Goal: Task Accomplishment & Management: Use online tool/utility

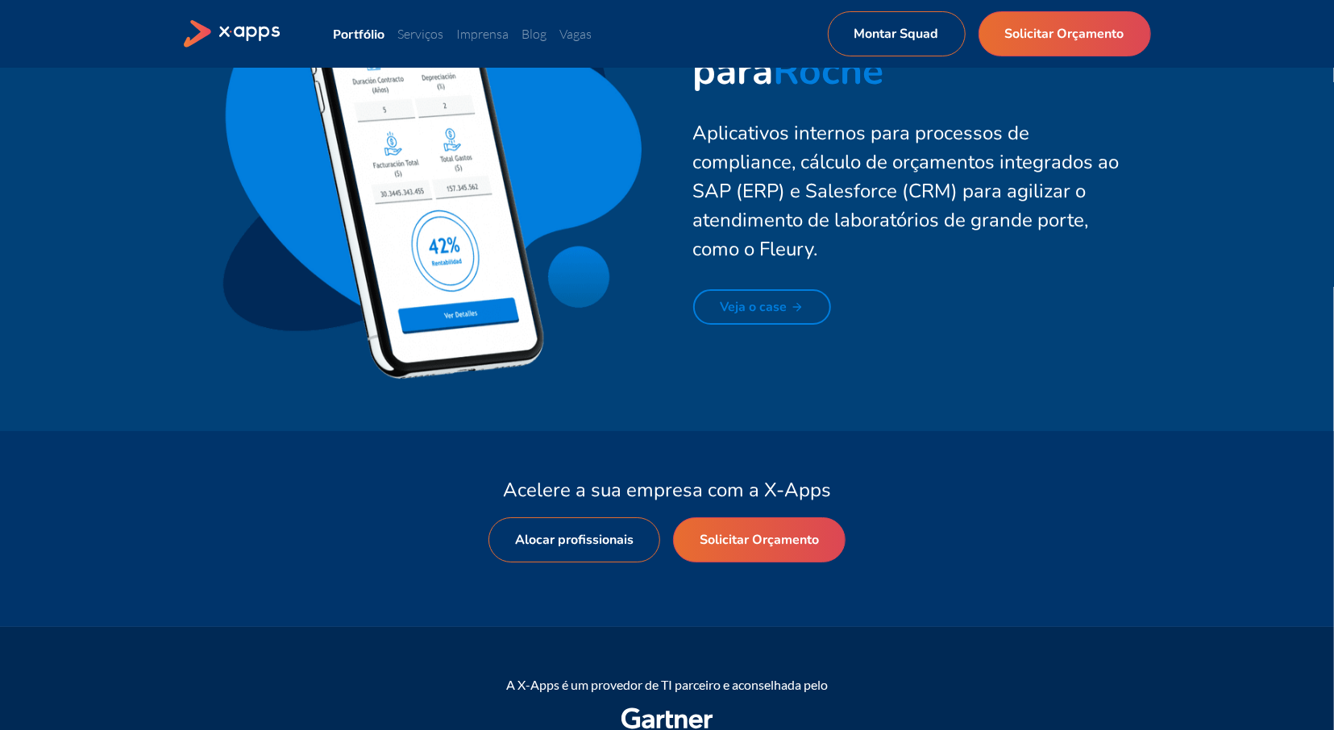
scroll to position [4123, 0]
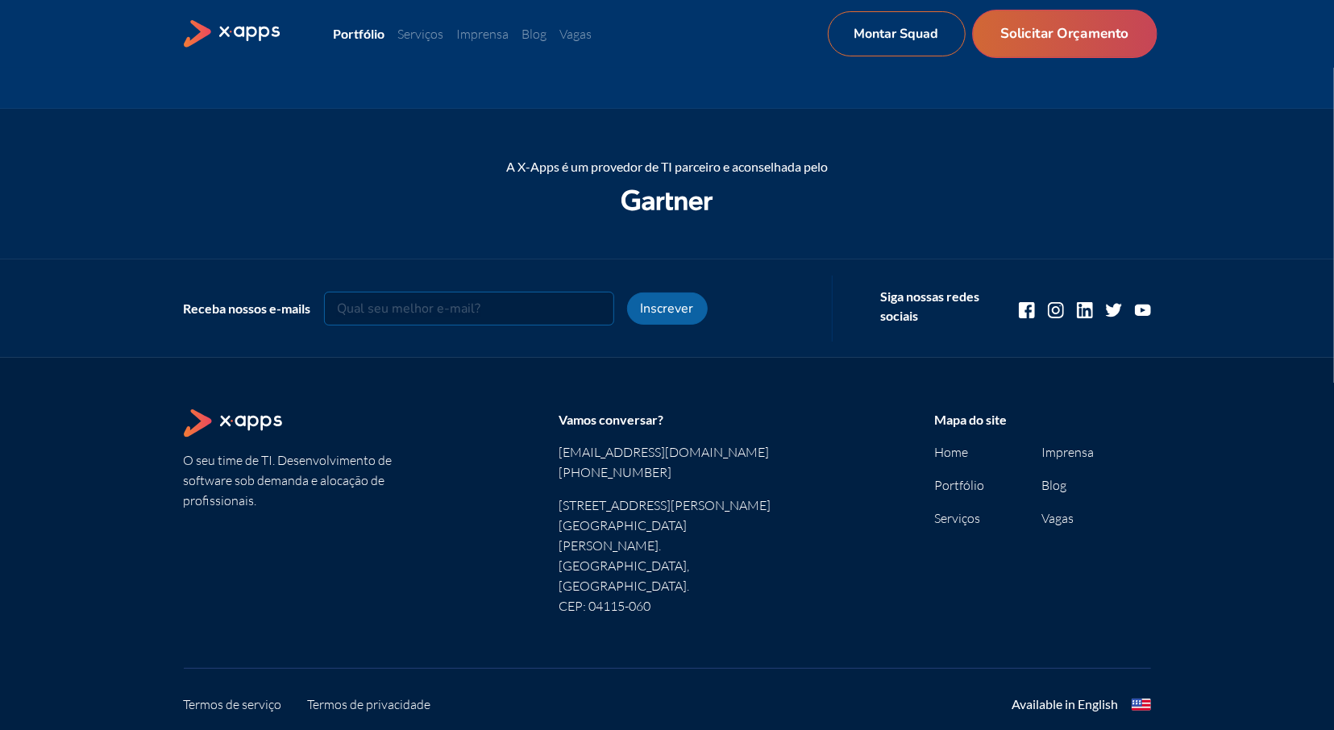
click at [1052, 32] on link "Solicitar Orçamento" at bounding box center [1064, 34] width 185 height 48
select select "BR"
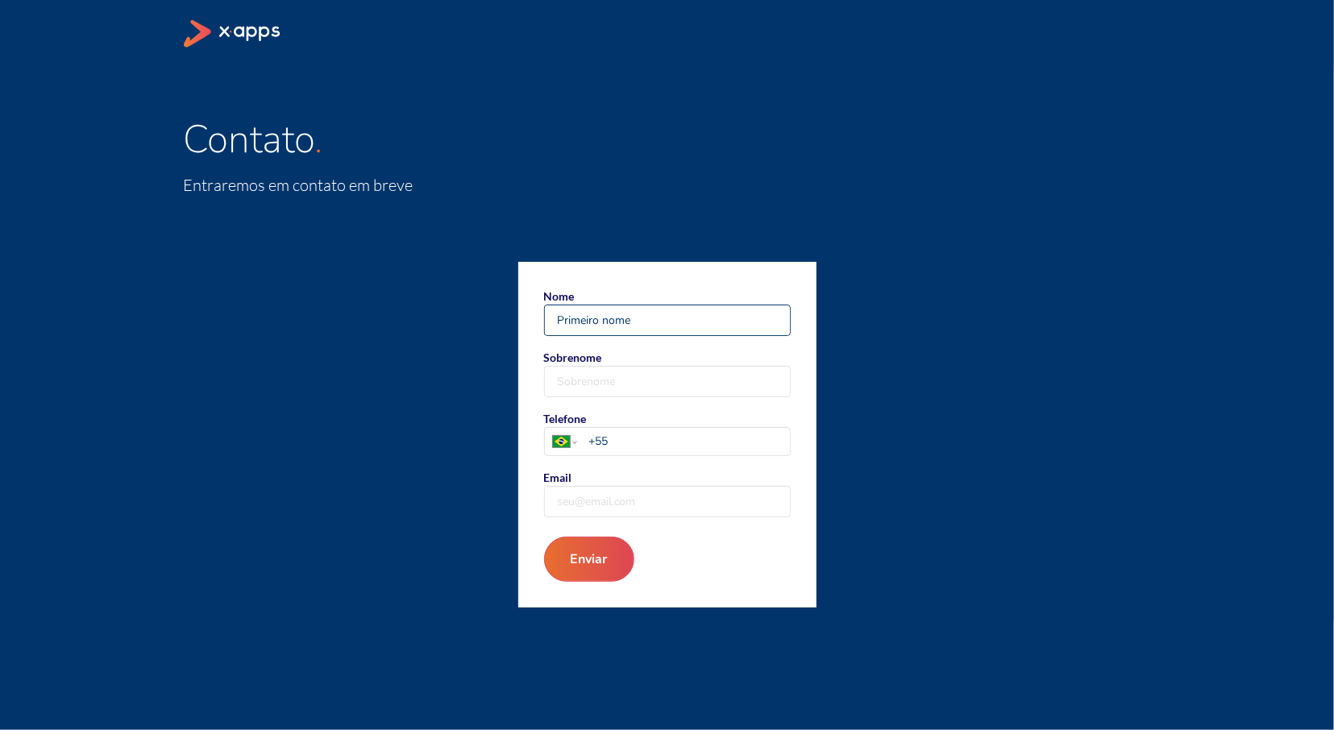
click at [579, 331] on input "Nome" at bounding box center [667, 320] width 245 height 30
click at [579, 330] on input "Nome" at bounding box center [667, 320] width 245 height 30
type input "Vitor"
type input "Melo"
click at [688, 452] on div "Afghanistan Åland Islands Albania Algeria American Samoa Andorra Angola Anguill…" at bounding box center [667, 441] width 245 height 27
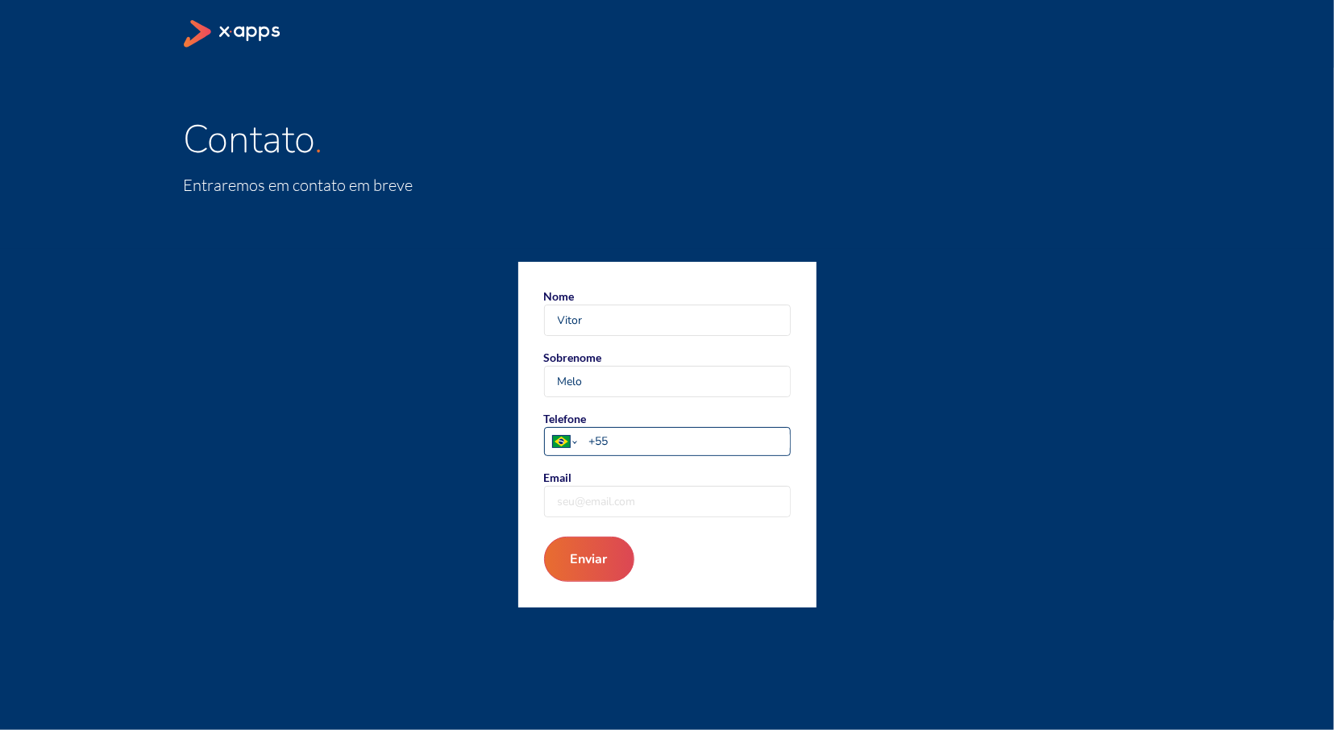
click at [585, 452] on select "Afghanistan Åland Islands Albania Algeria American Samoa Andorra Angola Anguill…" at bounding box center [565, 441] width 40 height 27
click at [684, 446] on input "+55" at bounding box center [688, 441] width 201 height 17
type input "+55 24 99904 9381"
type input "[EMAIL_ADDRESS][DOMAIN_NAME]"
click at [544, 537] on button "Enviar" at bounding box center [589, 559] width 90 height 45
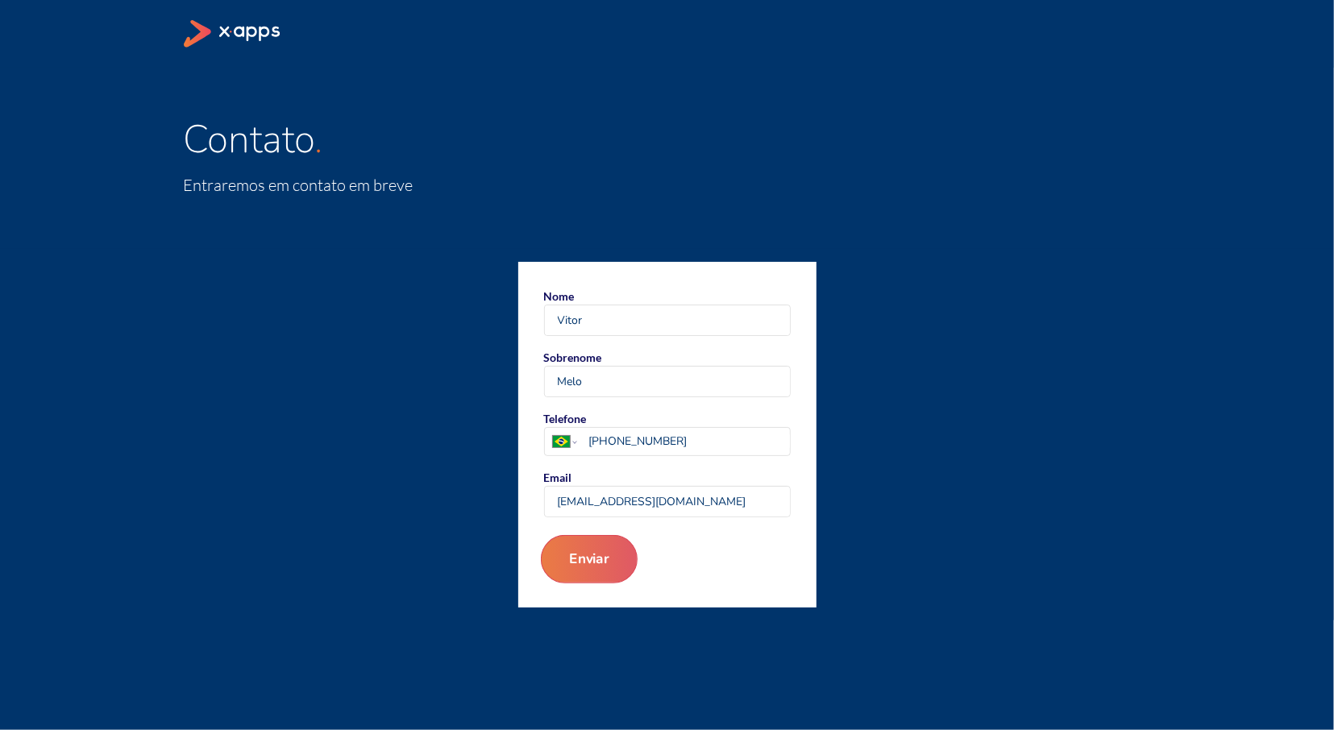
click at [612, 555] on button "Enviar" at bounding box center [588, 559] width 97 height 48
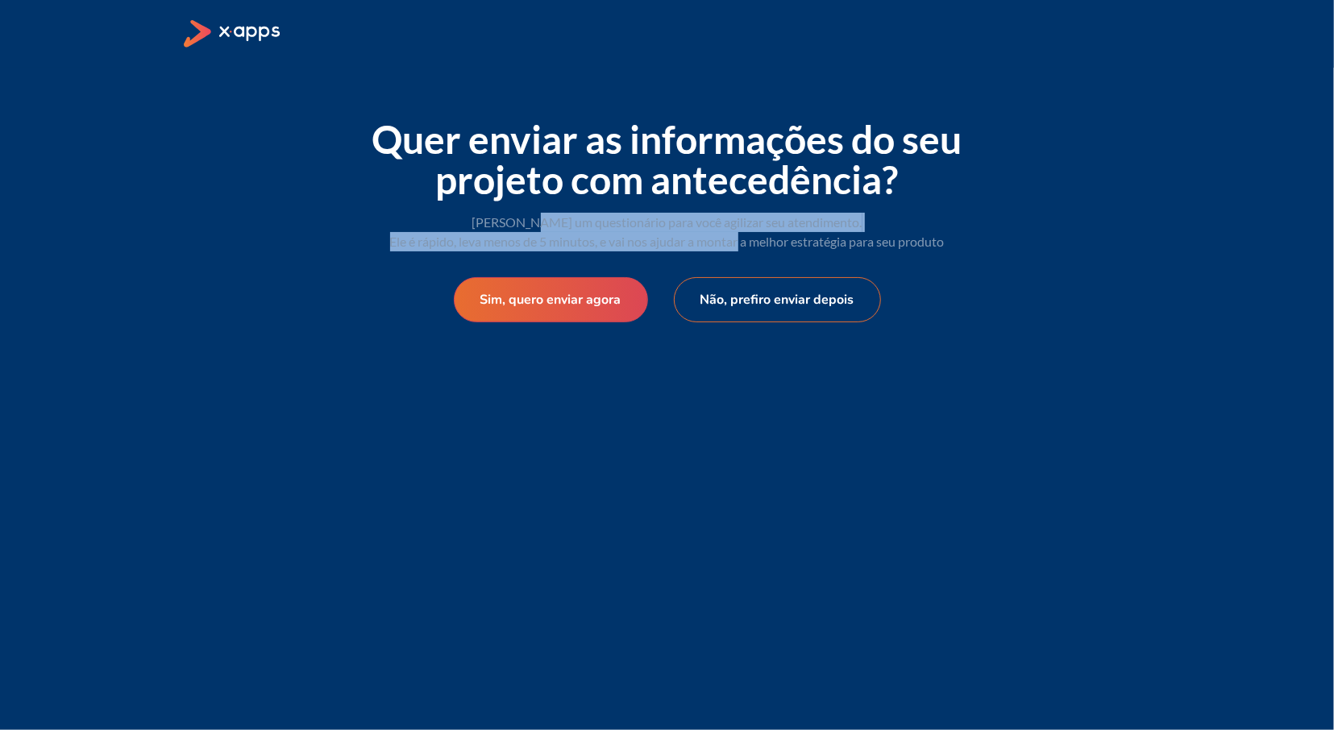
drag, startPoint x: 558, startPoint y: 228, endPoint x: 738, endPoint y: 246, distance: 180.6
click at [738, 246] on span "Criamos um questionário para você agilizar seu atendimento. Ele é rápido, leva …" at bounding box center [667, 231] width 555 height 35
click at [579, 305] on button "Sim, quero enviar agora" at bounding box center [551, 300] width 208 height 48
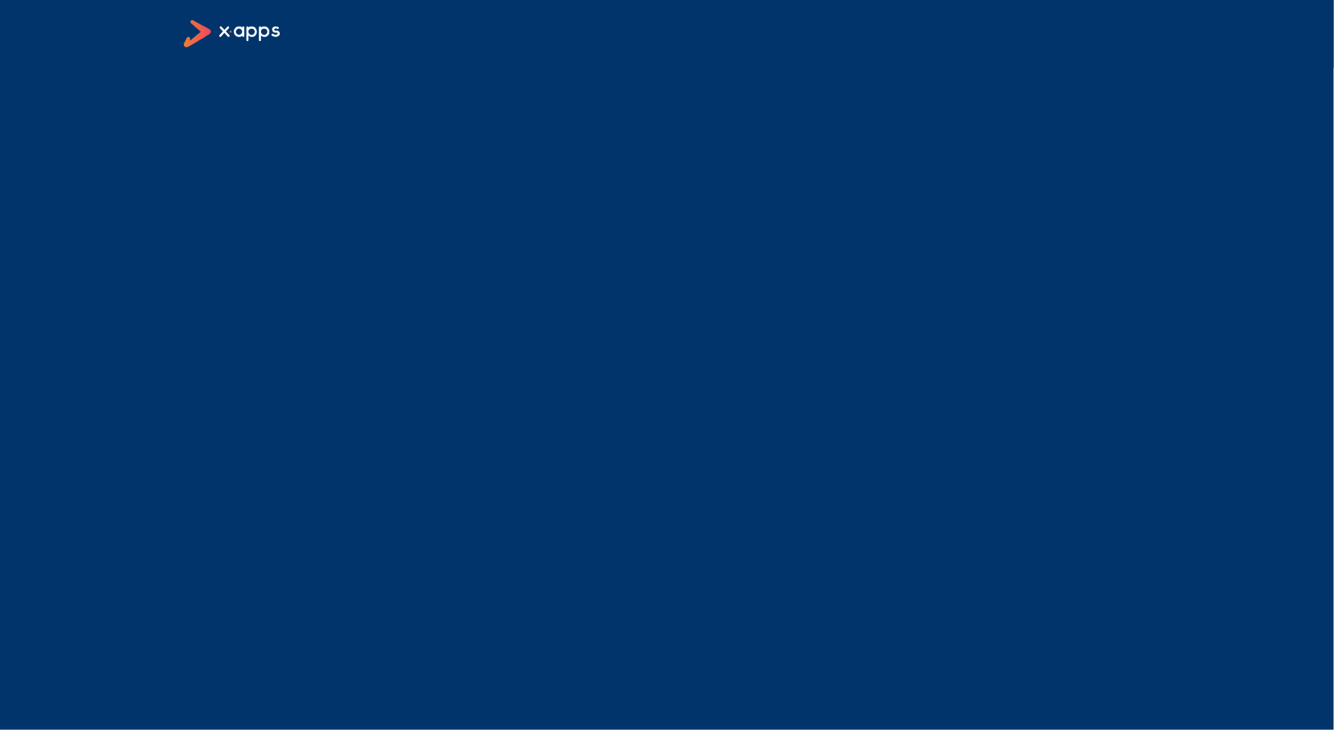
select select "BR"
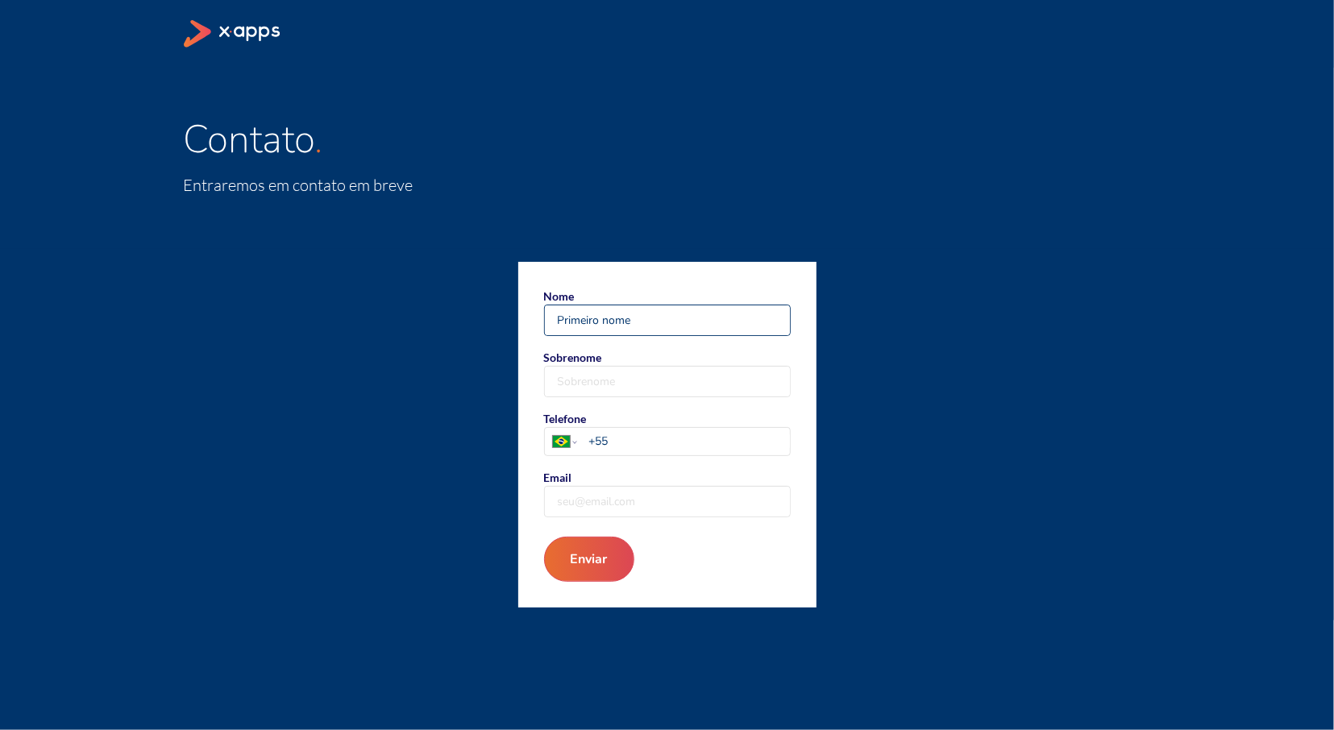
click at [614, 326] on input "Nome" at bounding box center [667, 320] width 245 height 30
type input "Vitor"
click at [568, 388] on input "Sobrenome" at bounding box center [667, 382] width 245 height 30
click at [568, 389] on input "Sobrenome" at bounding box center [667, 382] width 245 height 30
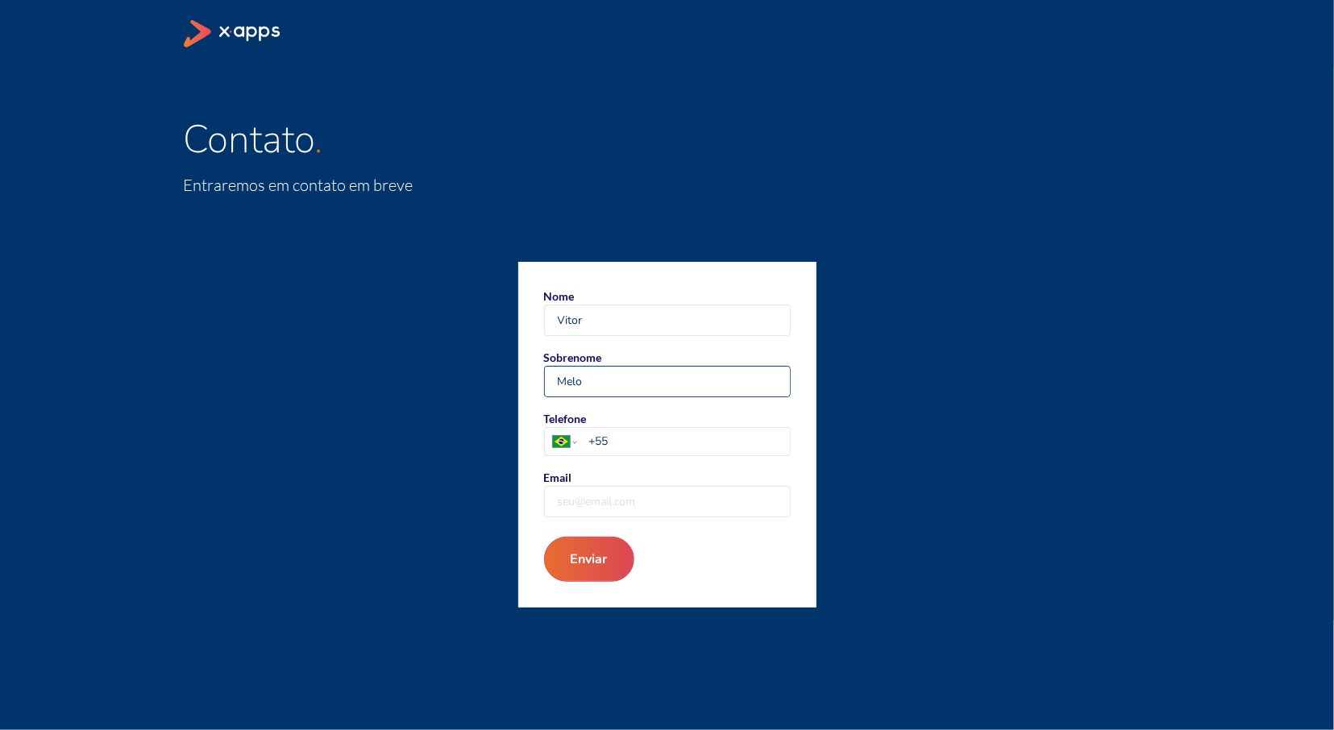
type input "Melo"
click at [660, 453] on div "Afghanistan Åland Islands Albania Algeria American Samoa Andorra Angola Anguill…" at bounding box center [667, 441] width 245 height 27
click at [585, 453] on select "Afghanistan Åland Islands Albania Algeria American Samoa Andorra Angola Anguill…" at bounding box center [565, 441] width 40 height 27
click at [652, 440] on input "+55" at bounding box center [688, 441] width 201 height 17
click at [653, 440] on input "+55" at bounding box center [688, 441] width 201 height 17
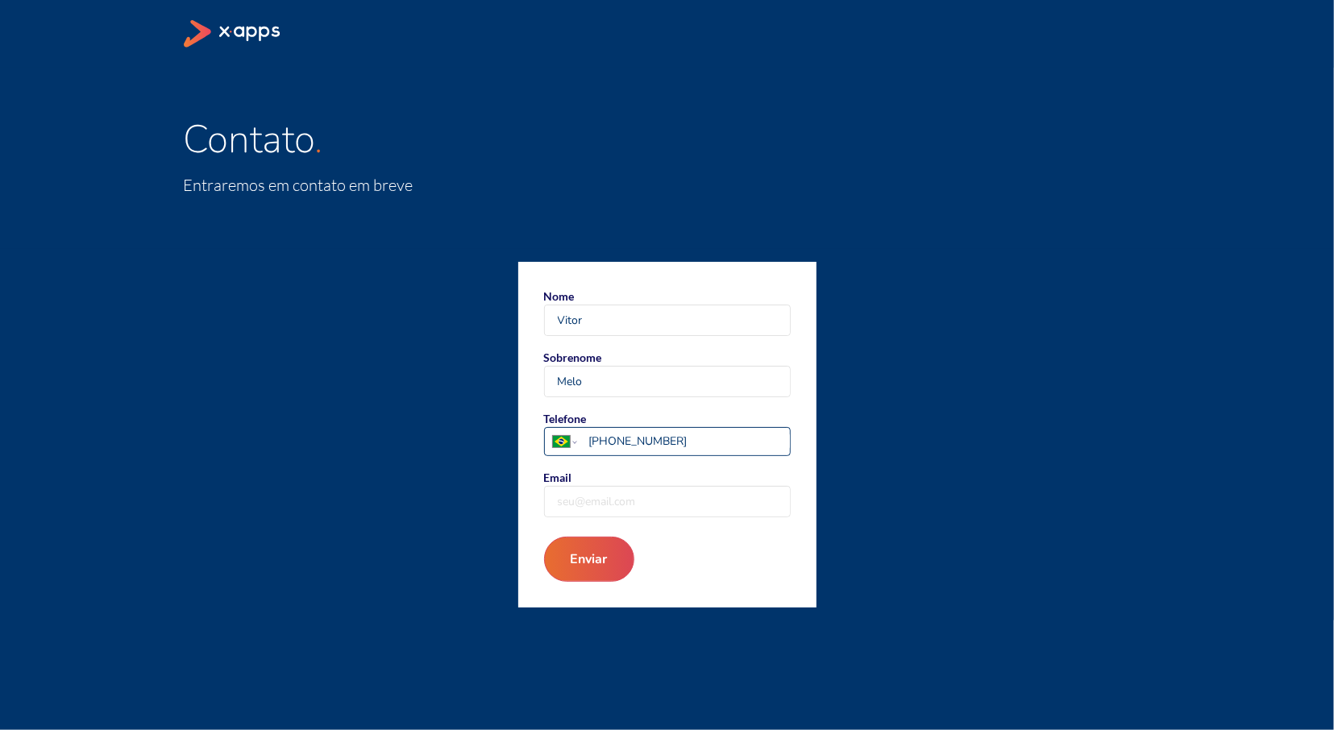
type input "+55 24 99904 9381"
click at [622, 497] on input "Email" at bounding box center [667, 502] width 245 height 30
click at [623, 501] on input "Email" at bounding box center [667, 502] width 245 height 30
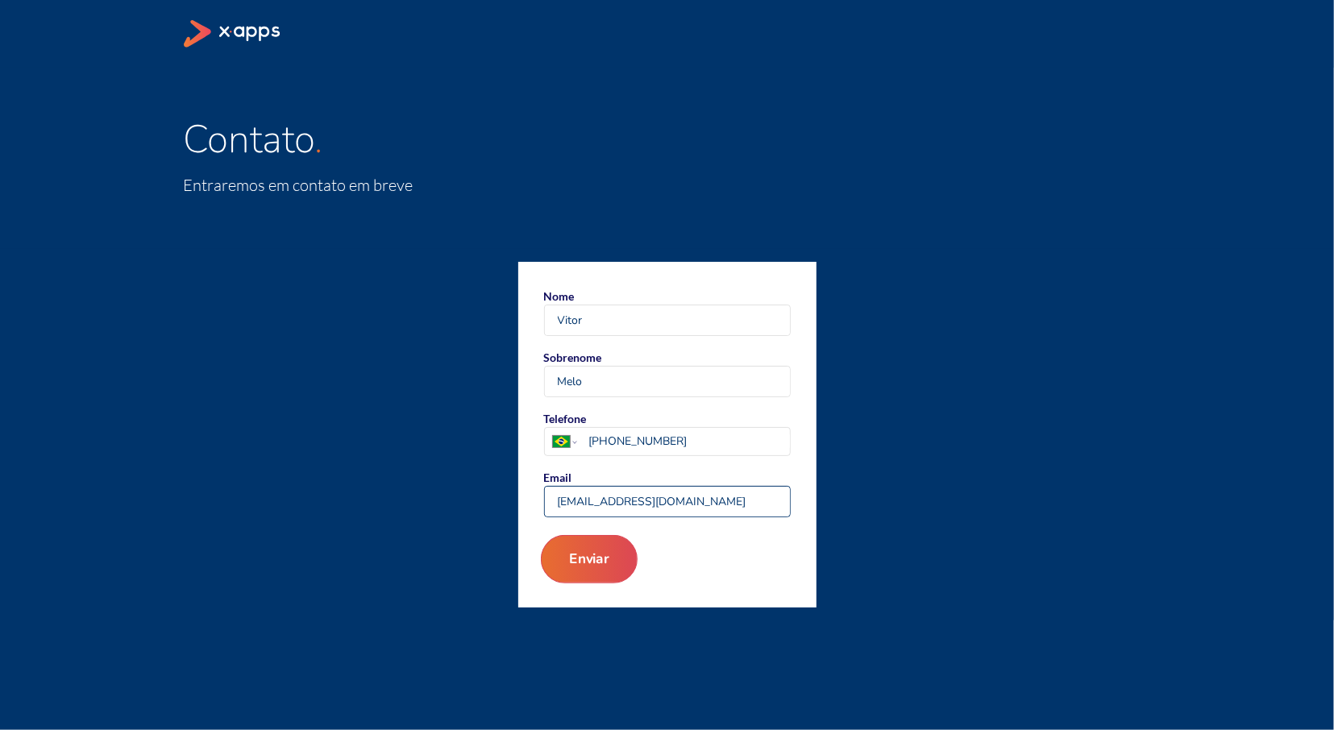
type input "[EMAIL_ADDRESS][DOMAIN_NAME]"
click at [602, 557] on button "Enviar" at bounding box center [588, 559] width 97 height 48
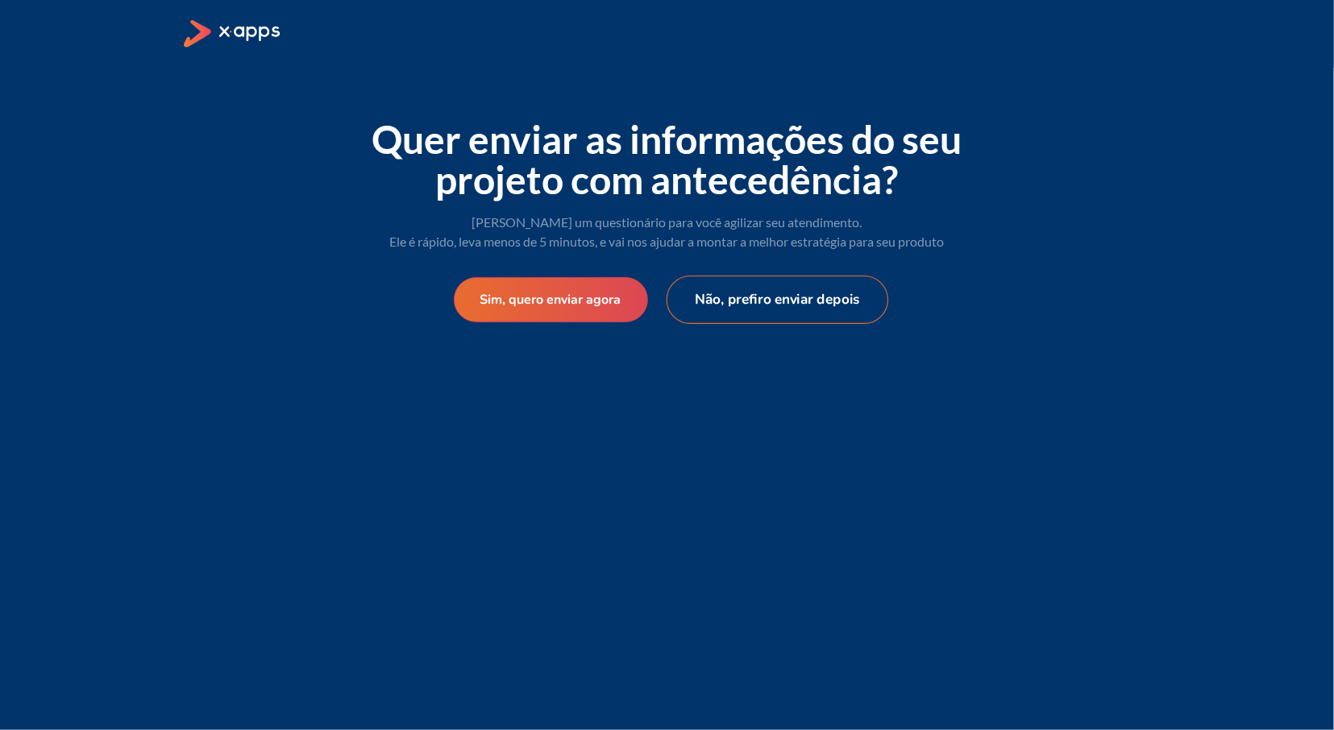
click at [766, 301] on button "Não, prefiro enviar depois" at bounding box center [777, 300] width 222 height 48
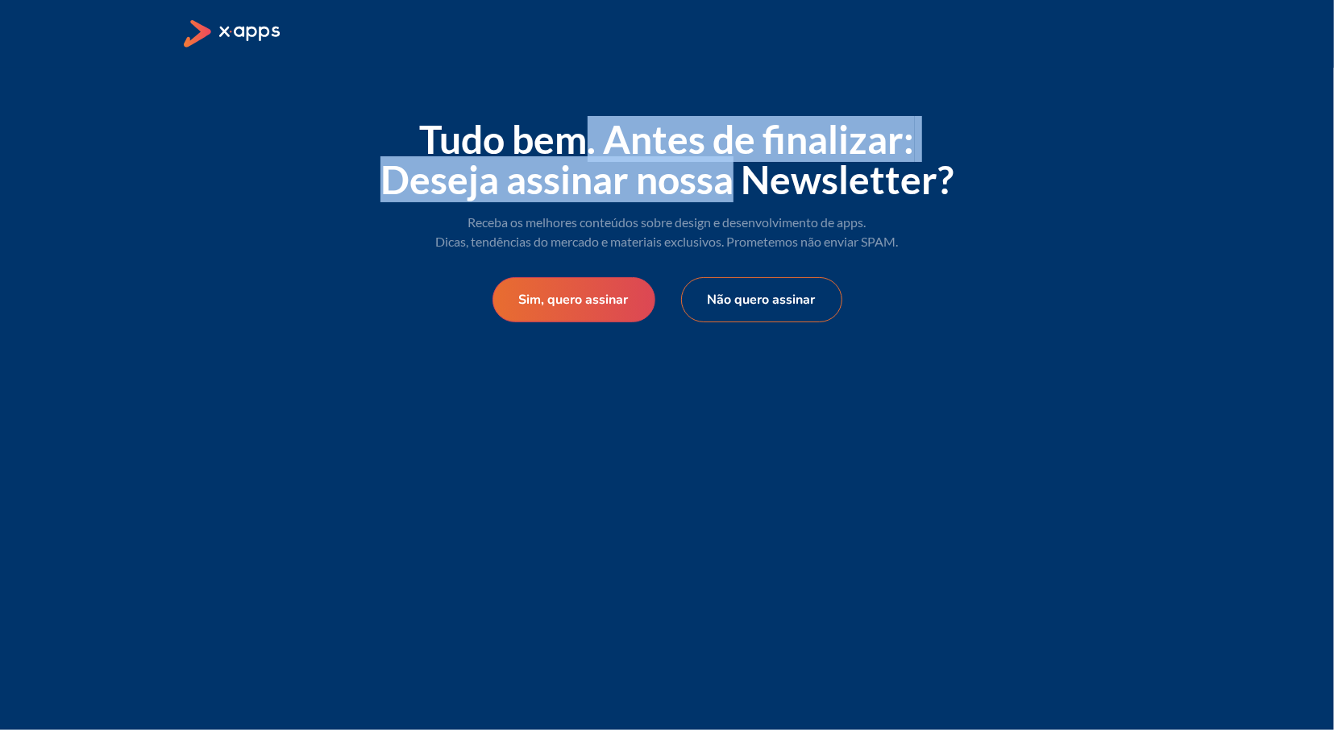
drag, startPoint x: 581, startPoint y: 135, endPoint x: 725, endPoint y: 184, distance: 151.7
click at [725, 184] on span "Tudo bem. Antes de finalizar: Deseja assinar nossa Newsletter?" at bounding box center [666, 159] width 573 height 86
click at [781, 304] on button "Não quero assinar" at bounding box center [761, 300] width 172 height 48
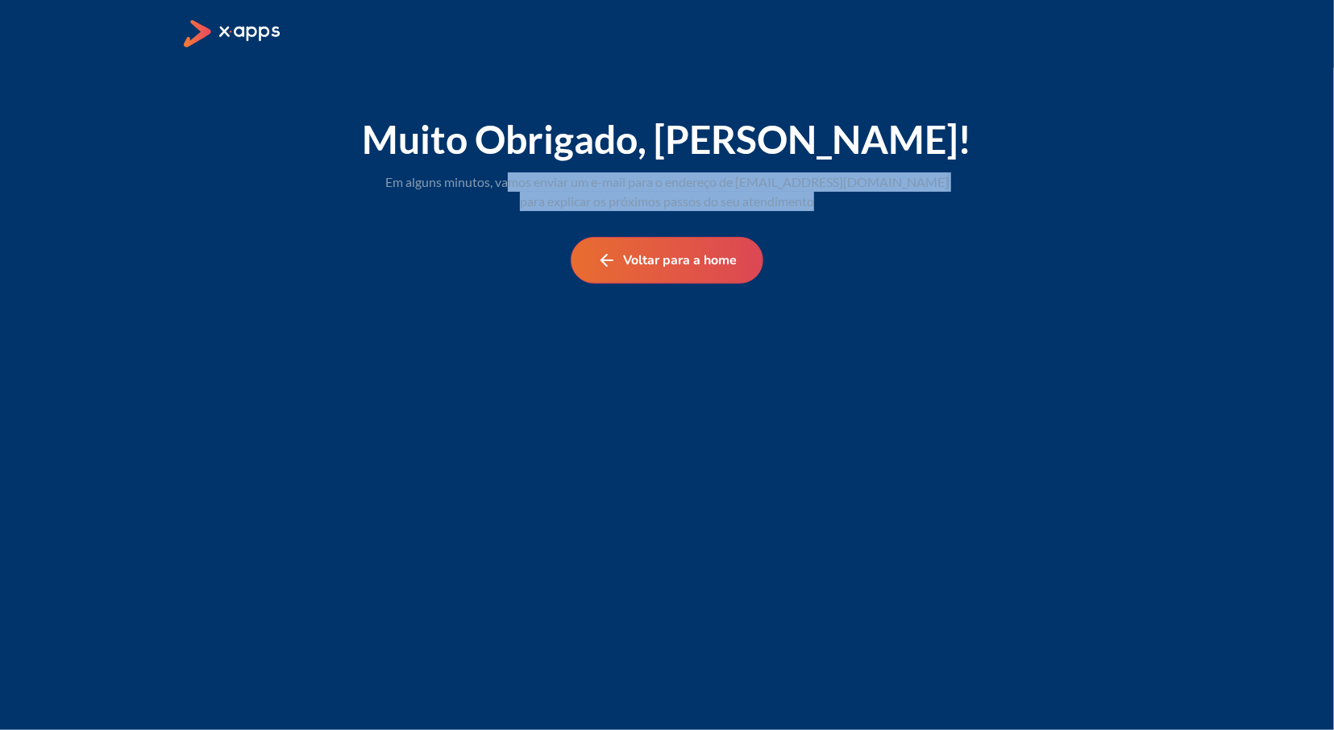
drag, startPoint x: 542, startPoint y: 175, endPoint x: 866, endPoint y: 212, distance: 326.9
click at [866, 212] on div "Muito Obrigado, Vitor! Em alguns minutos, vamos enviar um e-mail para o endereç…" at bounding box center [667, 202] width 645 height 268
click at [836, 209] on div "Em alguns minutos, vamos enviar um e-mail para o endereço de vitorfsandres@gmai…" at bounding box center [667, 191] width 619 height 39
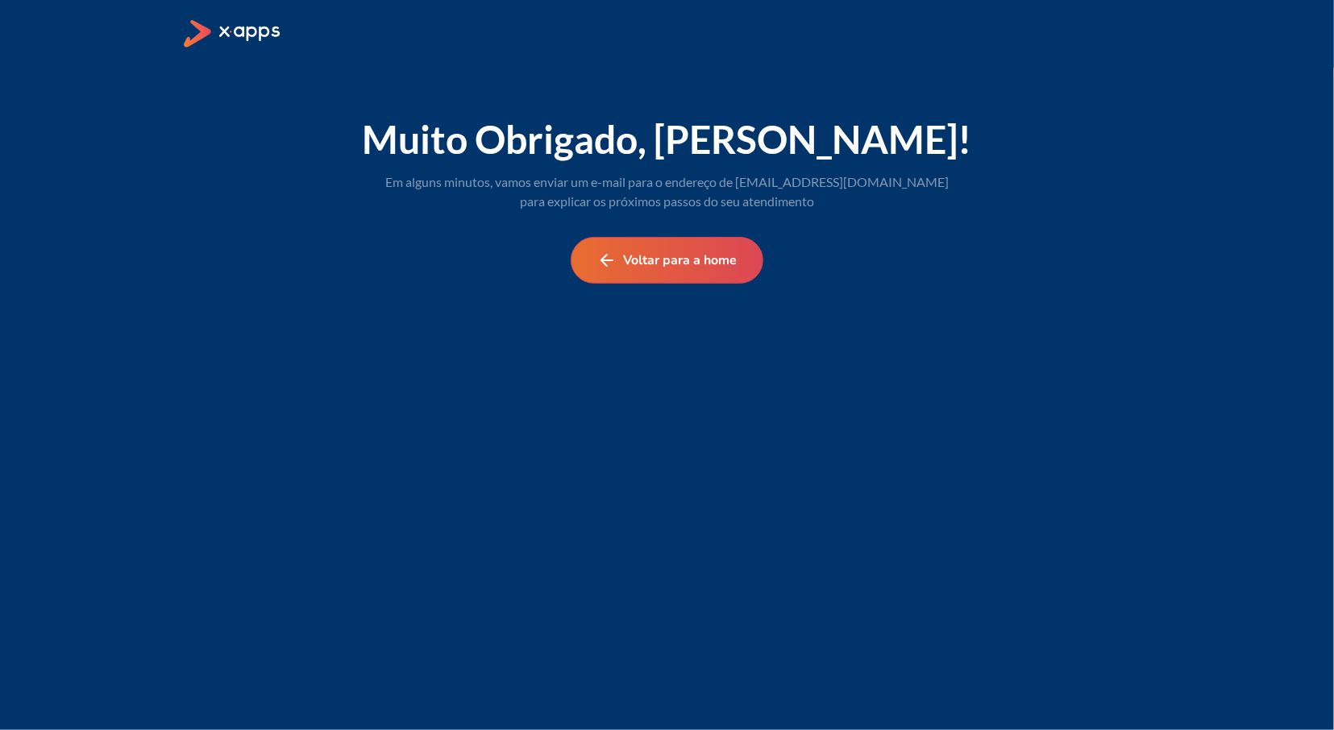
click at [258, 30] on icon at bounding box center [251, 33] width 62 height 15
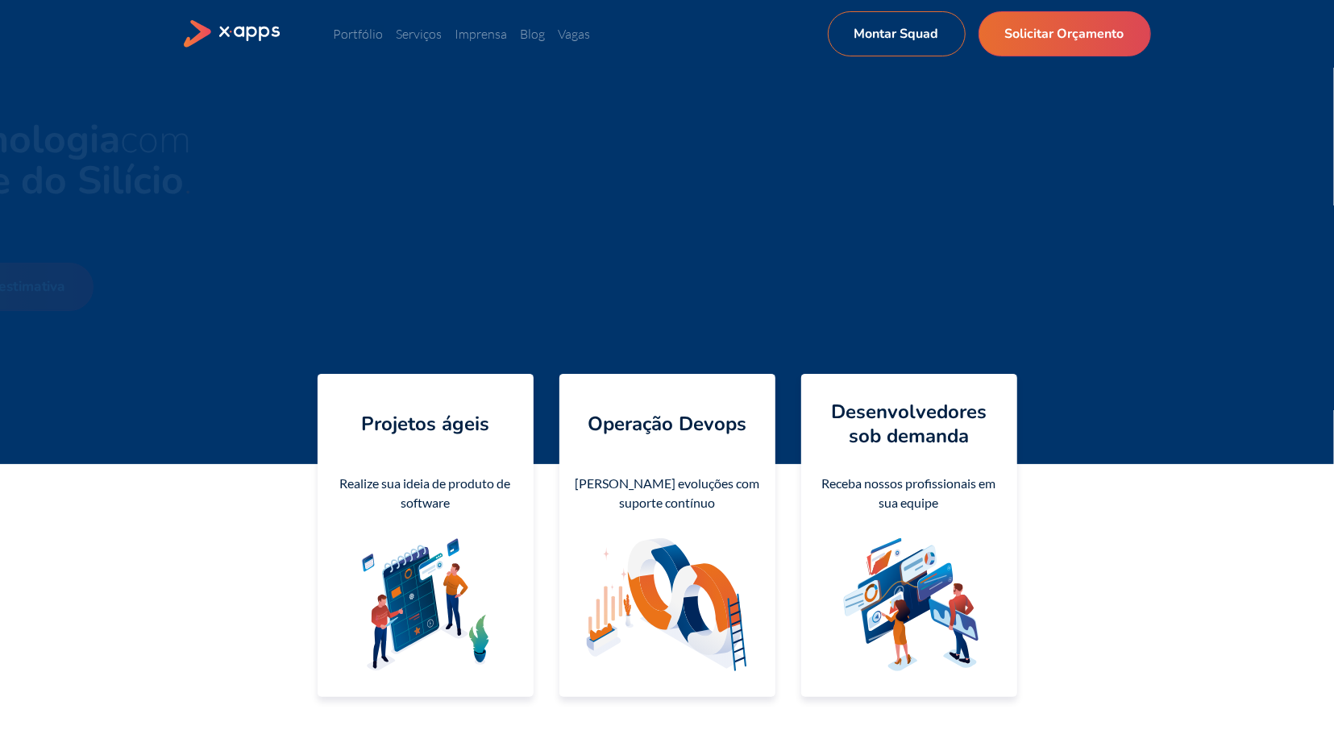
click at [475, 297] on link "Receber estimativa" at bounding box center [452, 287] width 181 height 48
select select "BR"
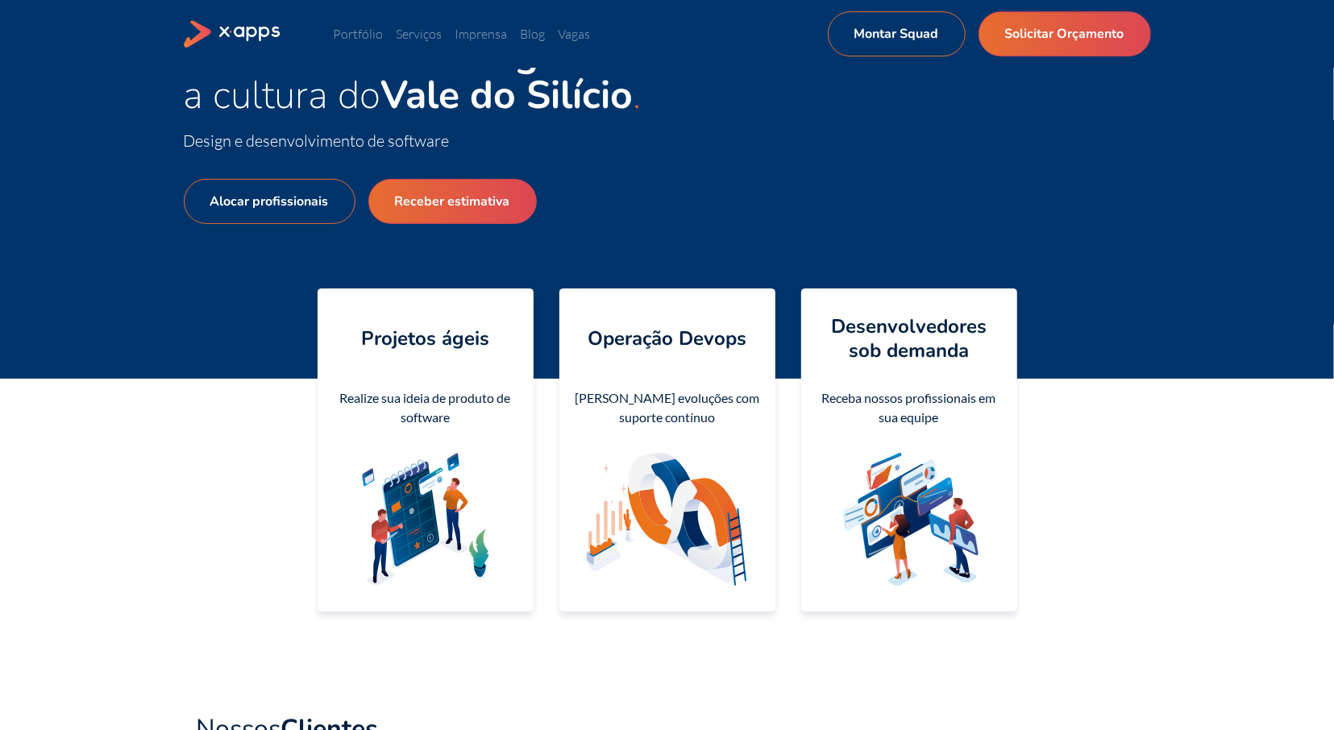
scroll to position [168, 0]
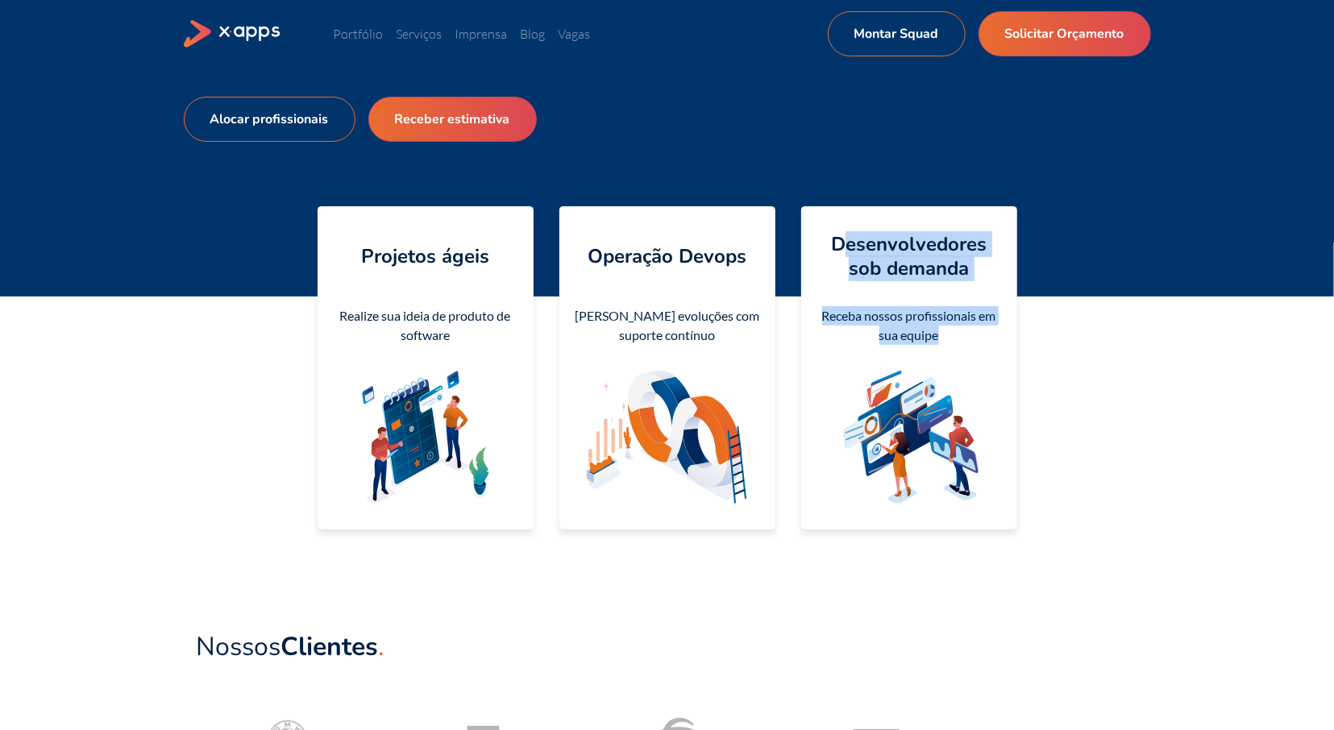
drag, startPoint x: 851, startPoint y: 240, endPoint x: 939, endPoint y: 358, distance: 146.9
click at [939, 358] on div "Desenvolvedores sob demanda Receba nossos profissionais em sua equipe" at bounding box center [909, 367] width 216 height 323
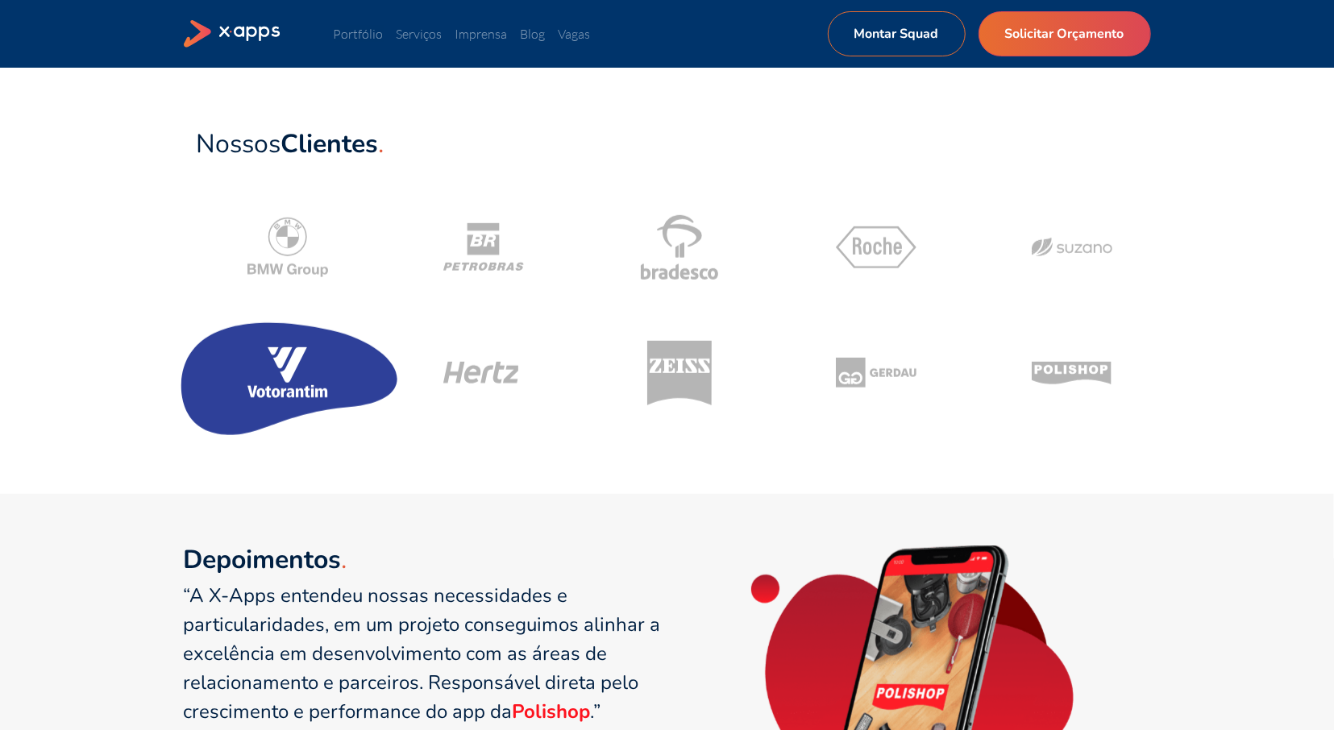
scroll to position [1006, 0]
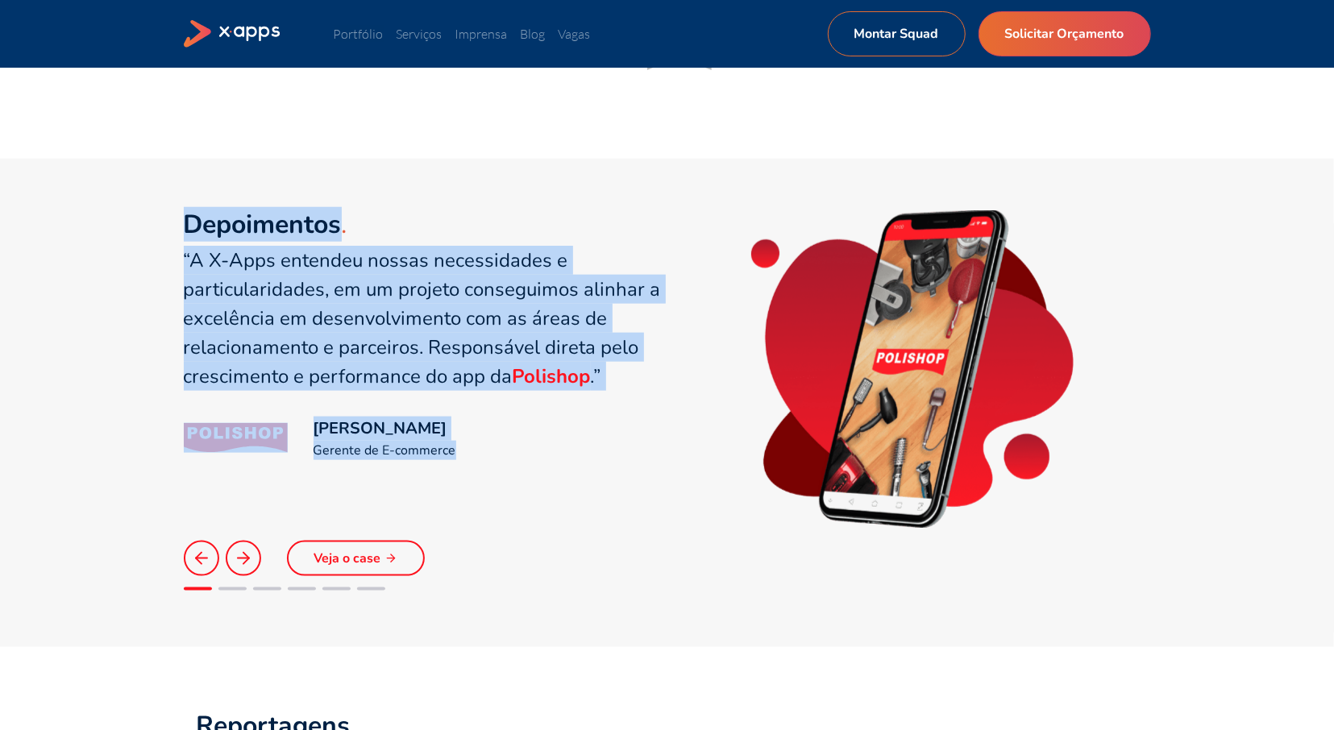
drag, startPoint x: 191, startPoint y: 221, endPoint x: 671, endPoint y: 402, distance: 512.7
click at [671, 402] on div "Depoimentos “A X-Apps entendeu nossas necessidades e particularidades, em um pr…" at bounding box center [667, 369] width 967 height 318
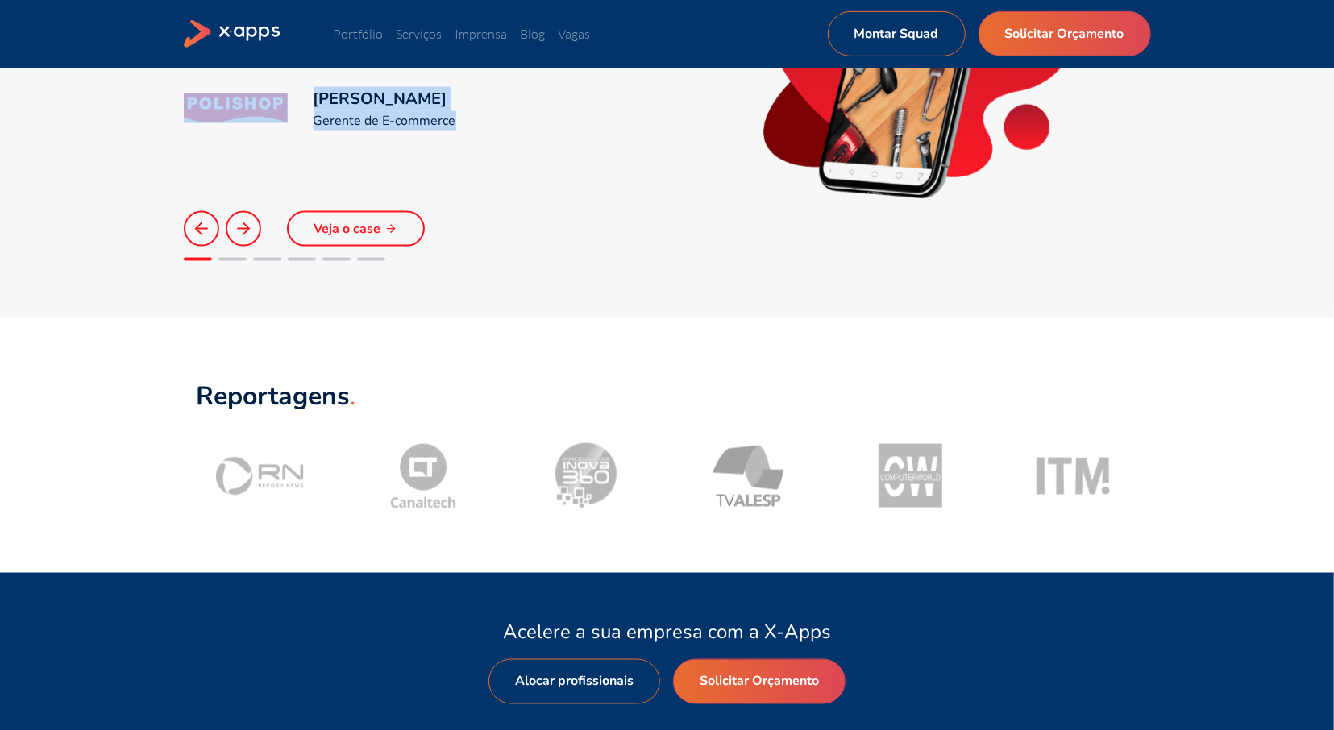
scroll to position [1341, 0]
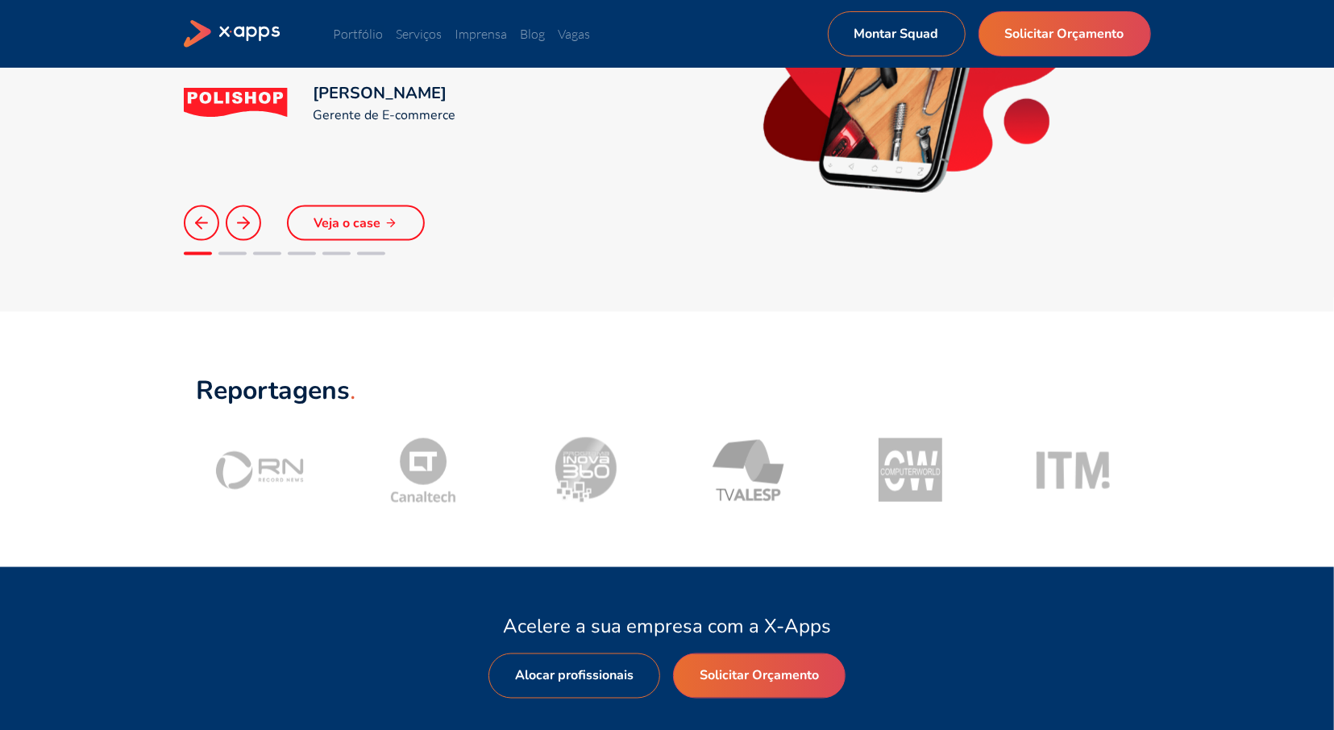
click at [236, 251] on li at bounding box center [232, 253] width 28 height 13
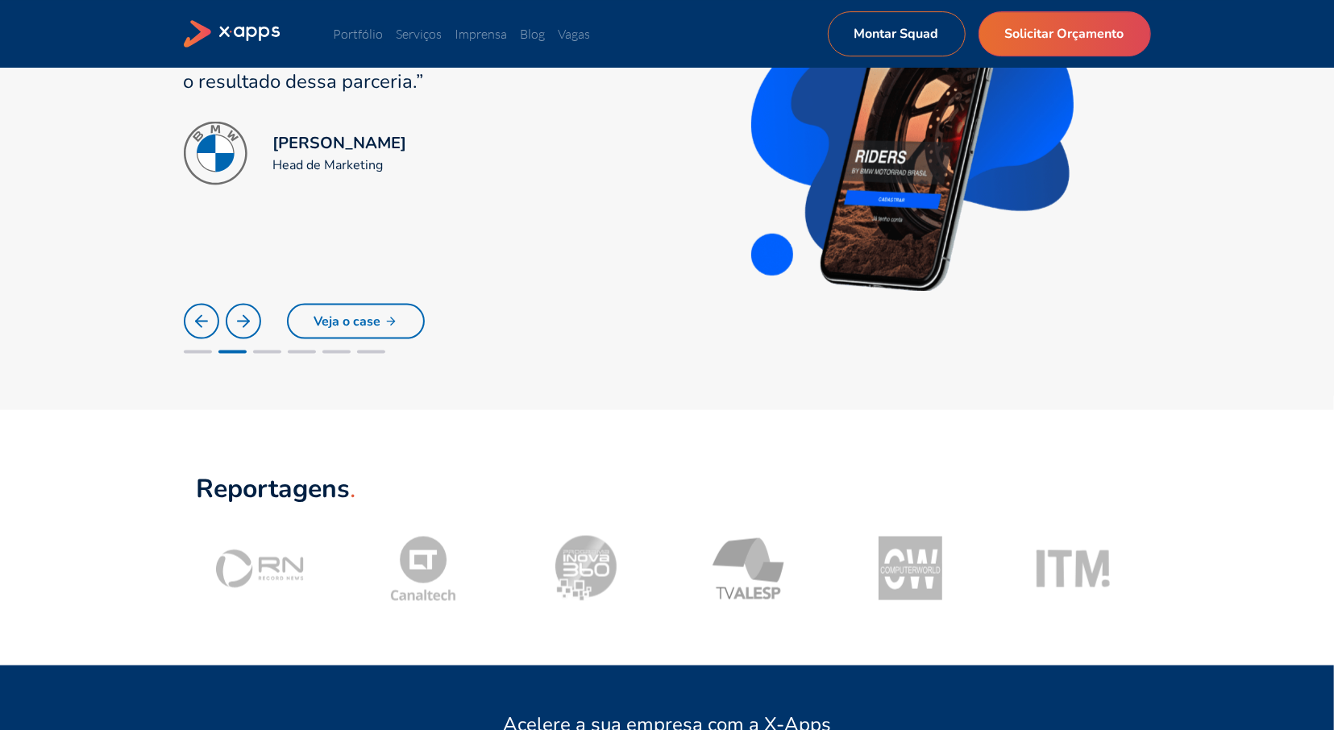
scroll to position [1174, 0]
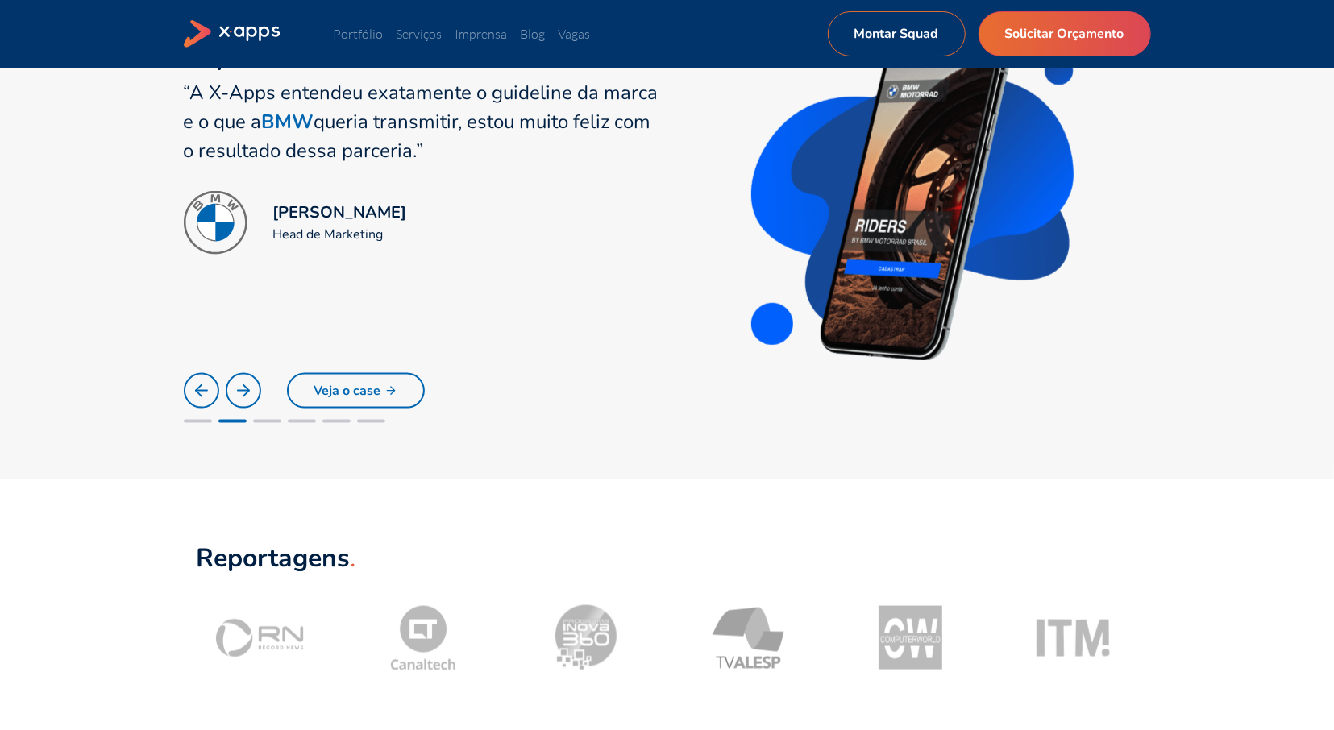
click at [268, 423] on div at bounding box center [267, 421] width 28 height 3
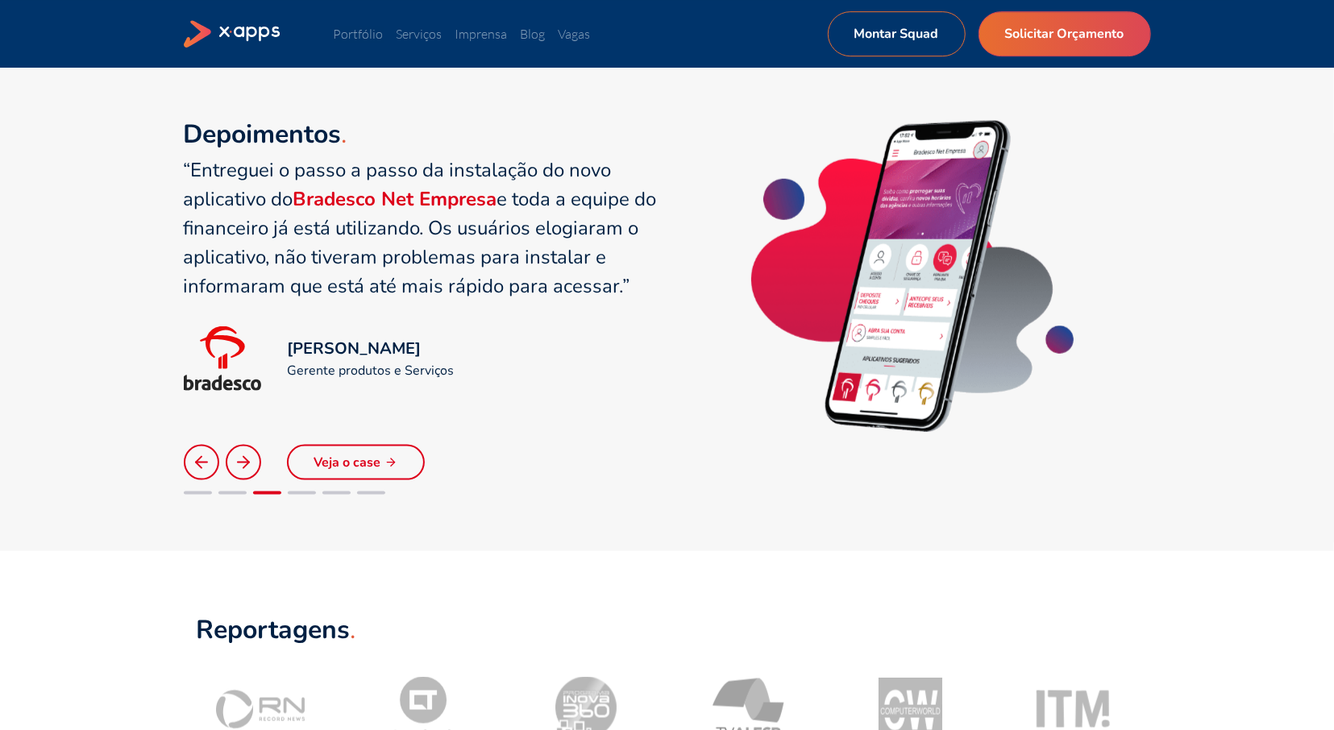
scroll to position [1090, 0]
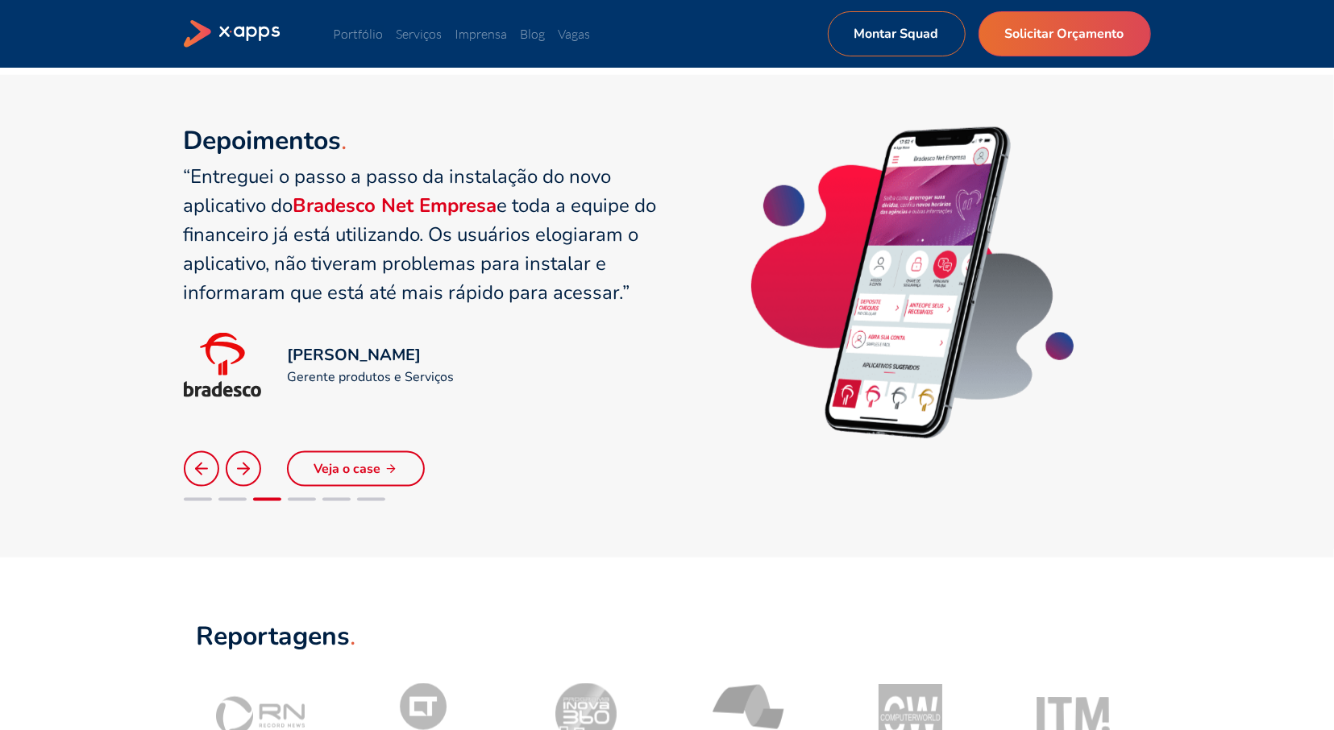
click at [305, 498] on div at bounding box center [302, 499] width 28 height 3
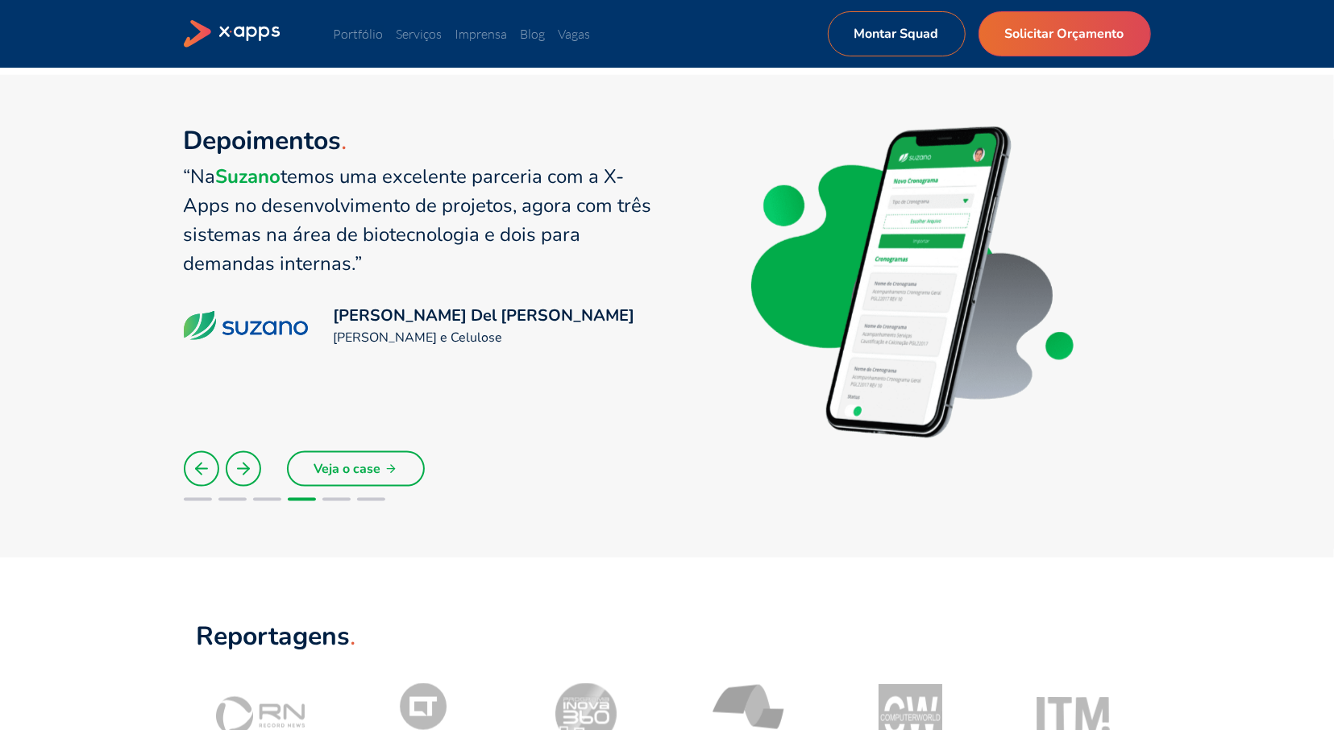
click at [338, 494] on li at bounding box center [336, 499] width 28 height 13
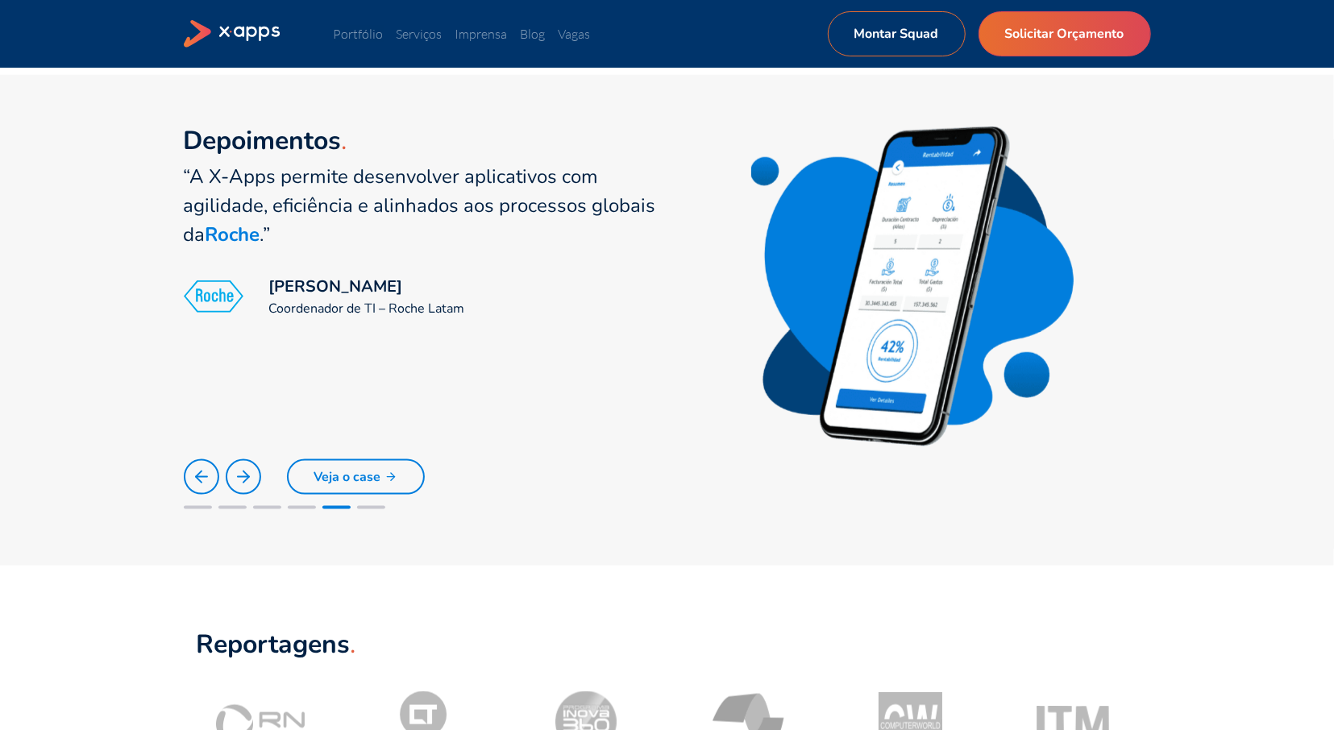
click at [377, 506] on div at bounding box center [371, 507] width 28 height 3
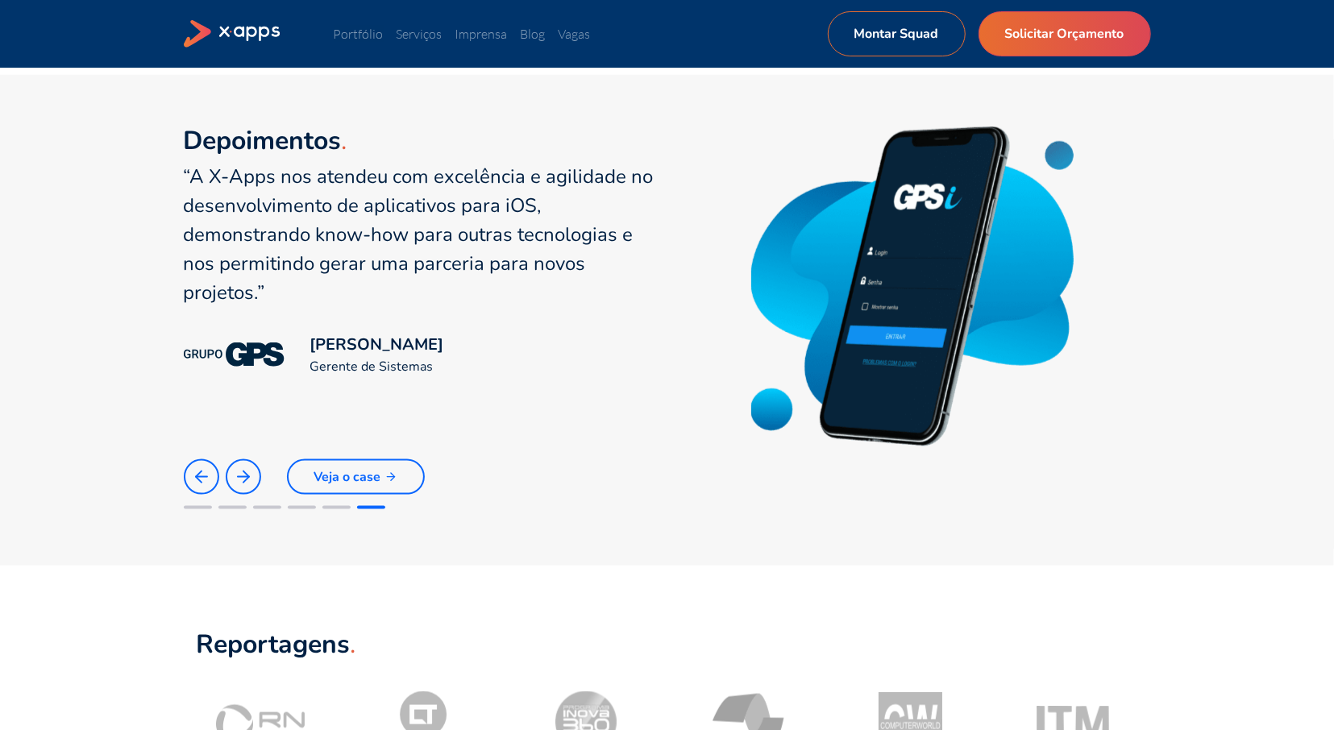
click at [330, 507] on div at bounding box center [336, 507] width 28 height 3
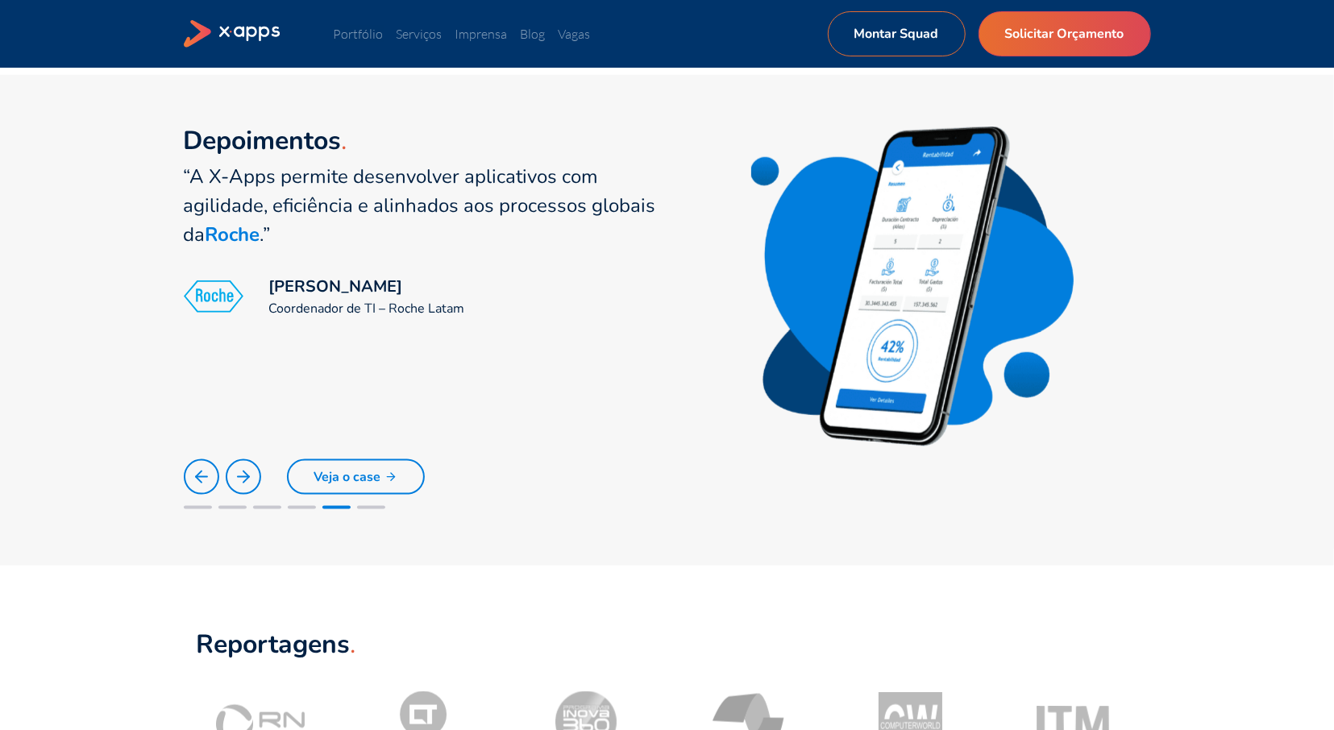
click at [357, 484] on link "Veja o case" at bounding box center [356, 476] width 138 height 35
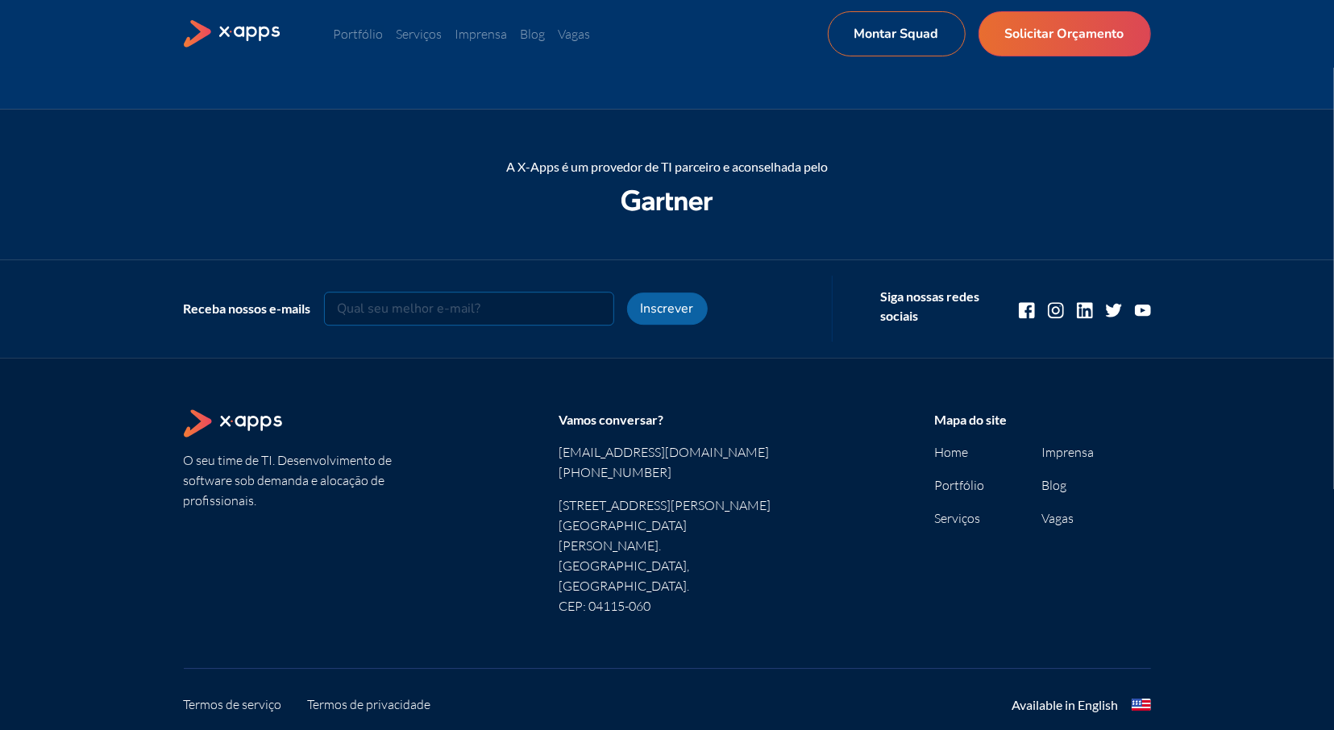
scroll to position [2574, 0]
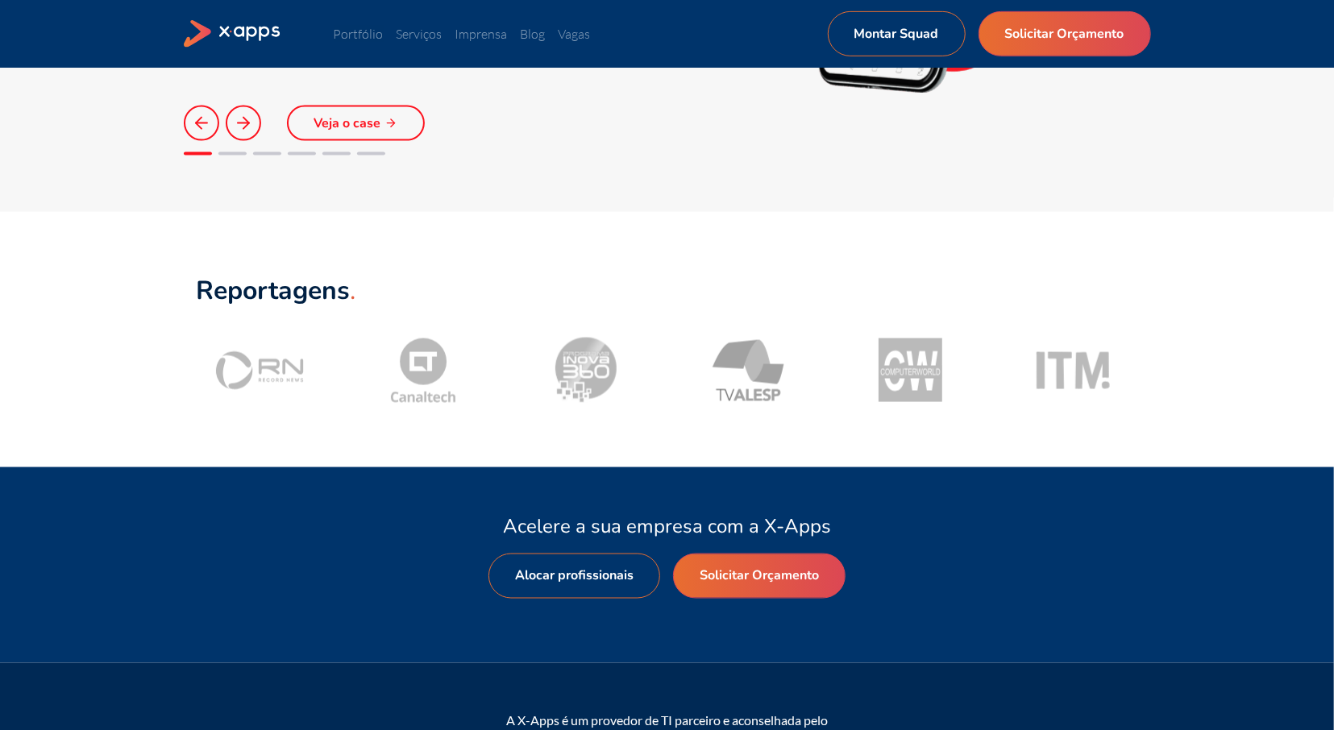
scroll to position [1241, 0]
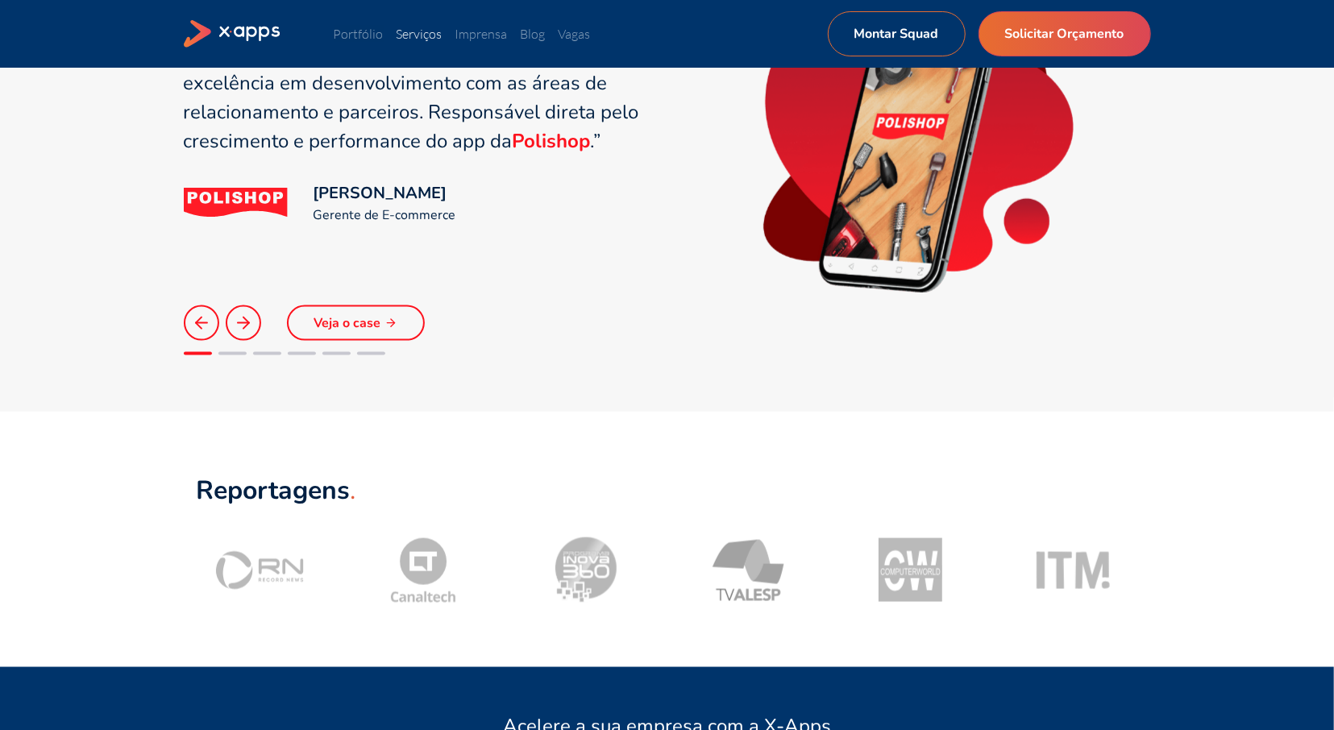
click at [423, 33] on link "Serviços" at bounding box center [420, 34] width 46 height 16
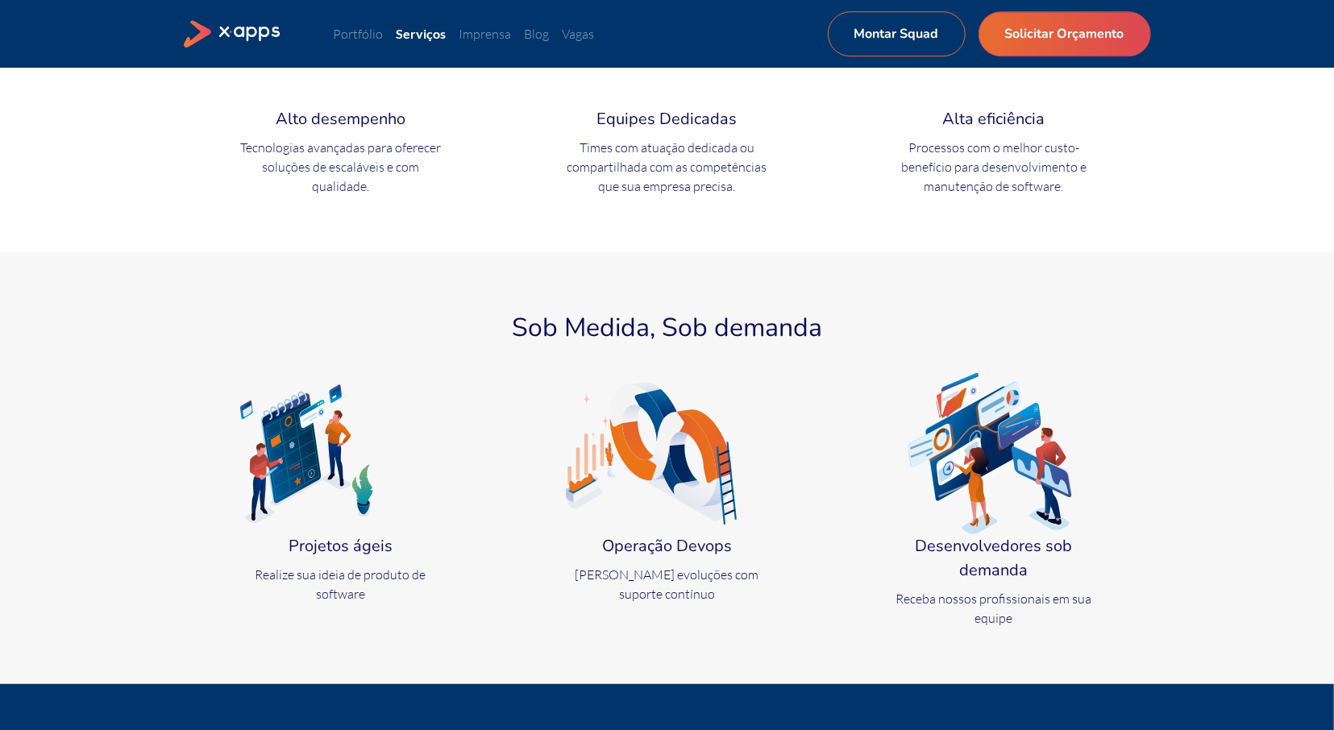
scroll to position [15, 0]
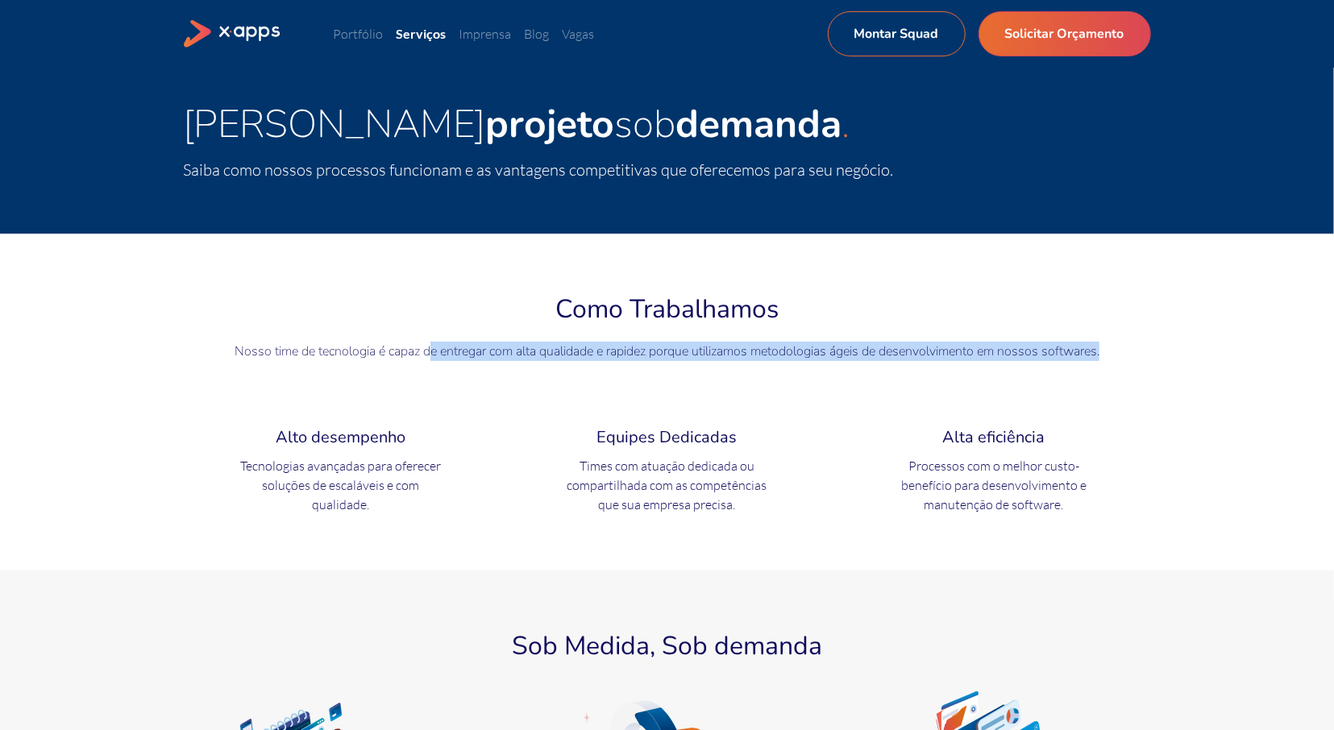
drag, startPoint x: 430, startPoint y: 344, endPoint x: 1167, endPoint y: 355, distance: 737.6
click at [1167, 355] on section "Como Trabalhamos Nosso time de tecnologia é capaz de entregar com alta qualidad…" at bounding box center [667, 402] width 1334 height 337
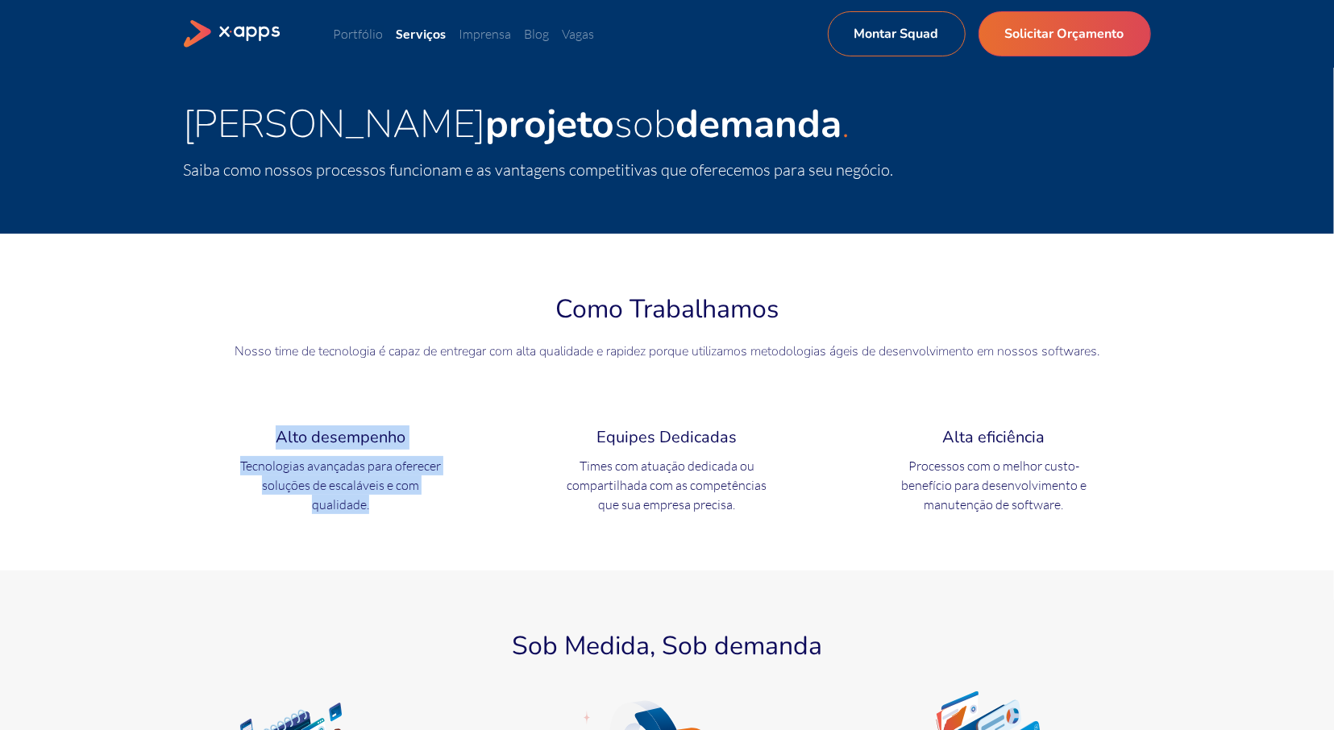
drag, startPoint x: 285, startPoint y: 445, endPoint x: 409, endPoint y: 517, distance: 143.1
click at [409, 517] on section "Como Trabalhamos Nosso time de tecnologia é capaz de entregar com alta qualidad…" at bounding box center [667, 402] width 1334 height 337
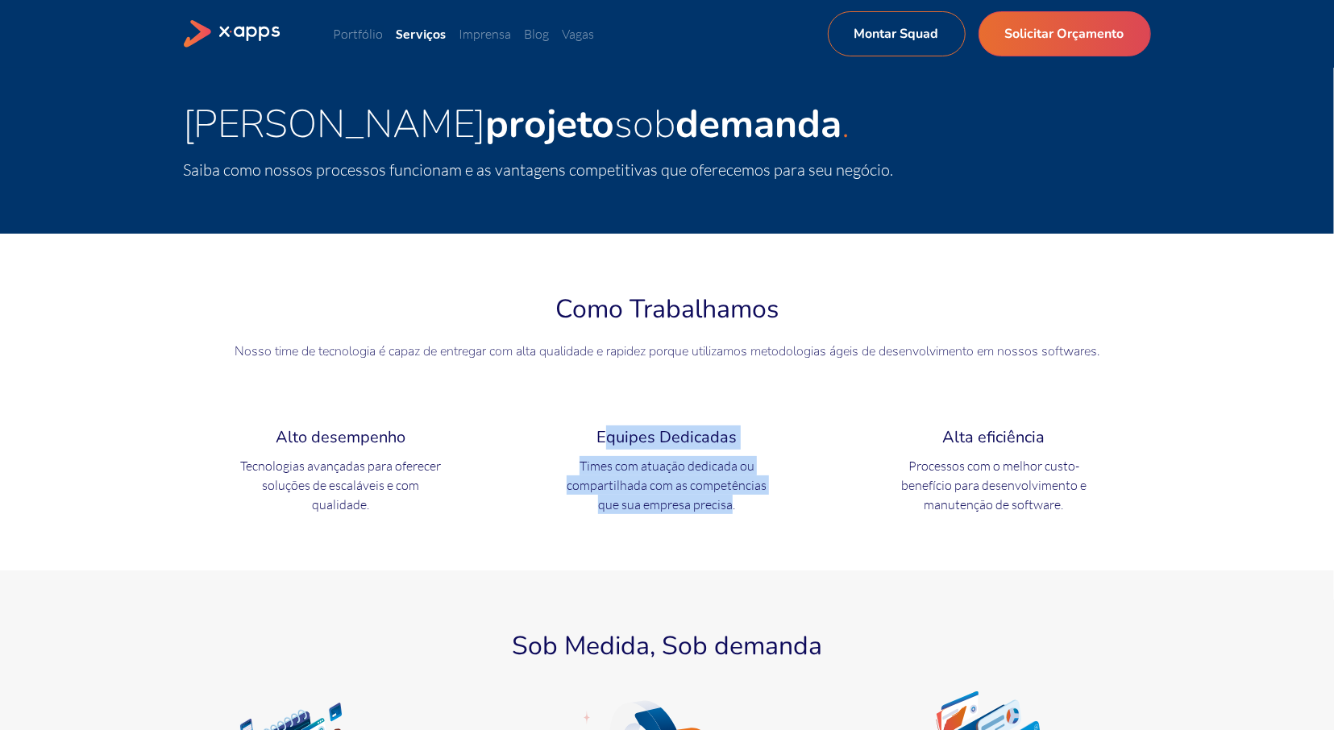
drag, startPoint x: 605, startPoint y: 436, endPoint x: 732, endPoint y: 505, distance: 144.6
click at [732, 505] on div "Equipes Dedicadas Times com atuação dedicada ou compartilhada com as competênci…" at bounding box center [667, 464] width 202 height 102
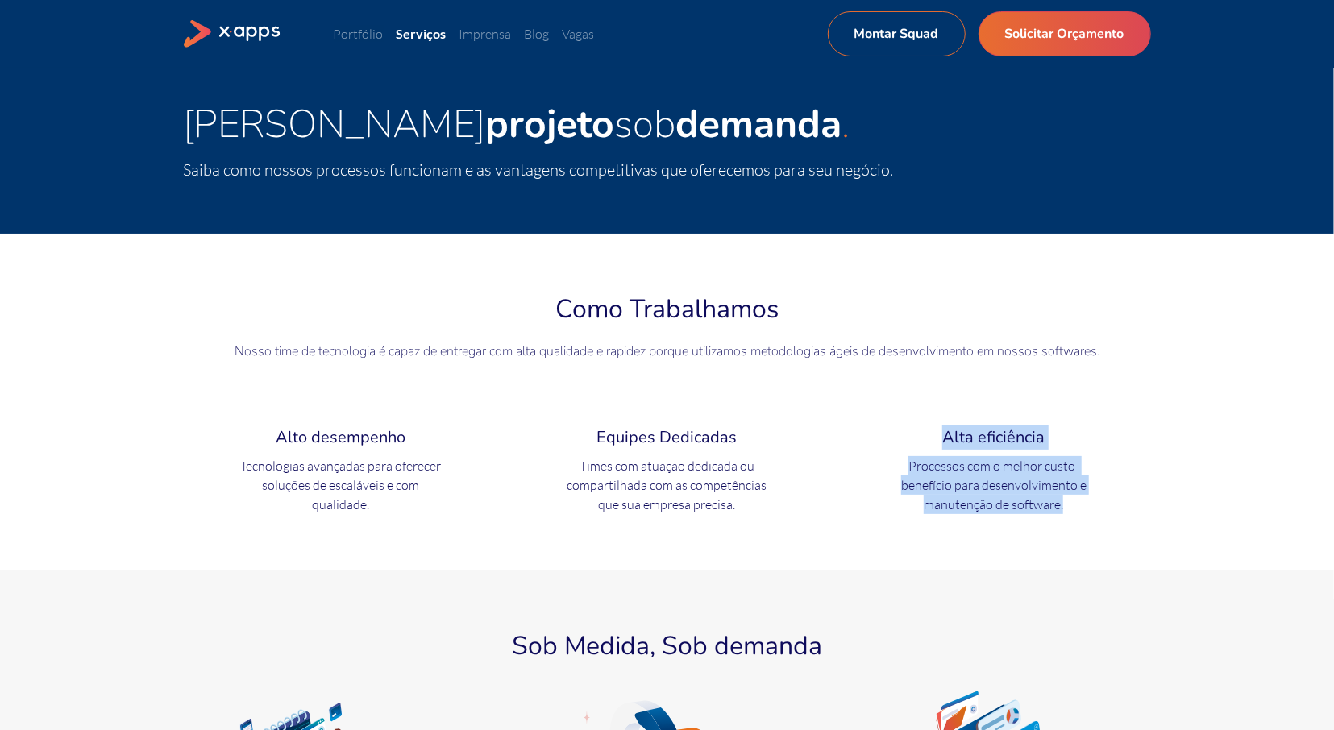
drag, startPoint x: 995, startPoint y: 438, endPoint x: 1073, endPoint y: 512, distance: 106.6
click at [1073, 512] on div "Alta eficiência Processos com o melhor custo-benefício para desenvolvimento e m…" at bounding box center [994, 464] width 202 height 102
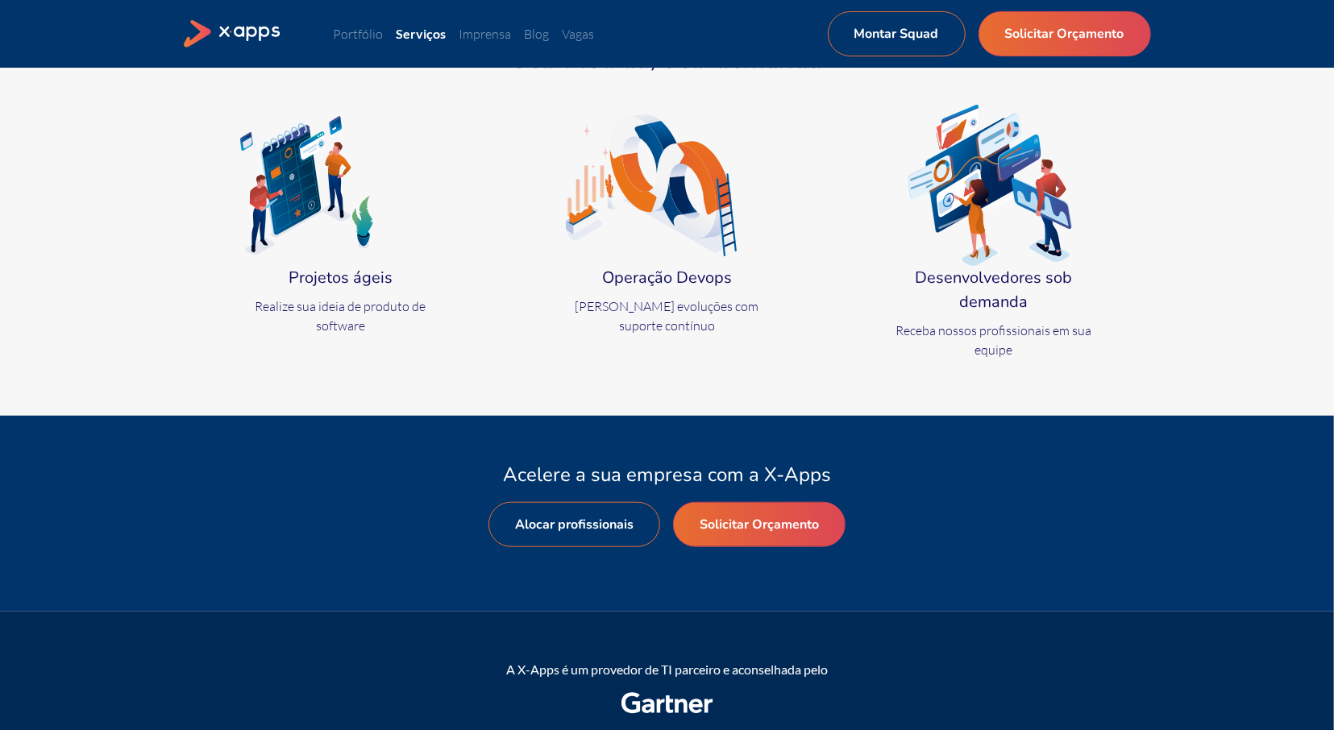
scroll to position [183, 0]
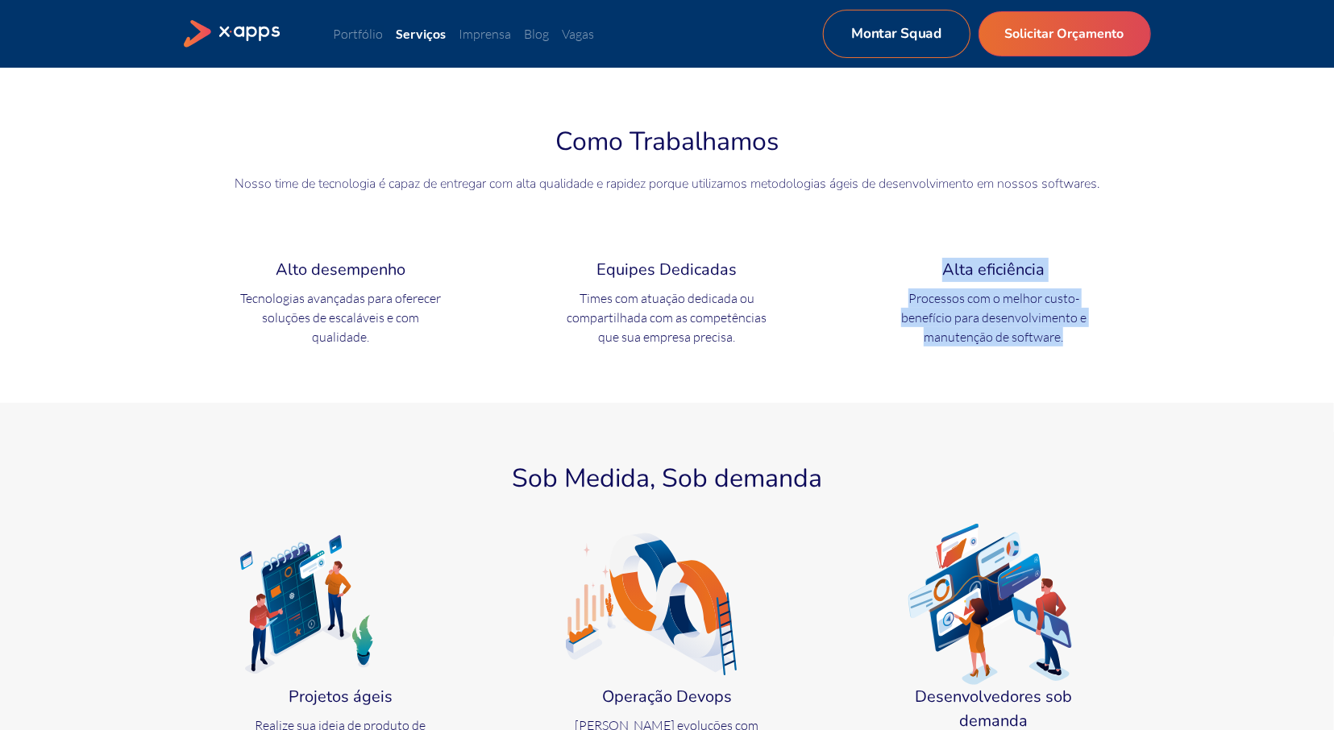
click at [945, 35] on link "Montar Squad" at bounding box center [896, 34] width 148 height 48
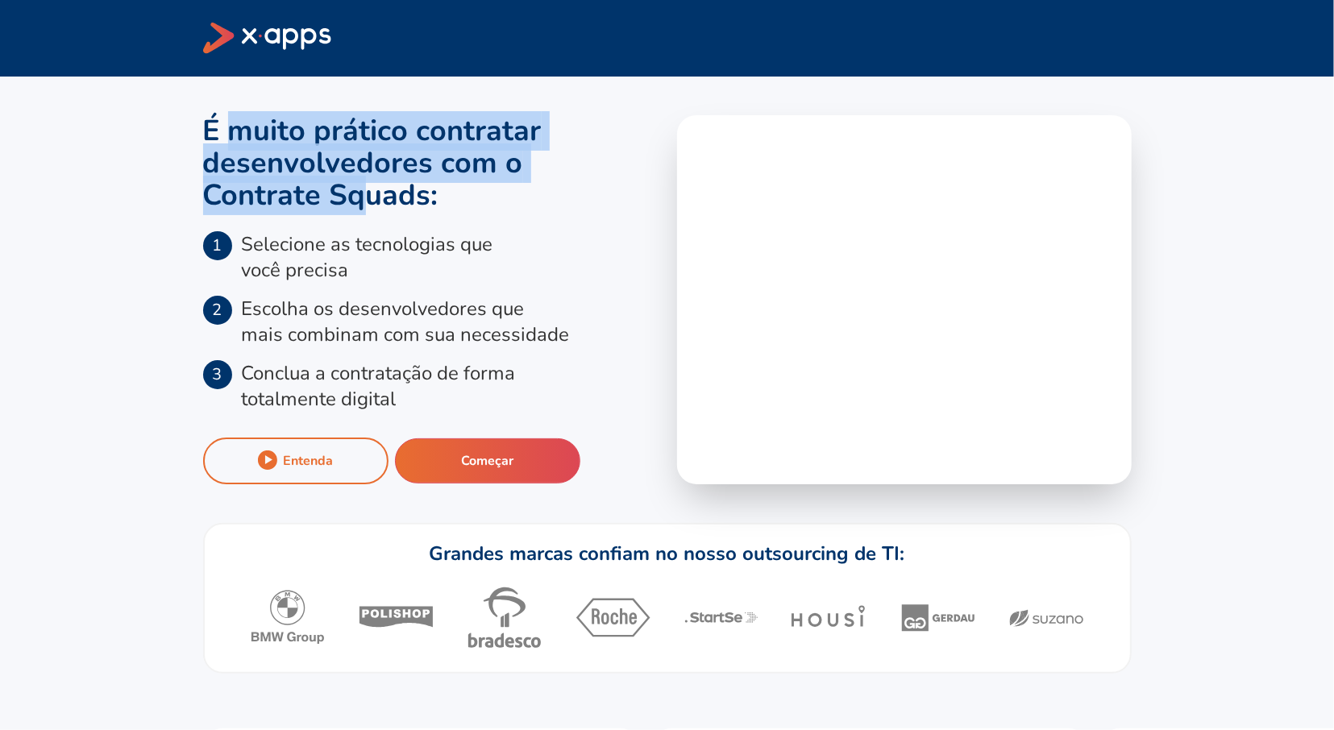
drag, startPoint x: 269, startPoint y: 245, endPoint x: 411, endPoint y: 278, distance: 145.7
click at [411, 278] on p "Selecione as tecnologias que você precisa" at bounding box center [367, 257] width 251 height 52
drag, startPoint x: 286, startPoint y: 313, endPoint x: 444, endPoint y: 405, distance: 182.8
click at [444, 405] on ol "1 Selecione as tecnologias que você precisa 2 Escolha os desenvolvedores que ma…" at bounding box center [430, 321] width 455 height 181
click at [488, 460] on button "Começar" at bounding box center [487, 461] width 199 height 48
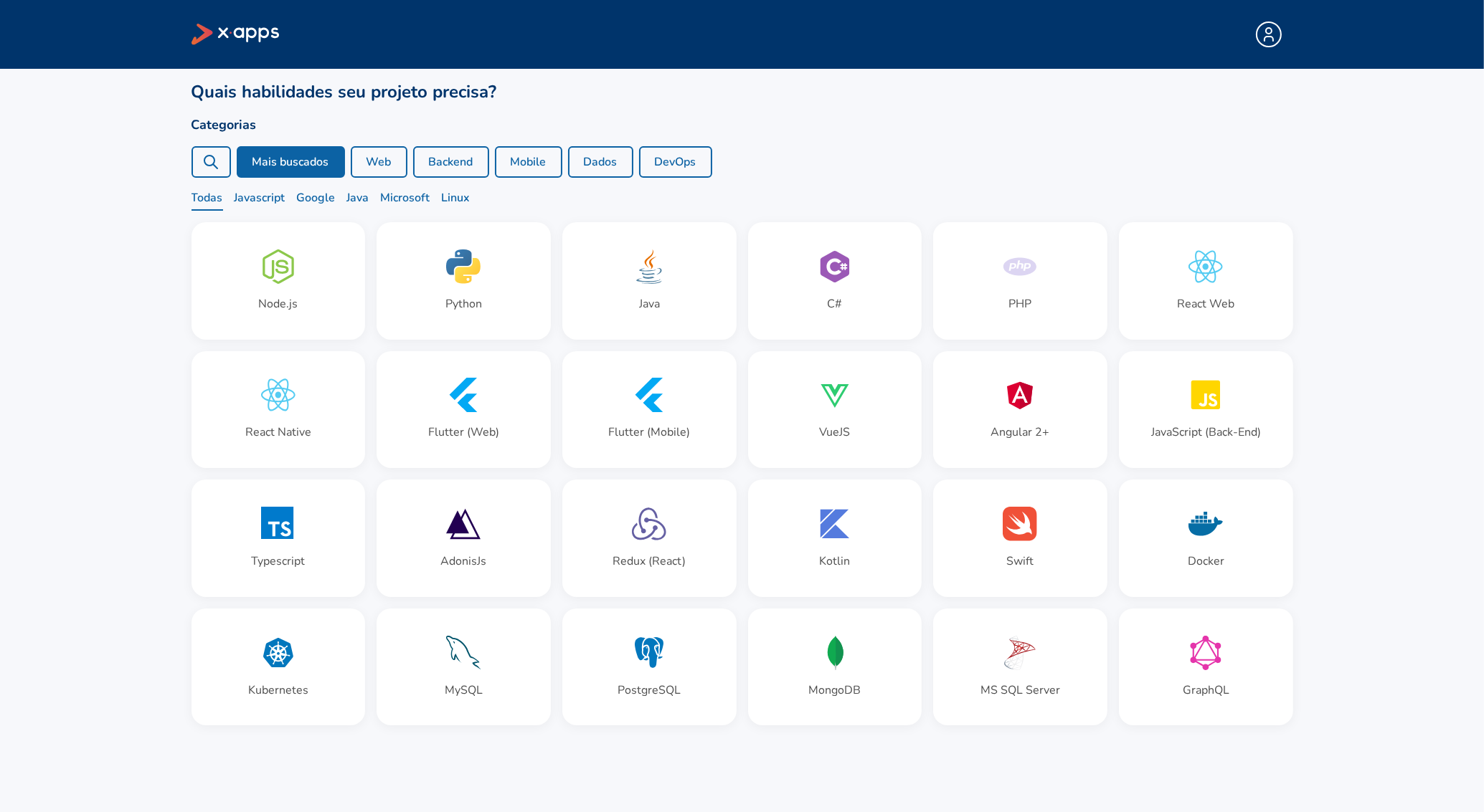
click at [967, 169] on div "Mais buscados Web Backend Mobile Dados DevOps" at bounding box center [742, 161] width 1101 height 31
click at [302, 270] on div "Node.js" at bounding box center [278, 281] width 173 height 117
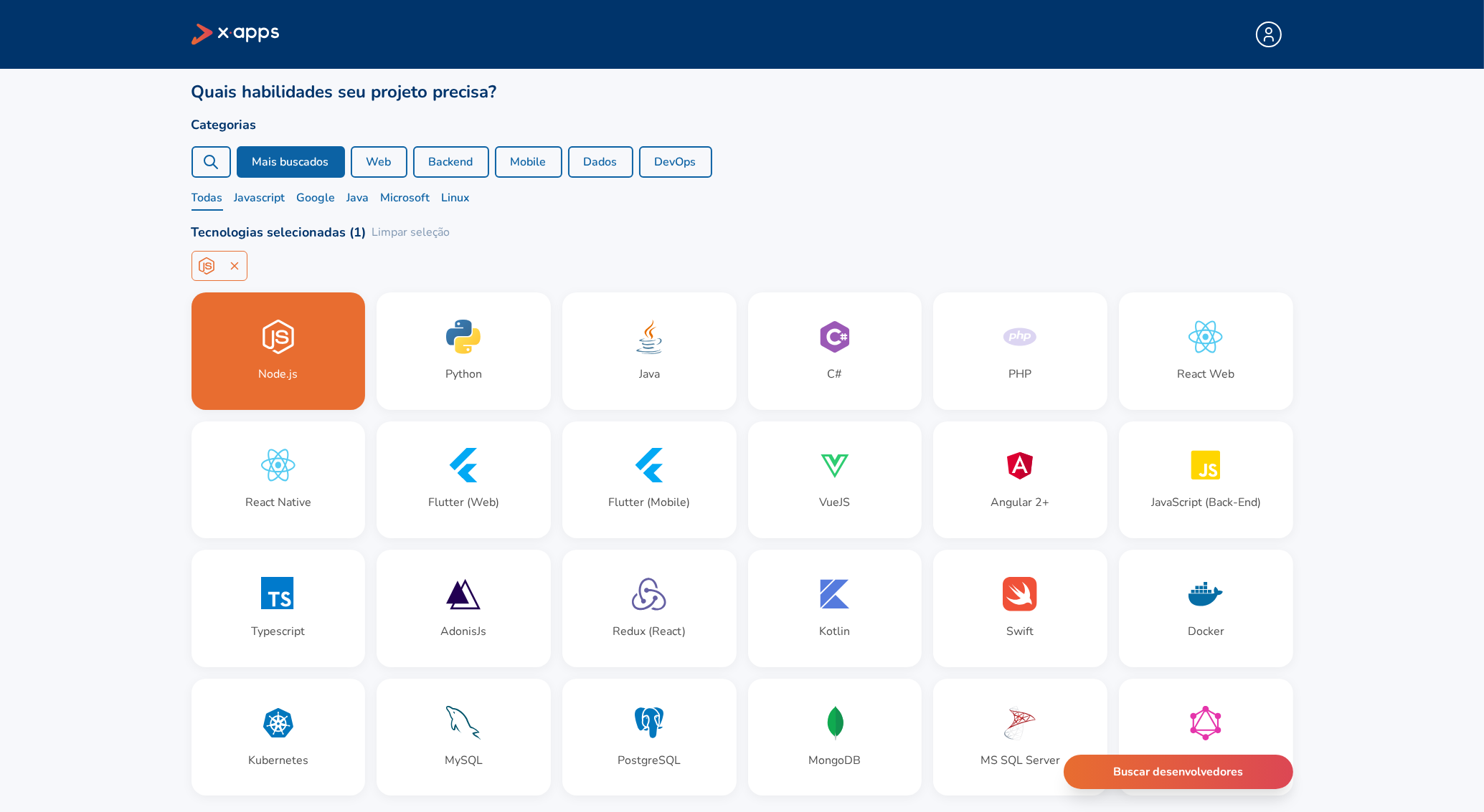
click at [228, 165] on div at bounding box center [211, 161] width 39 height 31
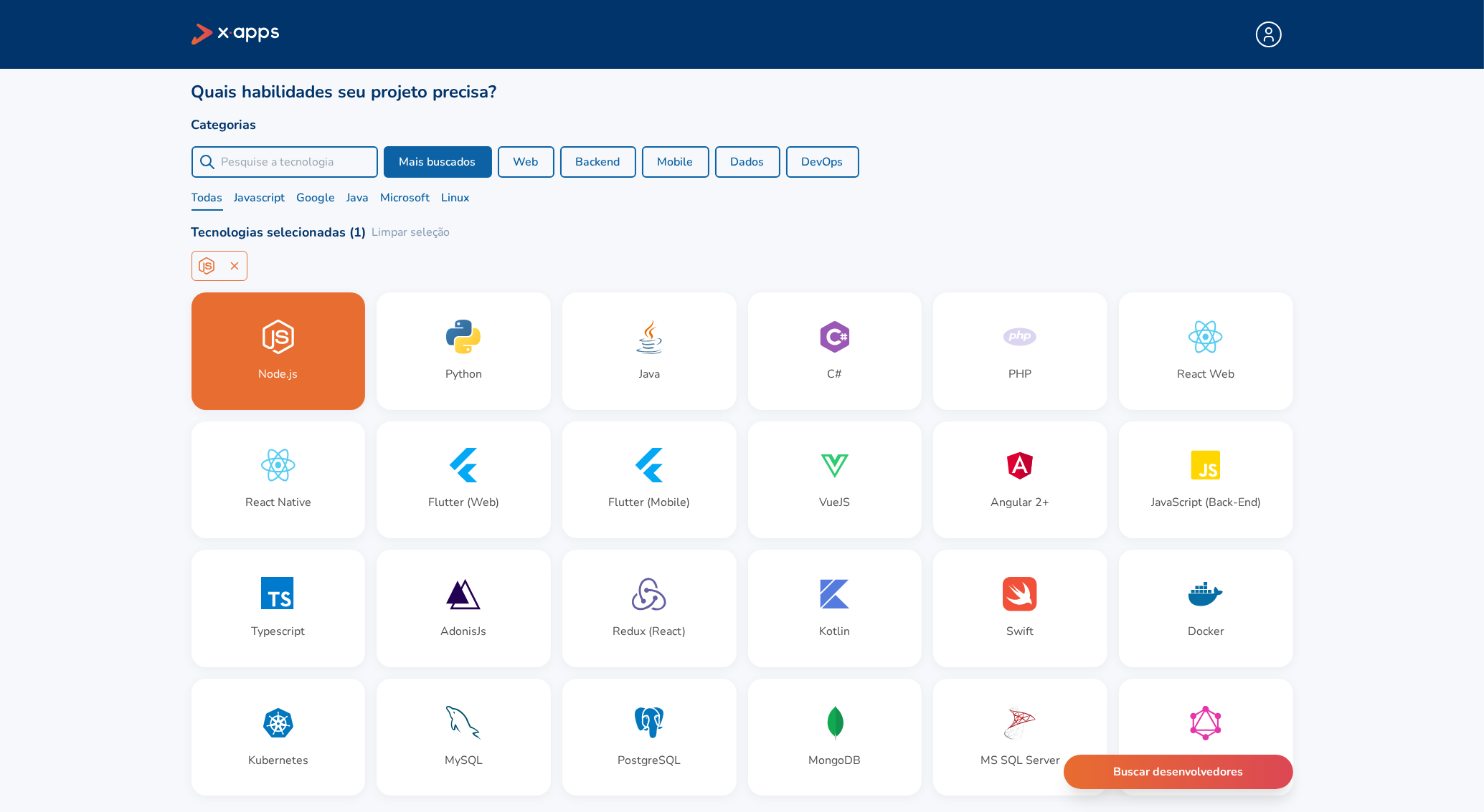
paste input "React Native"
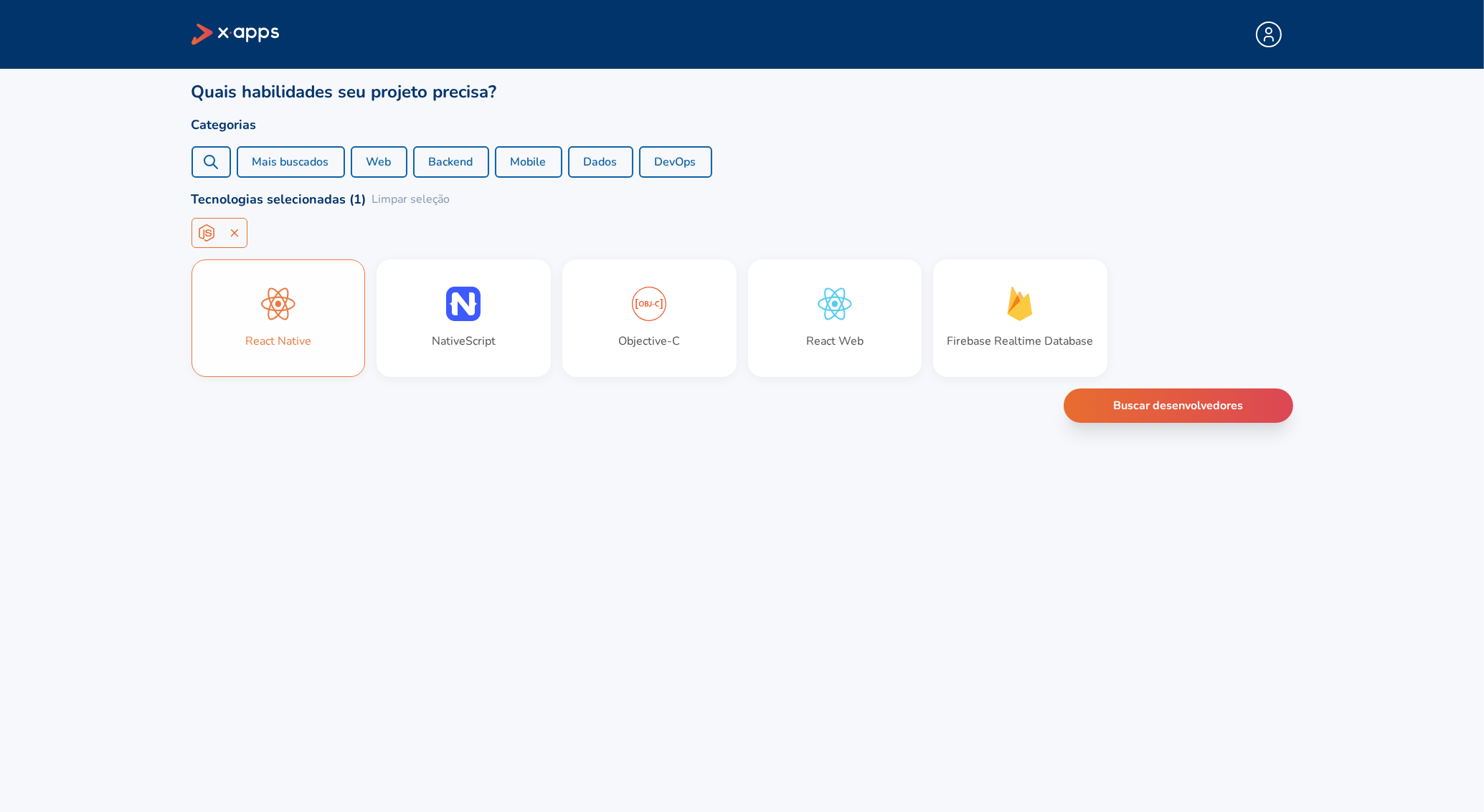
click at [293, 324] on div "React Native" at bounding box center [278, 318] width 173 height 117
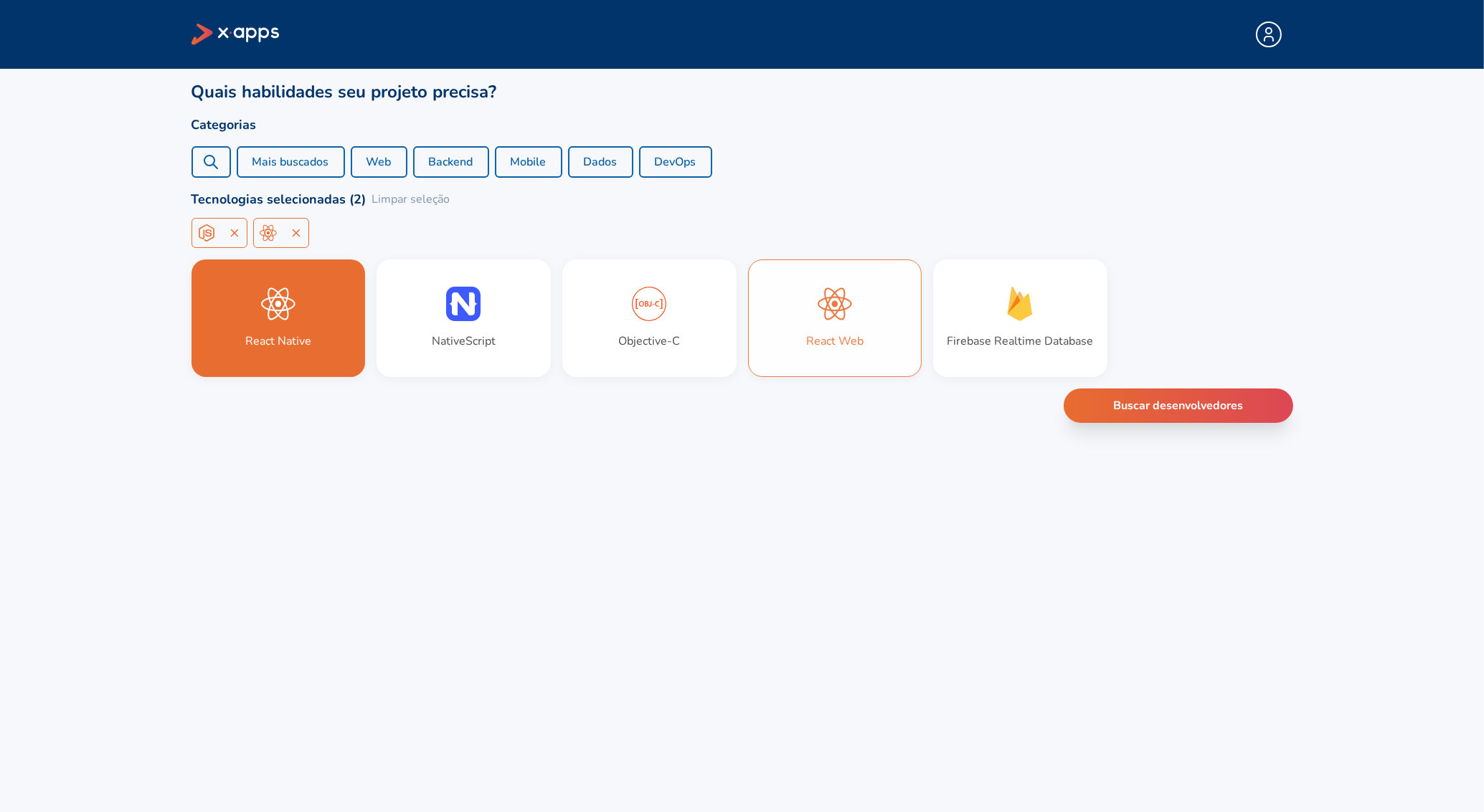
click at [806, 323] on div "React Web" at bounding box center [835, 318] width 173 height 117
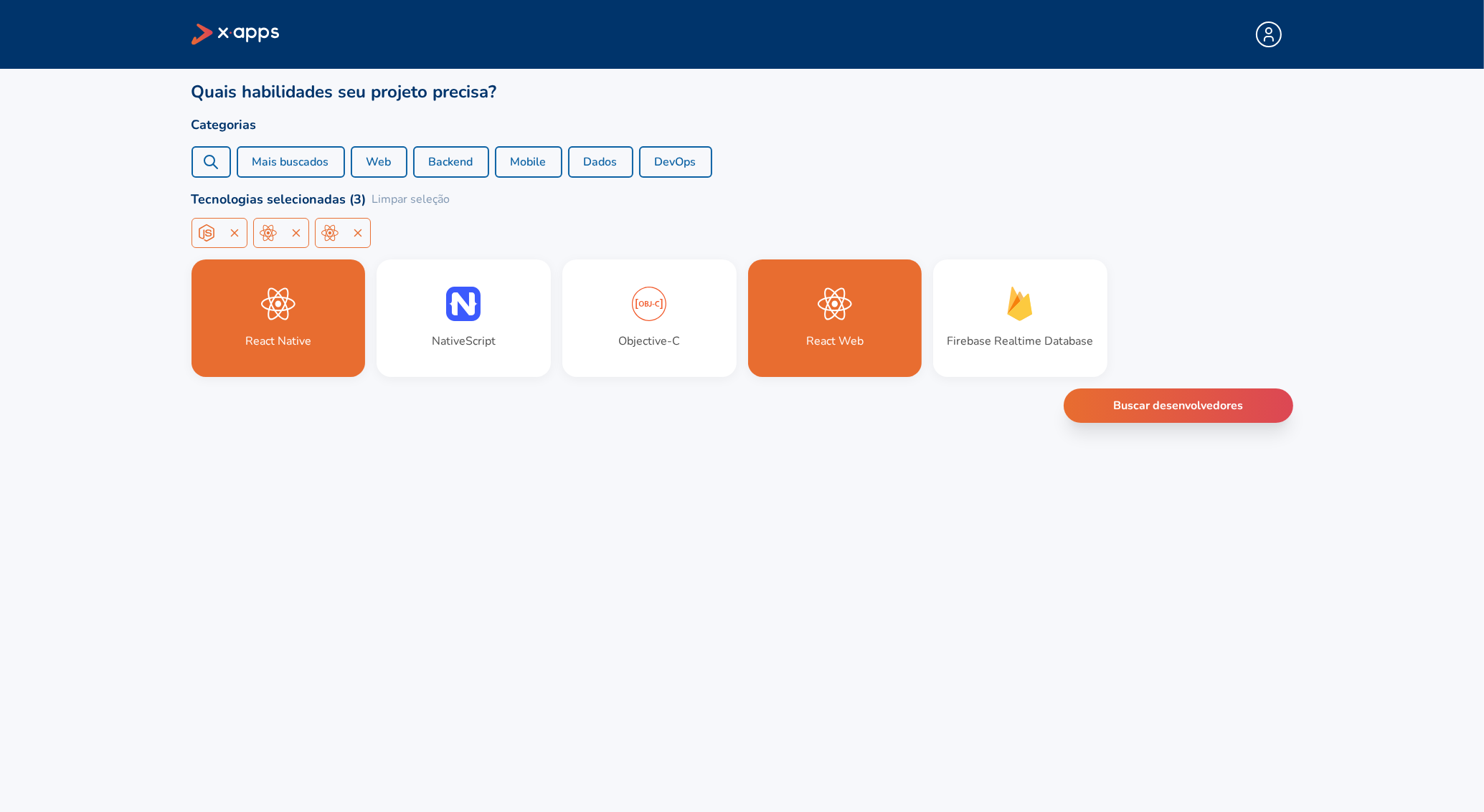
click at [297, 230] on icon at bounding box center [296, 233] width 13 height 13
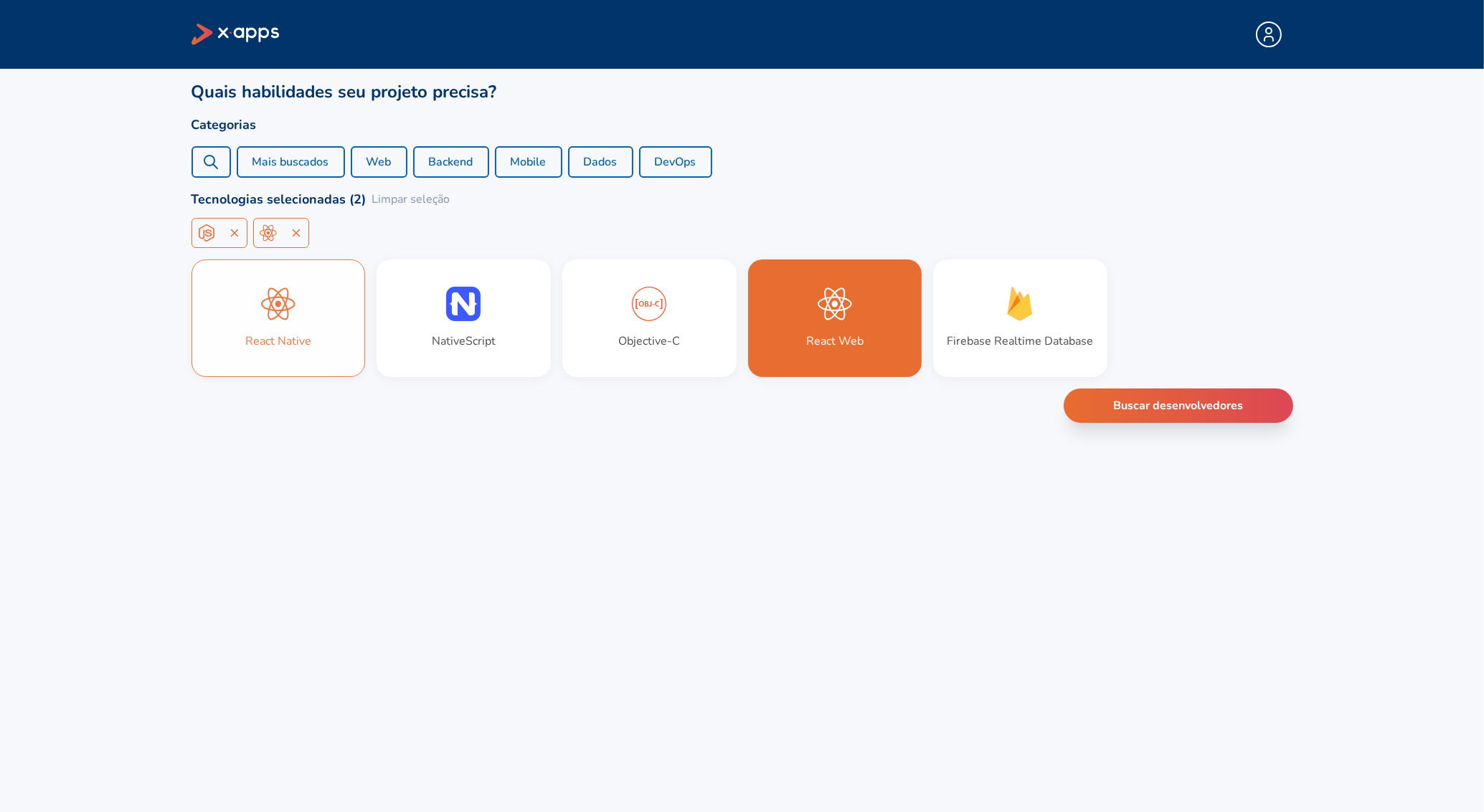
click at [311, 333] on div "React Native" at bounding box center [278, 341] width 66 height 17
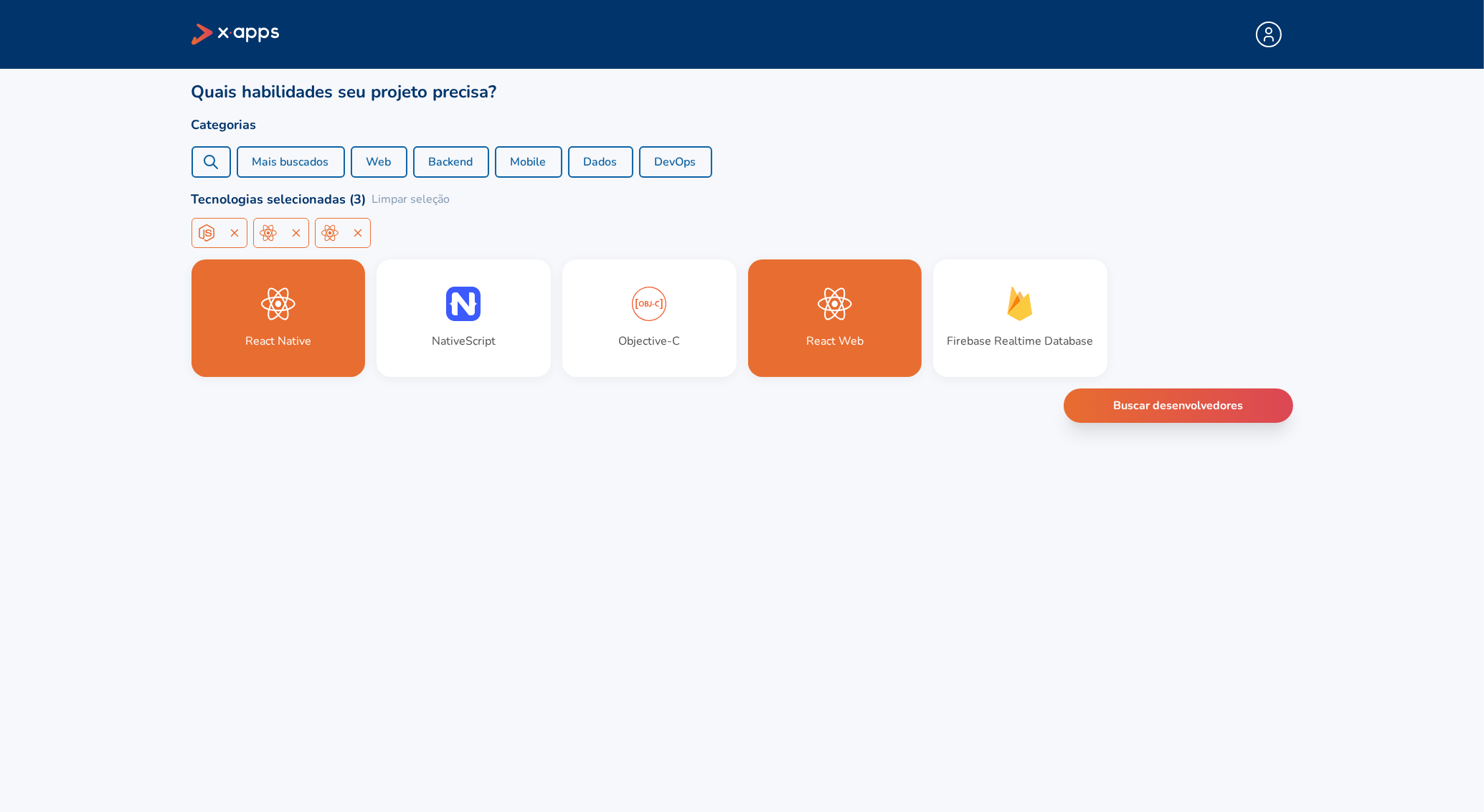
click at [294, 161] on button "Mais buscados" at bounding box center [291, 161] width 109 height 31
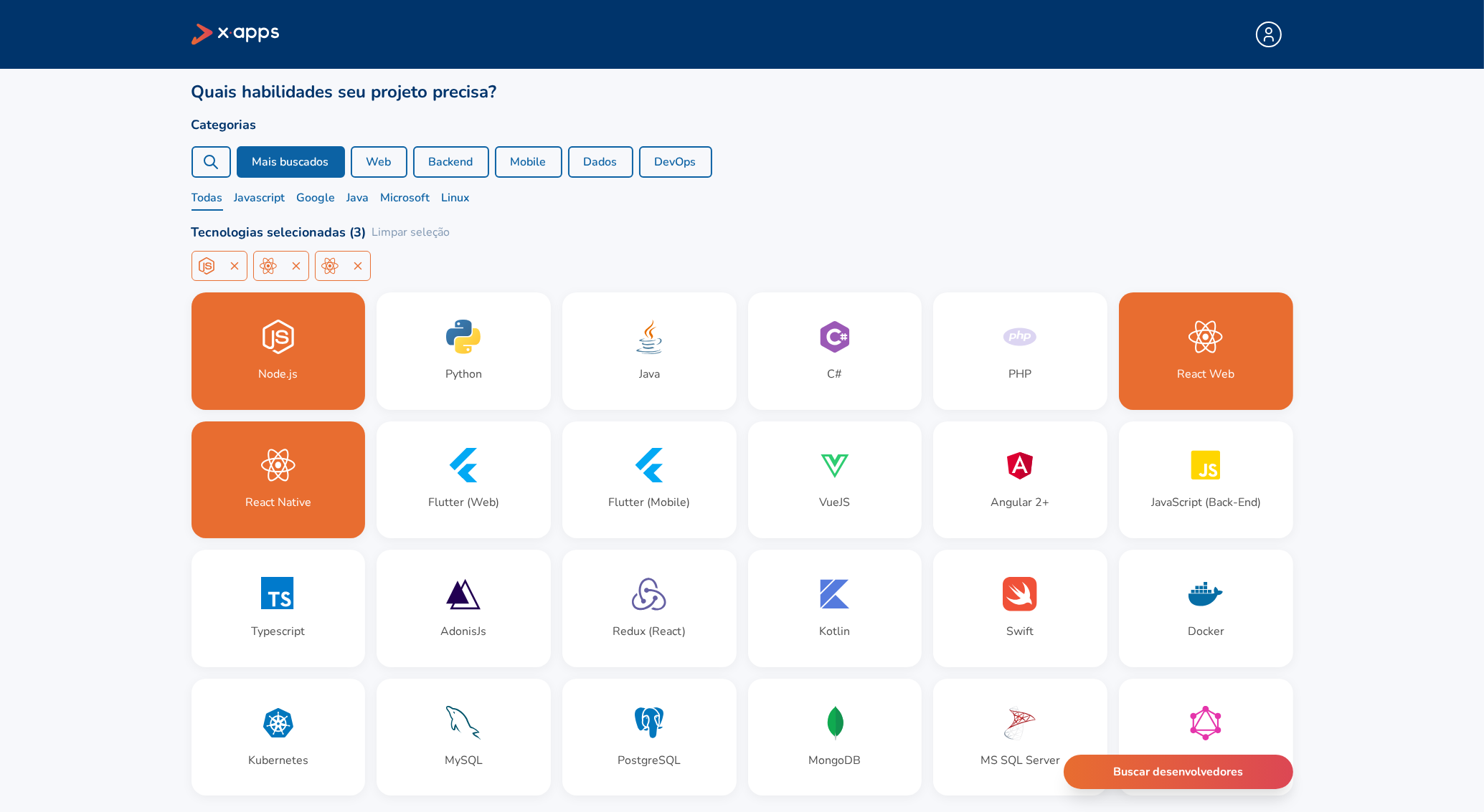
click at [222, 161] on div at bounding box center [211, 161] width 39 height 31
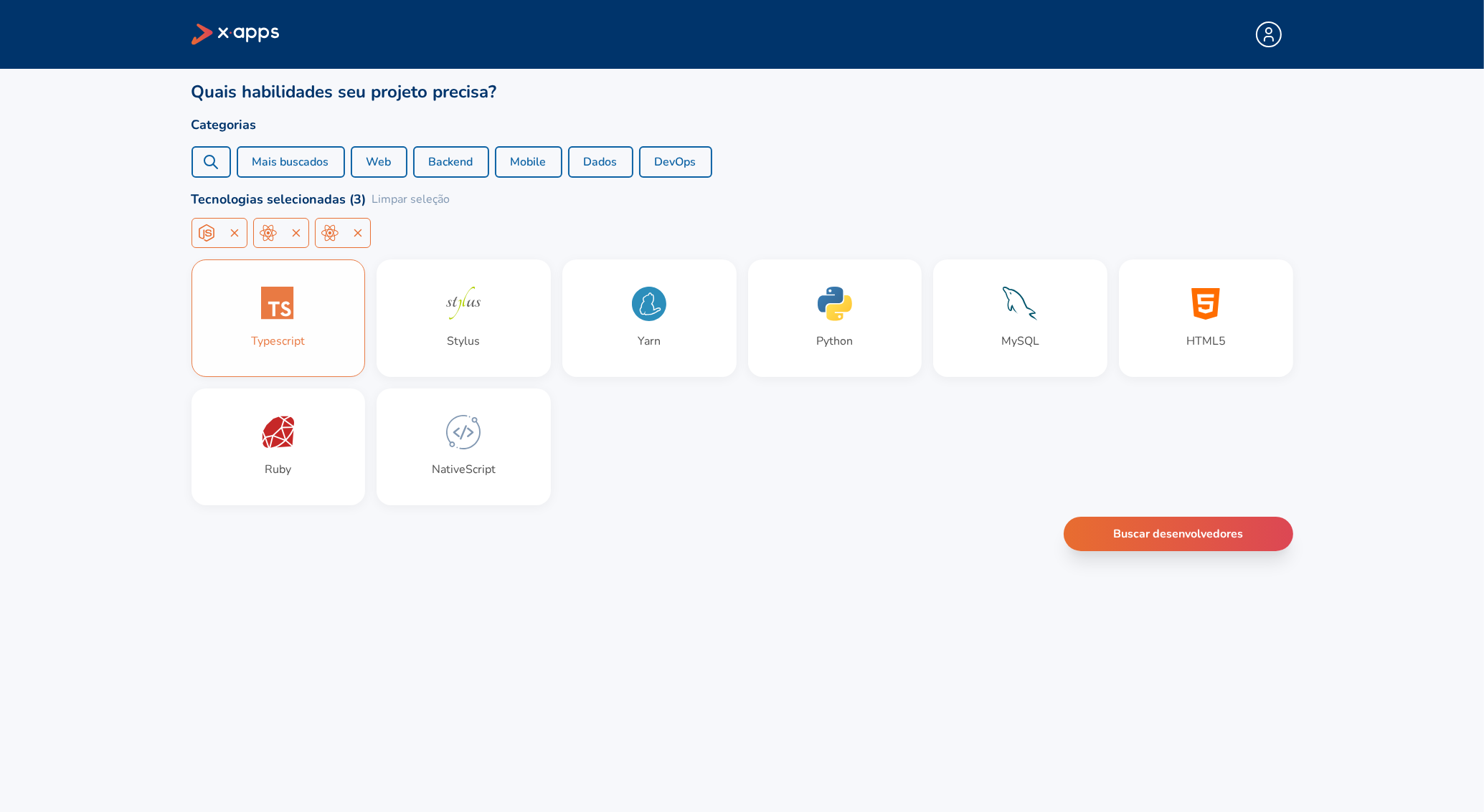
click at [311, 338] on div "Typescript" at bounding box center [278, 318] width 173 height 117
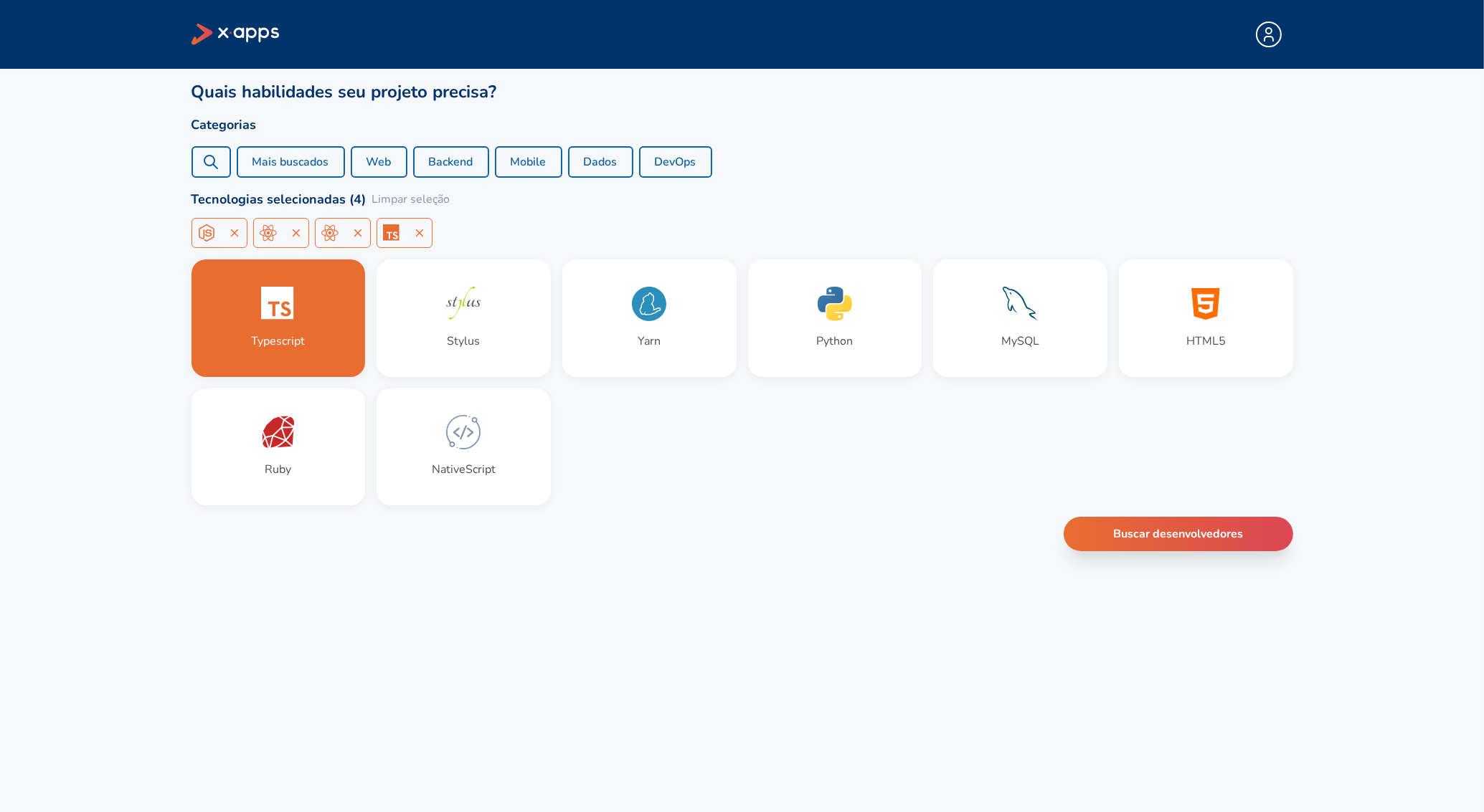
click at [205, 162] on circle at bounding box center [209, 160] width 10 height 10
paste input "Node.js com Typescript"
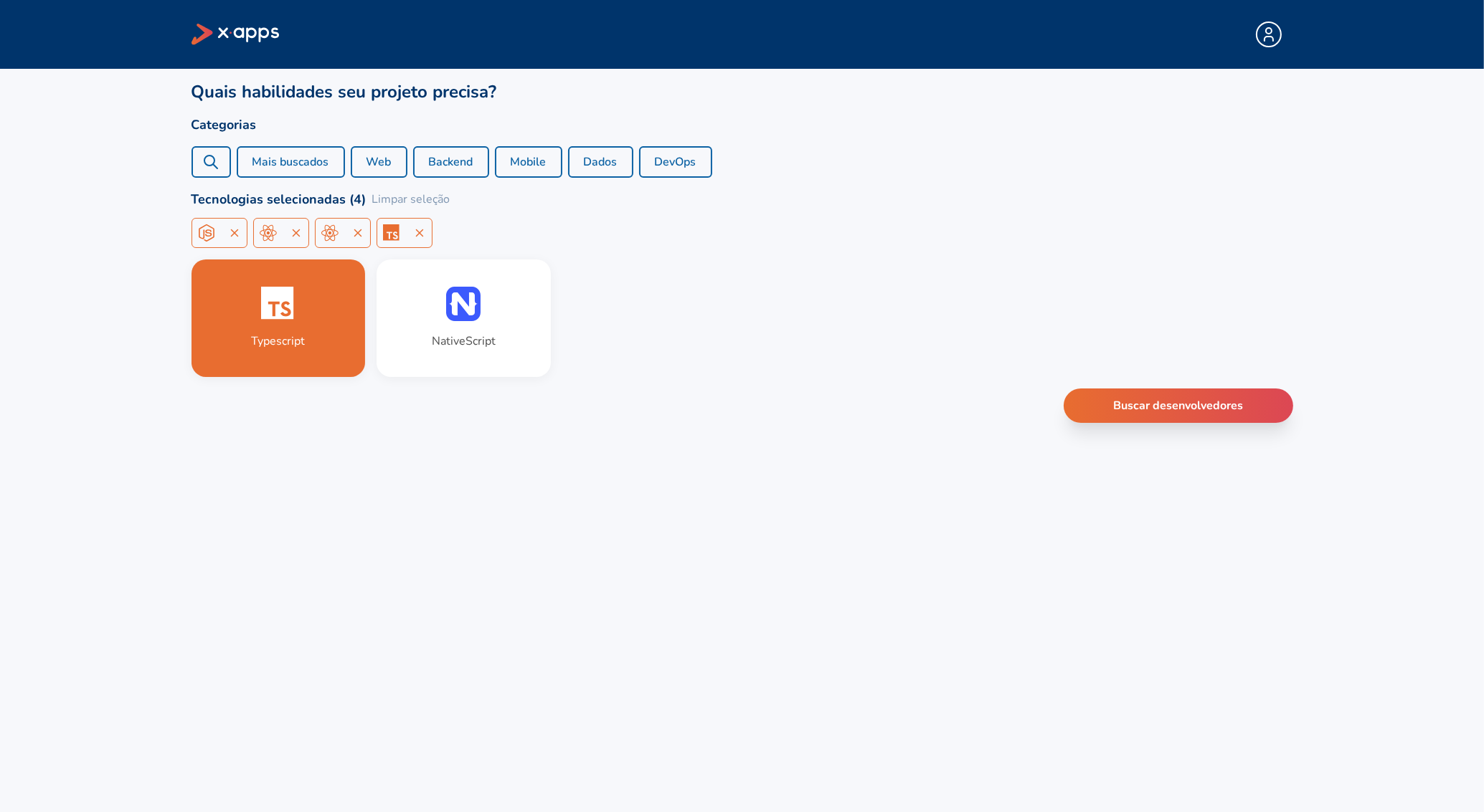
click at [220, 168] on div "Node.js com Typescript" at bounding box center [211, 161] width 39 height 31
paste input "AdonisJS"
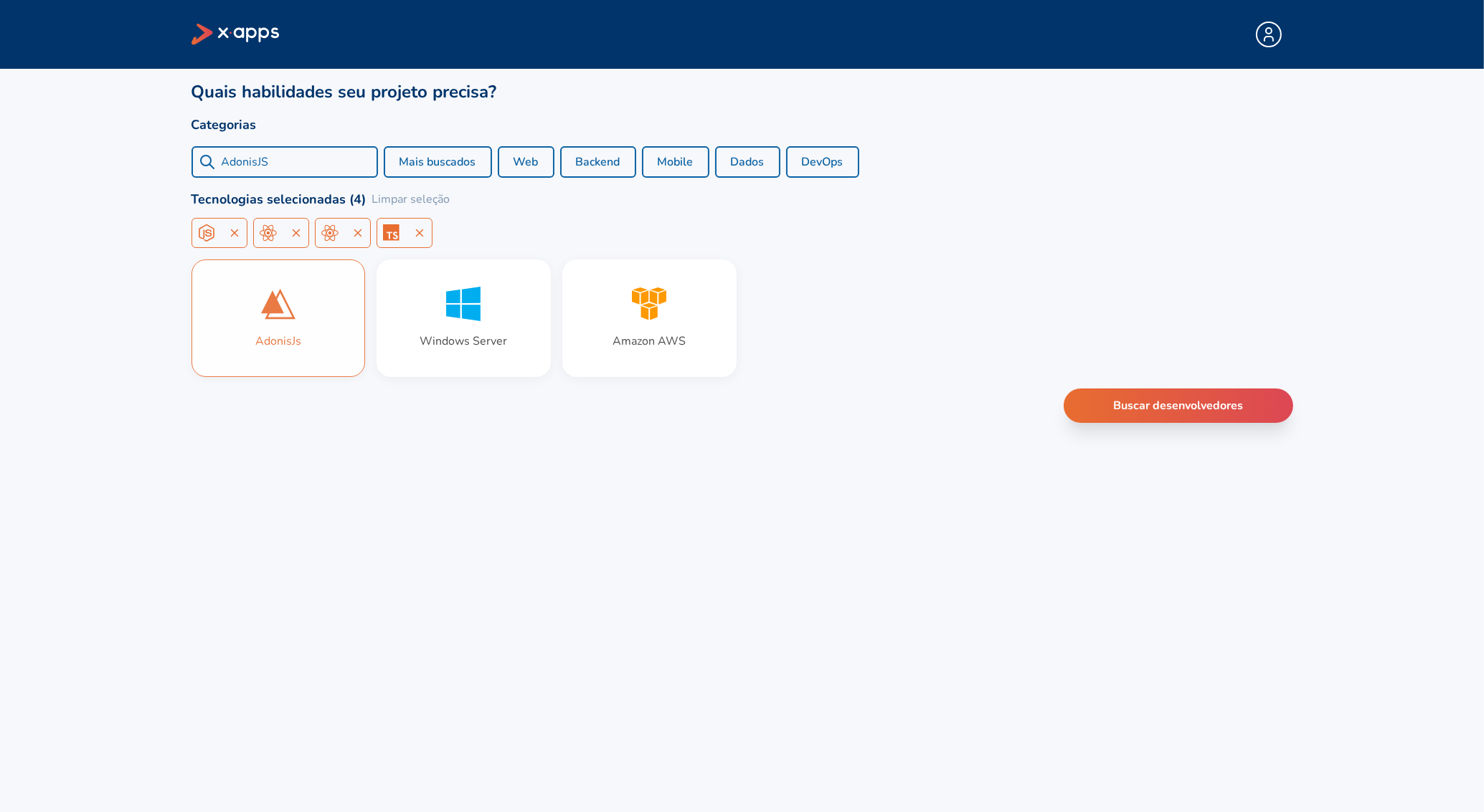
click at [270, 353] on div "AdonisJs" at bounding box center [278, 318] width 173 height 117
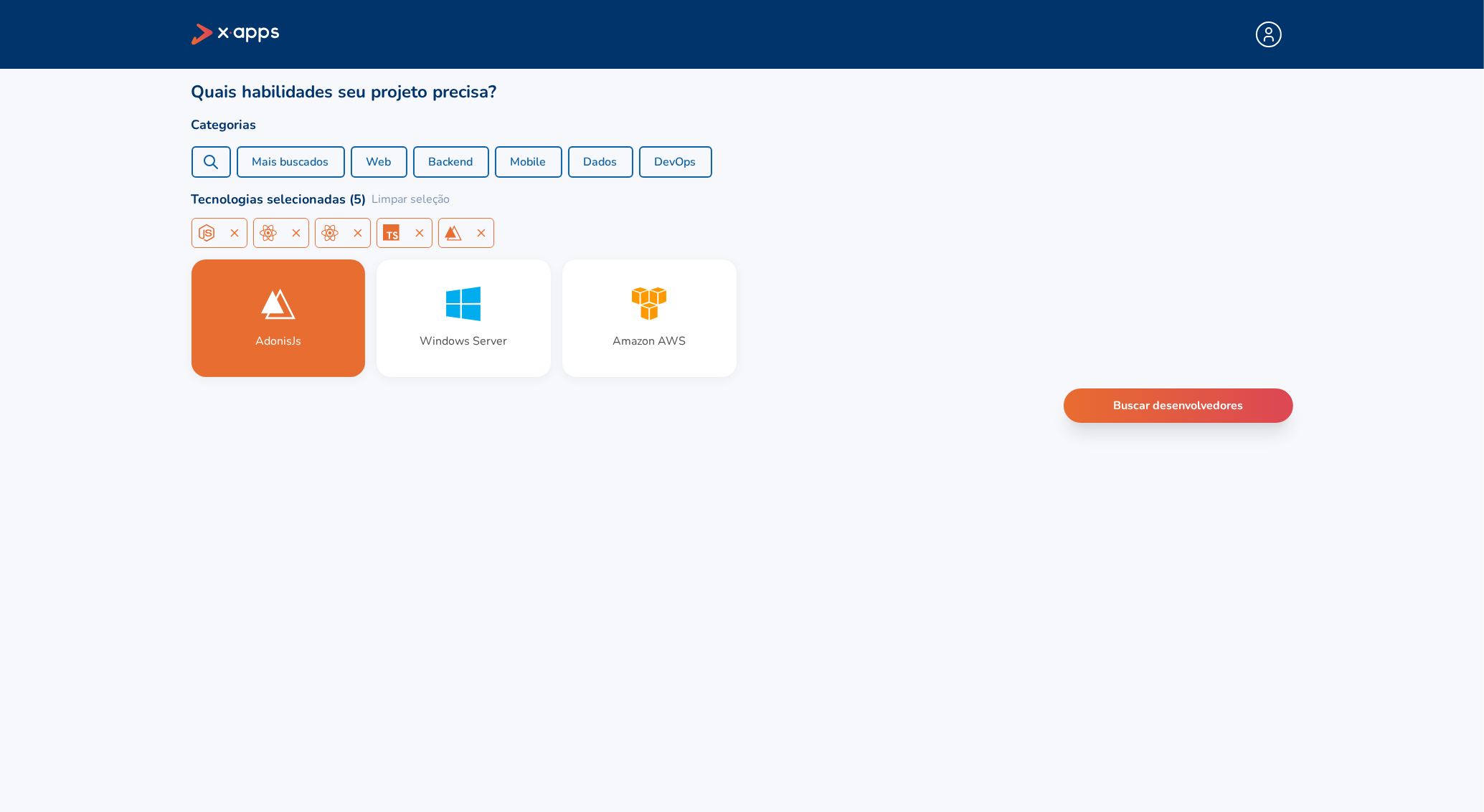
click at [221, 157] on div "AdonisJS" at bounding box center [211, 161] width 39 height 31
paste input "Express"
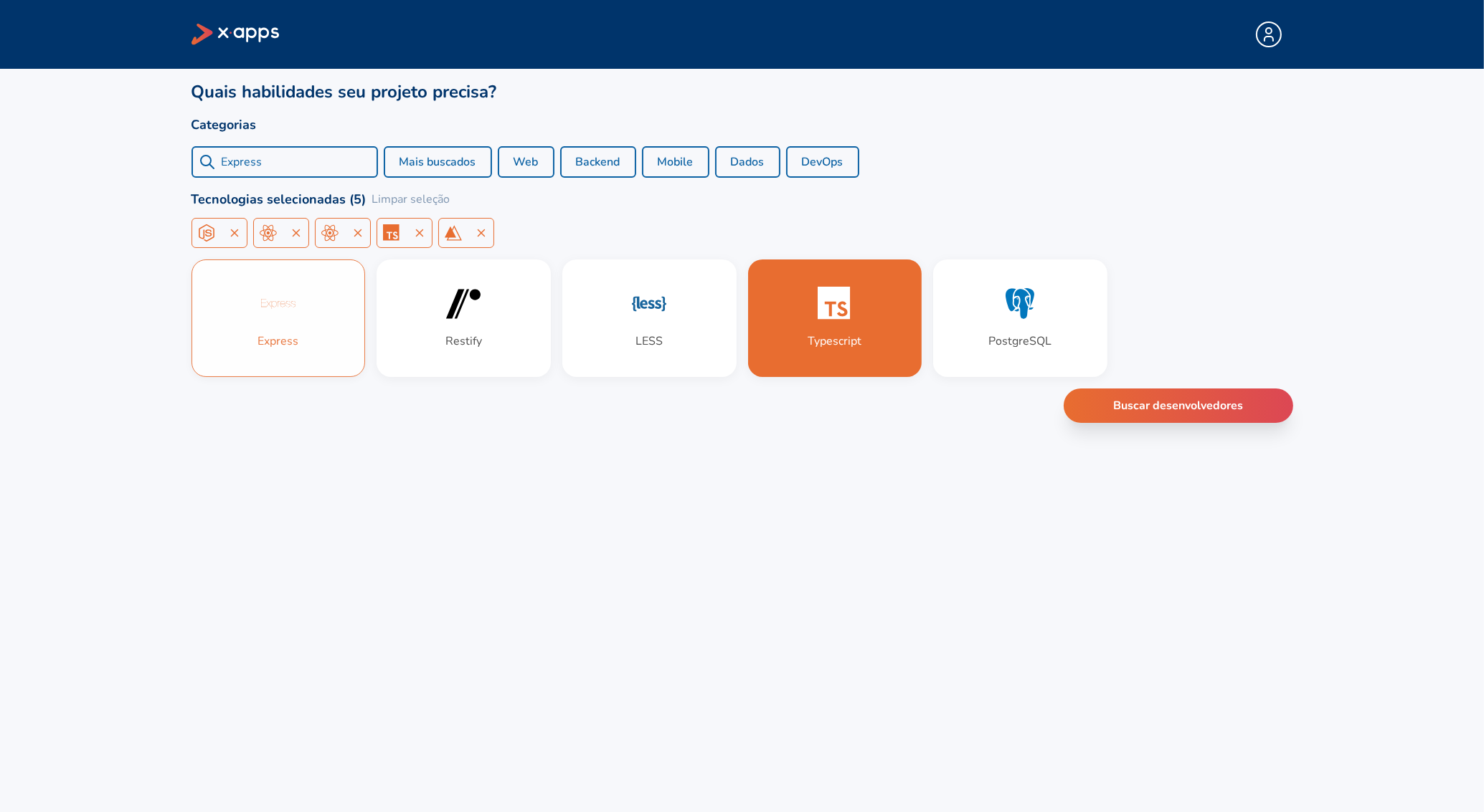
click at [270, 350] on div "Express" at bounding box center [278, 318] width 173 height 117
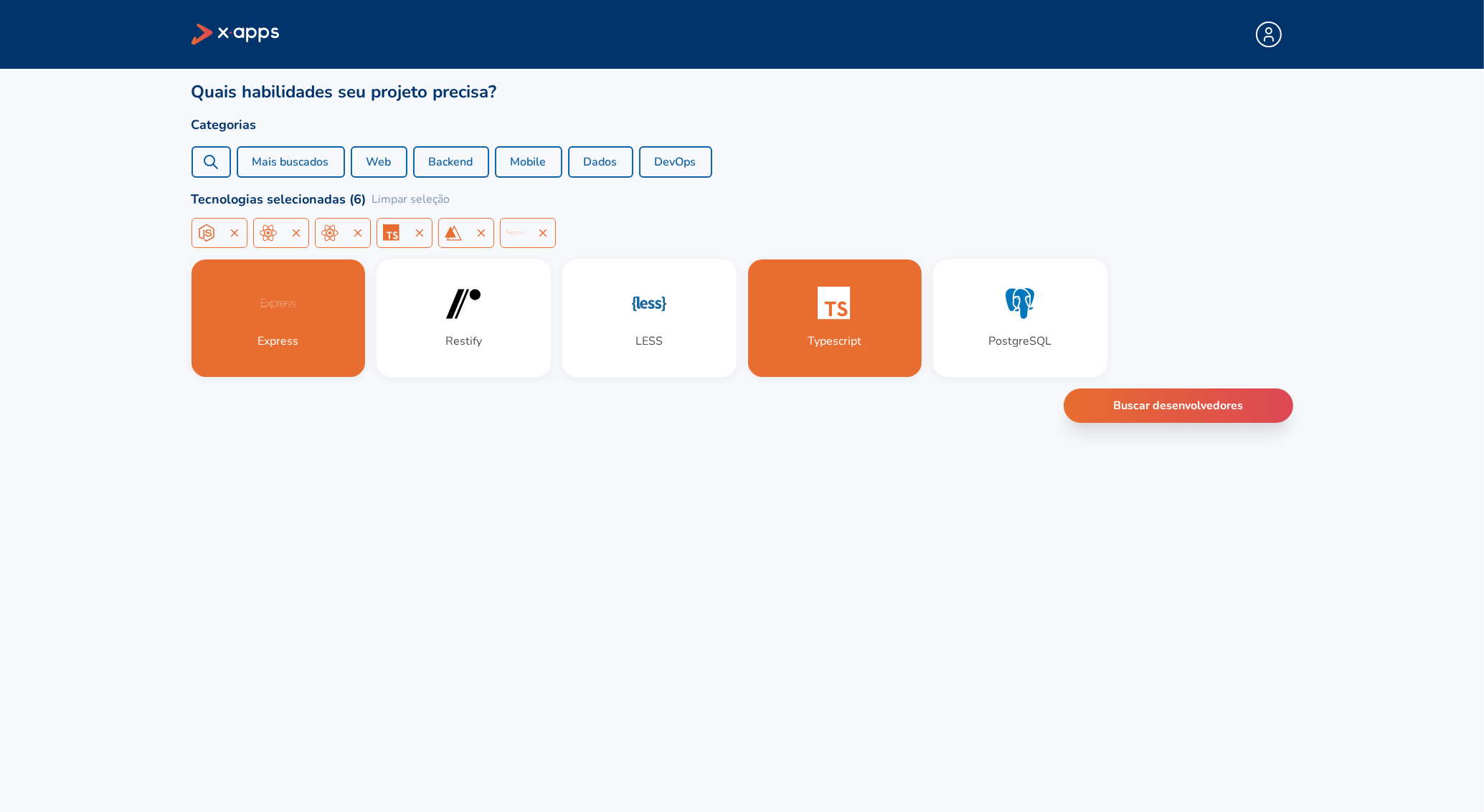
click at [206, 161] on icon at bounding box center [210, 161] width 17 height 17
paste input "GraphQL"
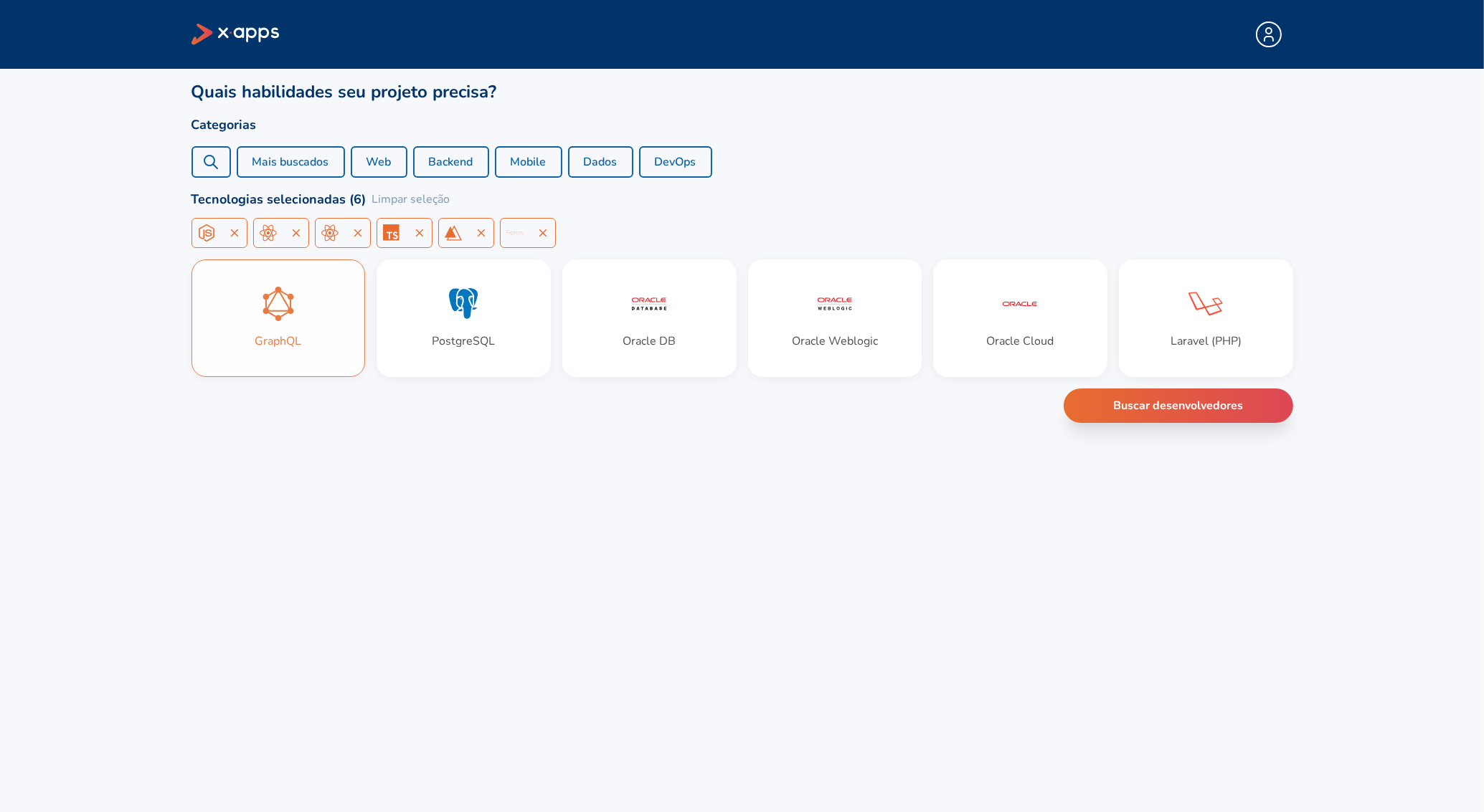
click at [292, 349] on div "GraphQL" at bounding box center [278, 341] width 46 height 17
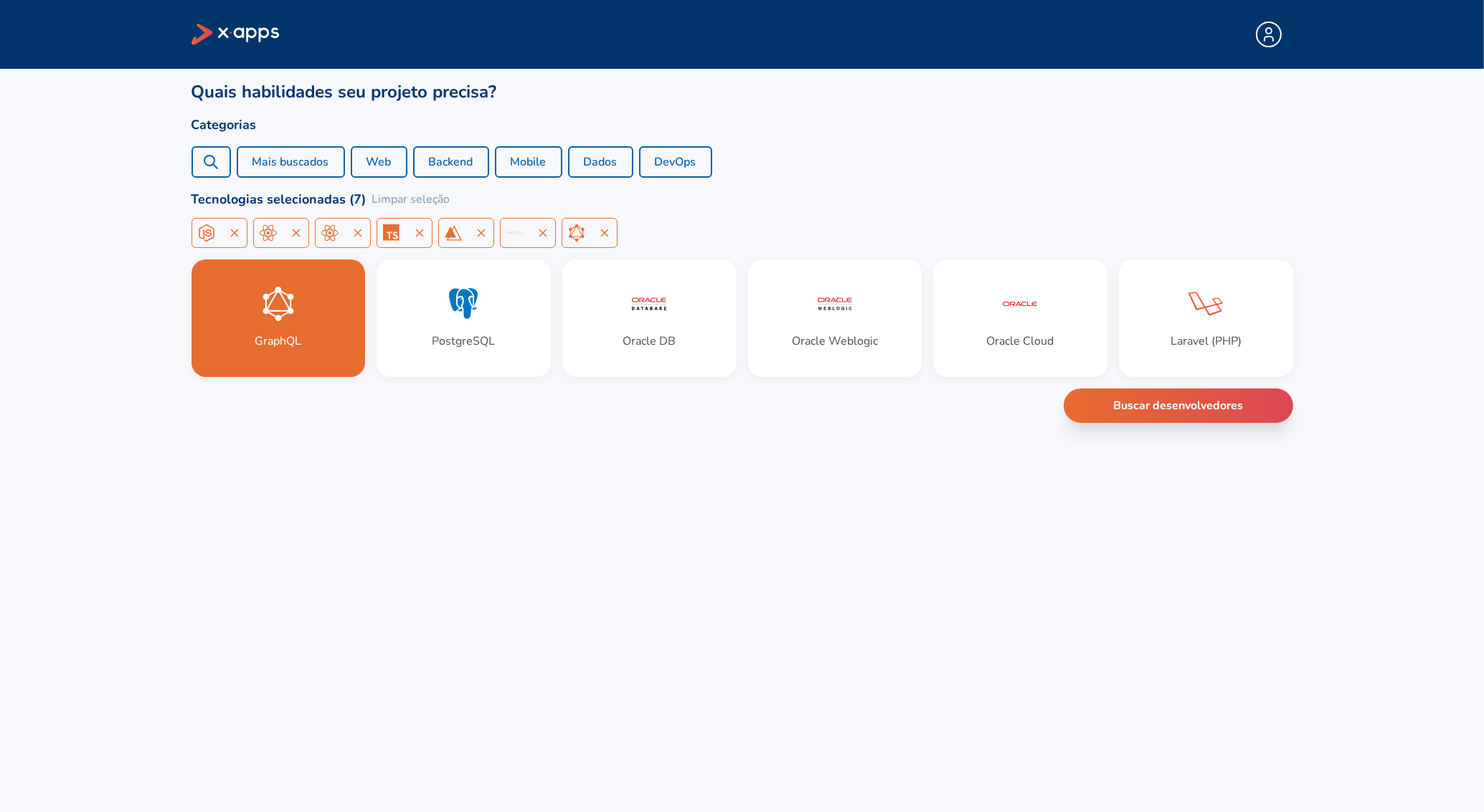
click at [222, 162] on div "GraphQL" at bounding box center [211, 161] width 39 height 31
paste input "PostgreS"
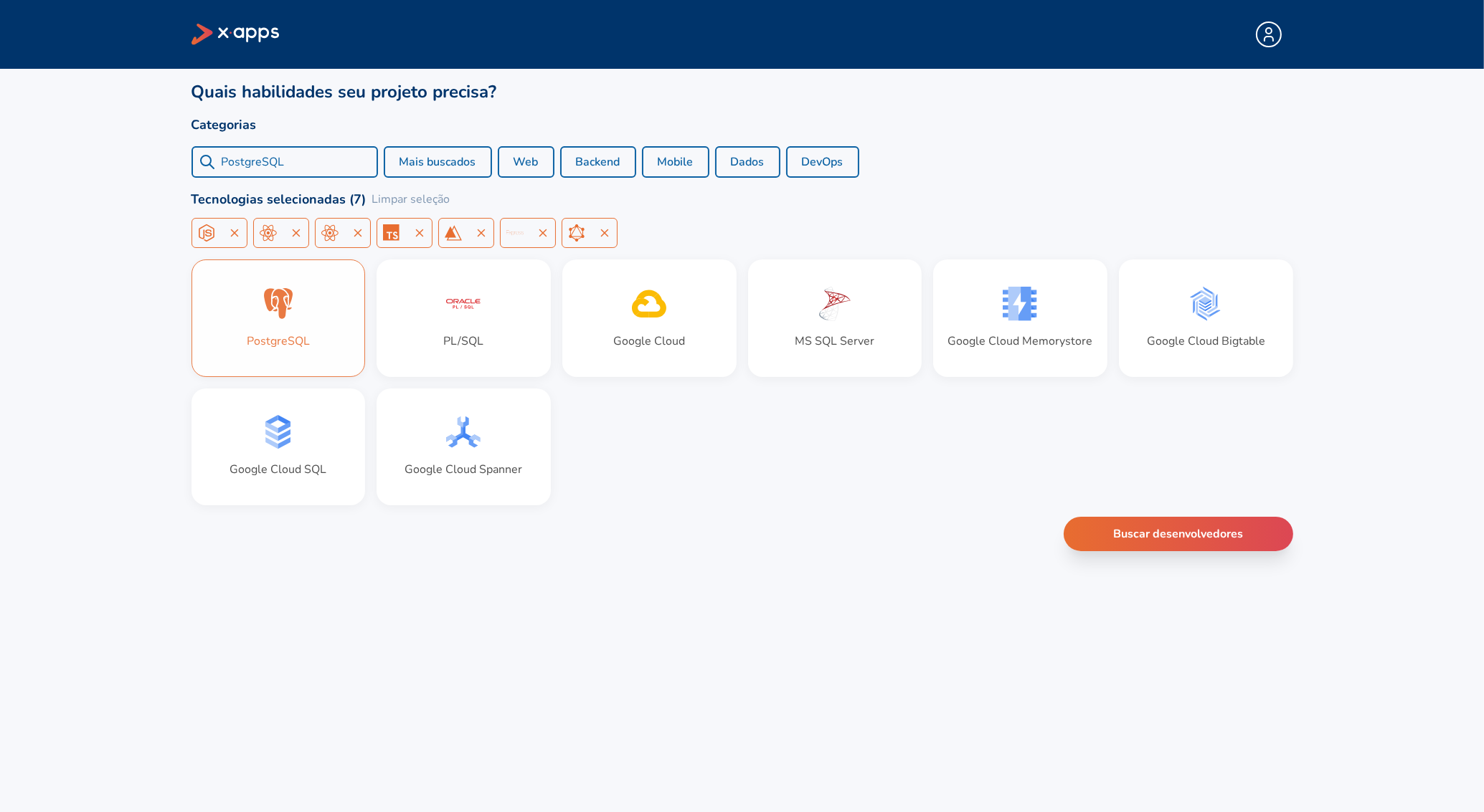
type input "PostgreSQL"
click at [302, 326] on div "PostgreSQL" at bounding box center [278, 318] width 173 height 117
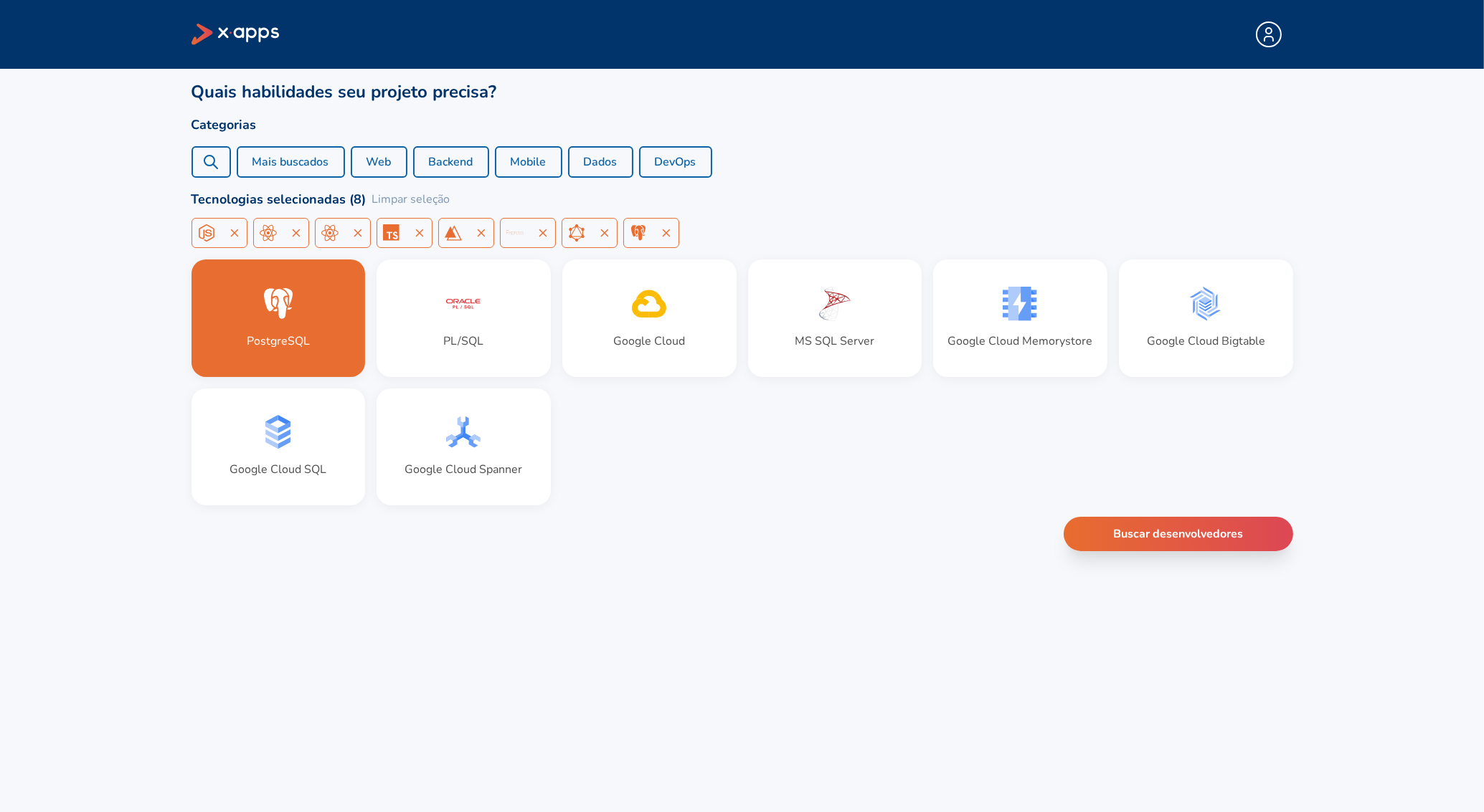
click at [223, 169] on div "PostgreSQL" at bounding box center [211, 161] width 39 height 31
paste input "MongoDB"
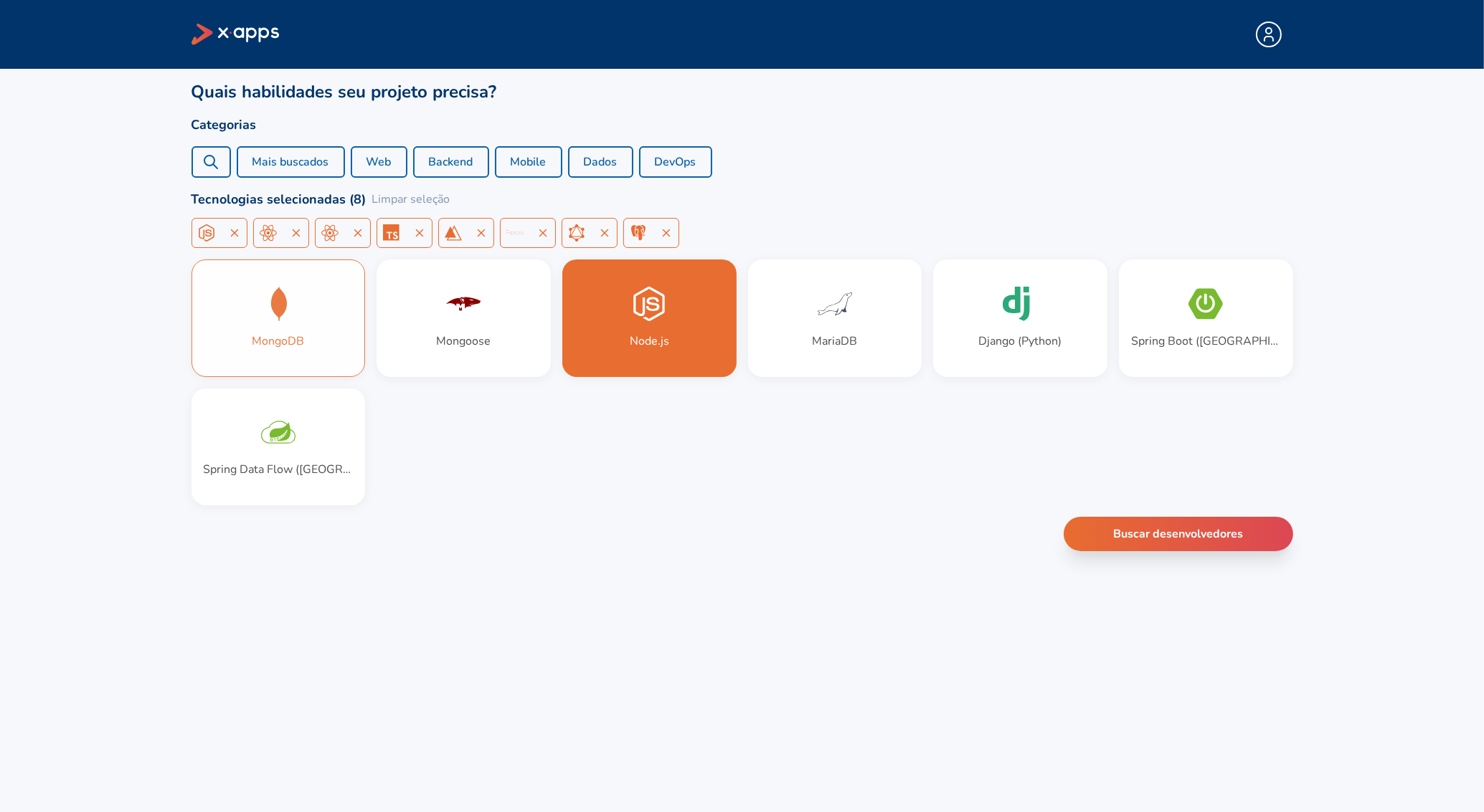
click at [302, 301] on div "MongoDB" at bounding box center [278, 318] width 173 height 117
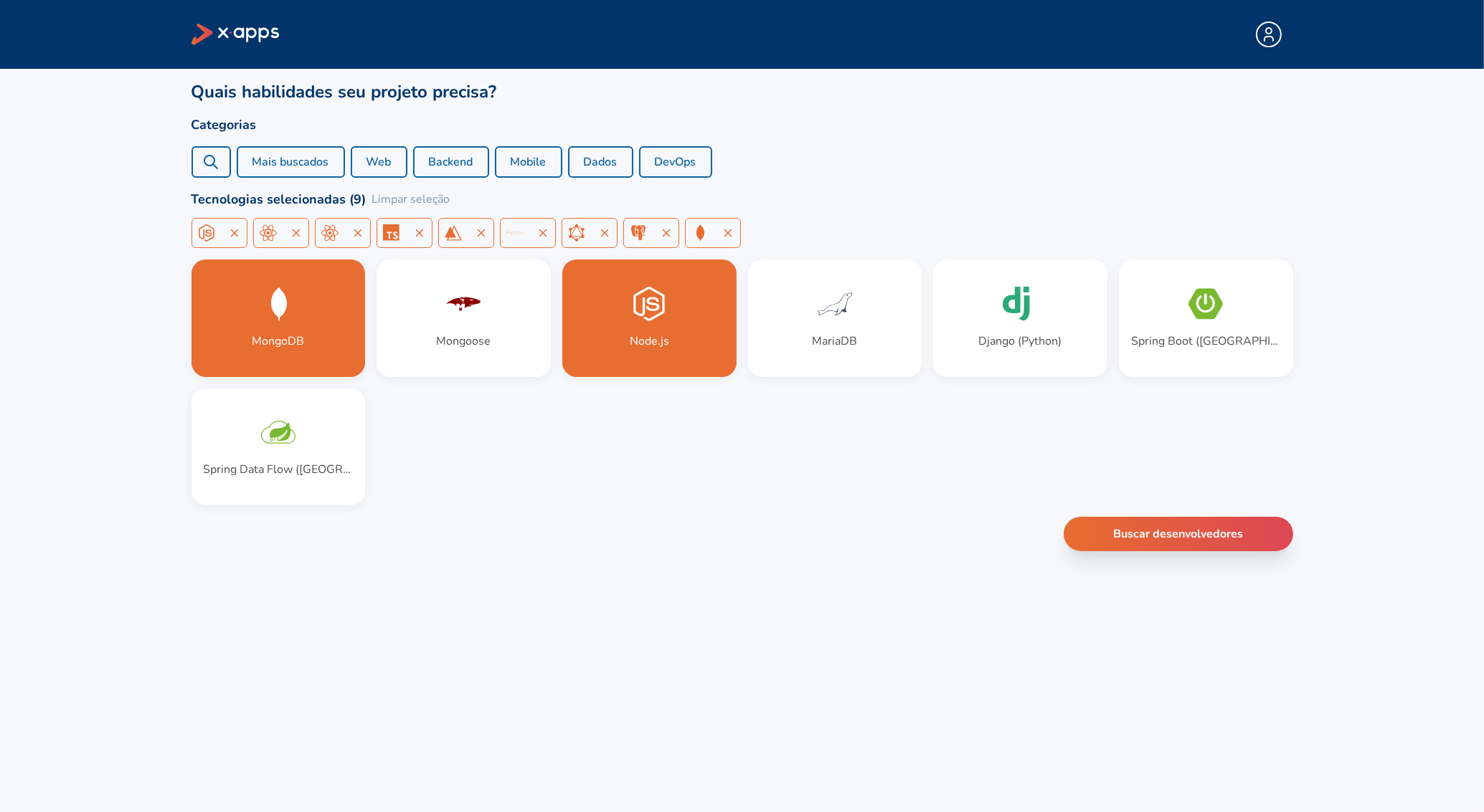
click at [223, 164] on div "MongoDB" at bounding box center [211, 161] width 39 height 31
paste input "Docker + Kubernetes"
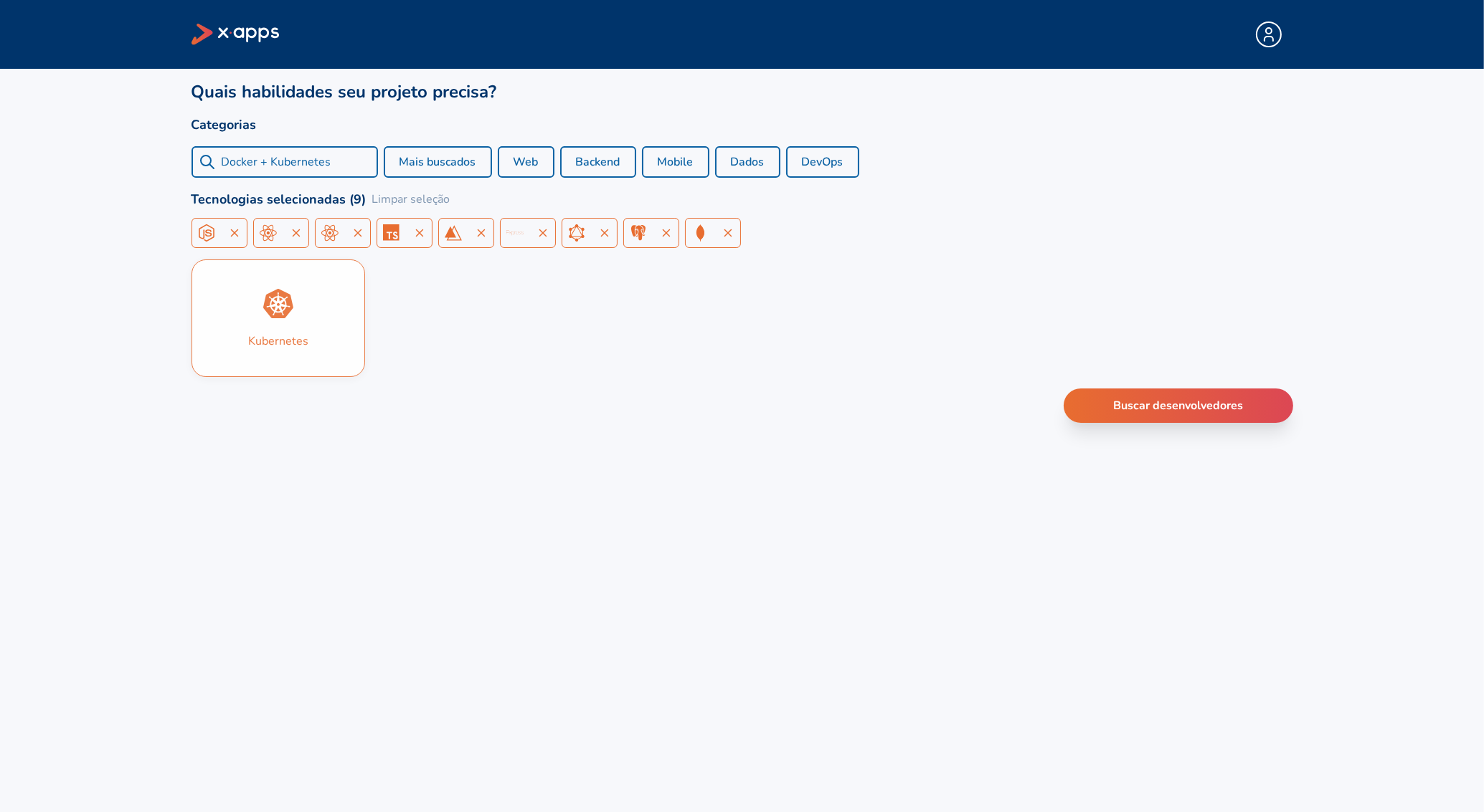
click at [297, 338] on div "Kubernetes" at bounding box center [278, 341] width 60 height 17
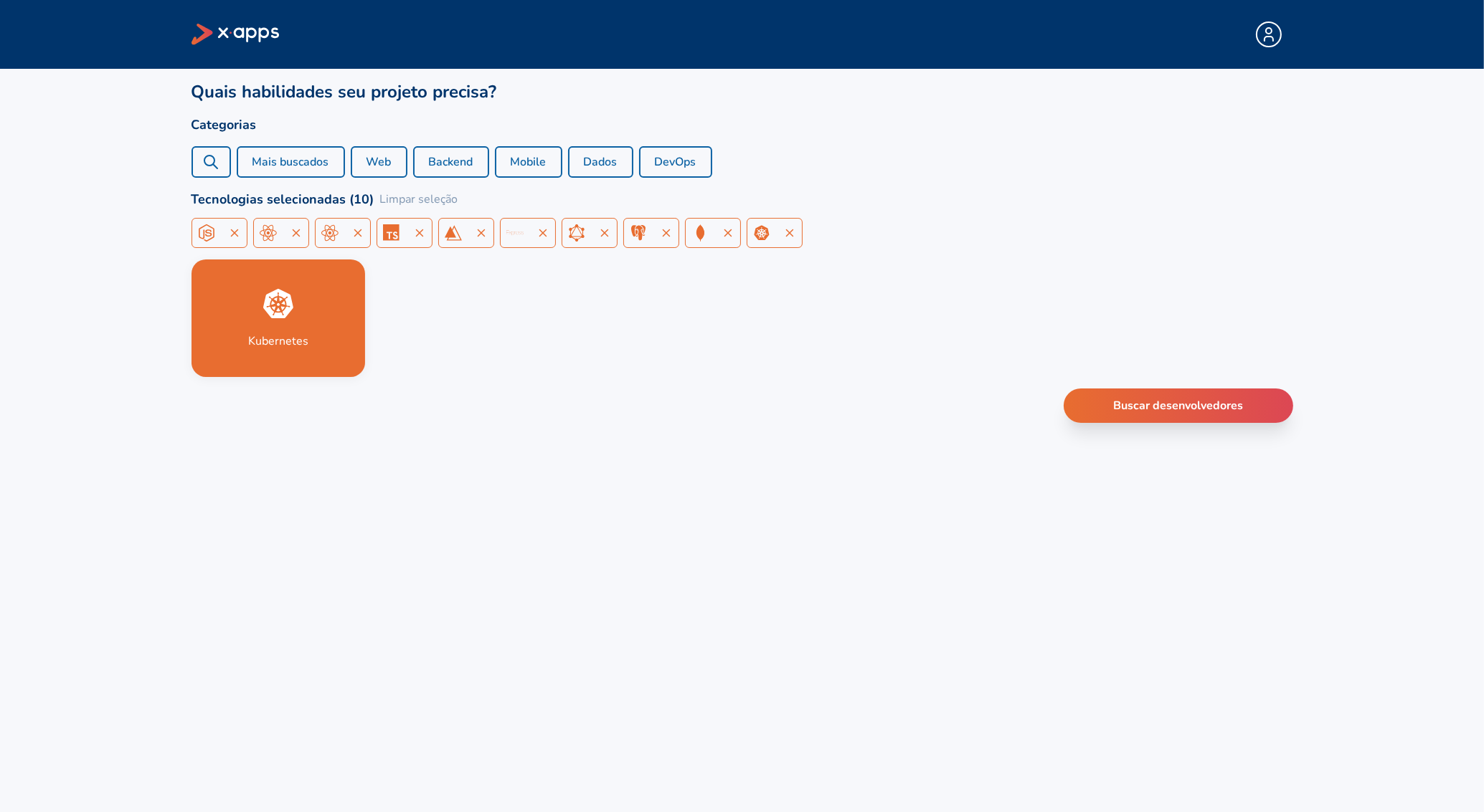
click at [224, 170] on div "Docker + Kubernetes" at bounding box center [211, 161] width 39 height 31
click at [256, 165] on input "Docker + Kubernetes" at bounding box center [296, 161] width 149 height 17
drag, startPoint x: 258, startPoint y: 161, endPoint x: 426, endPoint y: 163, distance: 168.0
click at [371, 163] on input "Docker + Kubernetes" at bounding box center [296, 161] width 149 height 17
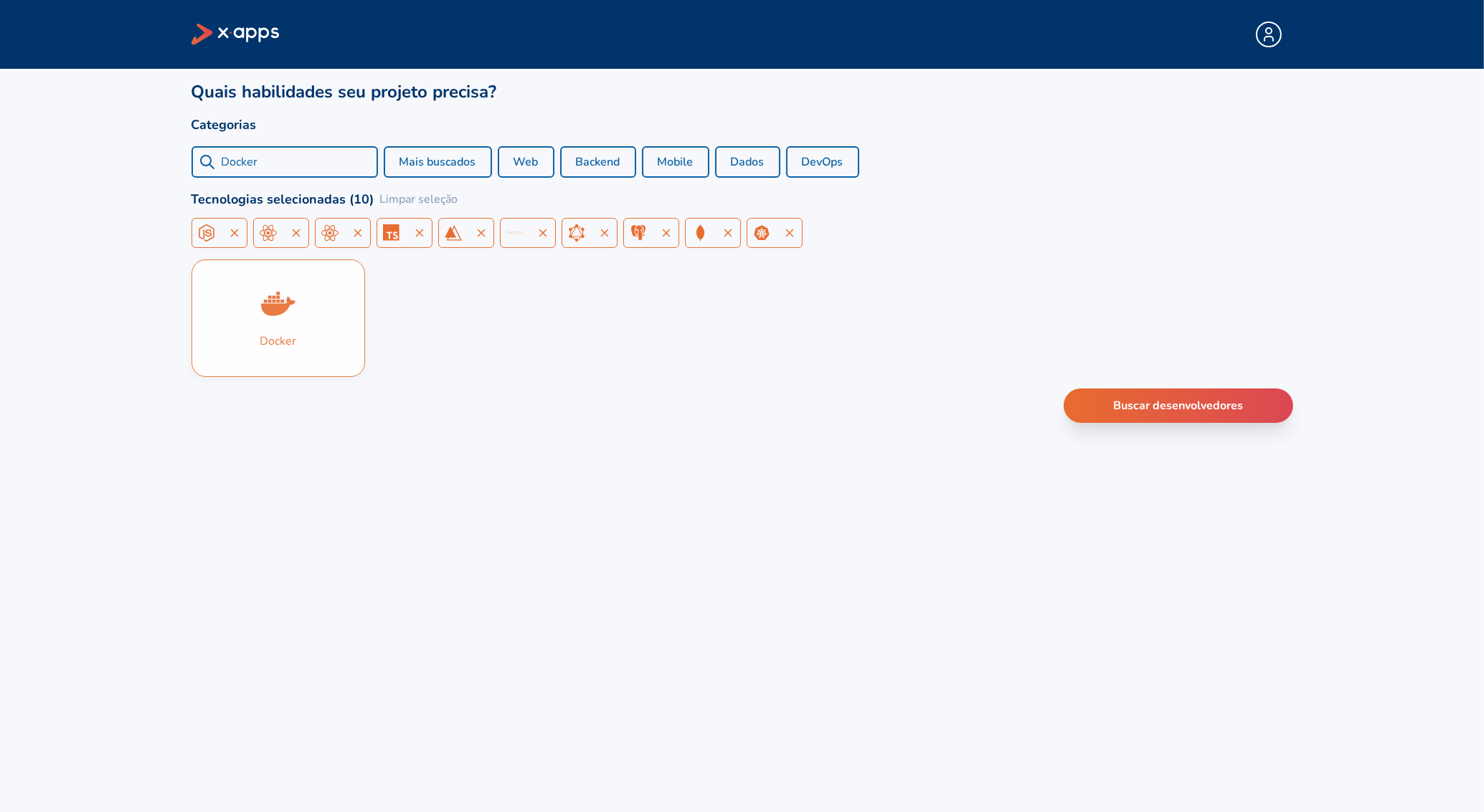
click at [249, 346] on div "Docker" at bounding box center [278, 318] width 173 height 117
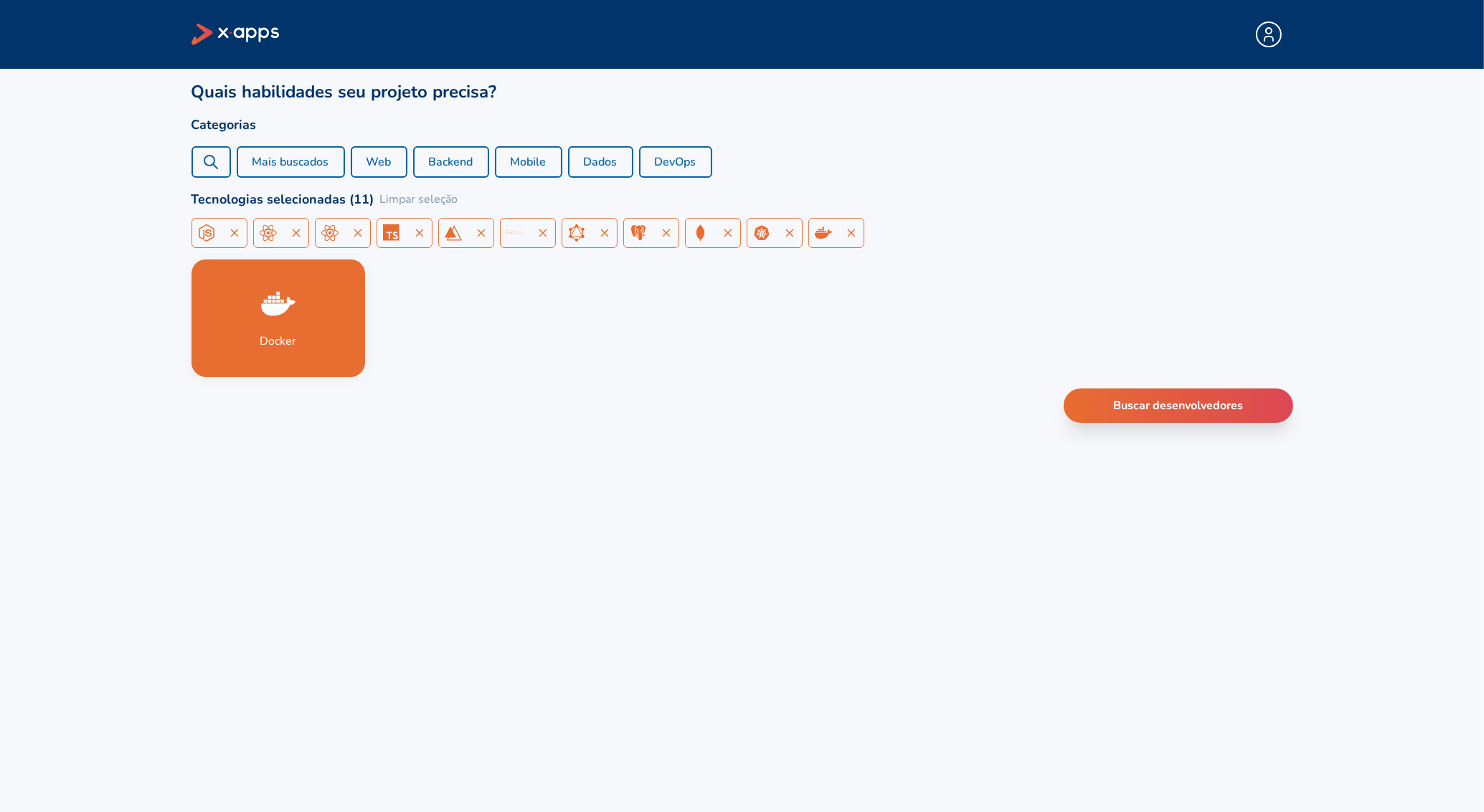
click at [199, 165] on div "Docker" at bounding box center [211, 161] width 39 height 31
paste input "evOps (Docker, Kubernetes)"
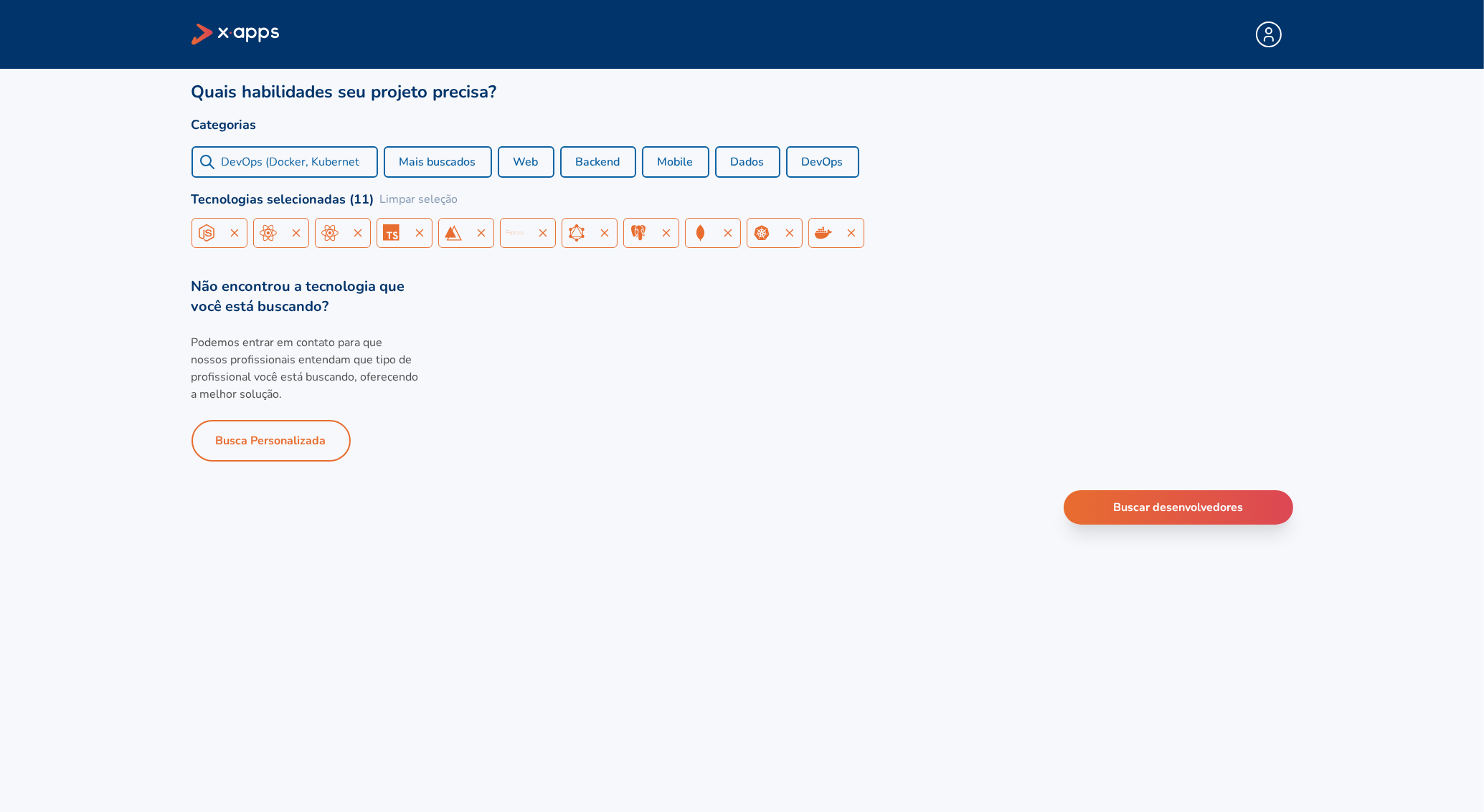
scroll to position [0, 2]
drag, startPoint x: 258, startPoint y: 165, endPoint x: 680, endPoint y: 157, distance: 422.1
click at [371, 157] on input "DevOps (Docker, Kubernetes)" at bounding box center [296, 161] width 149 height 17
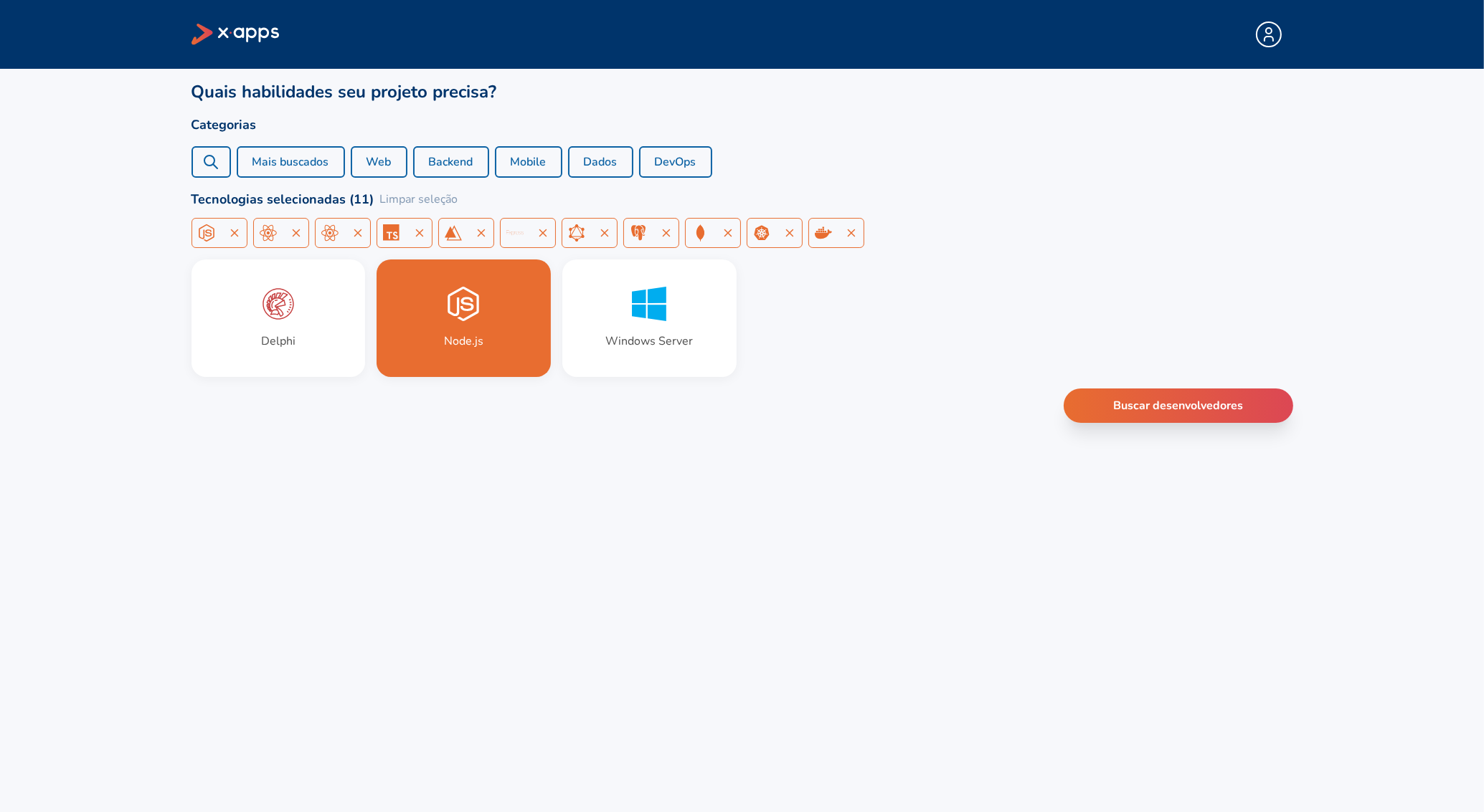
click at [201, 167] on div "DevOps" at bounding box center [211, 161] width 39 height 31
click at [223, 160] on div "Dev" at bounding box center [211, 161] width 39 height 31
paste input "LGPD/Segurança"
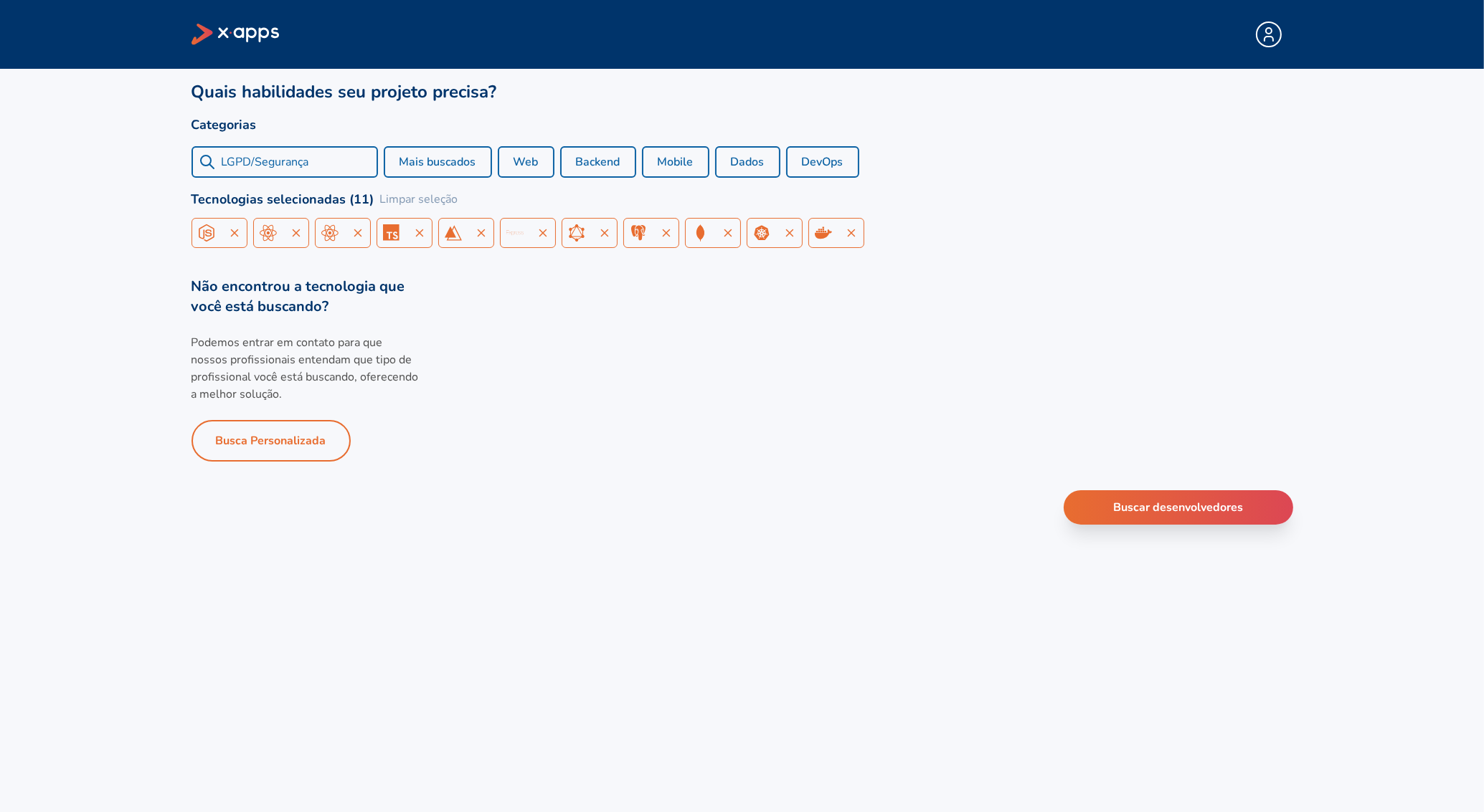
drag, startPoint x: 328, startPoint y: 160, endPoint x: 254, endPoint y: 185, distance: 78.1
click at [254, 171] on input "LGPD/Segurança" at bounding box center [296, 161] width 149 height 17
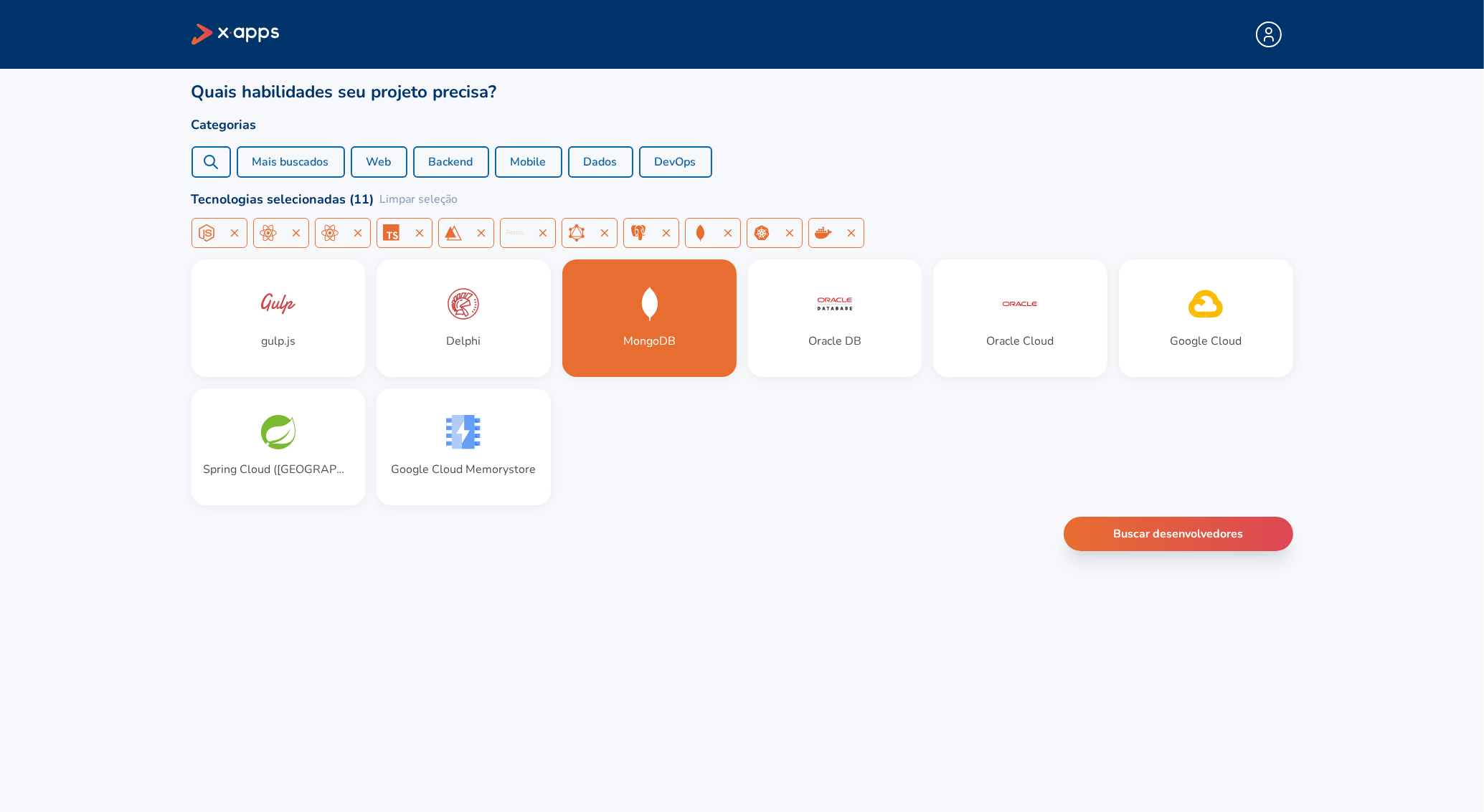
click at [228, 150] on div "LGPD" at bounding box center [211, 161] width 39 height 31
paste input "Python"
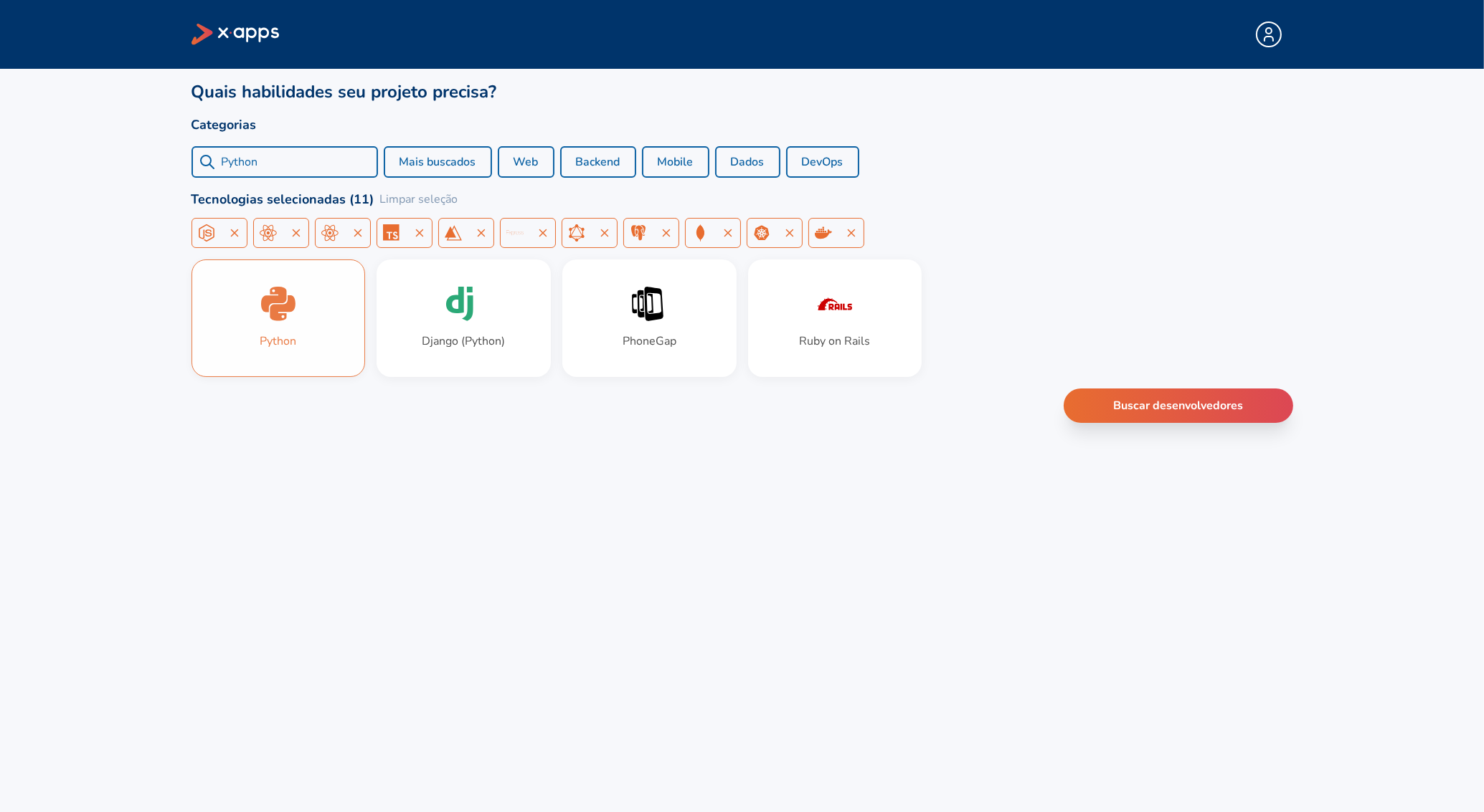
type input "Python"
click at [284, 312] on icon at bounding box center [278, 303] width 35 height 35
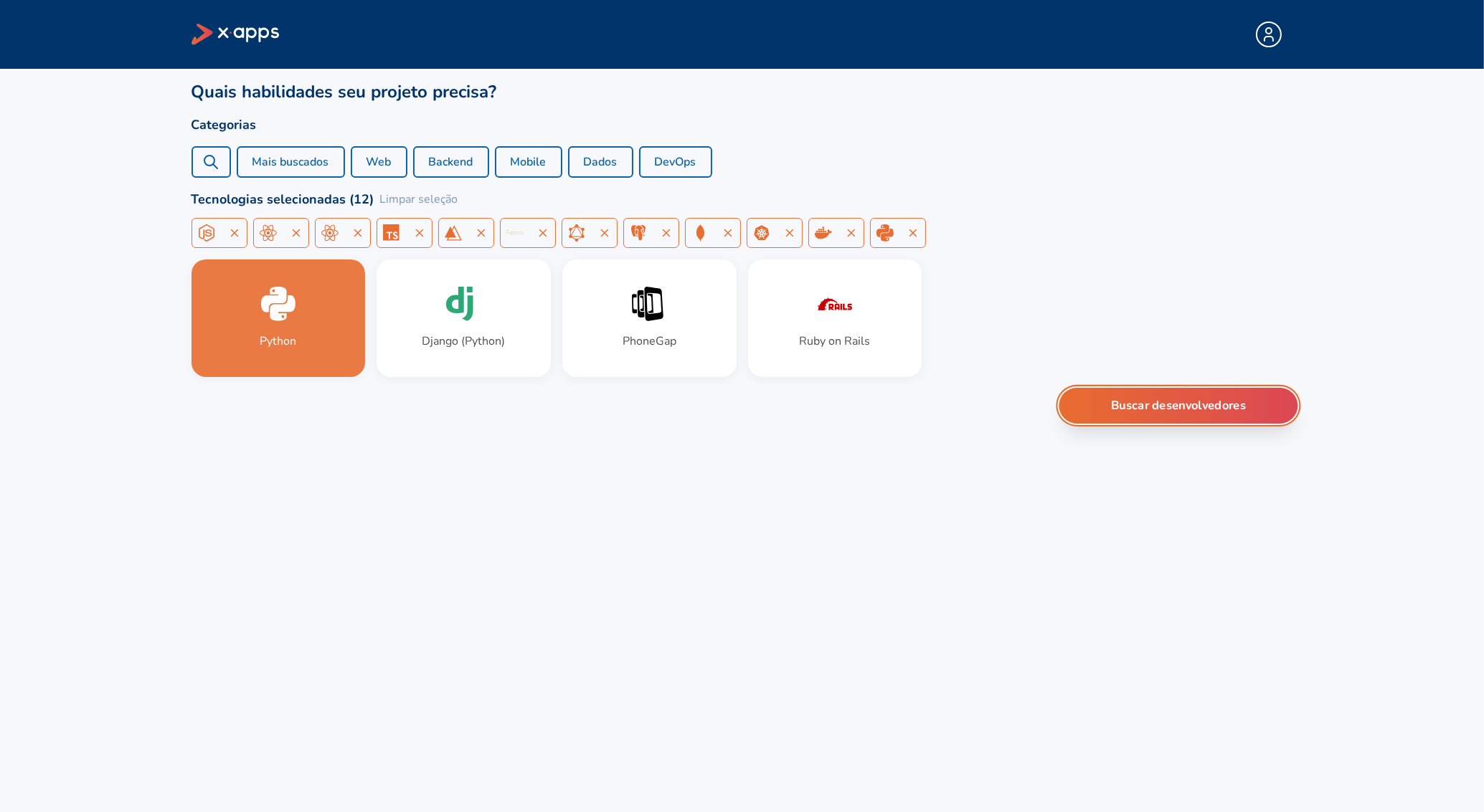
click at [1171, 399] on button "Buscar desenvolvedores" at bounding box center [1178, 406] width 238 height 36
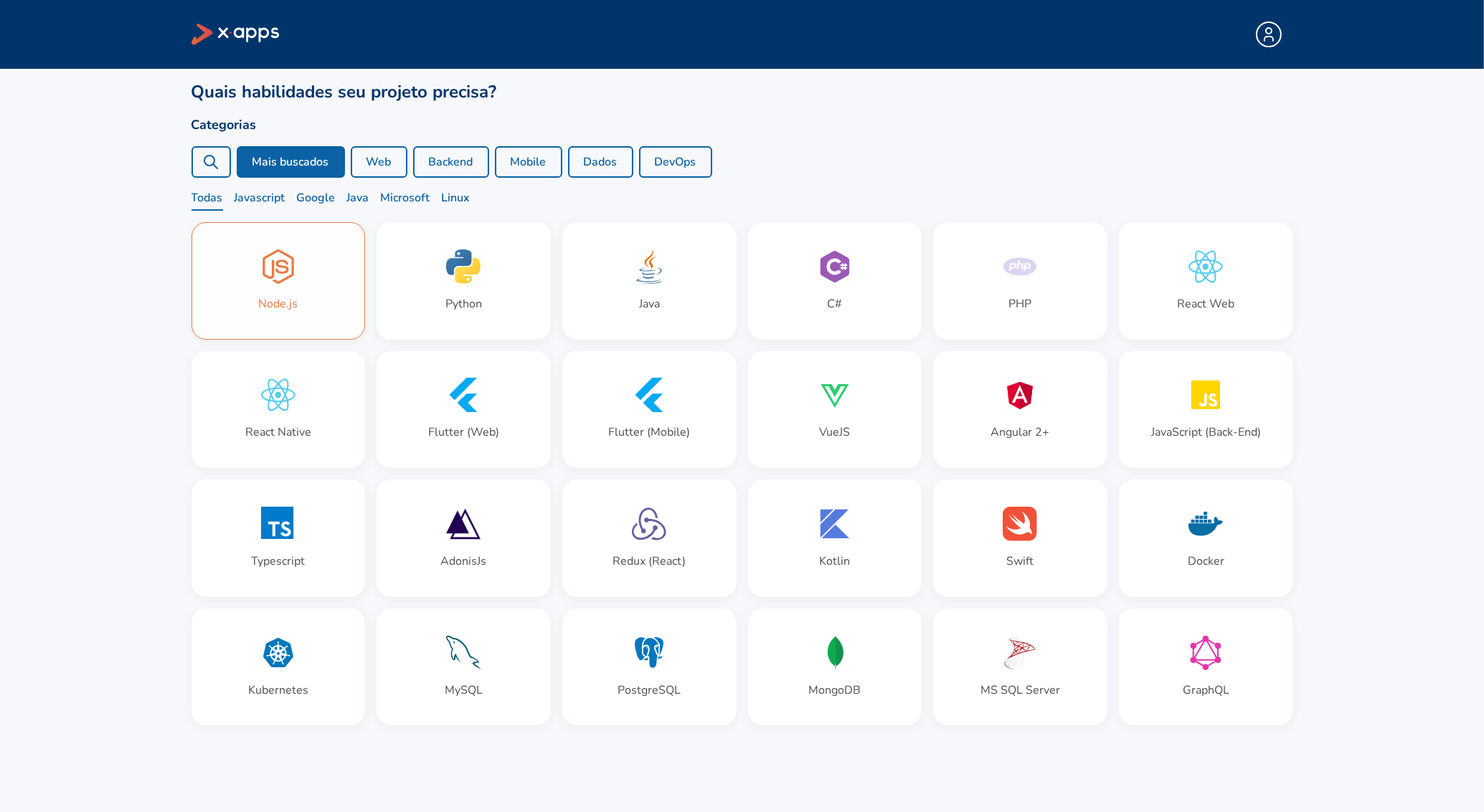
click at [307, 273] on div "Node.js" at bounding box center [278, 281] width 173 height 117
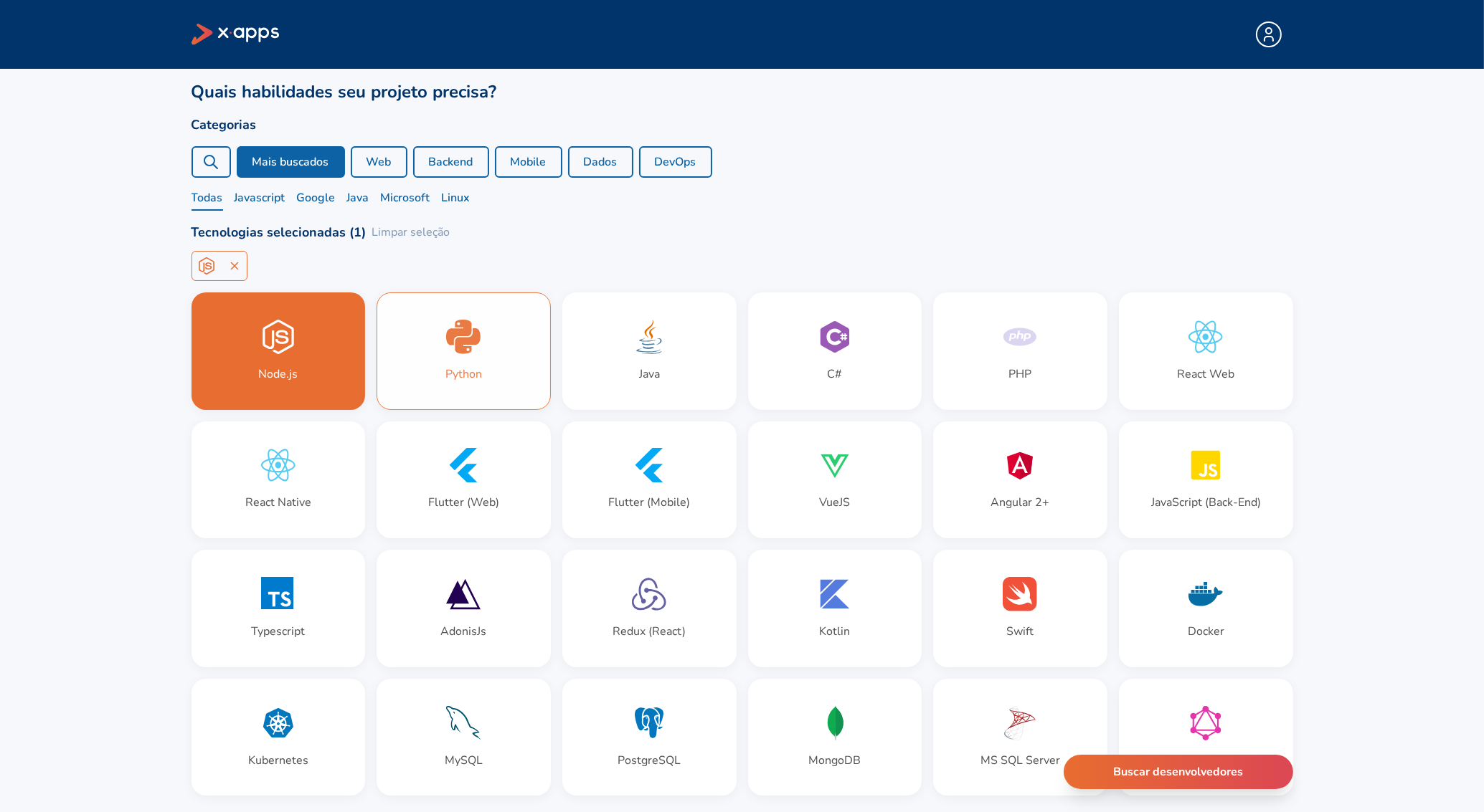
click at [516, 345] on div "Python" at bounding box center [464, 351] width 173 height 117
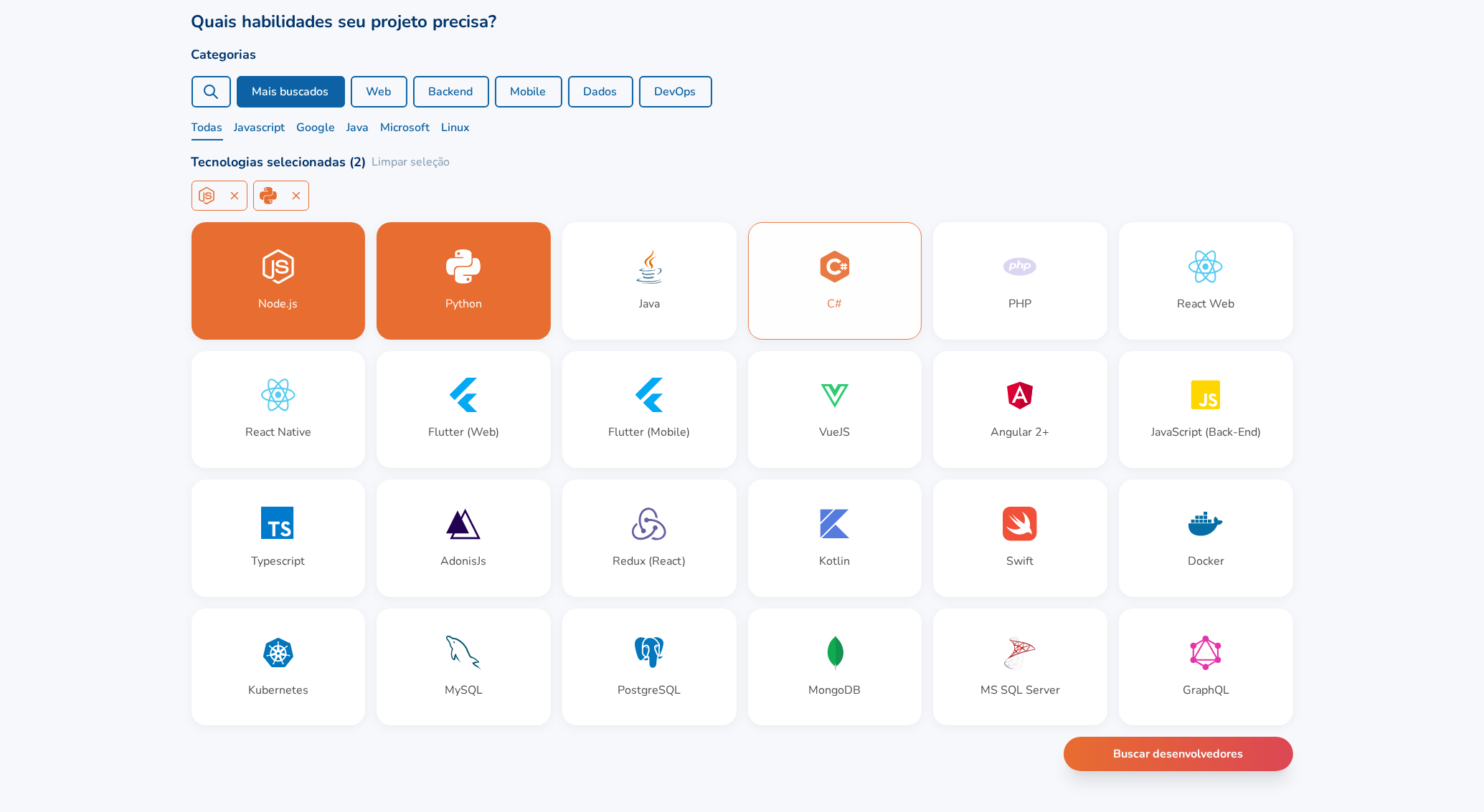
scroll to position [74, 0]
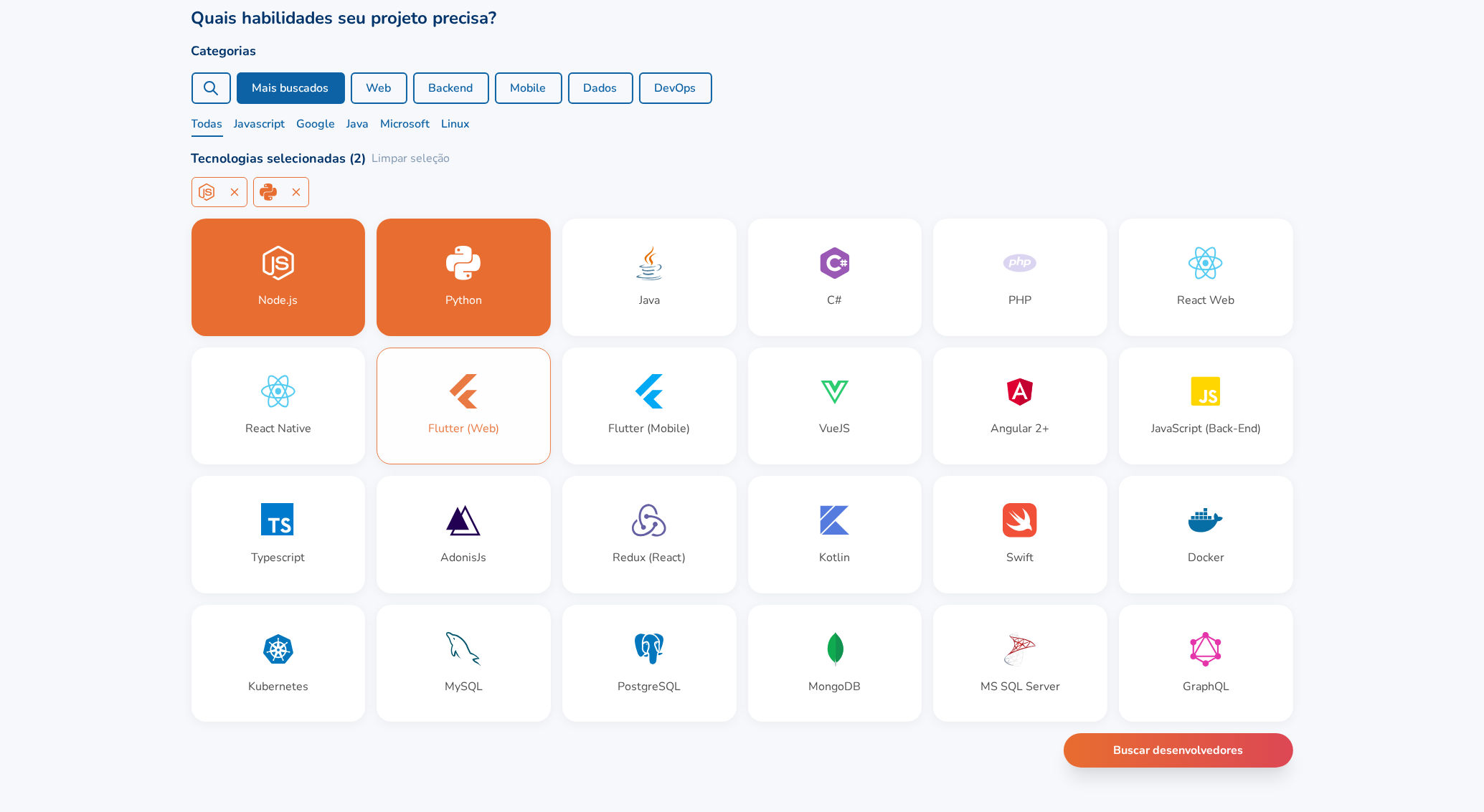
click at [478, 394] on icon at bounding box center [463, 391] width 35 height 35
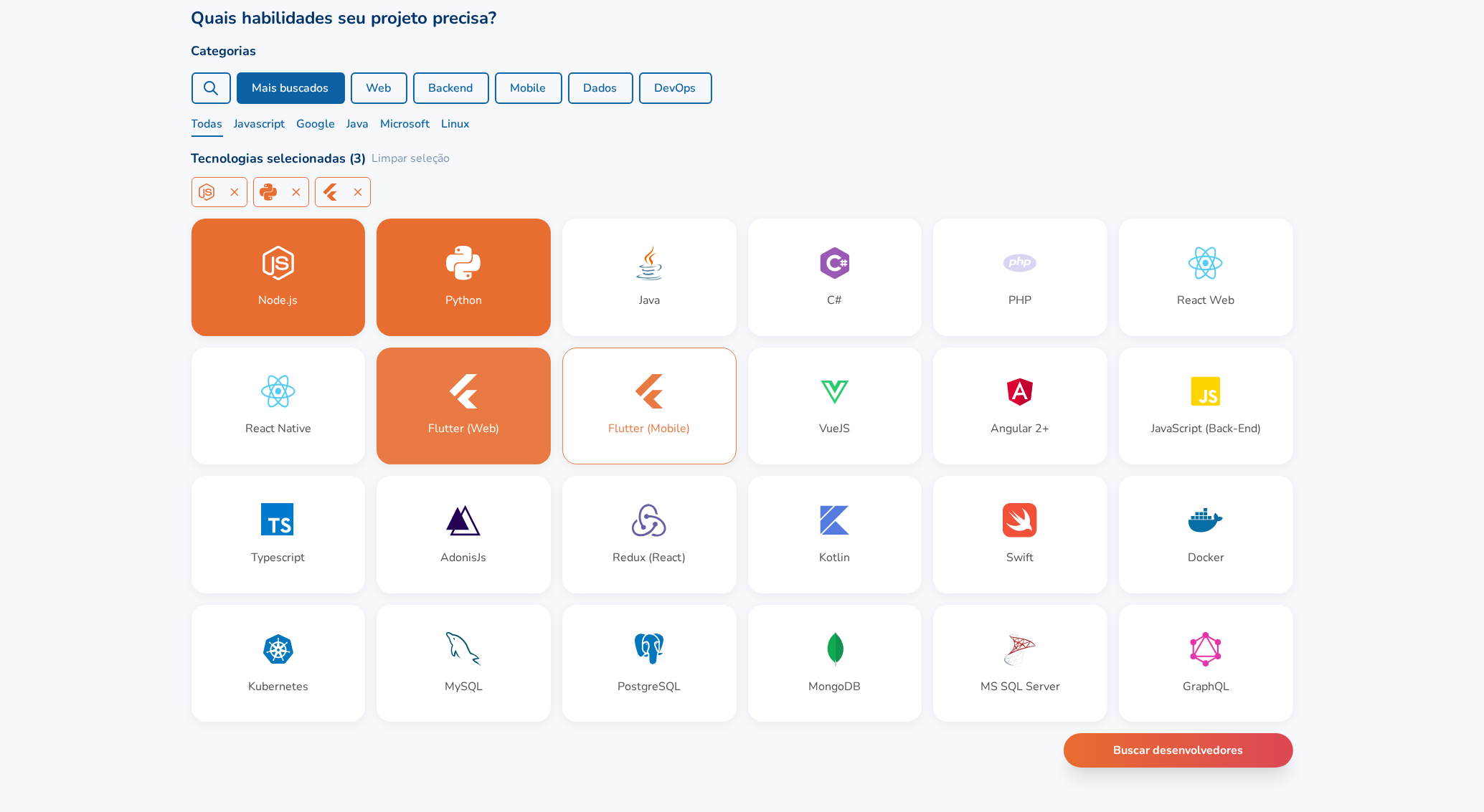
click at [644, 412] on div "Flutter (Mobile)" at bounding box center [649, 406] width 173 height 117
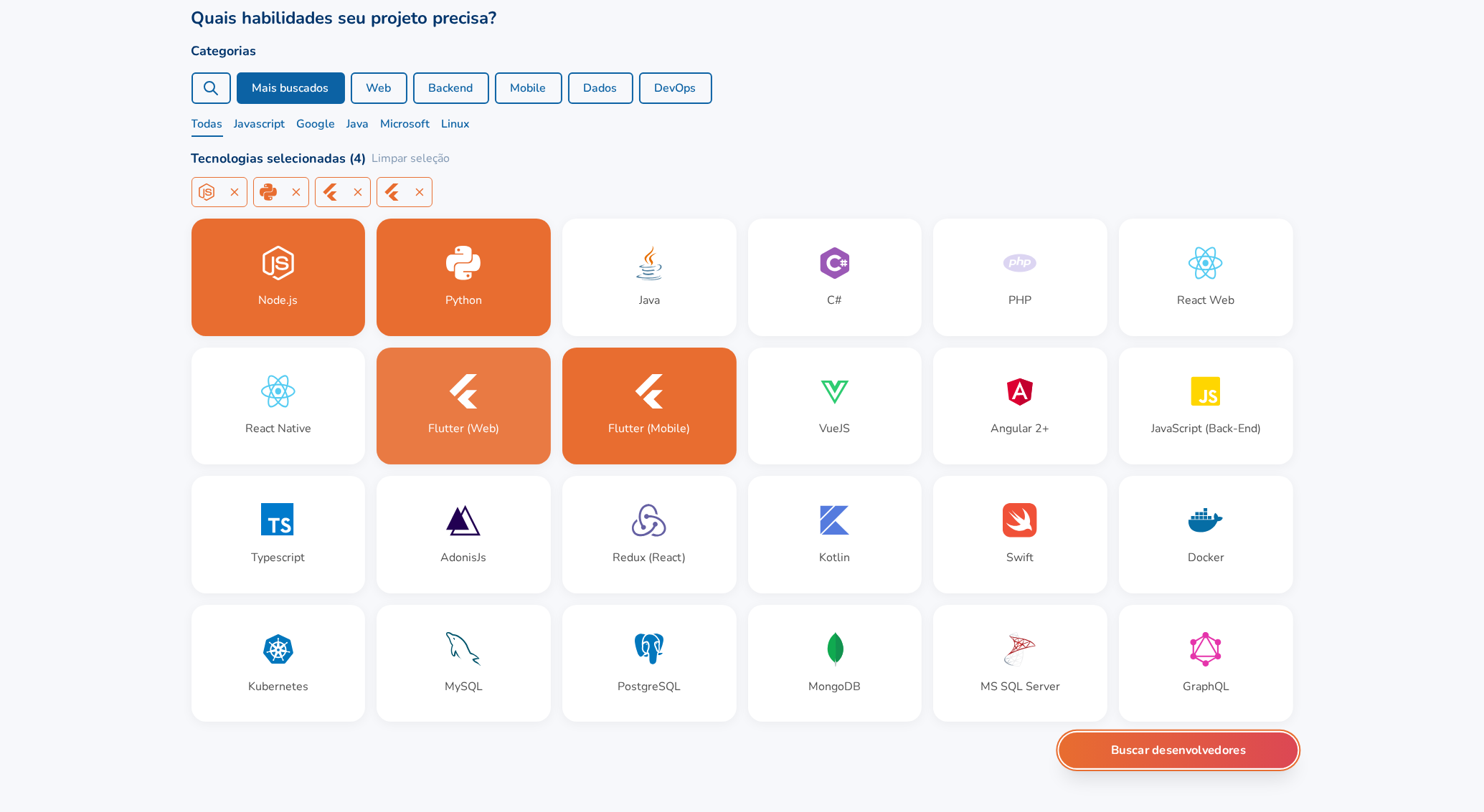
click at [1157, 750] on button "Buscar desenvolvedores" at bounding box center [1178, 751] width 238 height 36
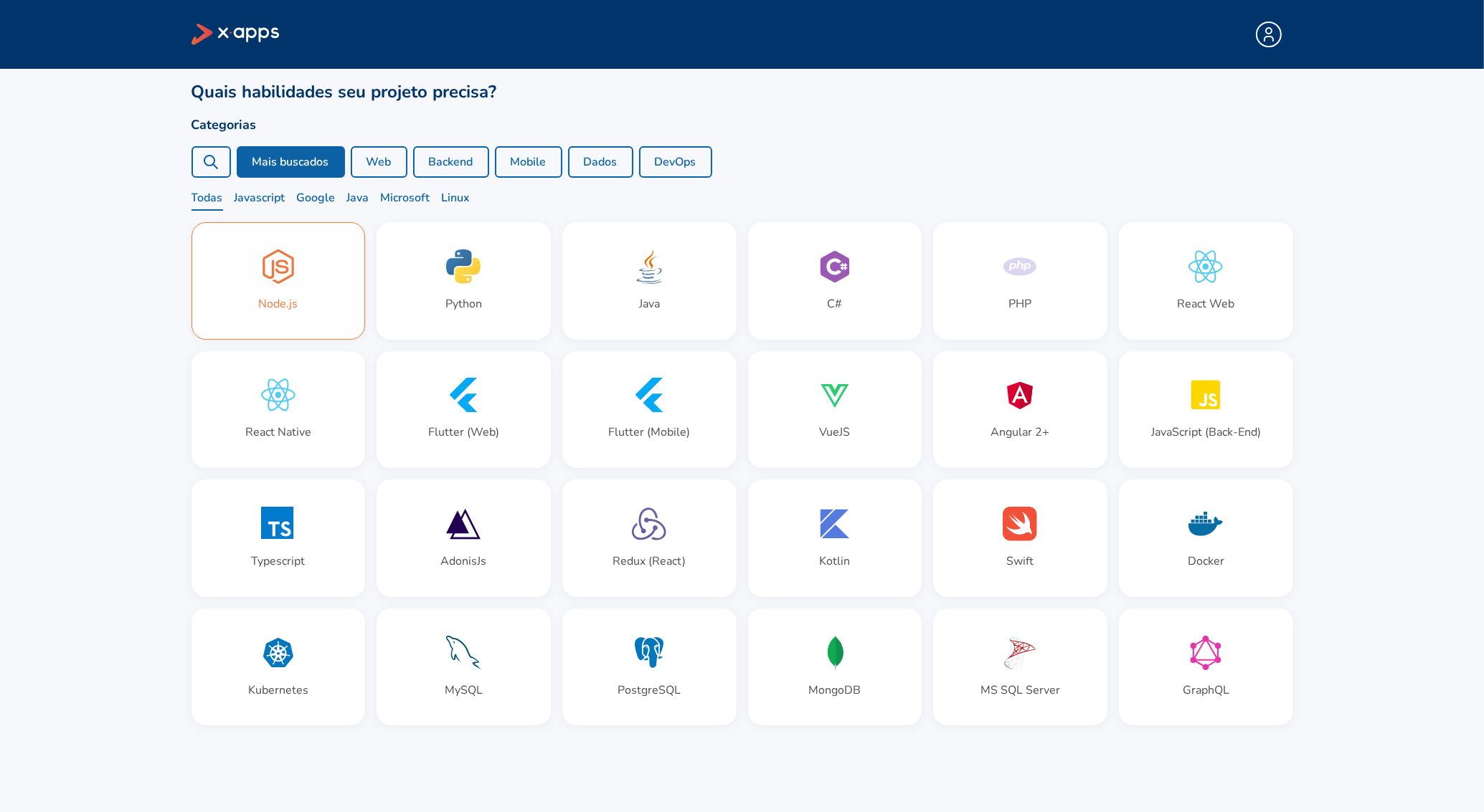
click at [334, 320] on div "Node.js" at bounding box center [278, 281] width 173 height 117
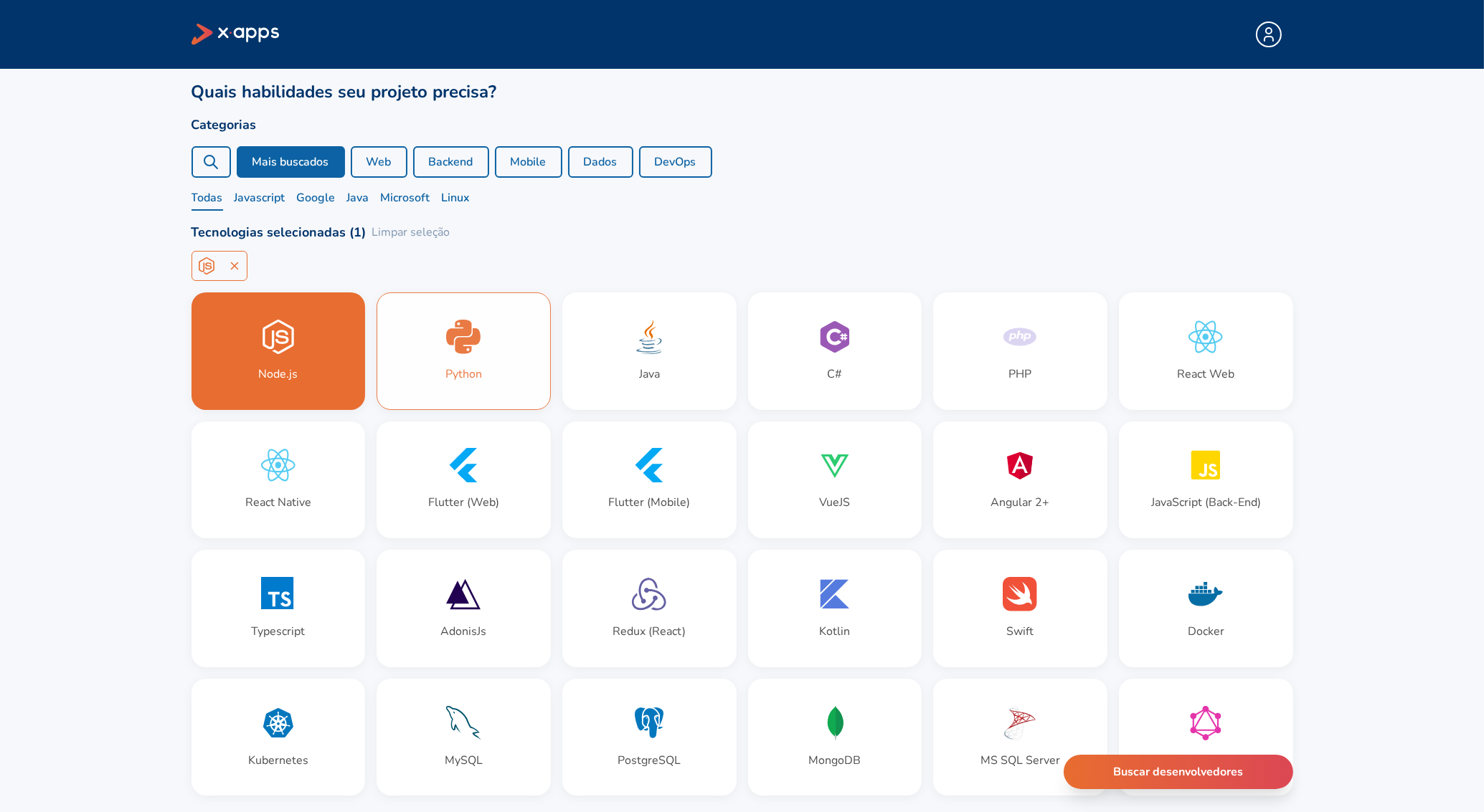
click at [497, 326] on div "Python" at bounding box center [464, 351] width 173 height 117
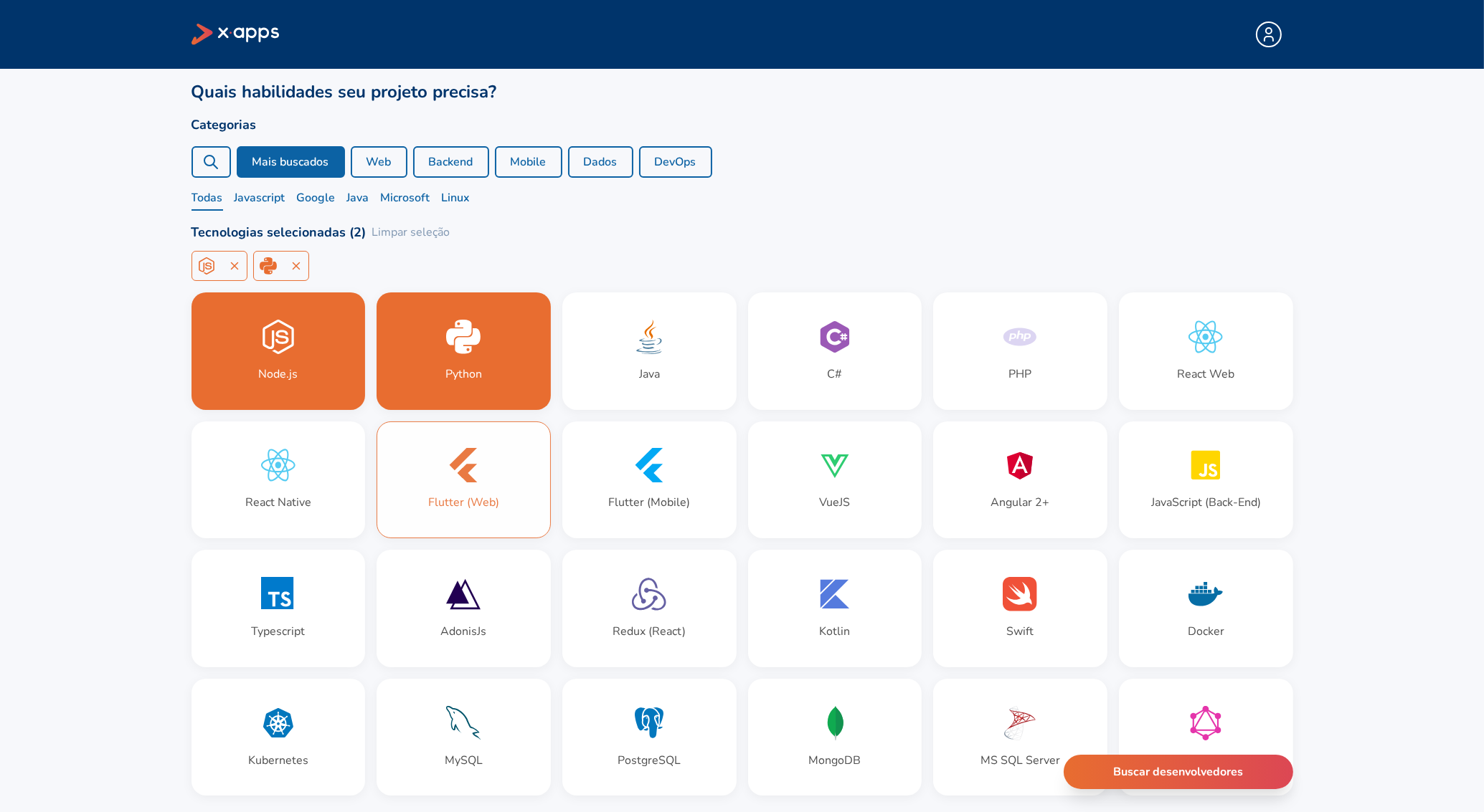
click at [518, 475] on div "Flutter (Web)" at bounding box center [464, 480] width 173 height 117
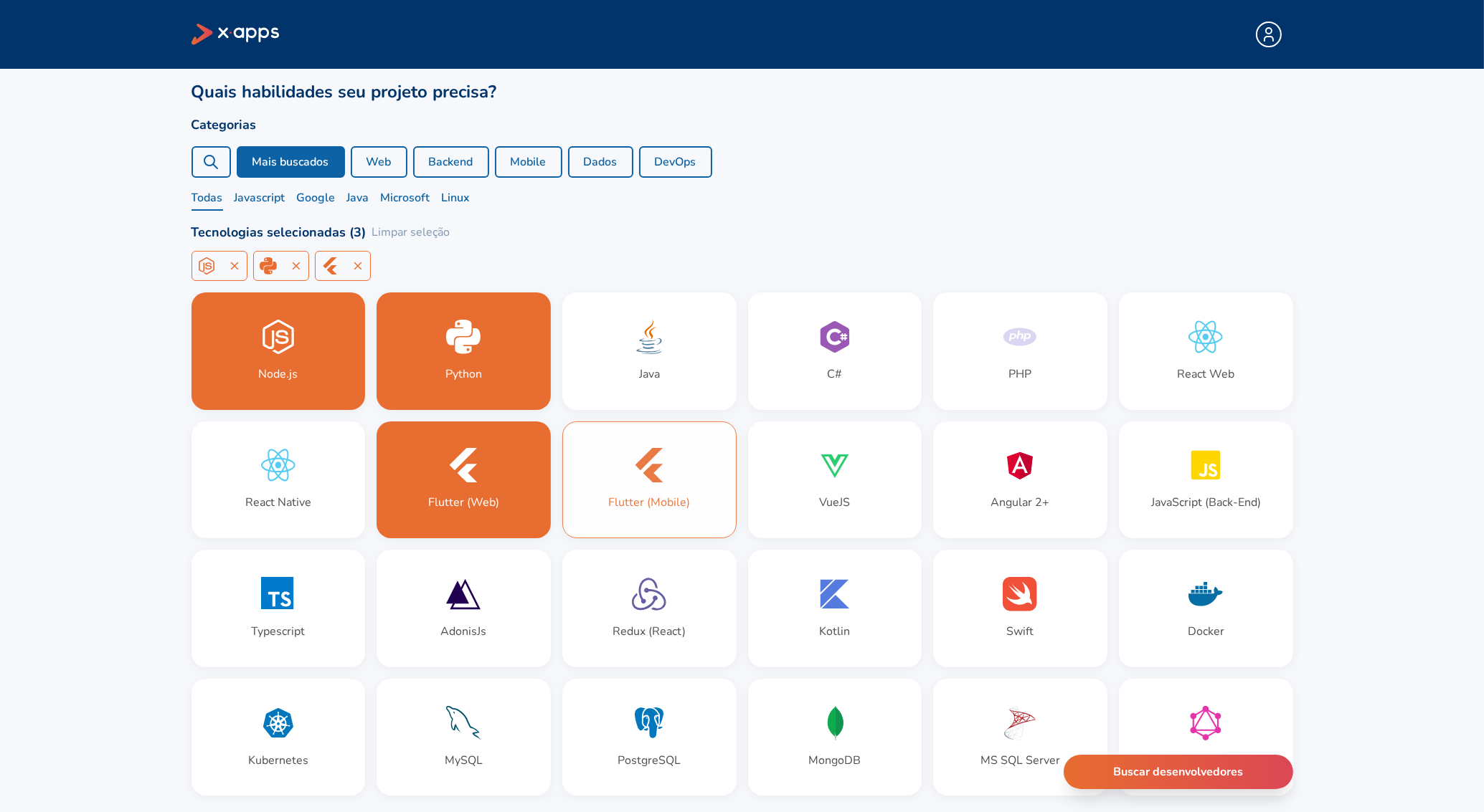
click at [641, 499] on div "Flutter (Mobile)" at bounding box center [649, 502] width 82 height 17
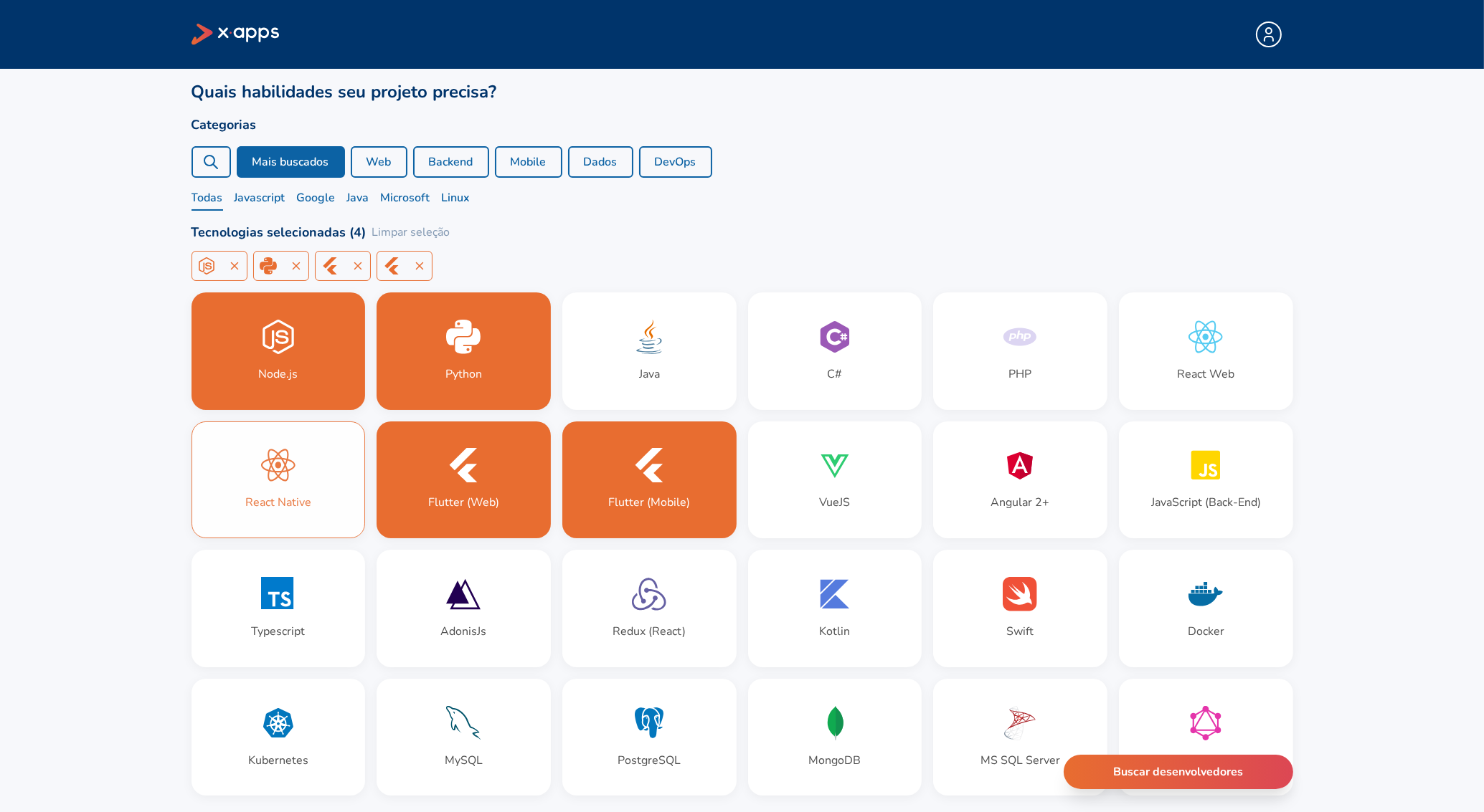
click at [290, 492] on div "React Native" at bounding box center [278, 480] width 173 height 117
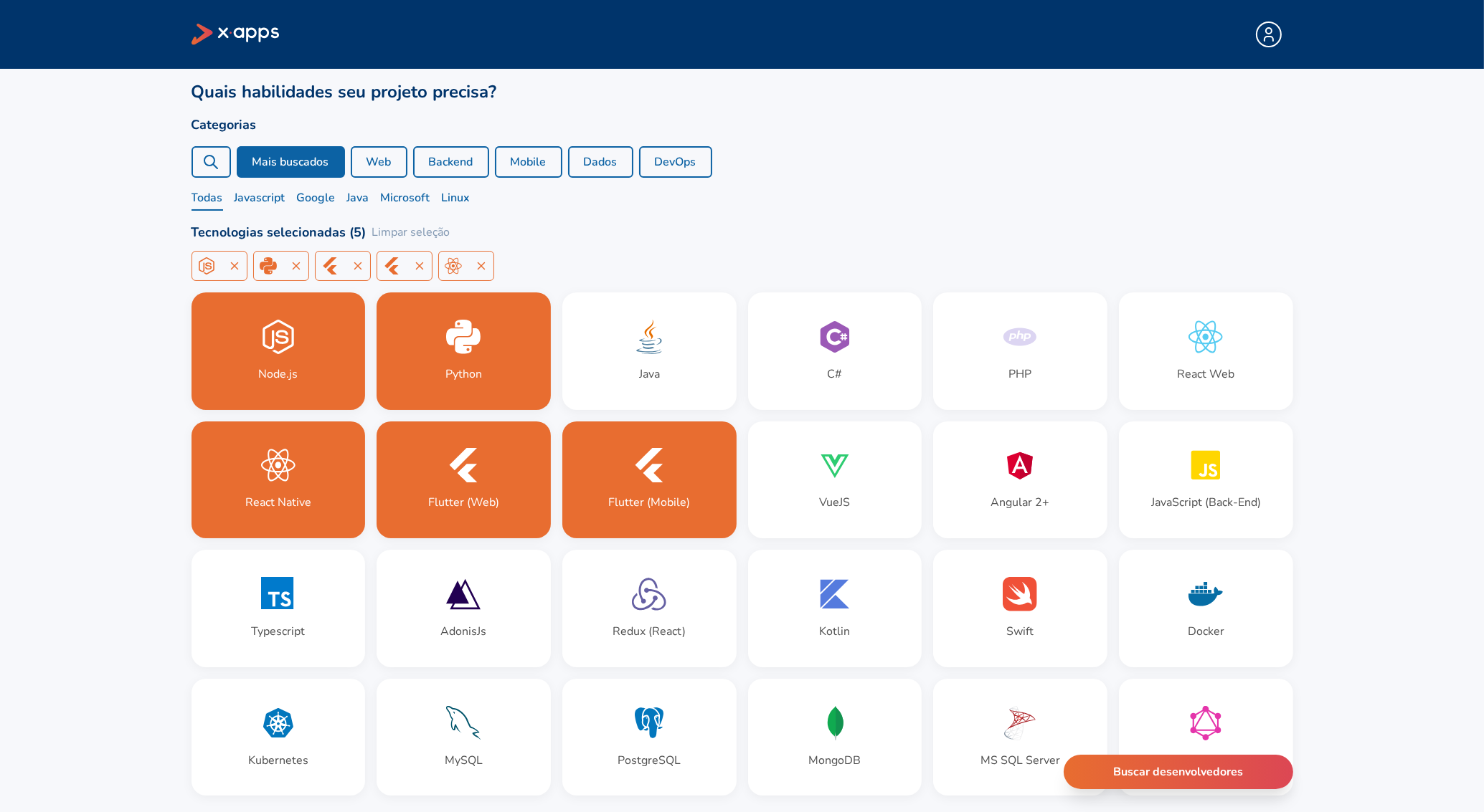
click at [206, 158] on icon at bounding box center [210, 161] width 17 height 17
click at [226, 161] on div at bounding box center [211, 161] width 39 height 31
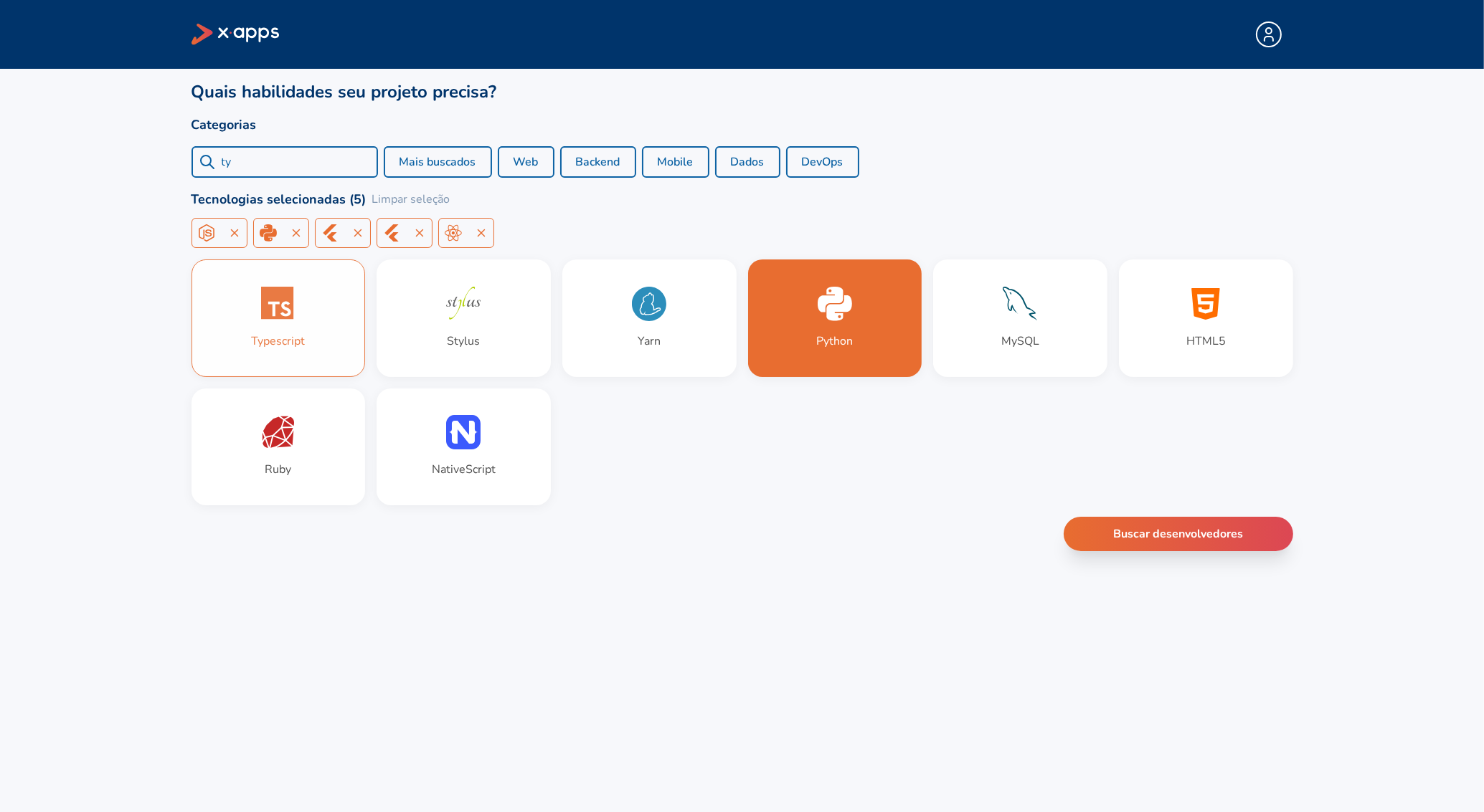
type input "ty"
click at [335, 336] on div "Typescript" at bounding box center [278, 318] width 173 height 117
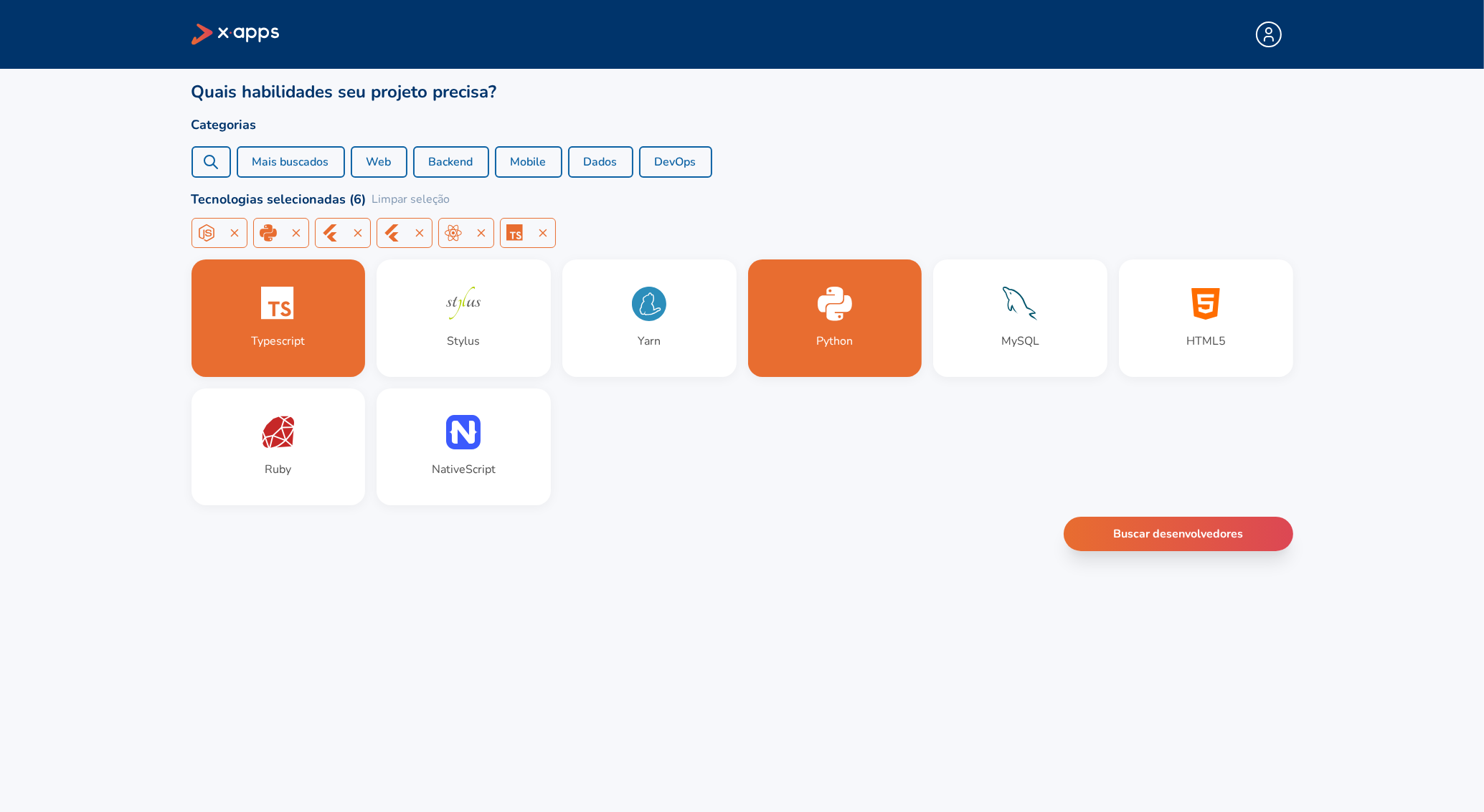
click at [214, 157] on circle at bounding box center [209, 160] width 10 height 10
paste input "AdonisJS"
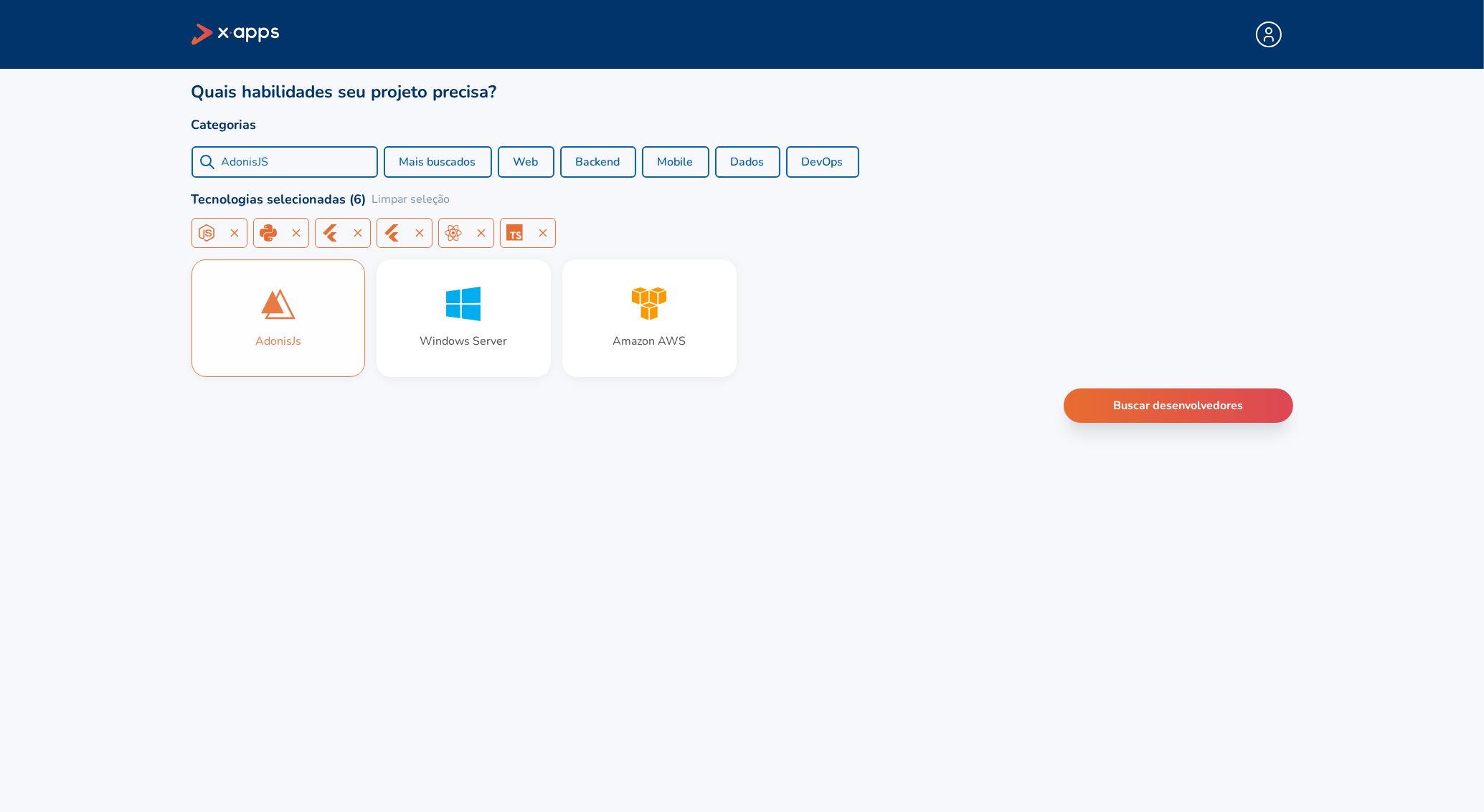
type input "AdonisJS"
click at [278, 314] on icon at bounding box center [278, 303] width 35 height 35
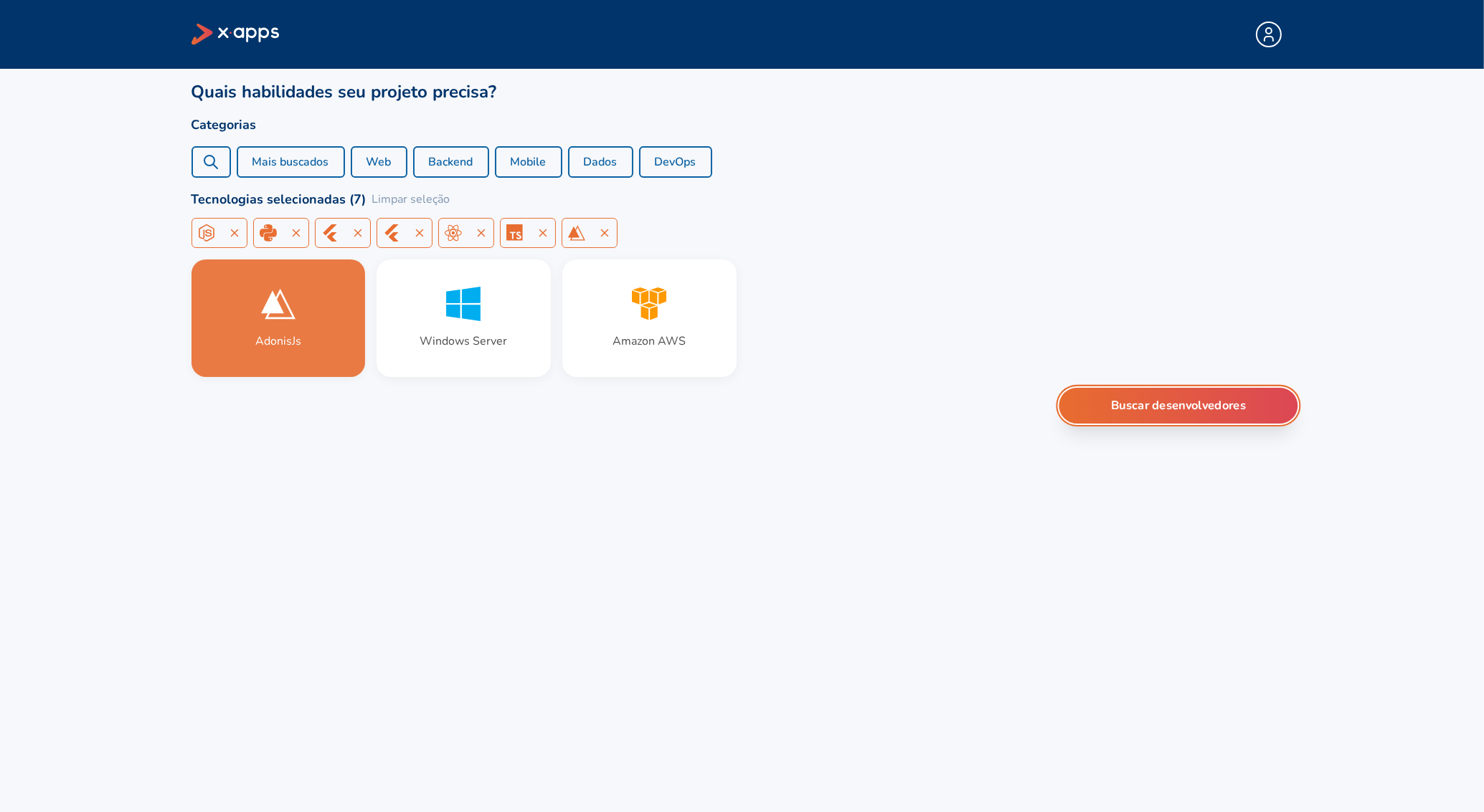
click at [1183, 401] on button "Buscar desenvolvedores" at bounding box center [1178, 406] width 238 height 36
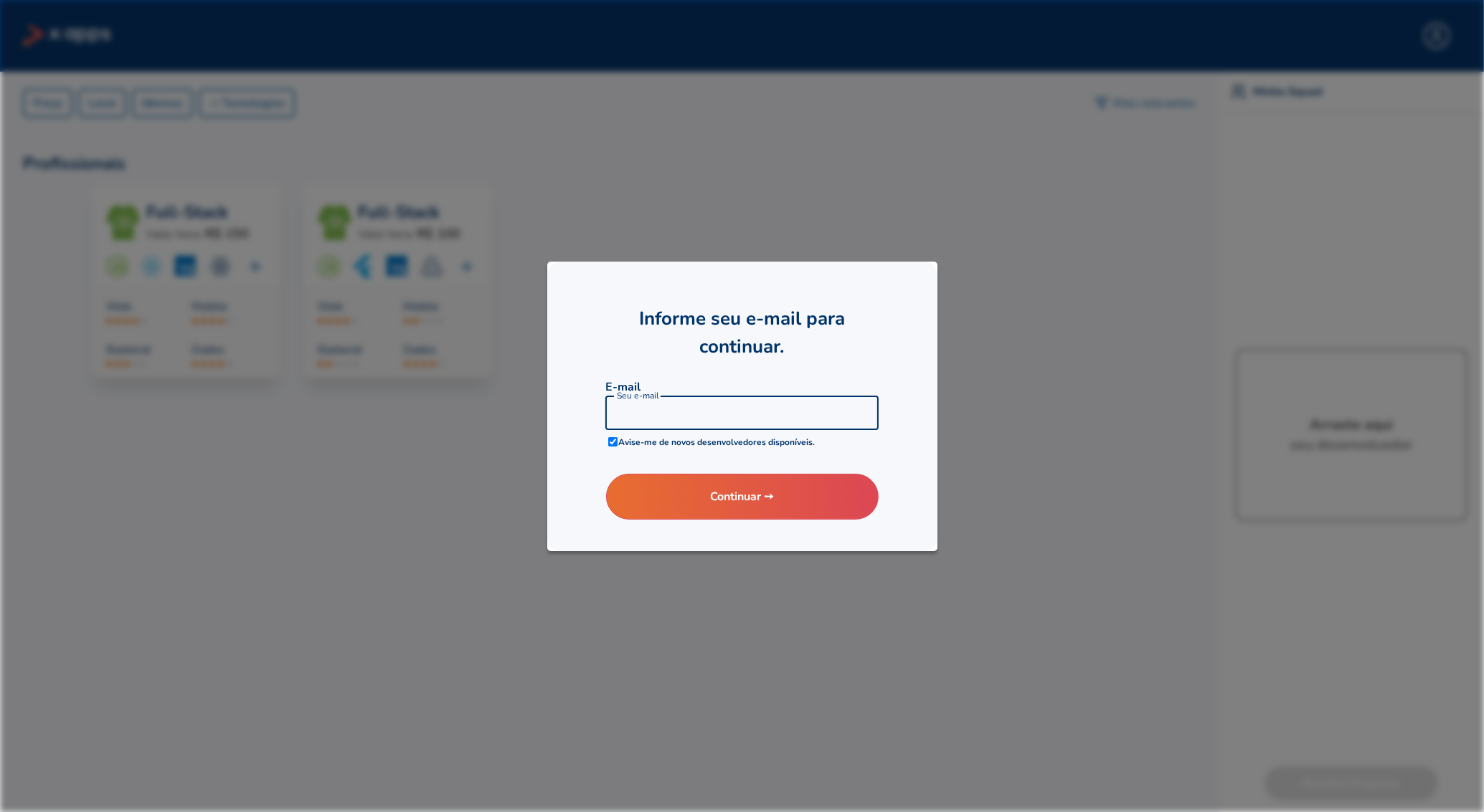
click at [690, 400] on input at bounding box center [741, 413] width 273 height 35
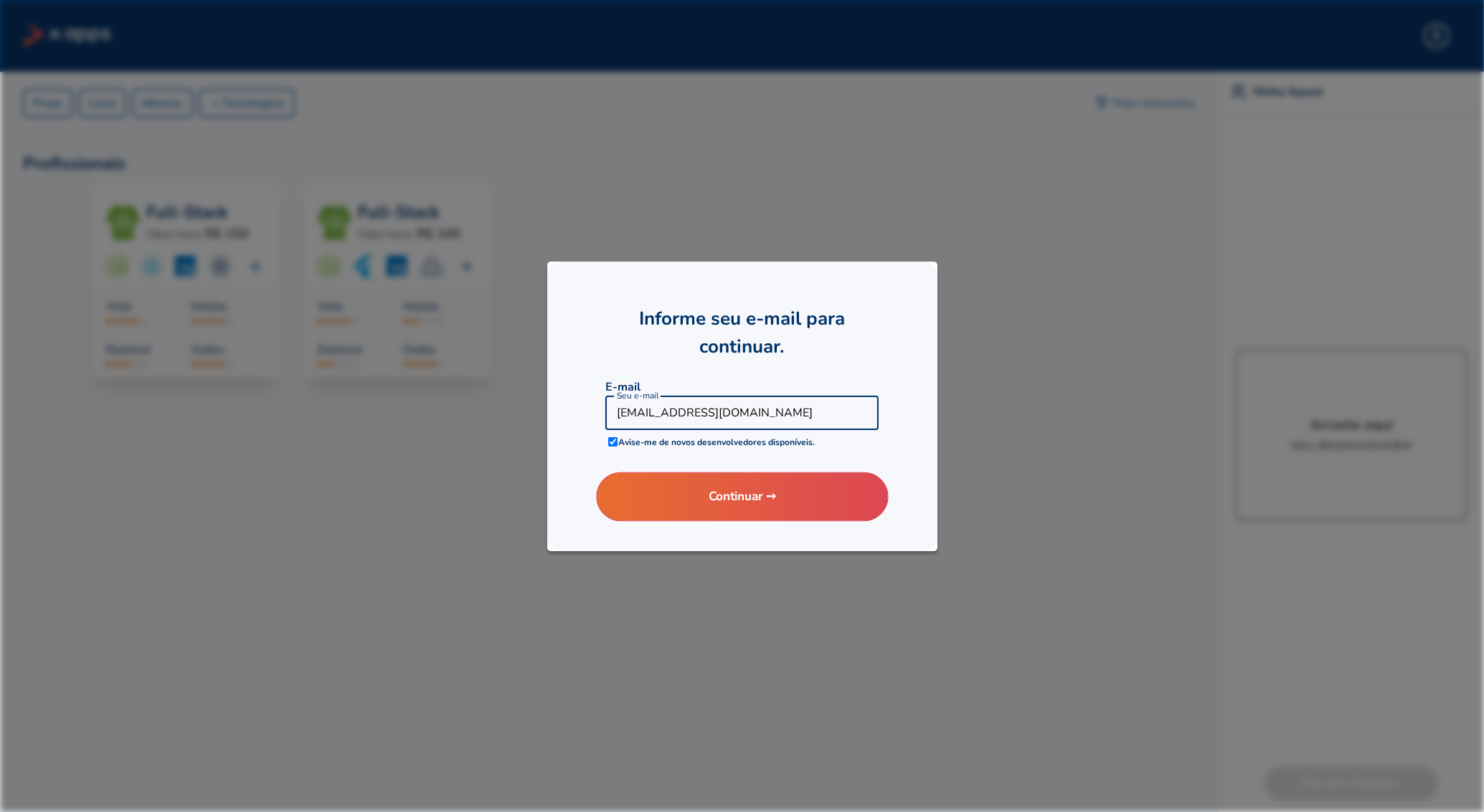
type input "[EMAIL_ADDRESS][DOMAIN_NAME]"
click at [730, 493] on button "Continuar ➙" at bounding box center [742, 496] width 292 height 50
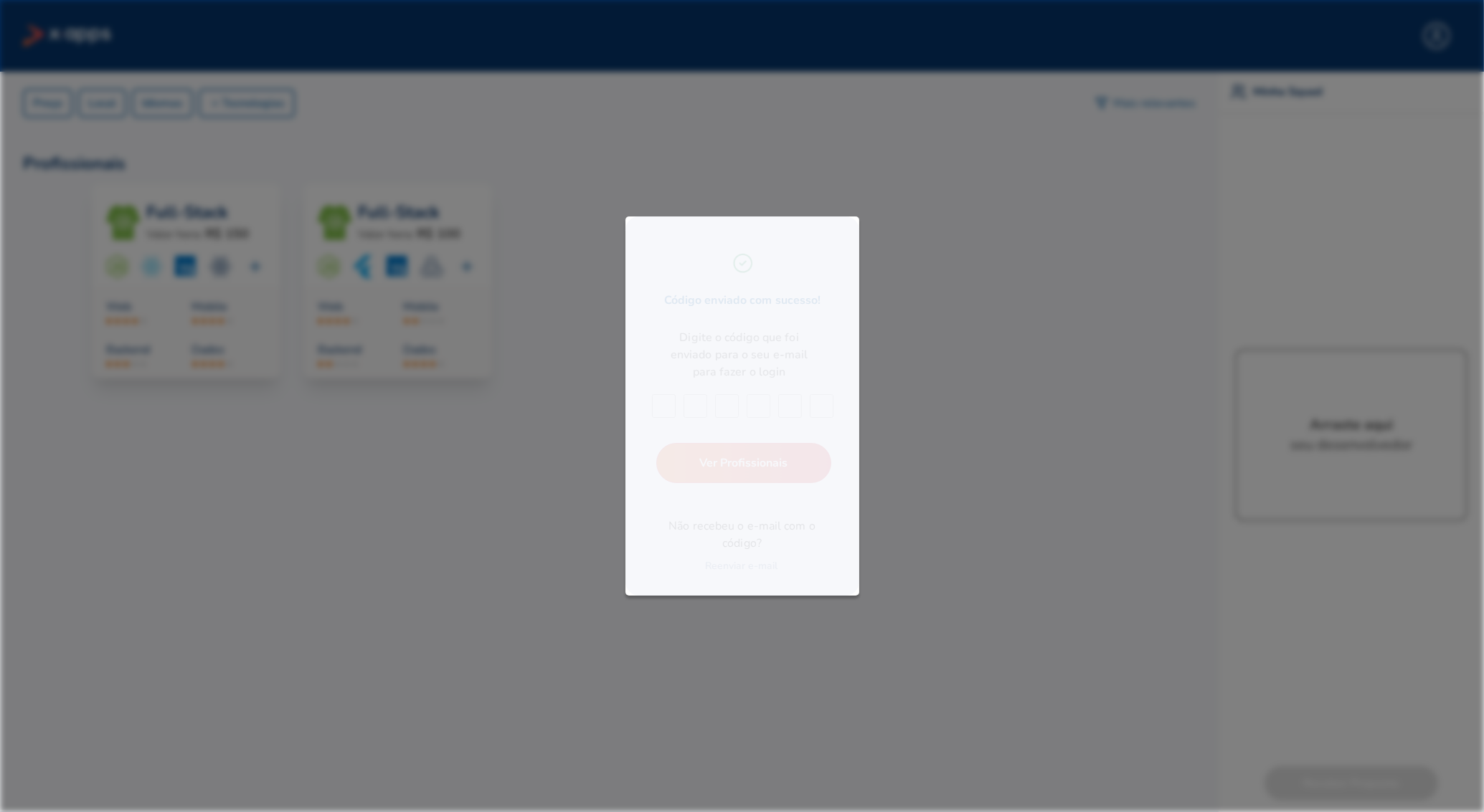
click at [1293, 621] on div at bounding box center [742, 406] width 1484 height 812
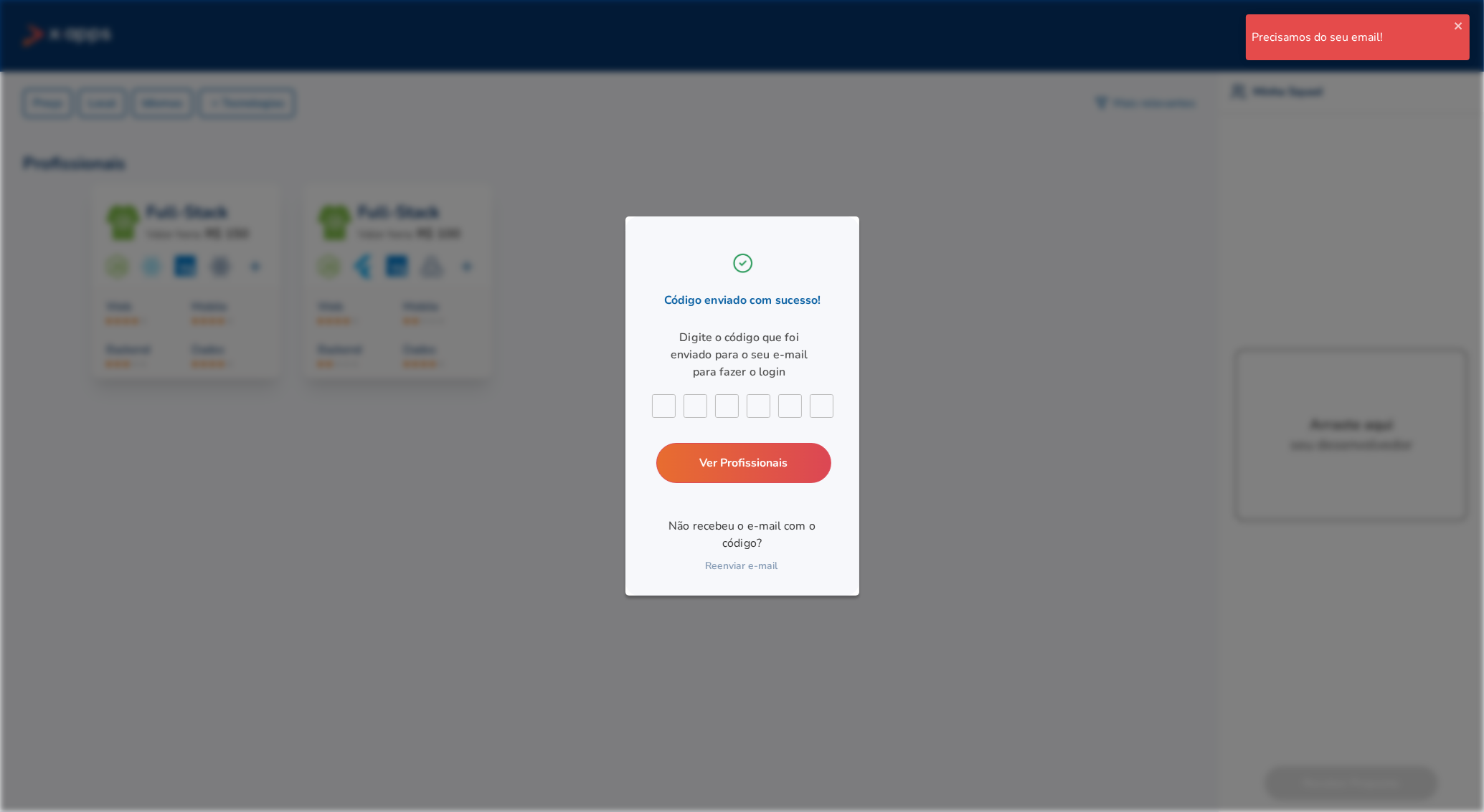
click at [1288, 617] on div at bounding box center [742, 406] width 1484 height 812
click at [1283, 619] on div at bounding box center [742, 406] width 1484 height 812
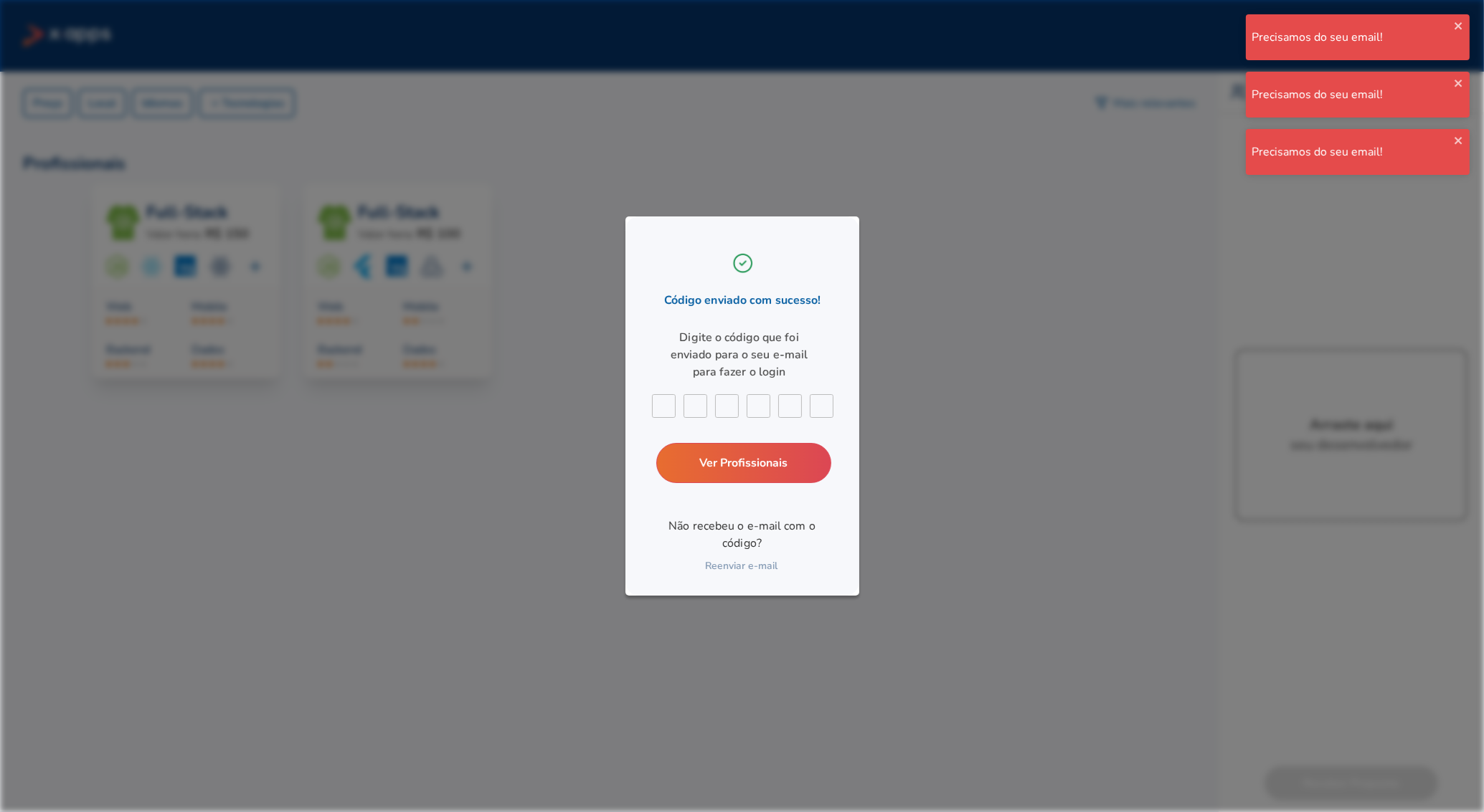
click at [1283, 619] on div at bounding box center [742, 406] width 1484 height 812
click at [716, 454] on div "Código enviado com sucesso! Digite o código que foi enviado para o seu e-mail p…" at bounding box center [742, 406] width 234 height 379
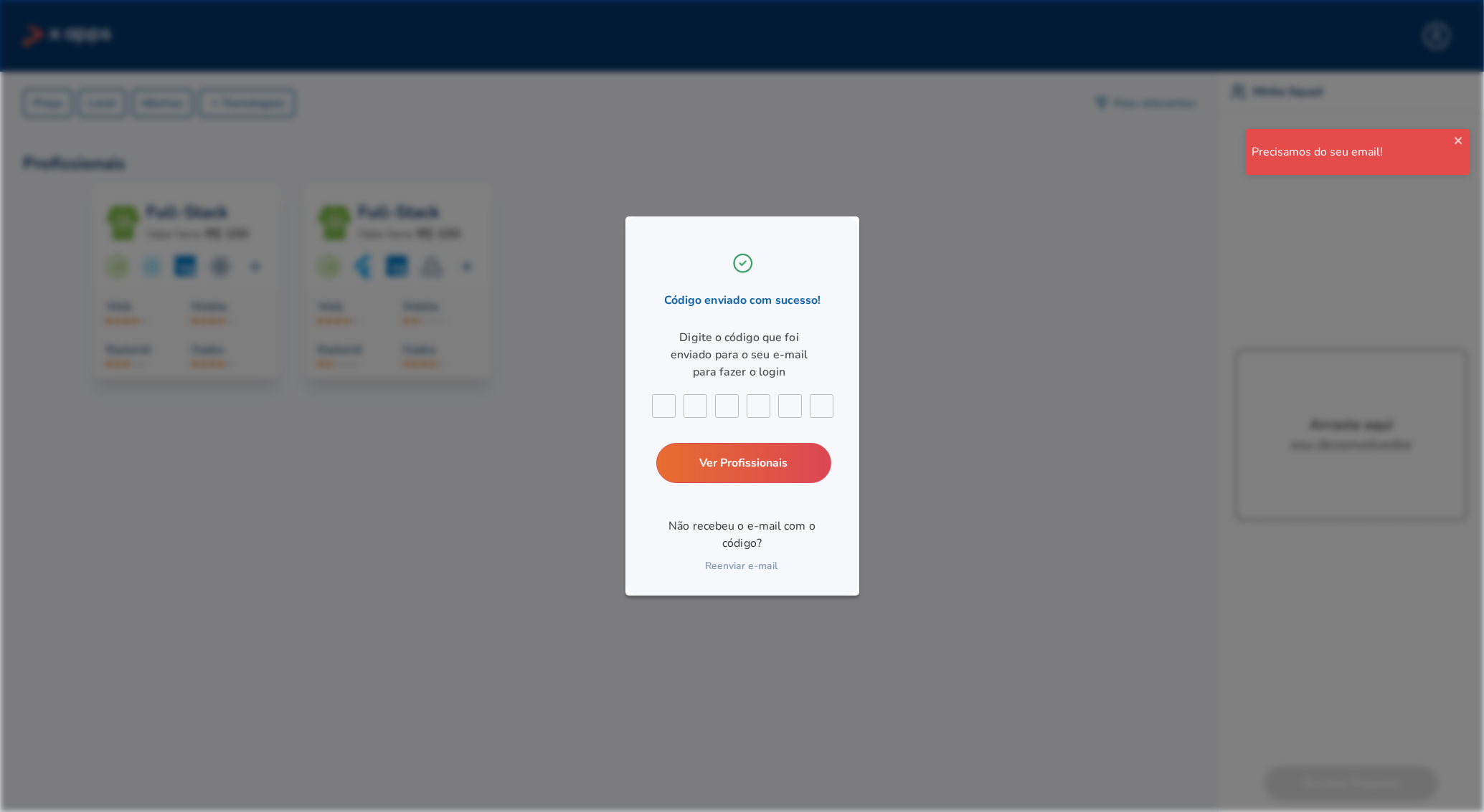
click at [1367, 785] on div at bounding box center [742, 406] width 1484 height 812
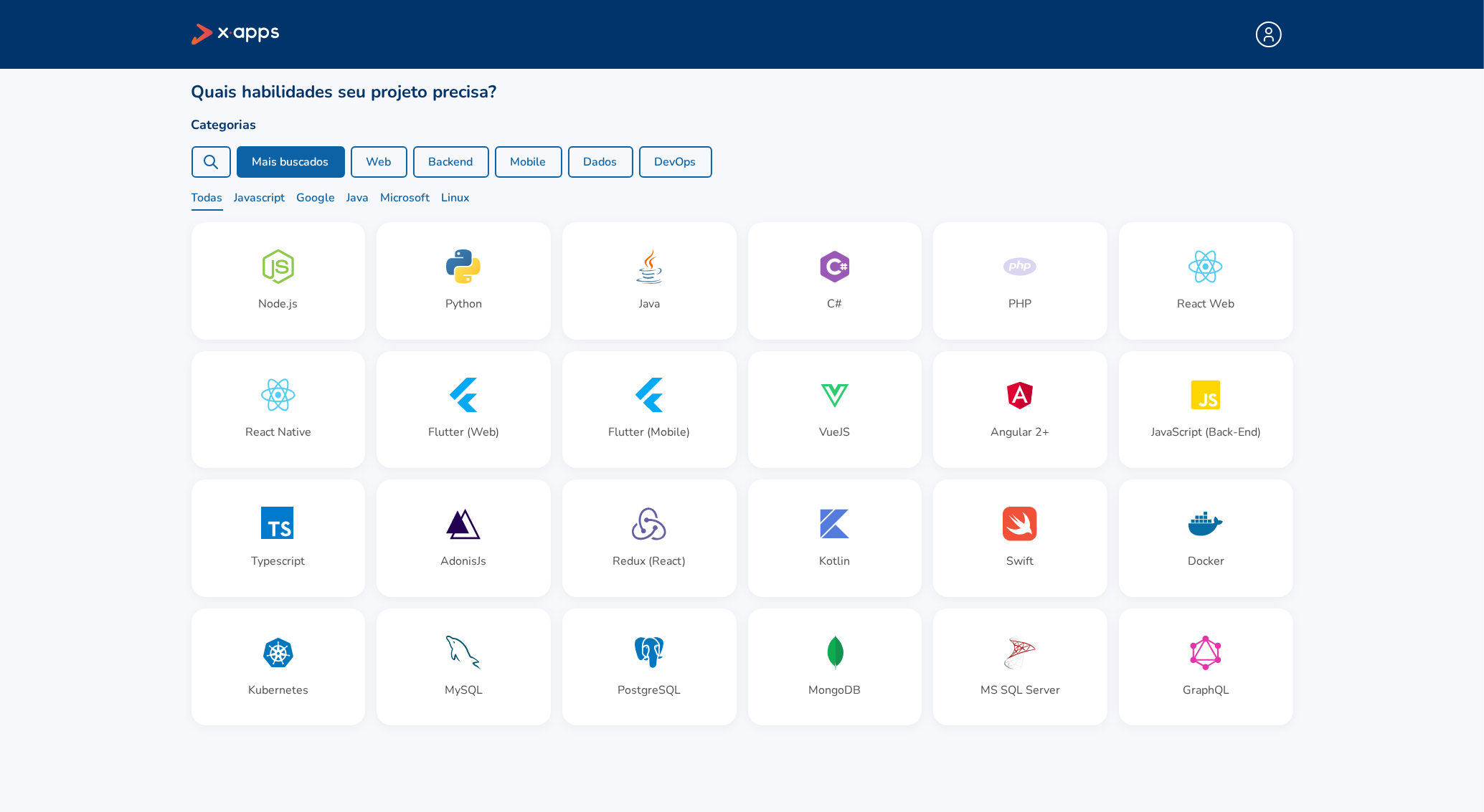
click at [261, 275] on div "Node.js" at bounding box center [278, 281] width 173 height 117
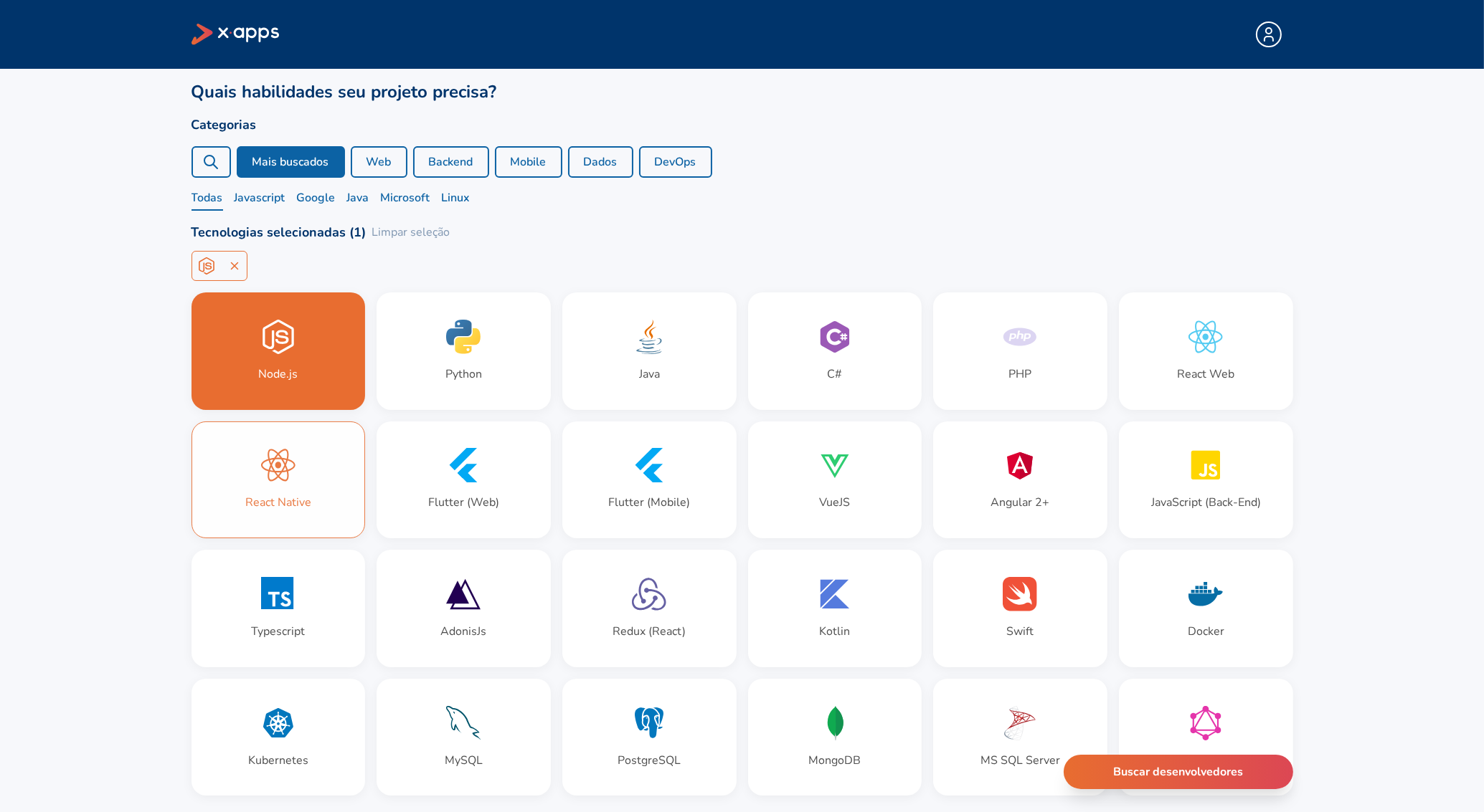
click at [321, 464] on div "React Native" at bounding box center [278, 480] width 173 height 117
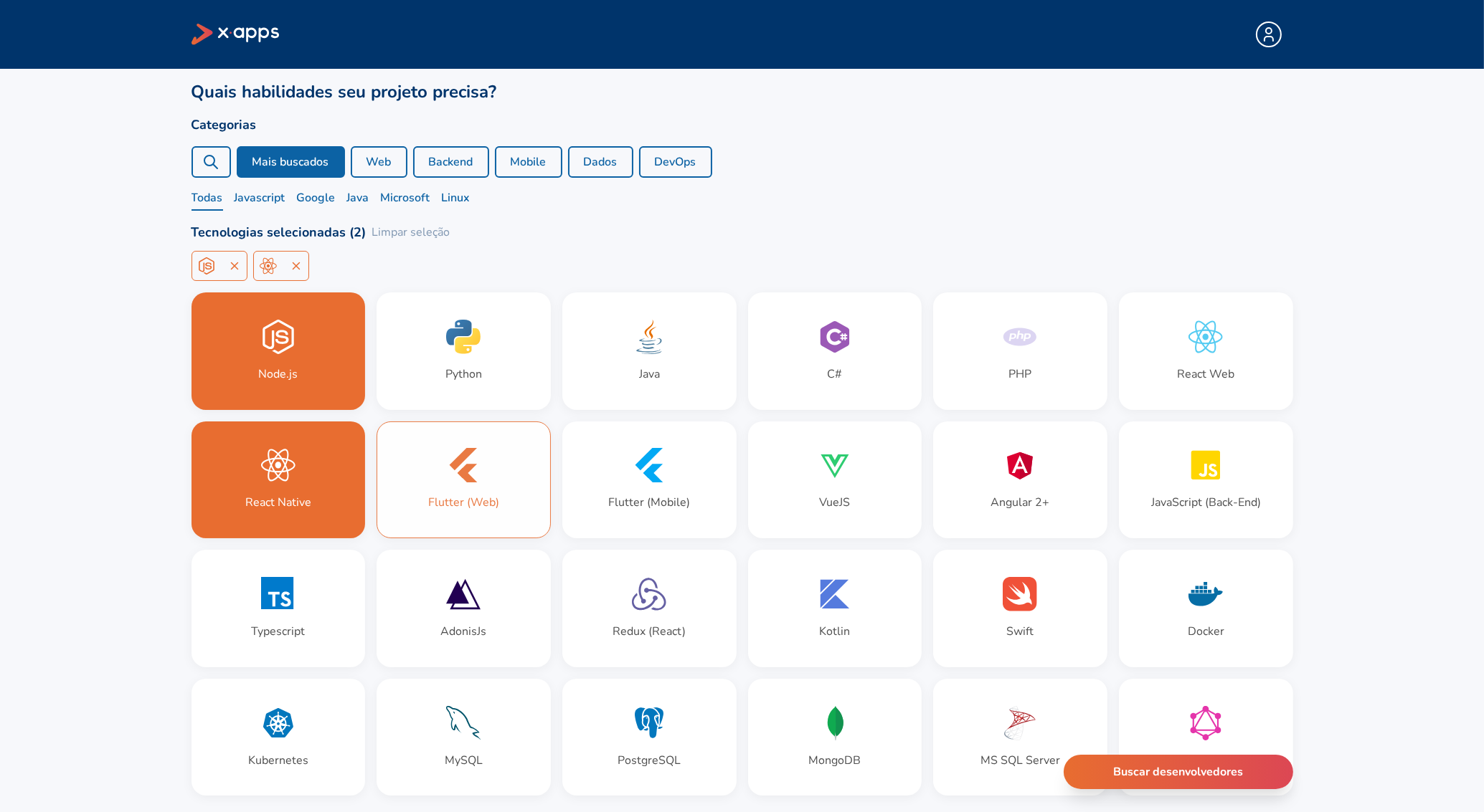
click at [438, 482] on div "Flutter (Web)" at bounding box center [464, 480] width 173 height 117
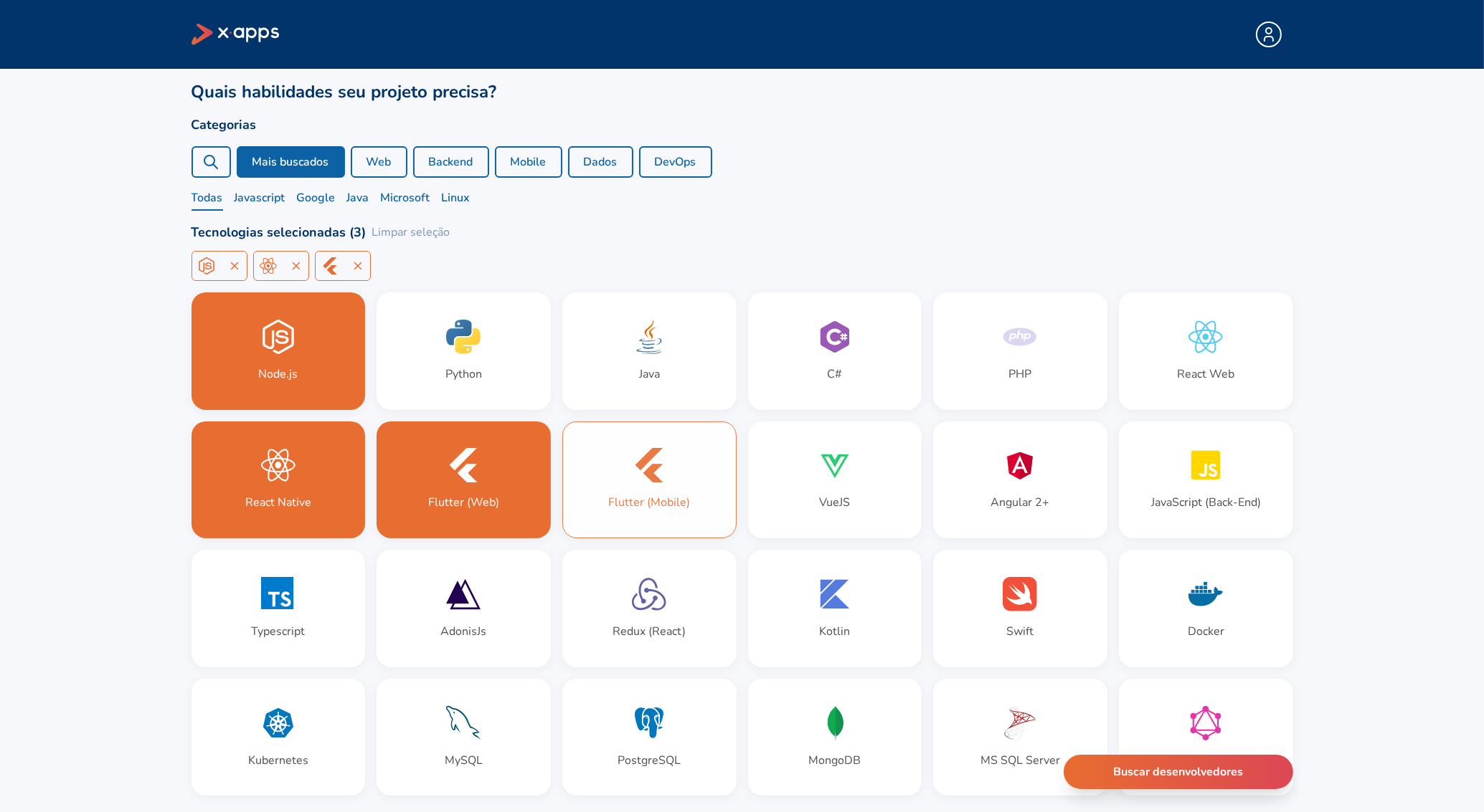
click at [637, 490] on div "Flutter (Mobile)" at bounding box center [649, 480] width 173 height 117
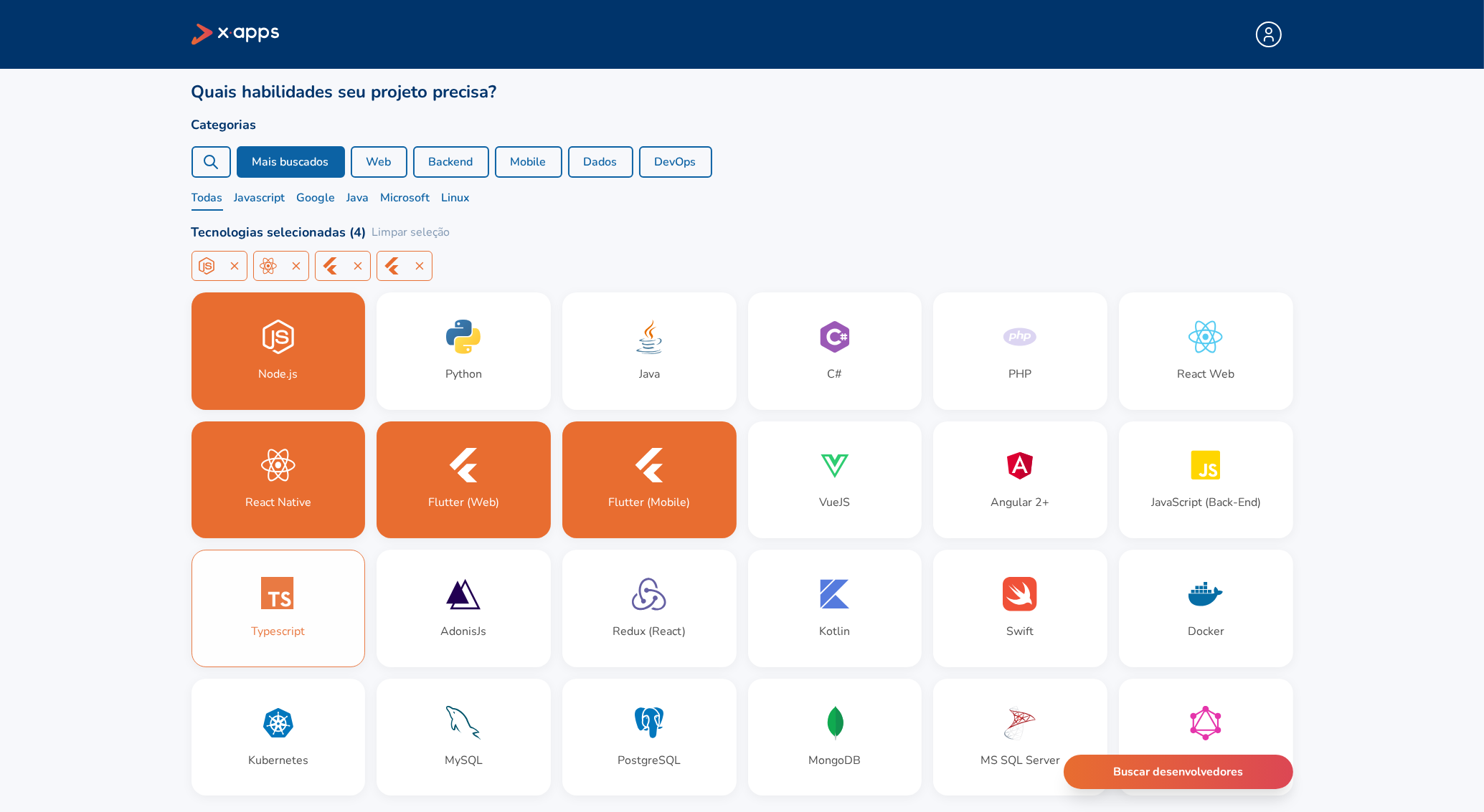
click at [280, 608] on icon at bounding box center [278, 594] width 35 height 35
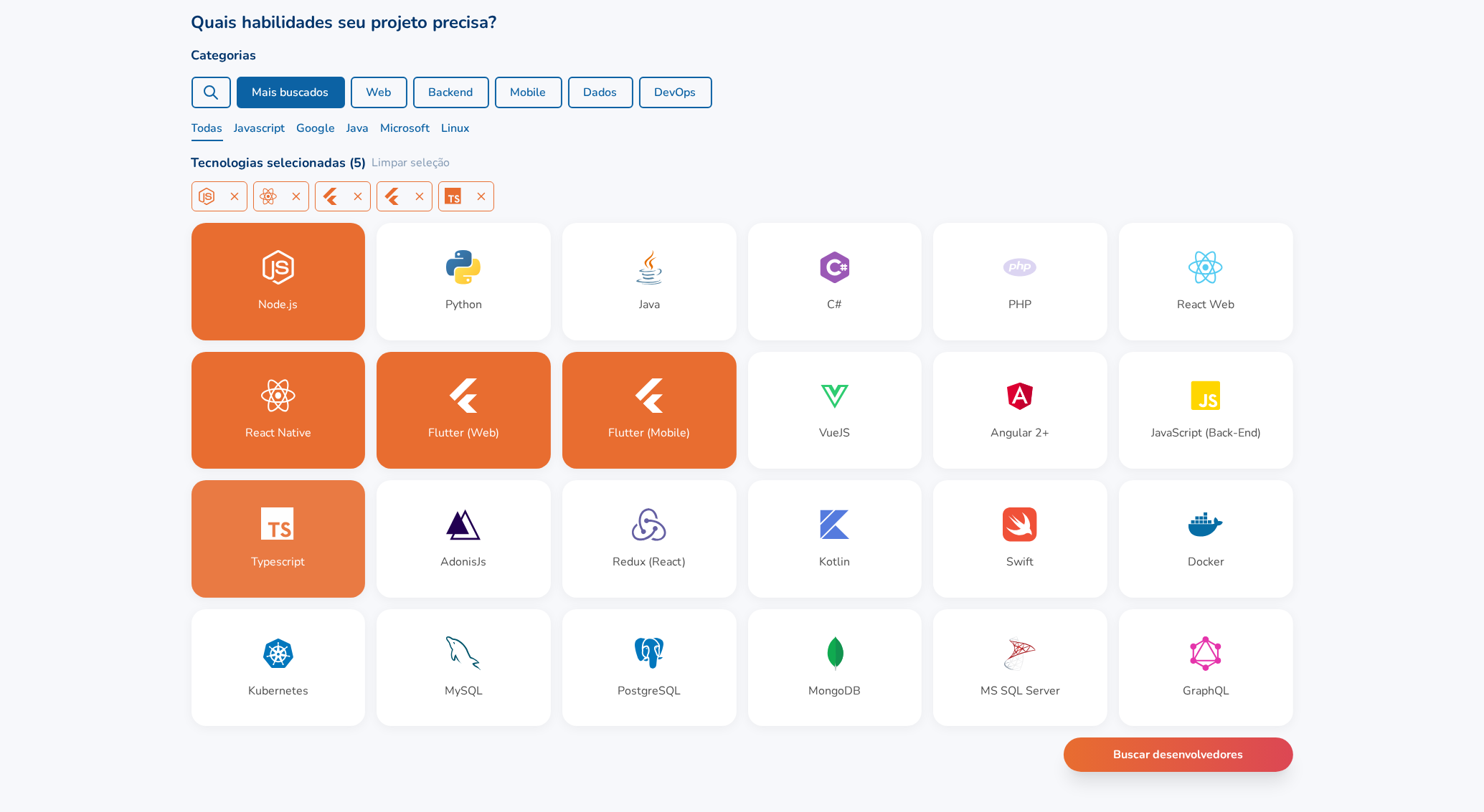
scroll to position [74, 0]
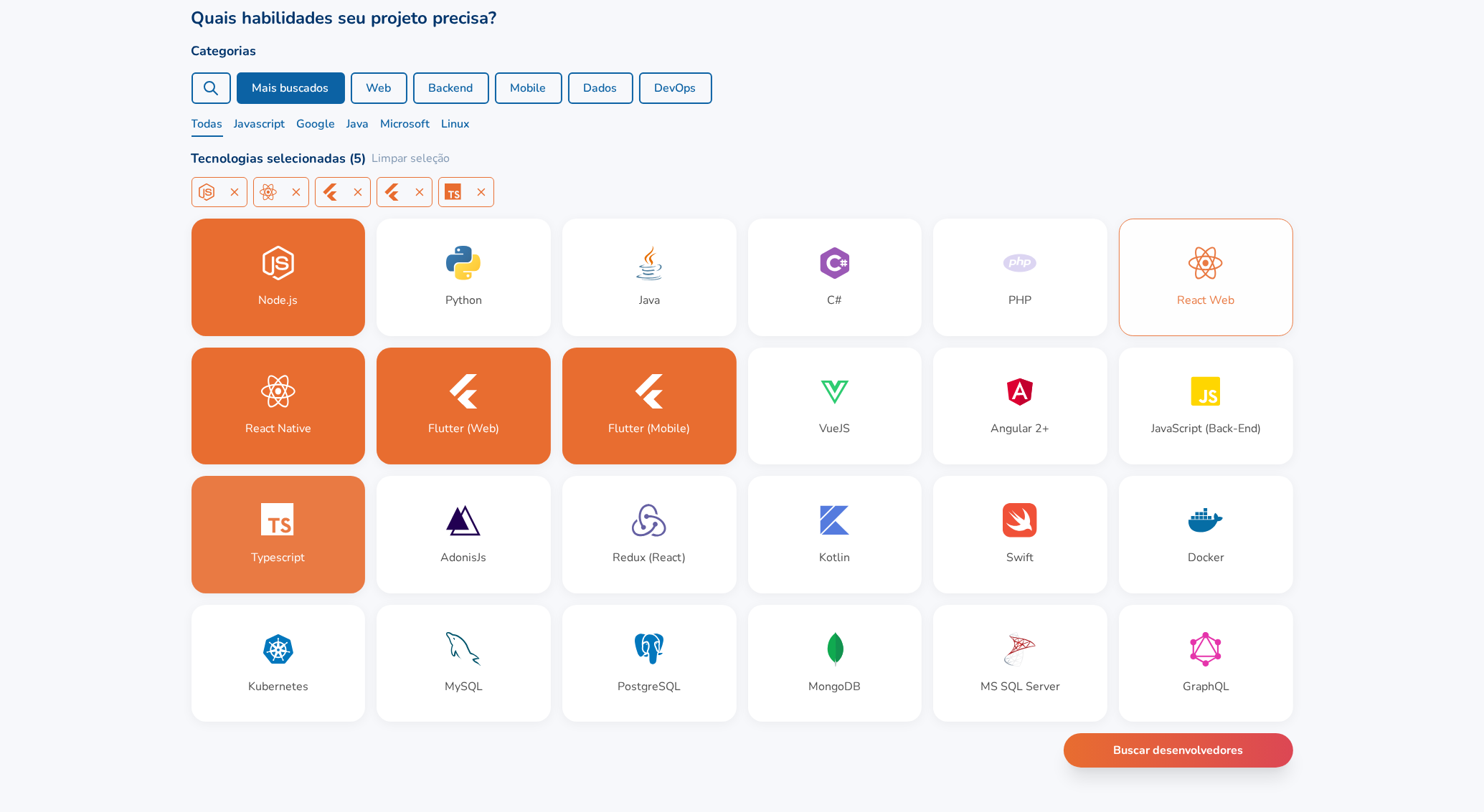
click at [1217, 286] on div "React Web" at bounding box center [1206, 277] width 173 height 117
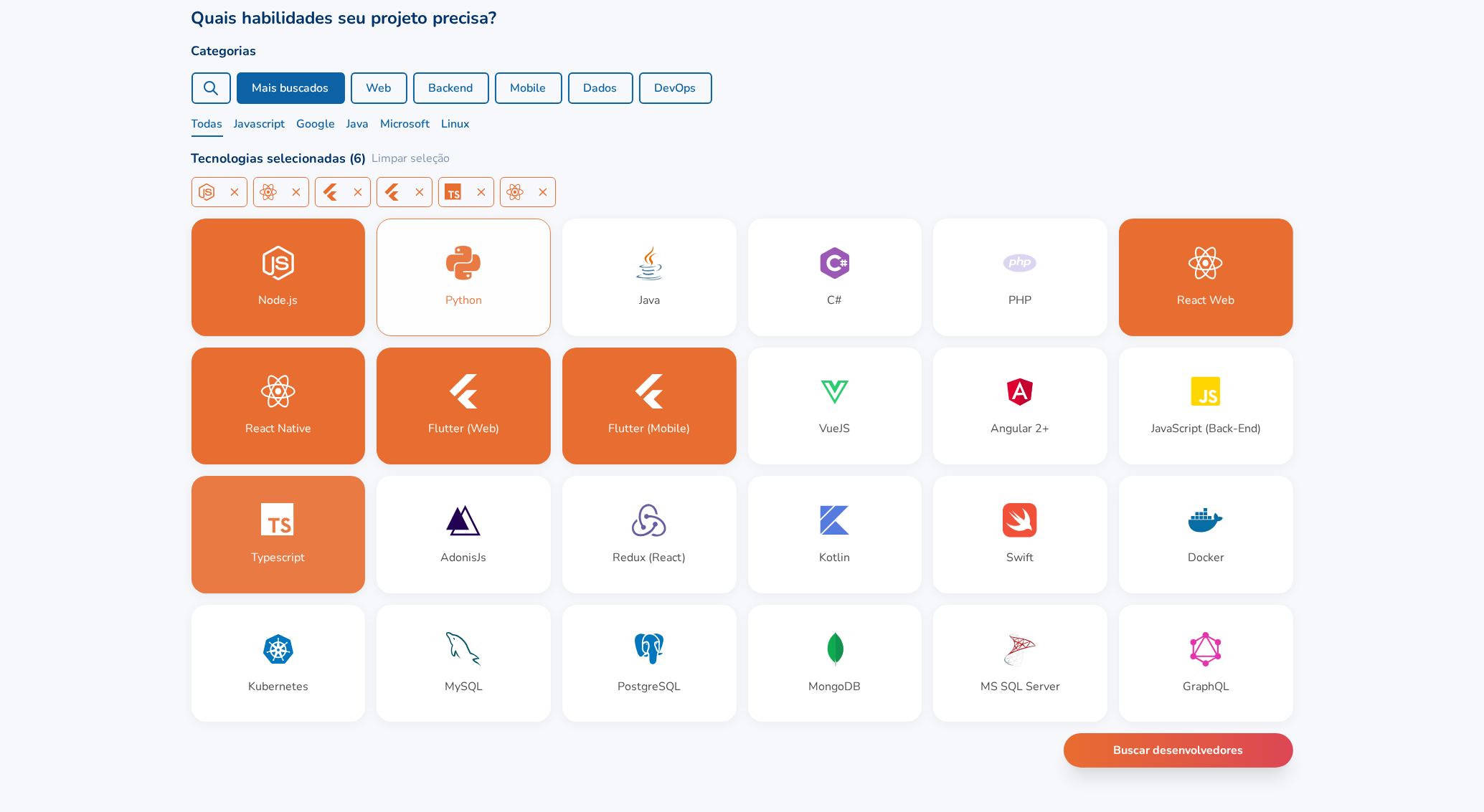
click at [472, 297] on div "Python" at bounding box center [464, 300] width 36 height 17
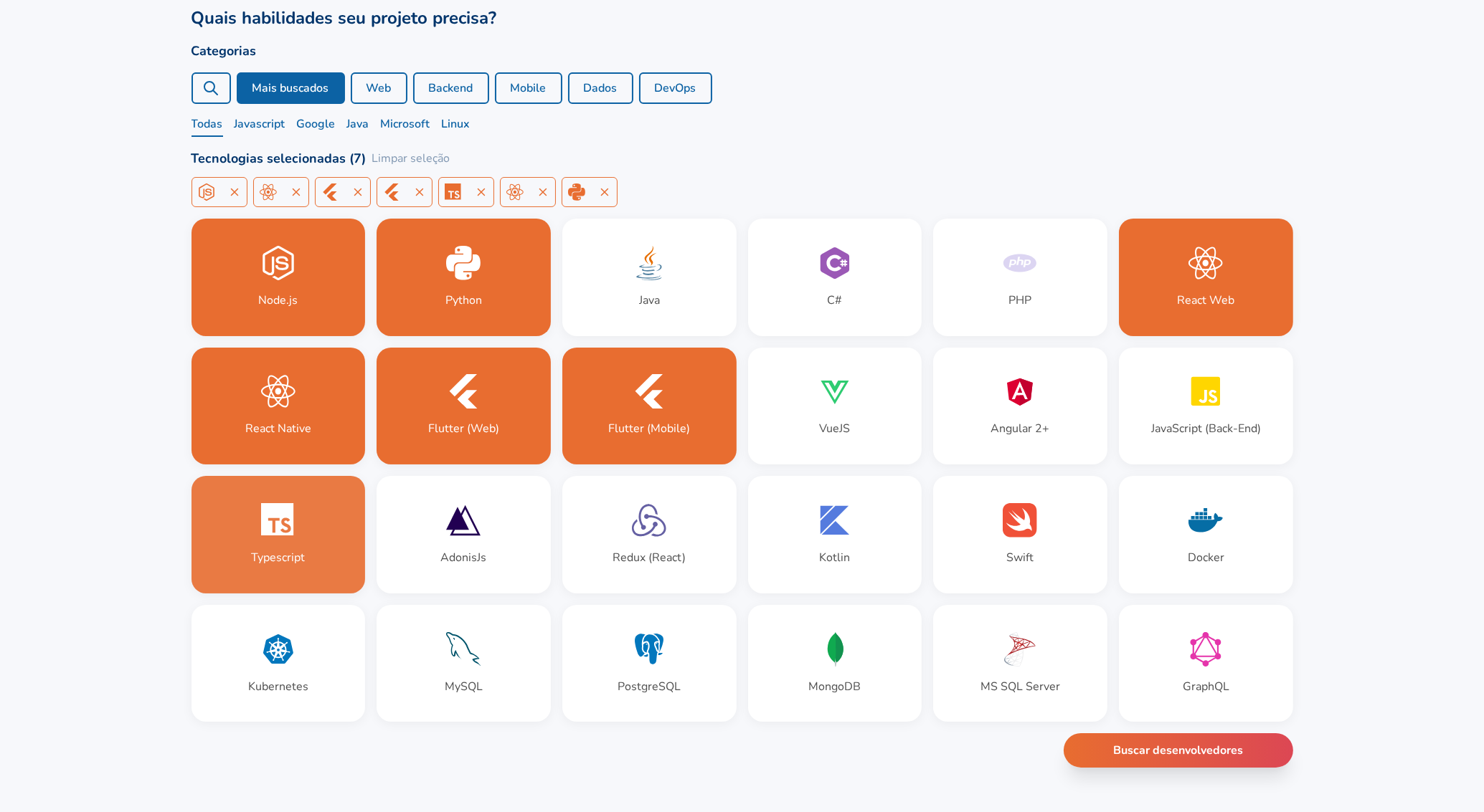
click at [206, 80] on icon at bounding box center [210, 87] width 17 height 17
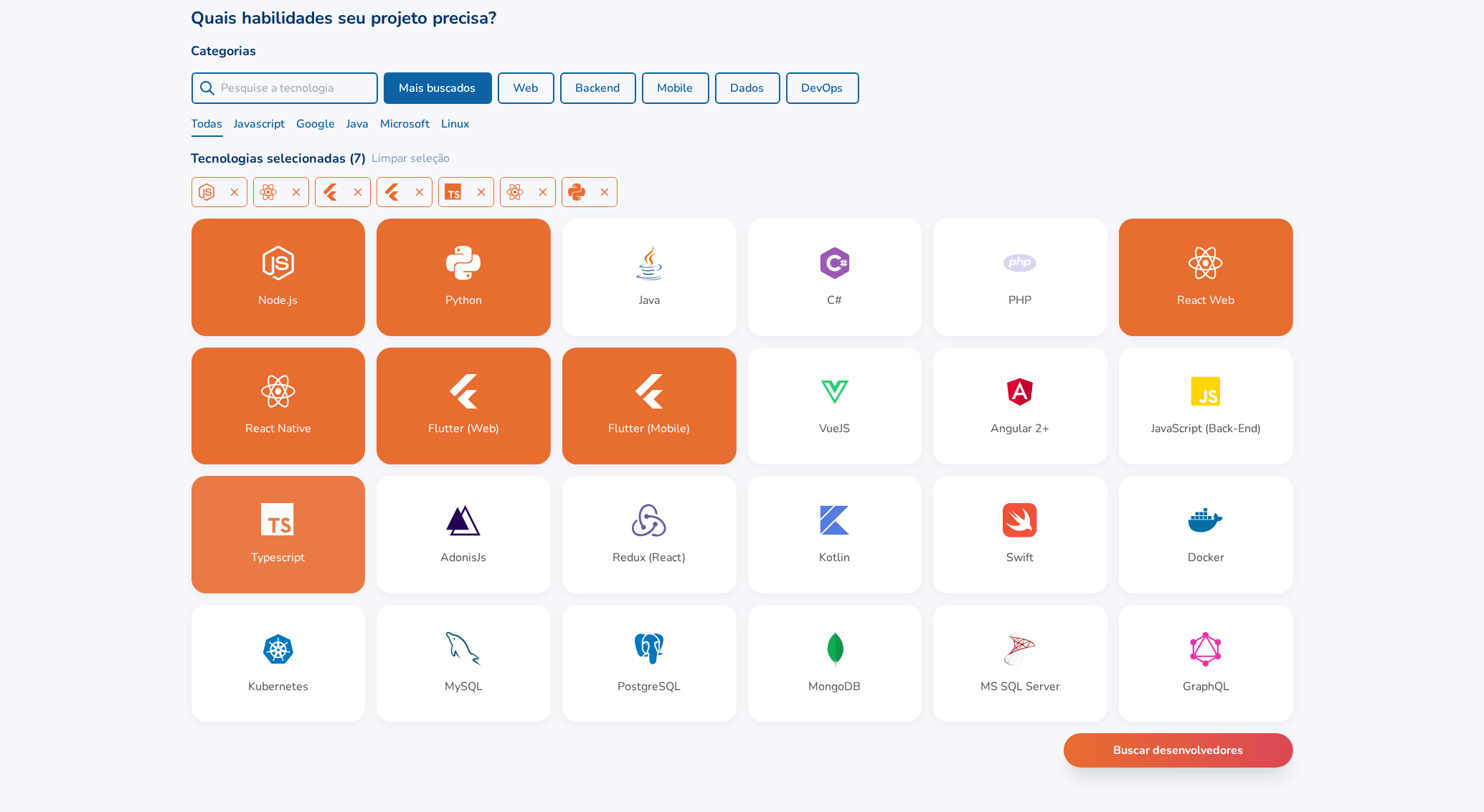
paste input "AdonisJS"
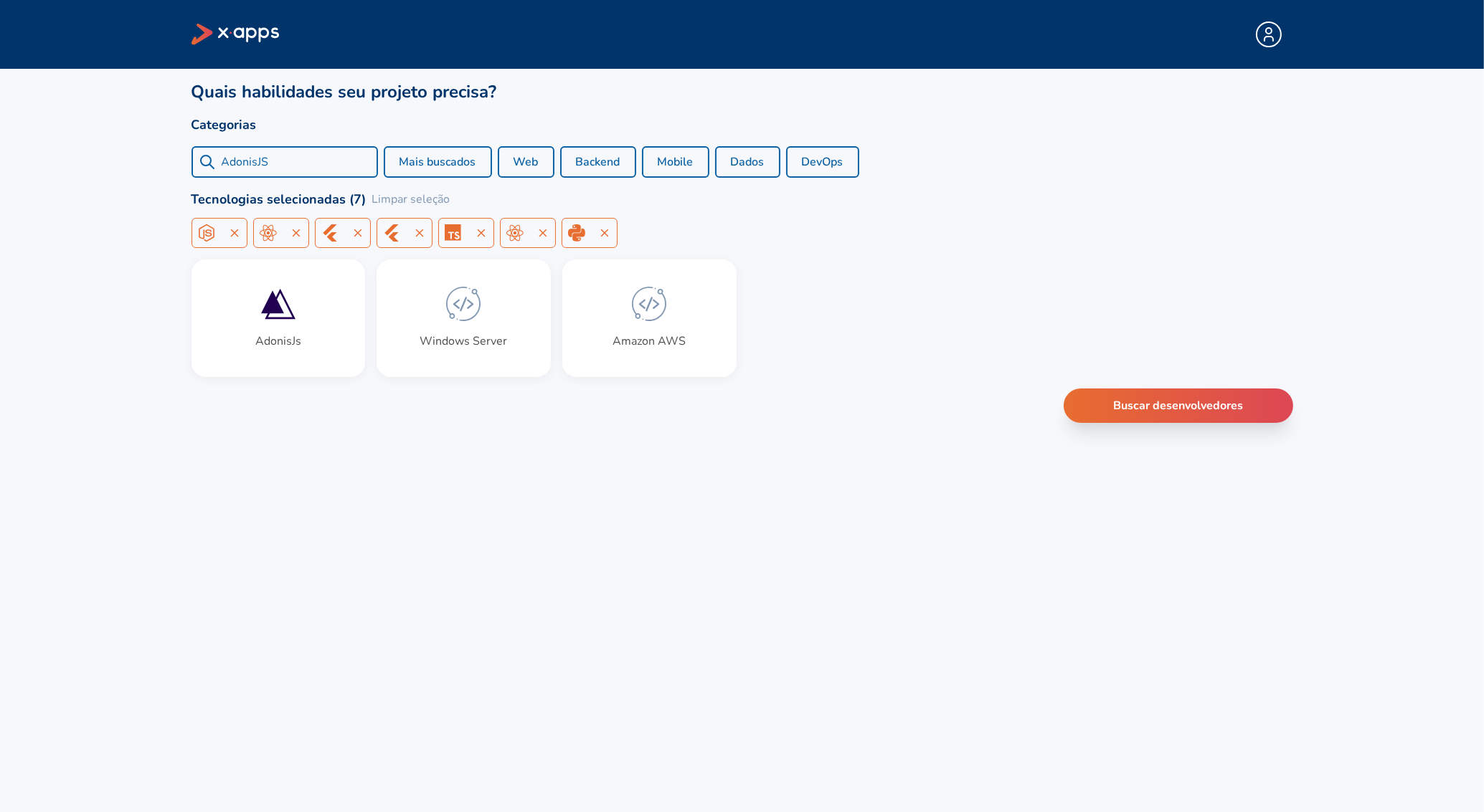
scroll to position [0, 0]
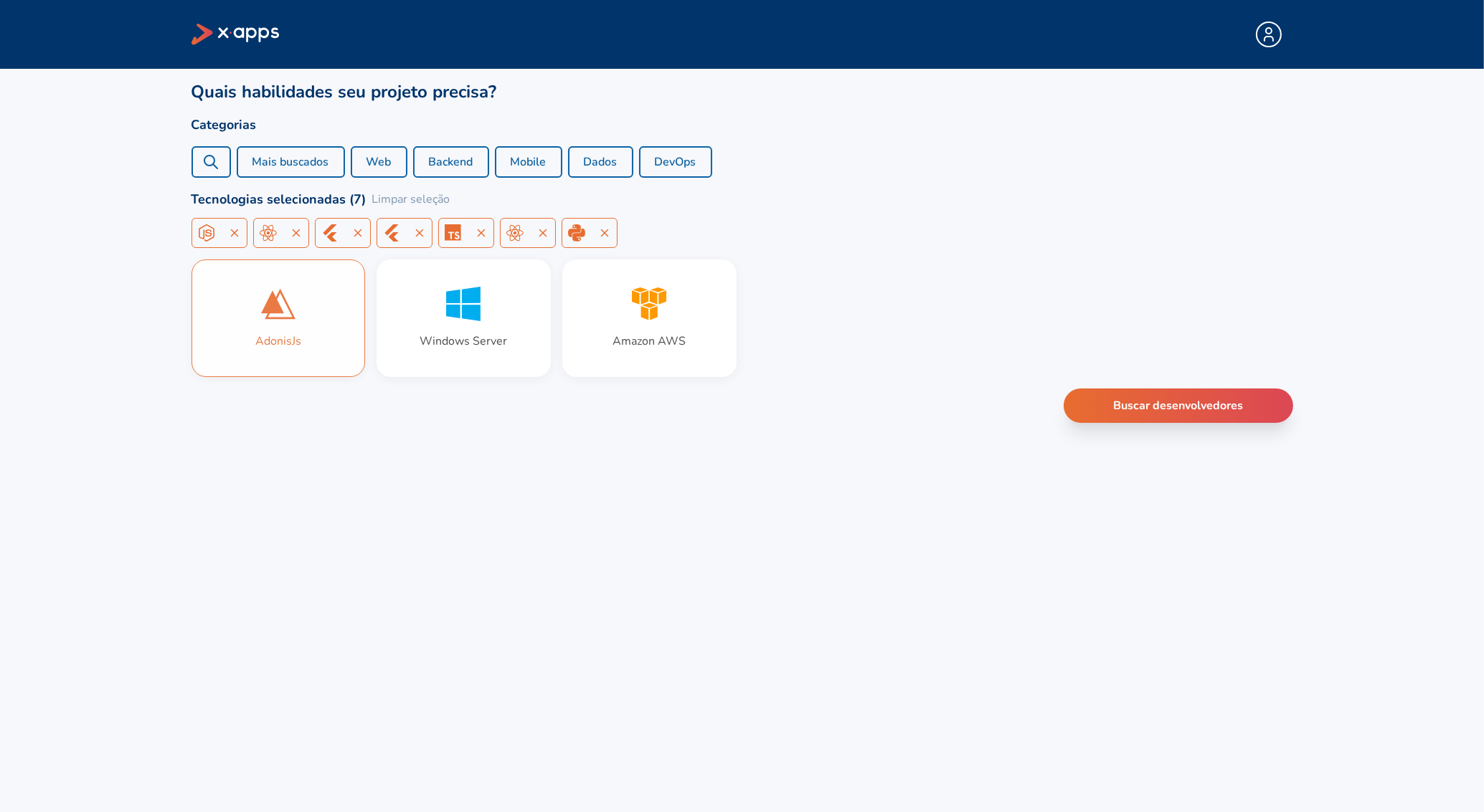
click at [283, 321] on div "AdonisJs" at bounding box center [278, 318] width 173 height 117
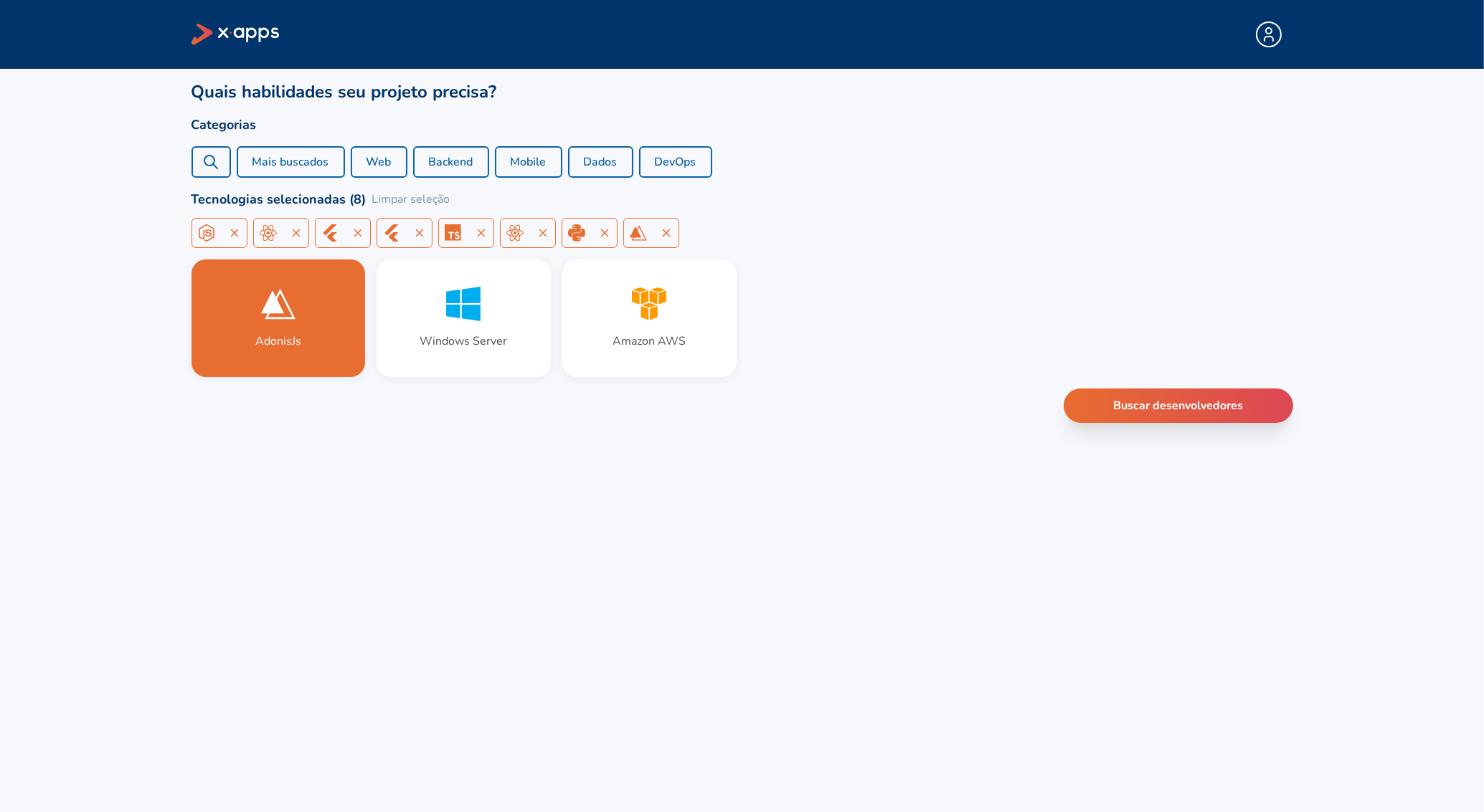
click at [204, 160] on icon at bounding box center [210, 161] width 17 height 17
paste input "PostgreSQL"
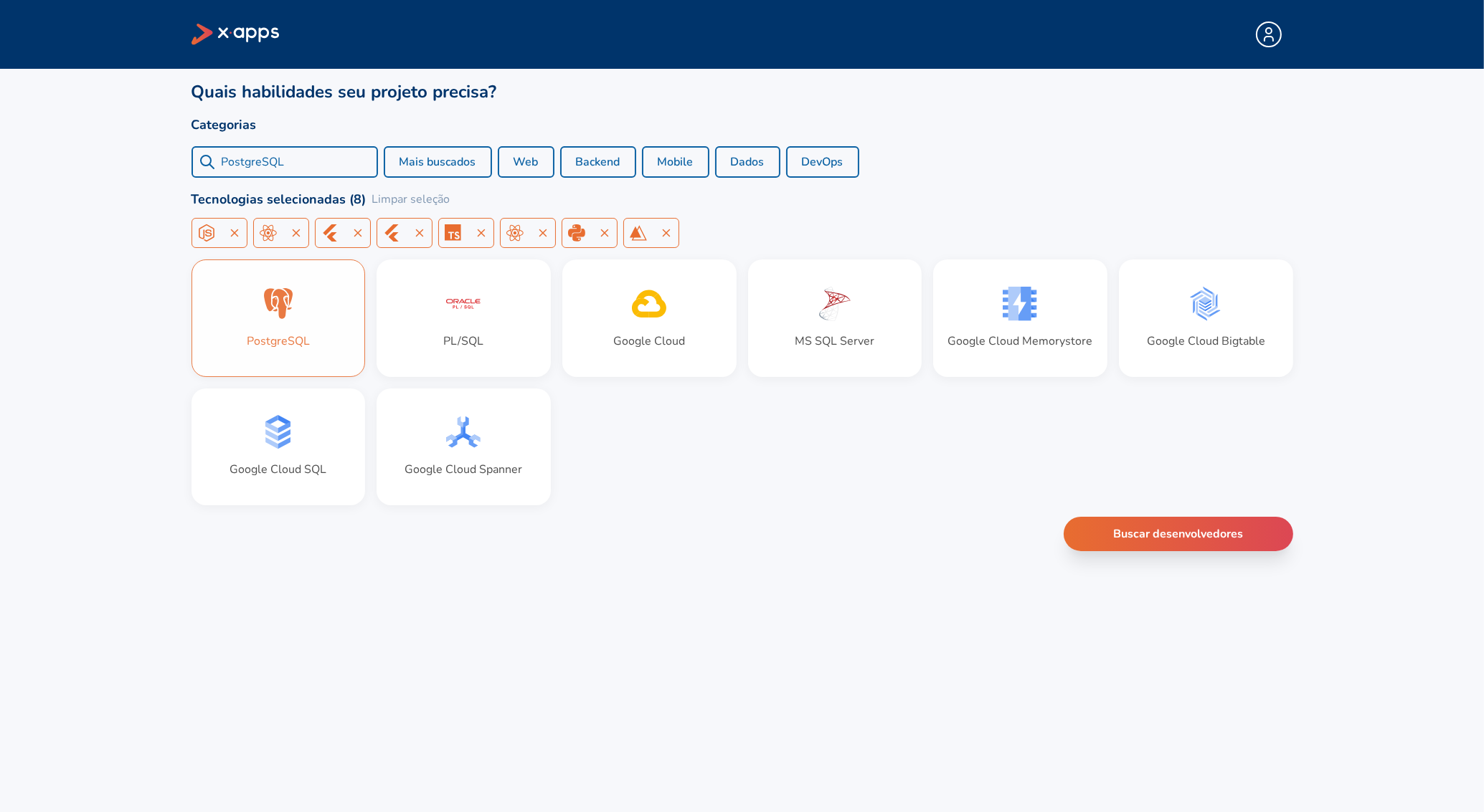
type input "PostgreSQL"
click at [295, 357] on div "PostgreSQL" at bounding box center [278, 318] width 173 height 117
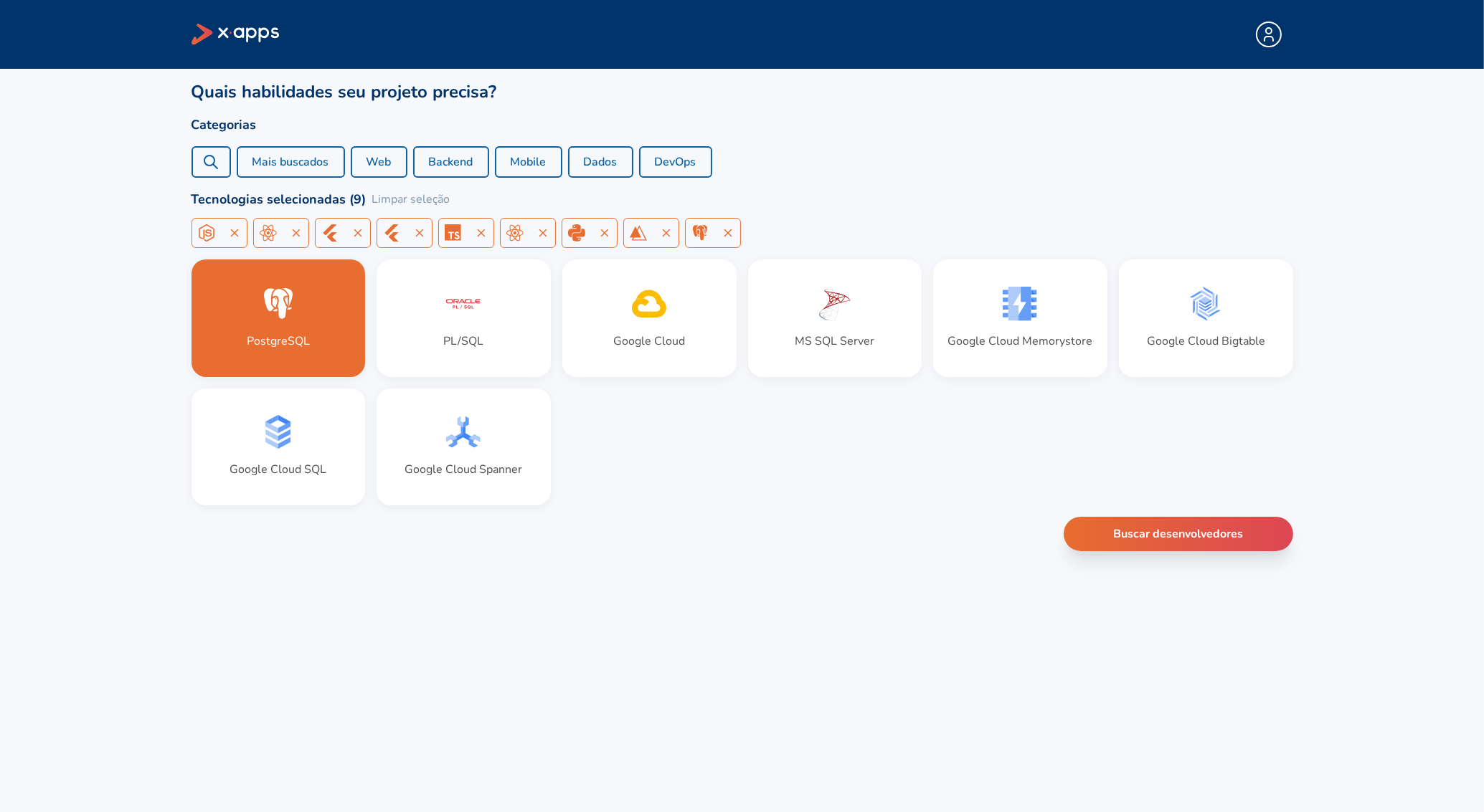
click at [223, 161] on div "PostgreSQL" at bounding box center [211, 161] width 39 height 31
paste input "MongoDB"
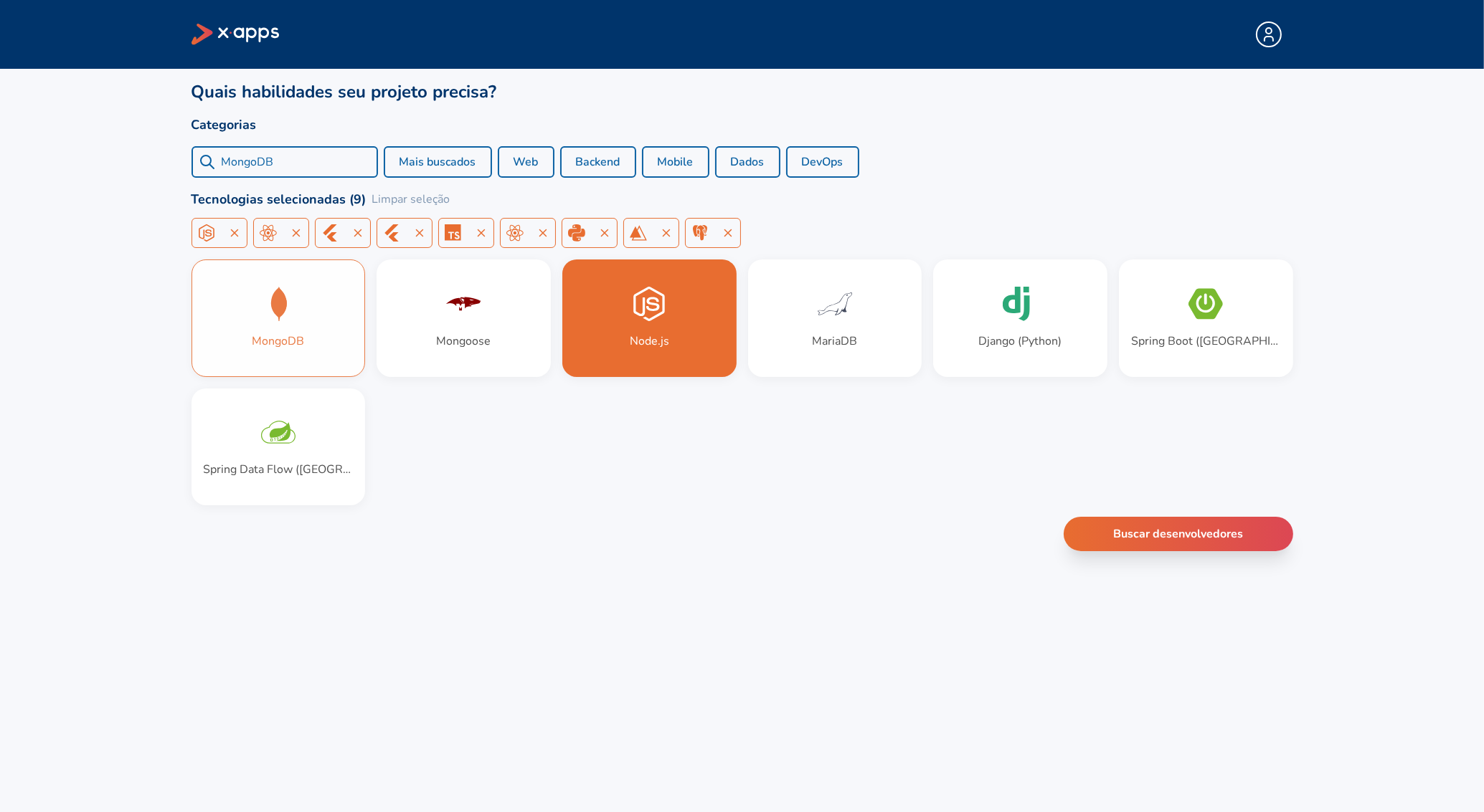
click at [272, 312] on icon at bounding box center [278, 303] width 35 height 35
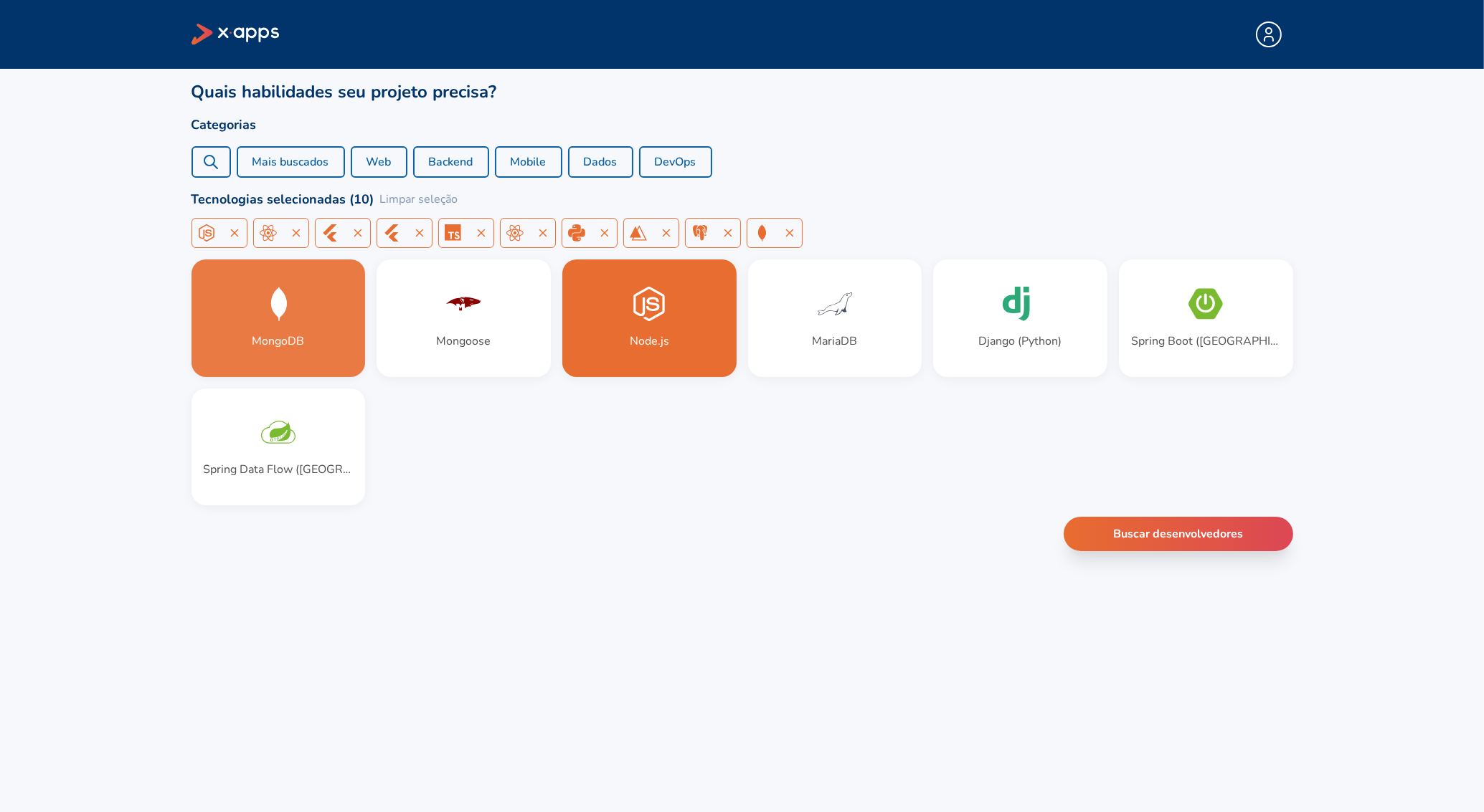
click at [210, 164] on icon at bounding box center [210, 161] width 17 height 17
paste input "Docker + Kubernetes"
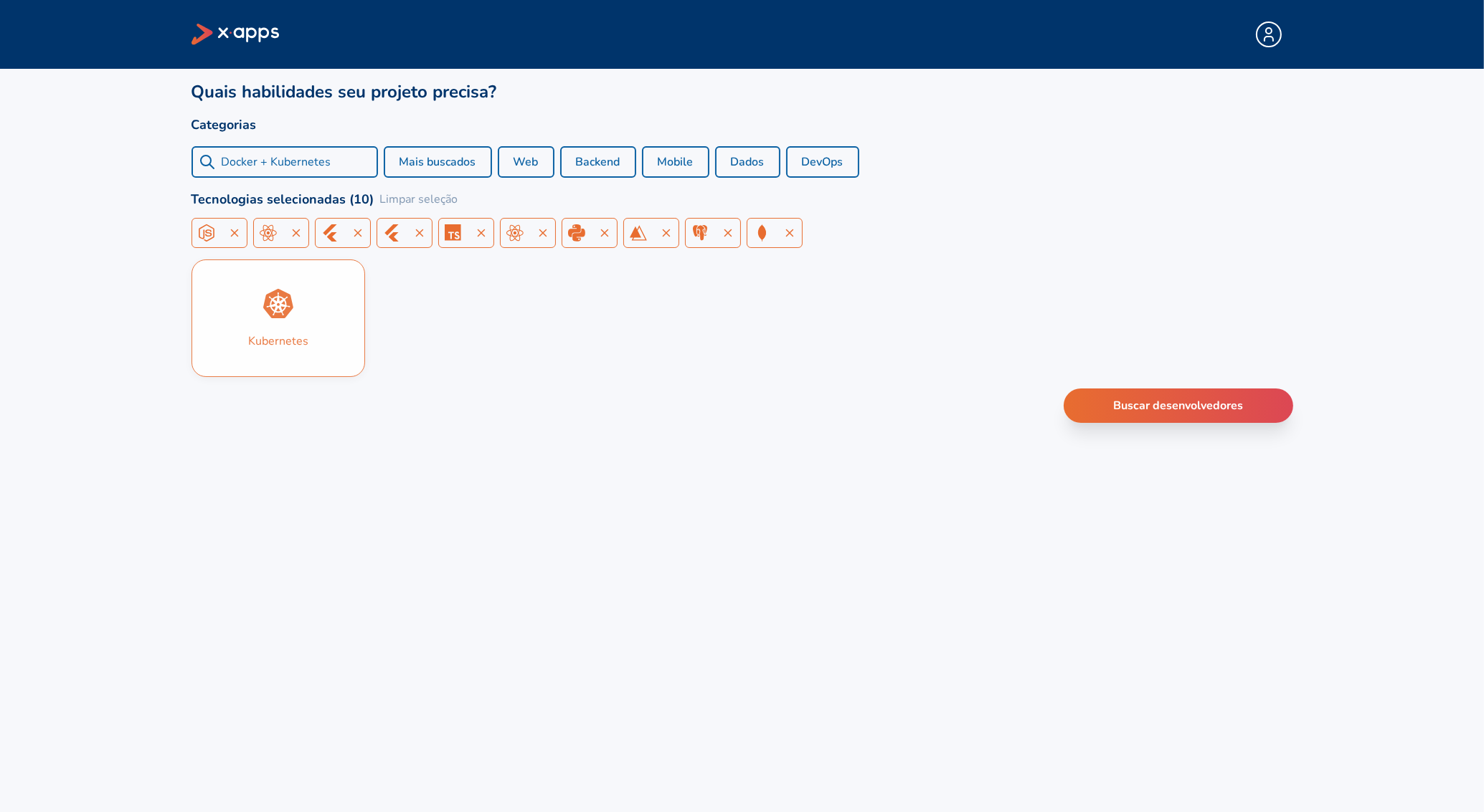
type input "Docker + Kubernetes"
click at [290, 350] on div "Kubernetes" at bounding box center [278, 318] width 173 height 117
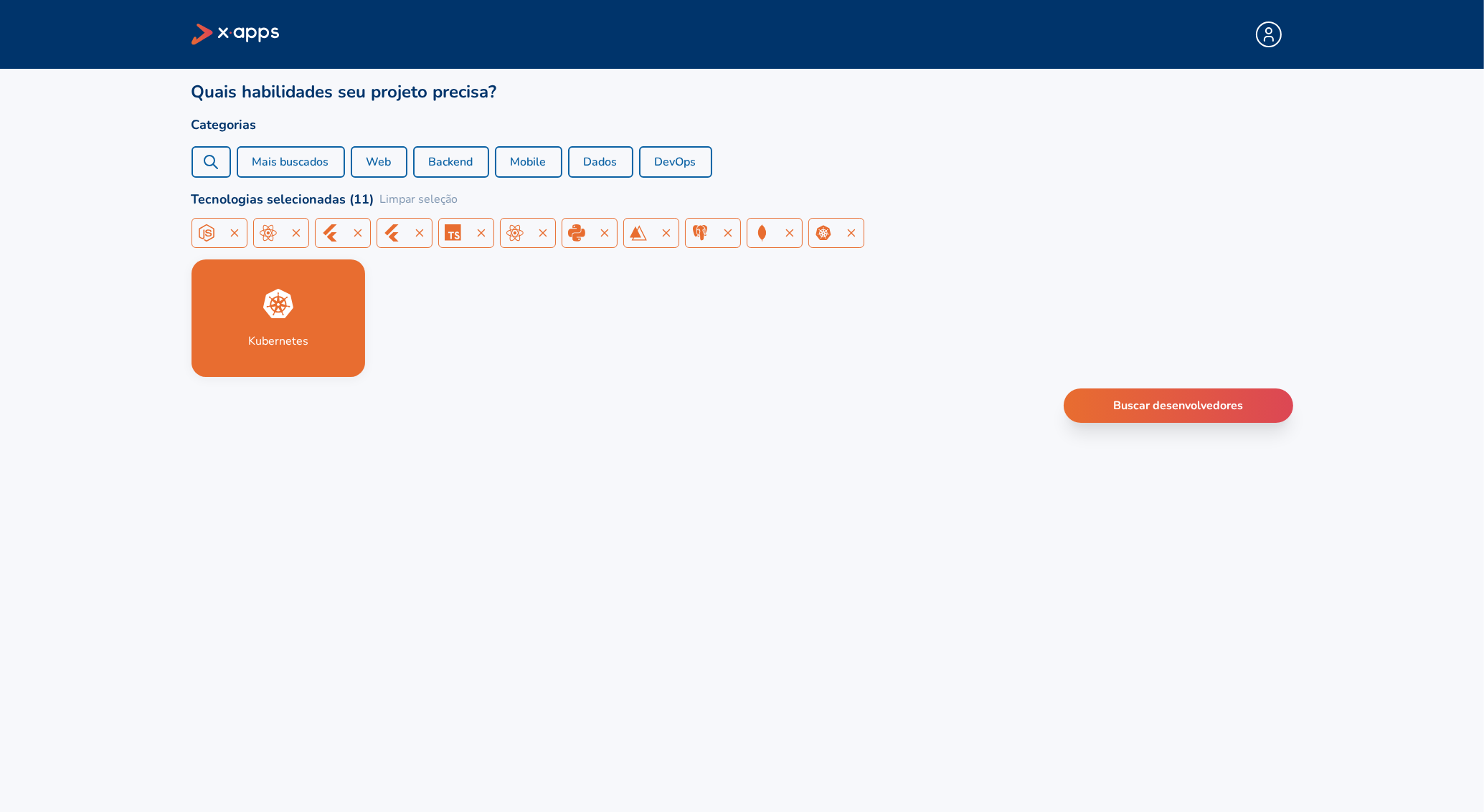
drag, startPoint x: 237, startPoint y: 165, endPoint x: 226, endPoint y: 165, distance: 11.0
click at [237, 165] on button "Mais buscados" at bounding box center [291, 161] width 109 height 31
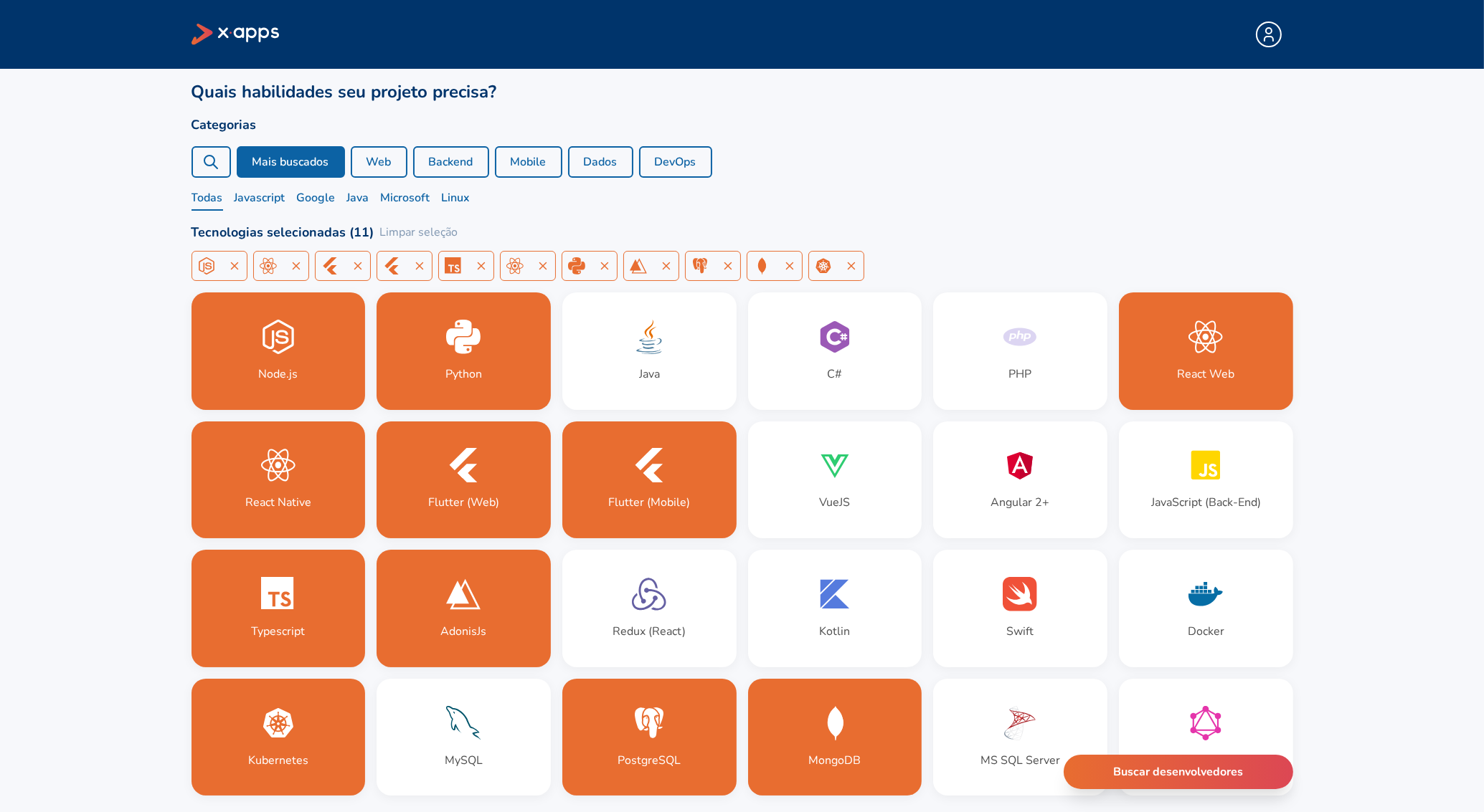
click at [223, 164] on div at bounding box center [211, 161] width 39 height 31
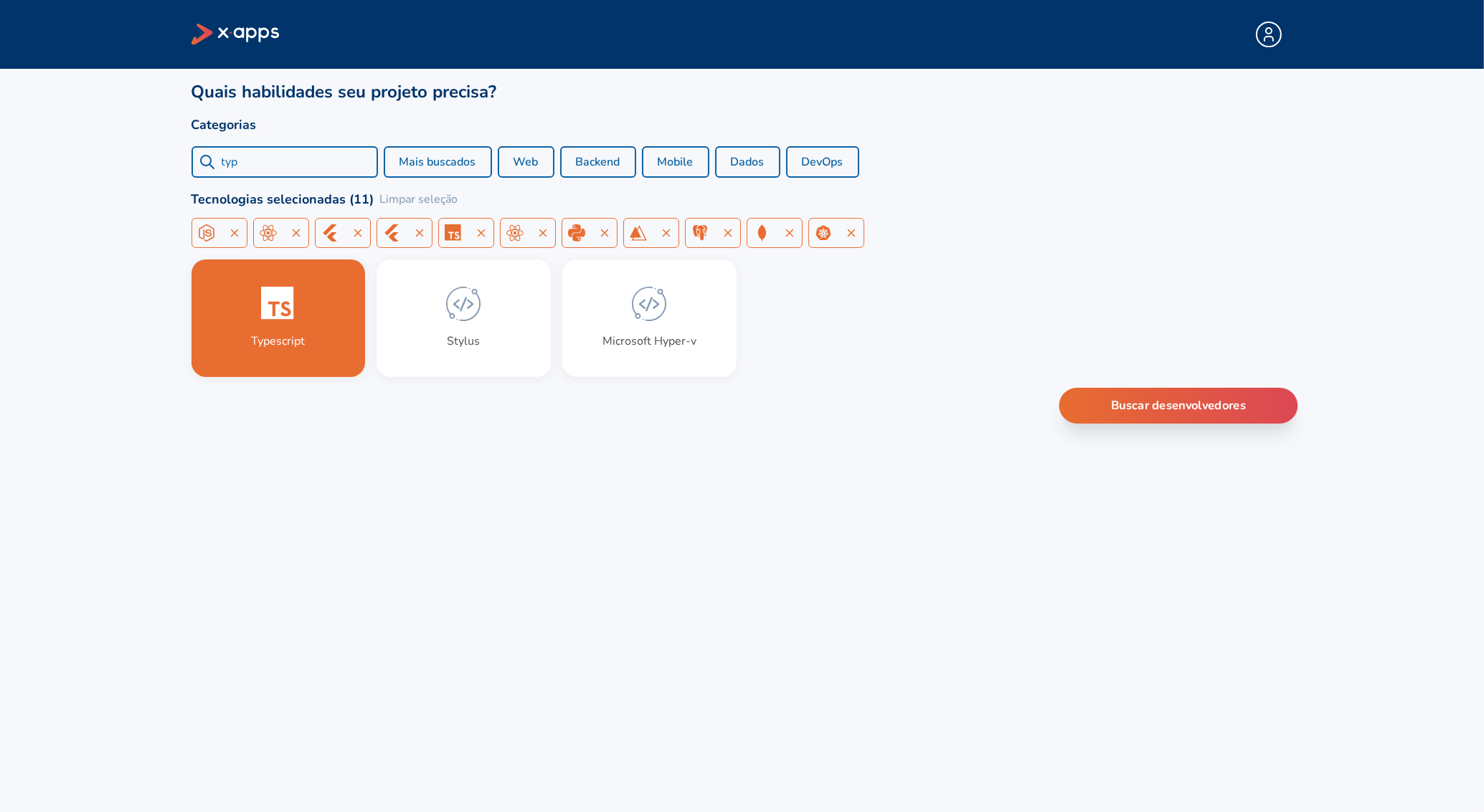
type input "typ"
click at [1204, 416] on button "Buscar desenvolvedores" at bounding box center [1178, 406] width 238 height 36
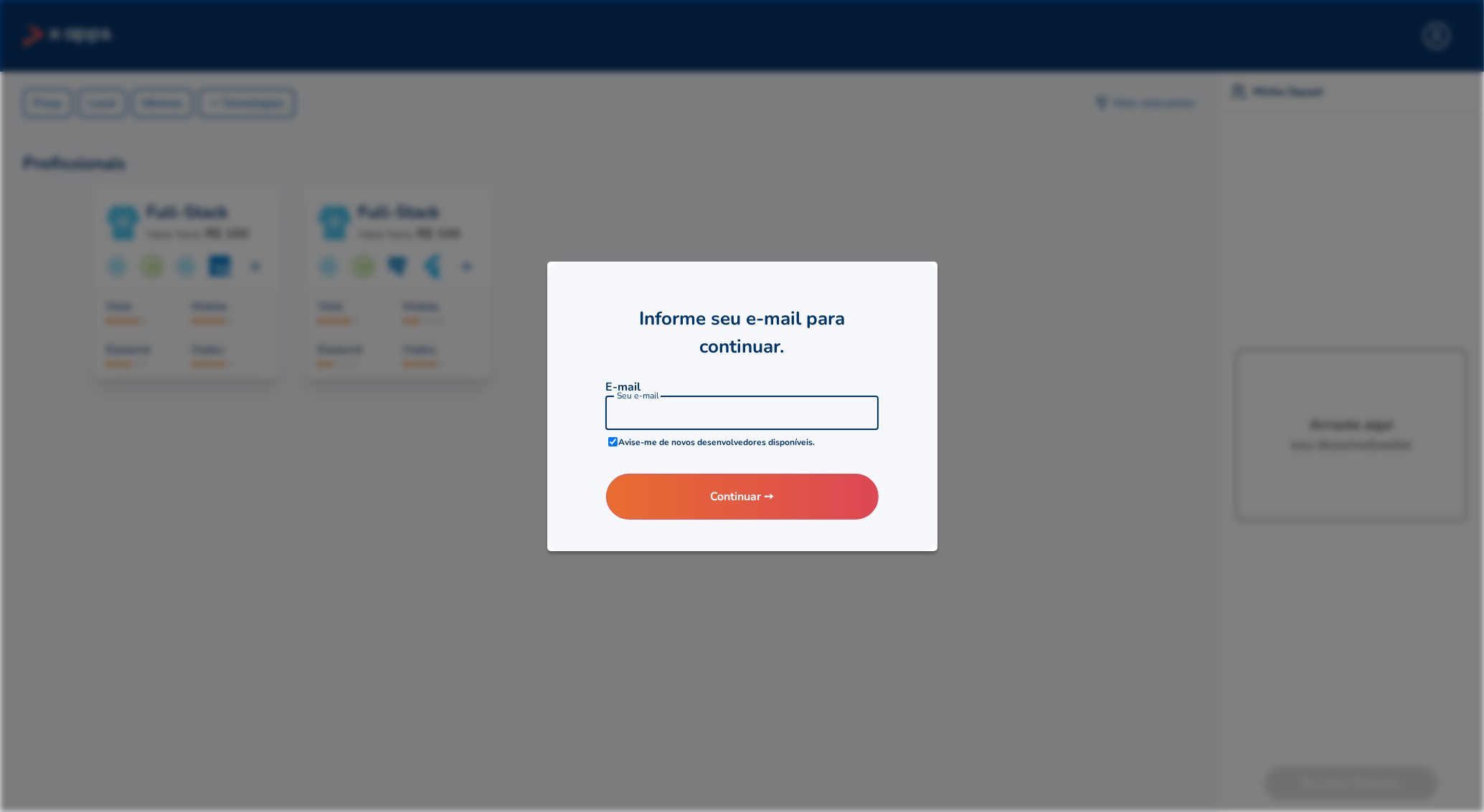
click at [682, 416] on input at bounding box center [741, 413] width 273 height 35
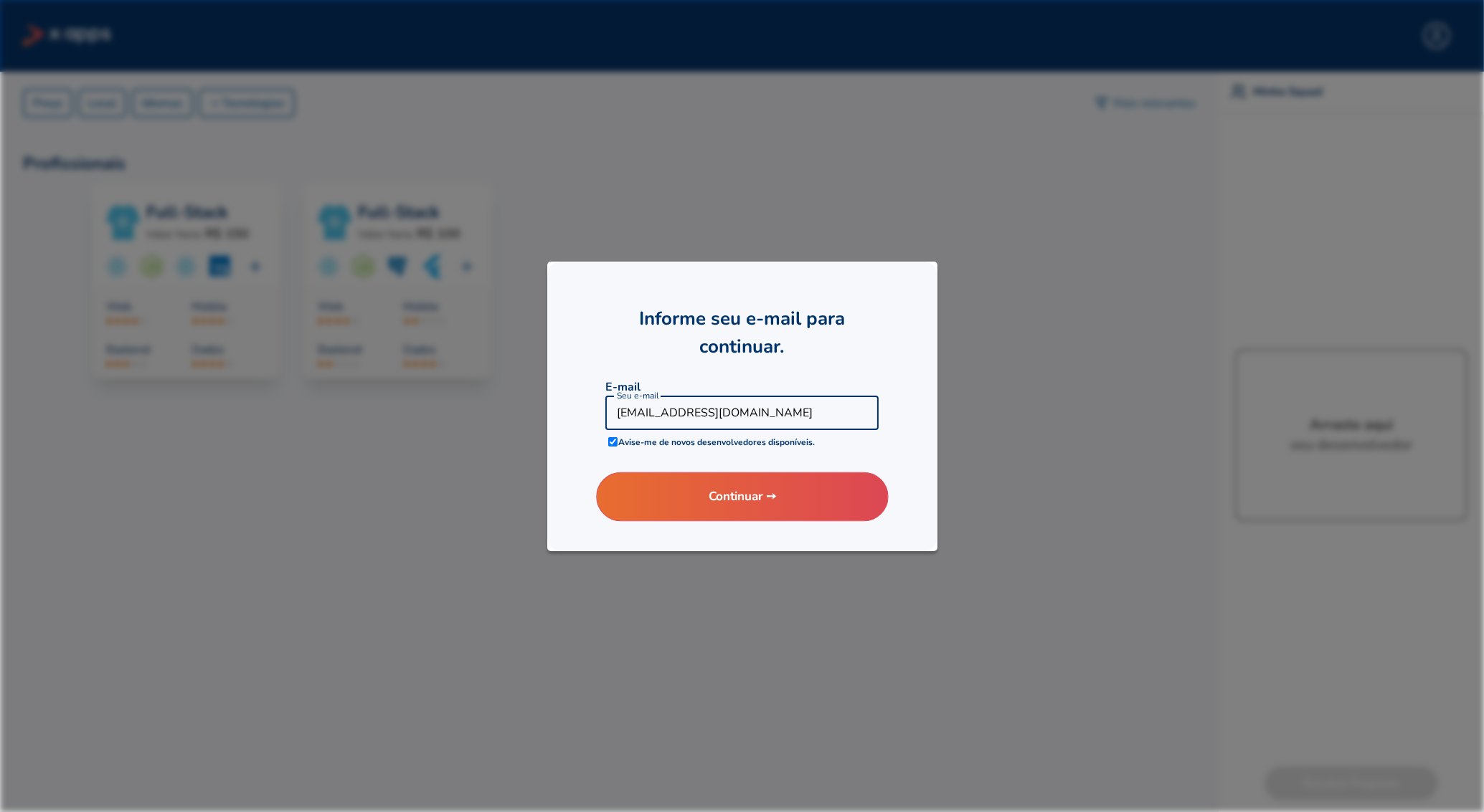
type input "[EMAIL_ADDRESS][DOMAIN_NAME]"
click at [711, 497] on button "Continuar ➙" at bounding box center [742, 496] width 292 height 50
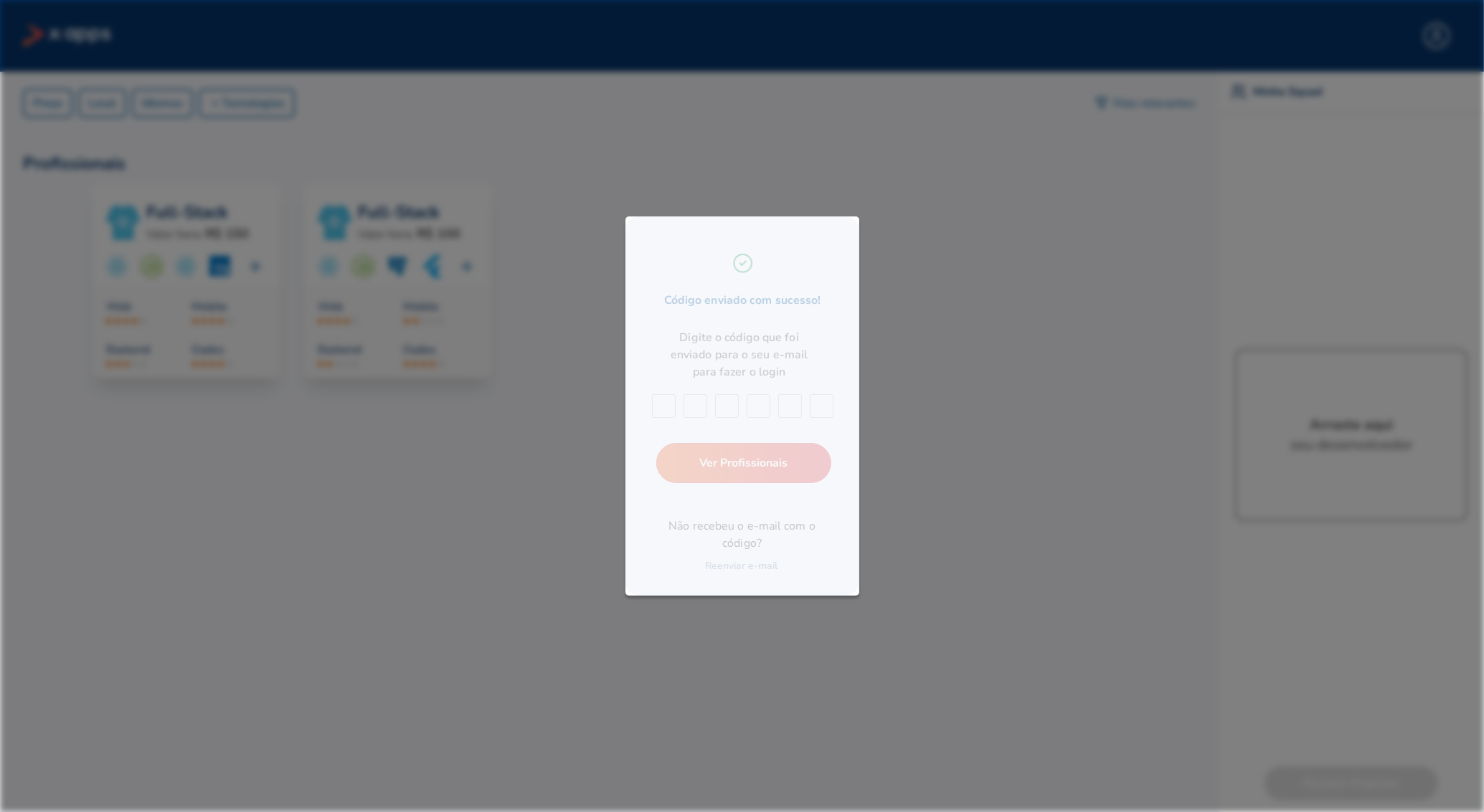
click at [1286, 623] on div at bounding box center [742, 406] width 1484 height 812
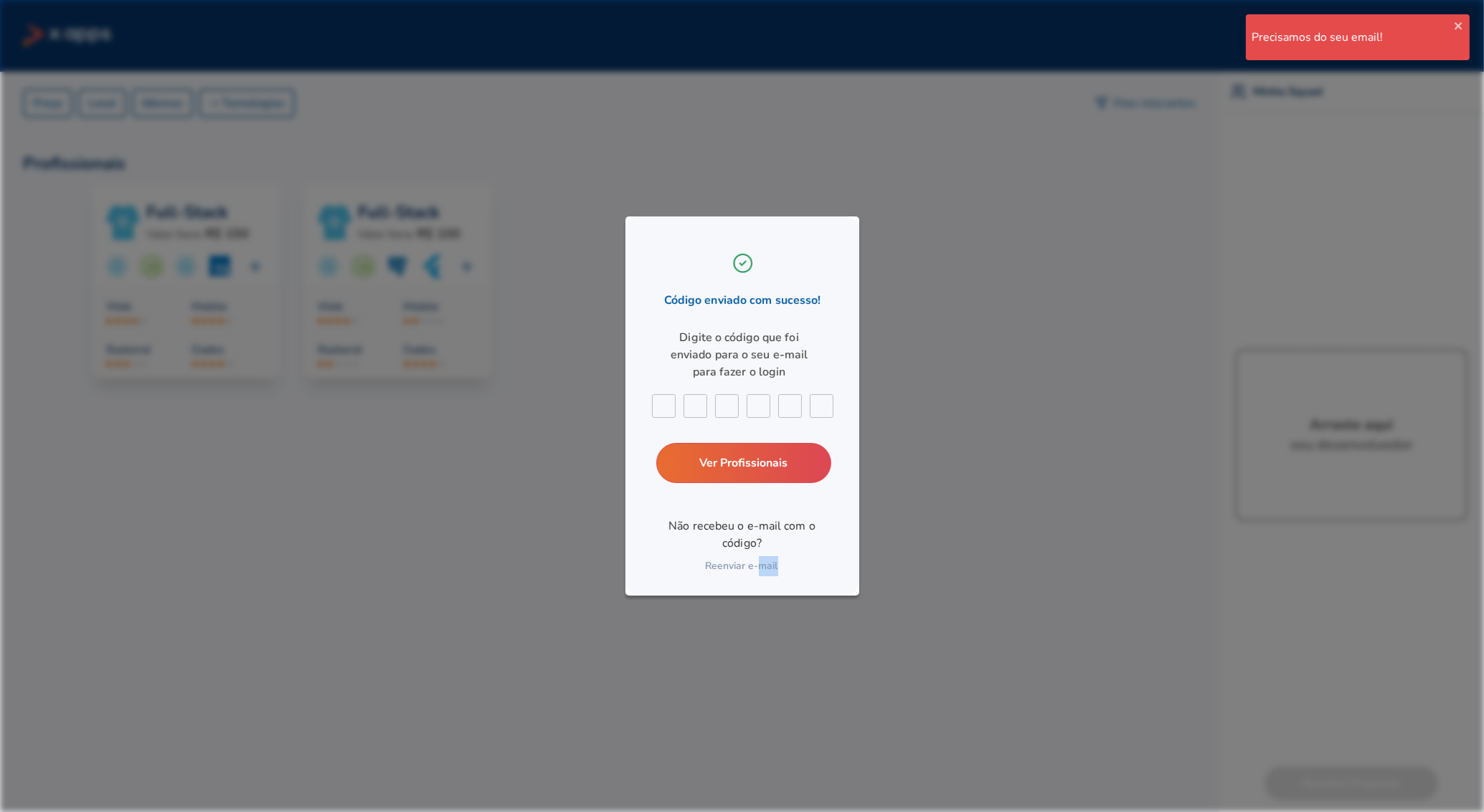
click at [1287, 623] on div at bounding box center [742, 406] width 1484 height 812
click at [1289, 622] on div at bounding box center [742, 406] width 1484 height 812
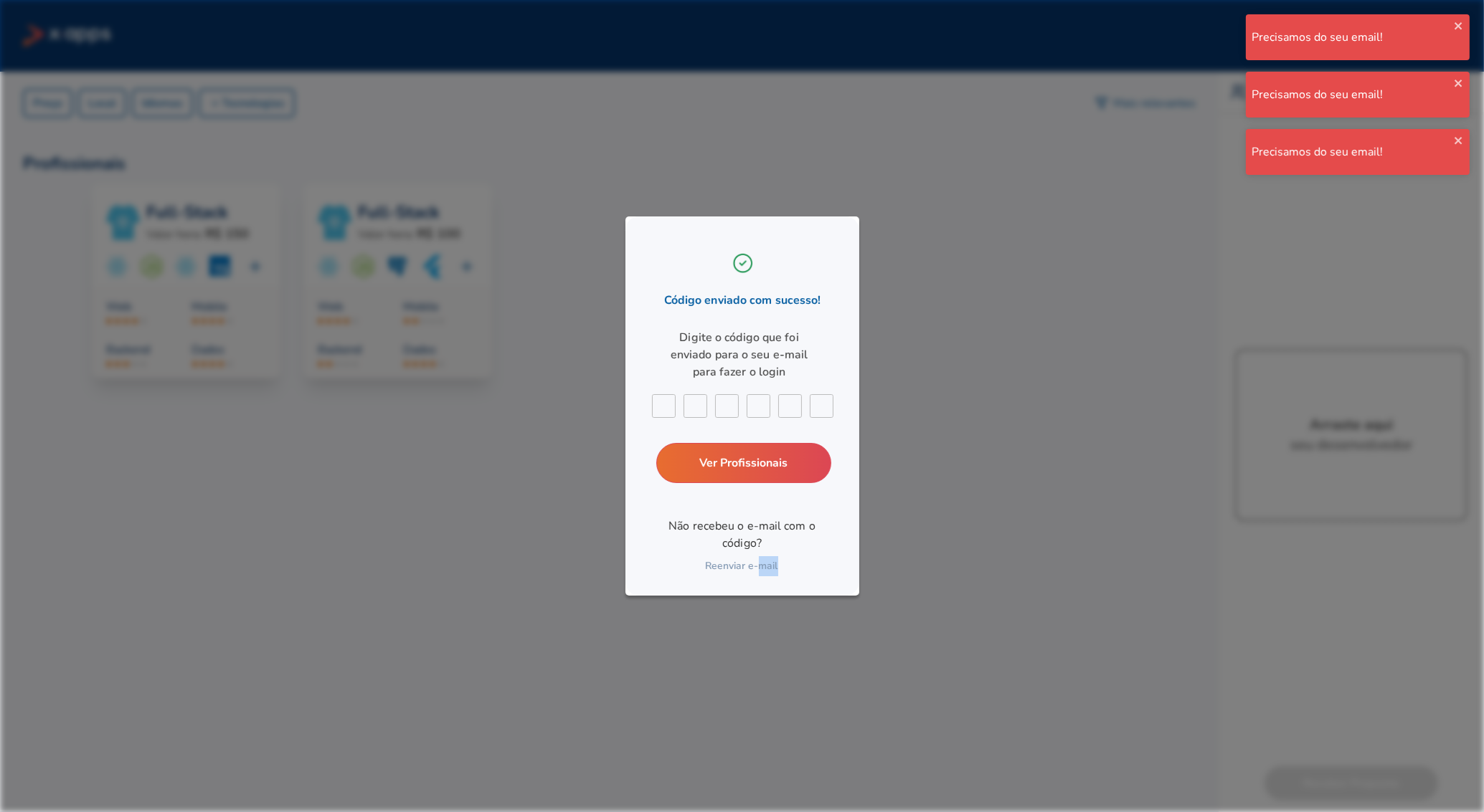
click at [1289, 622] on div at bounding box center [742, 406] width 1484 height 812
drag, startPoint x: 833, startPoint y: 407, endPoint x: 823, endPoint y: 408, distance: 10.0
click at [833, 407] on div "Código enviado com sucesso! Digite o código que foi enviado para o seu e-mail p…" at bounding box center [742, 406] width 234 height 379
click at [823, 408] on div "Código enviado com sucesso! Digite o código que foi enviado para o seu e-mail p…" at bounding box center [742, 406] width 234 height 379
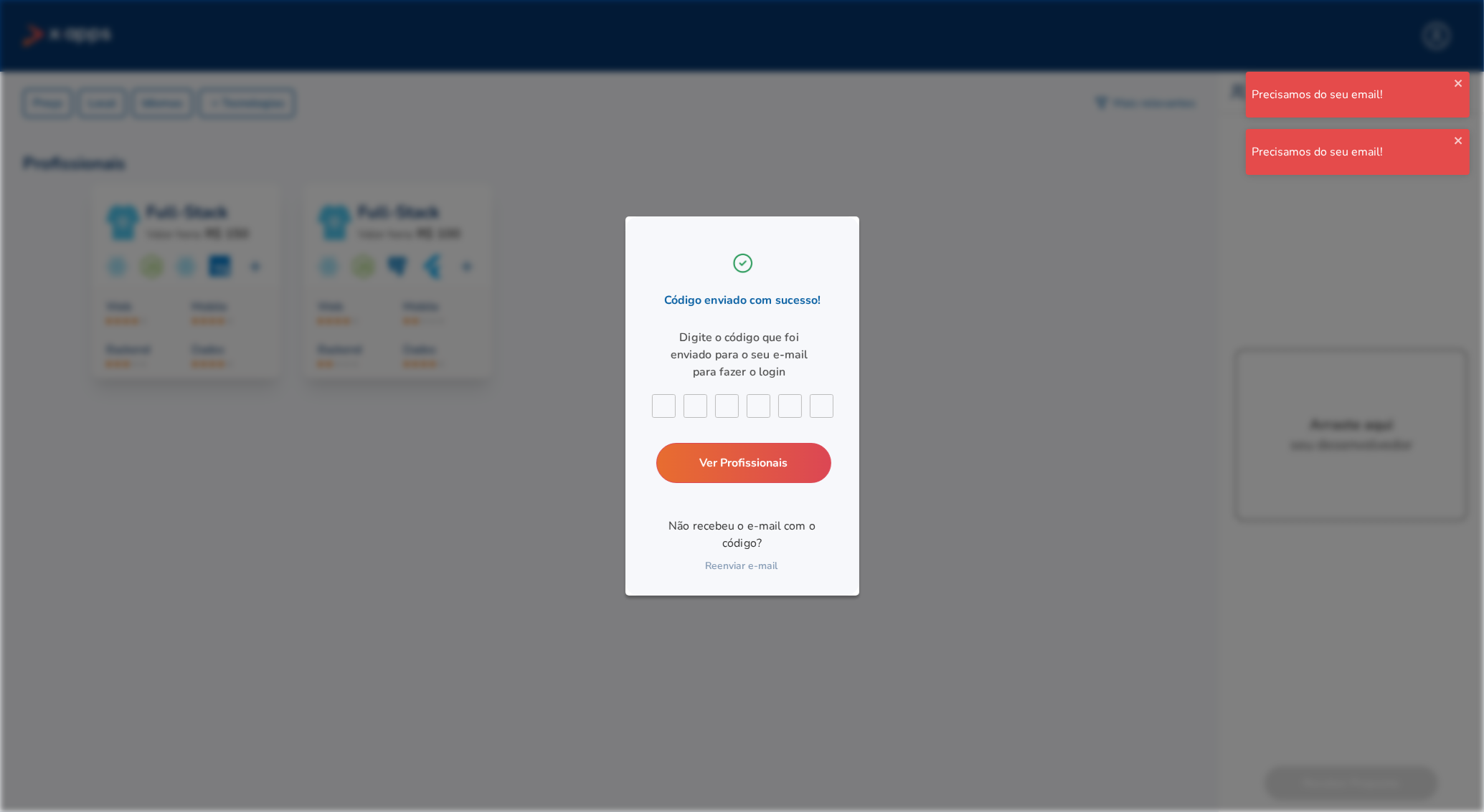
click at [823, 412] on div "Código enviado com sucesso! Digite o código que foi enviado para o seu e-mail p…" at bounding box center [742, 406] width 234 height 379
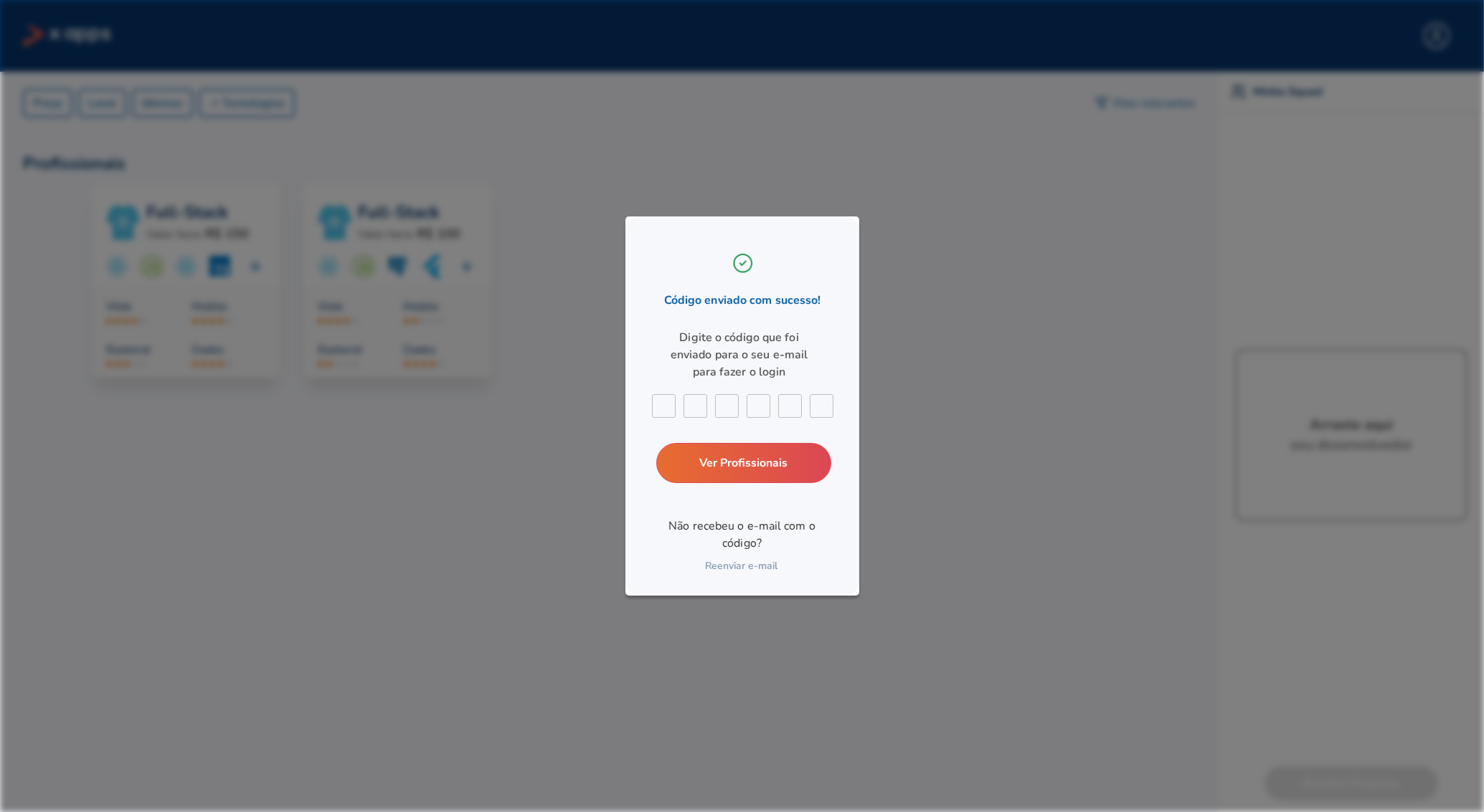
click at [1285, 622] on div at bounding box center [742, 406] width 1484 height 812
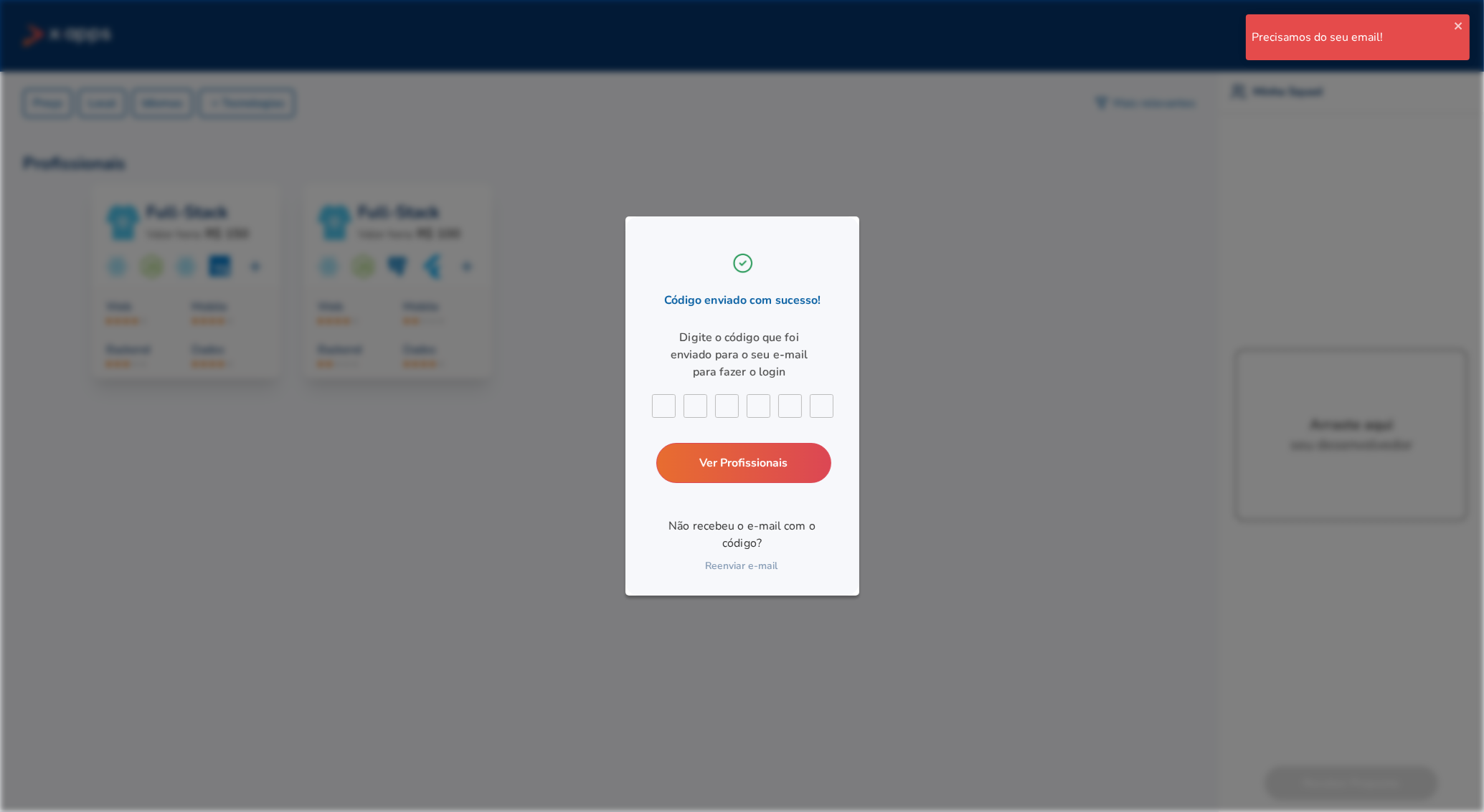
click at [654, 106] on div at bounding box center [742, 406] width 1484 height 812
click at [1458, 24] on icon "close" at bounding box center [1458, 26] width 10 height 12
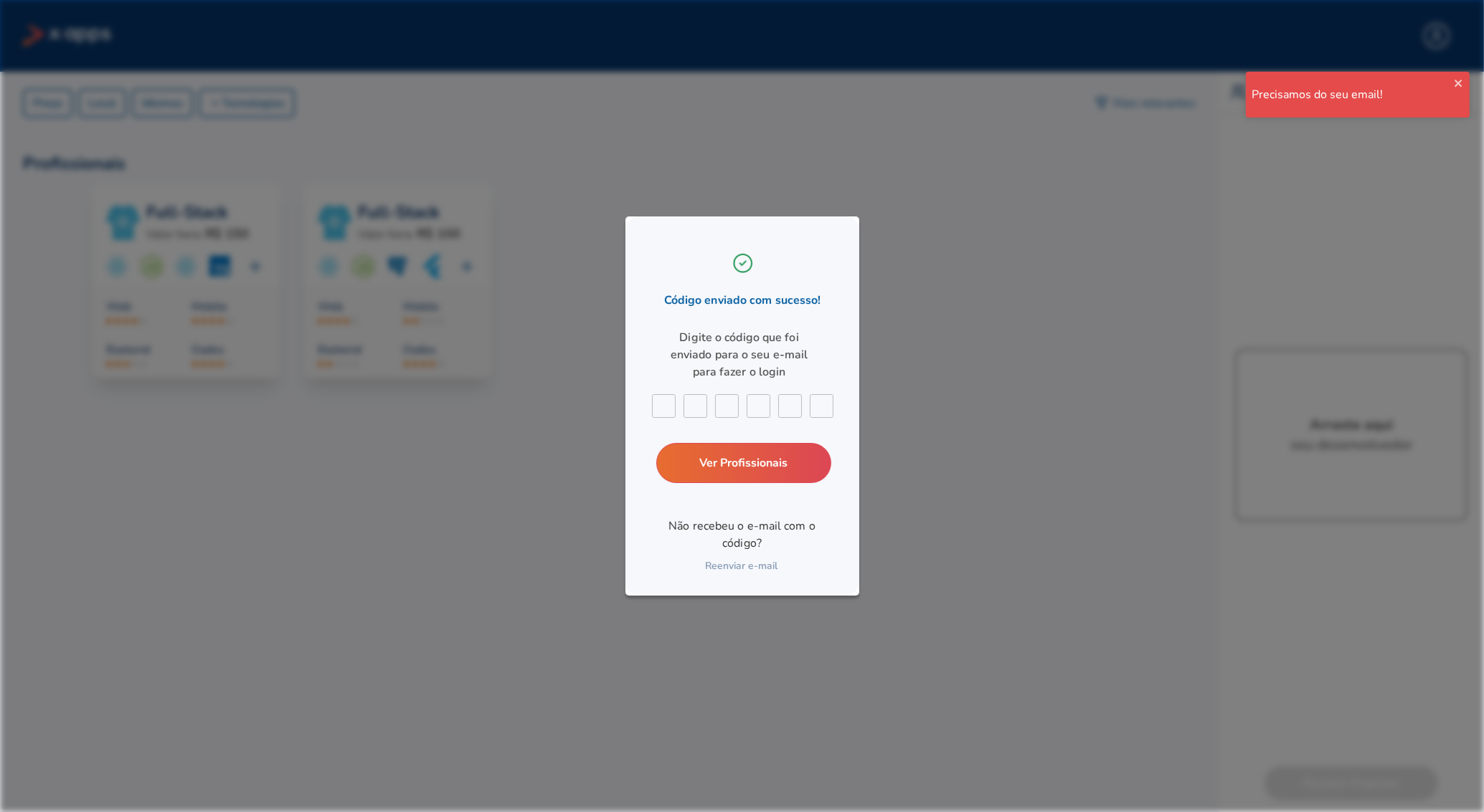
click at [1458, 25] on div "Precisamos do seu email! Precisamos do seu email!" at bounding box center [1358, 71] width 230 height 120
click at [1292, 632] on div at bounding box center [742, 406] width 1484 height 812
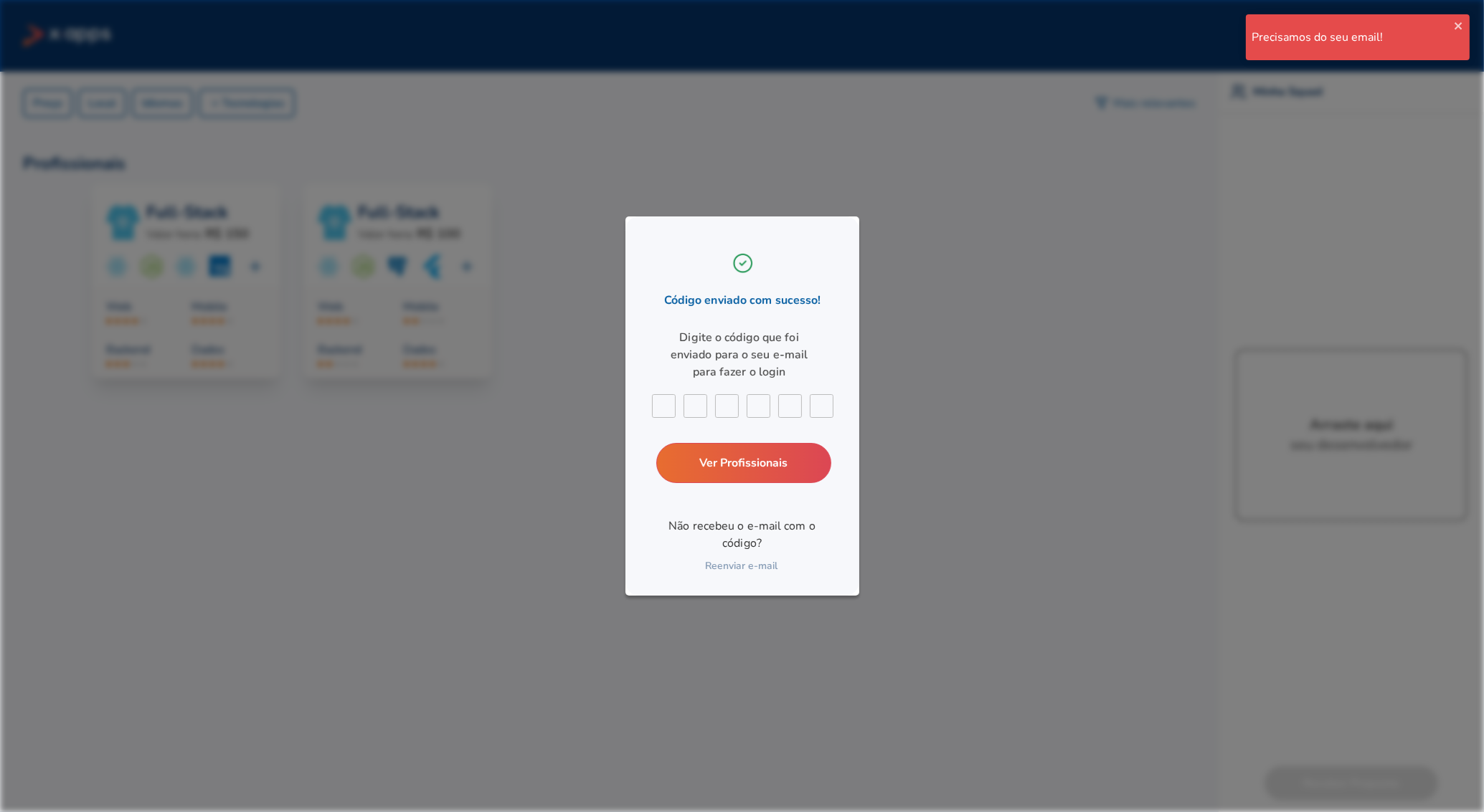
click at [687, 446] on div "Código enviado com sucesso! Digite o código que foi enviado para o seu e-mail p…" at bounding box center [742, 406] width 234 height 379
